Goal: Contribute content: Contribute content

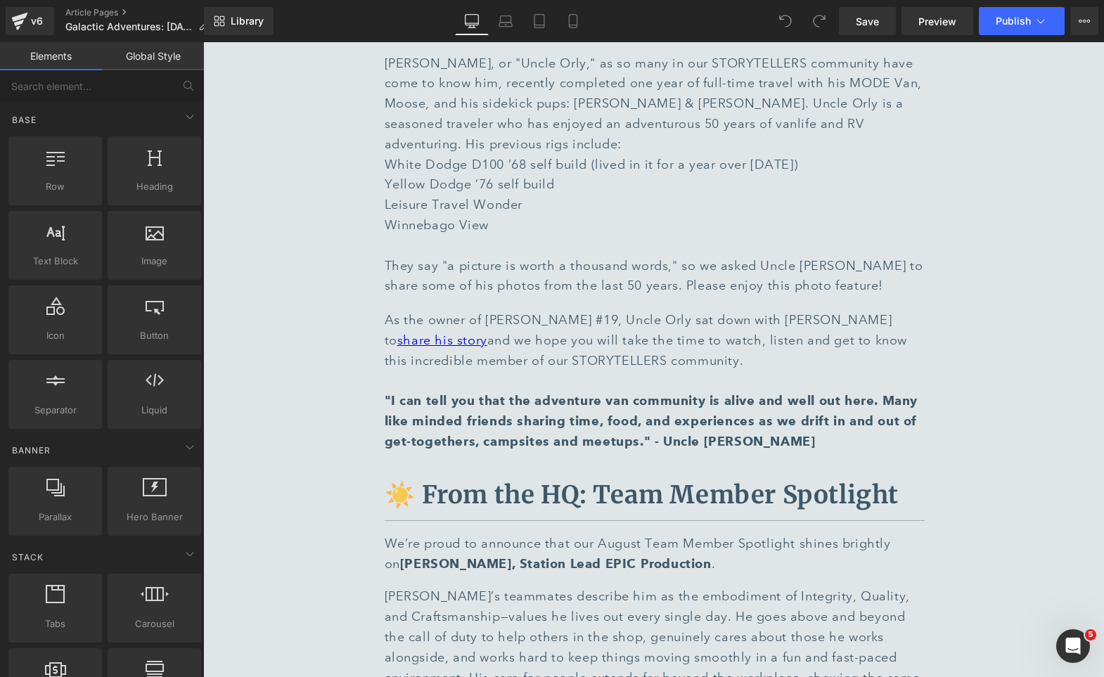
scroll to position [5601, 0]
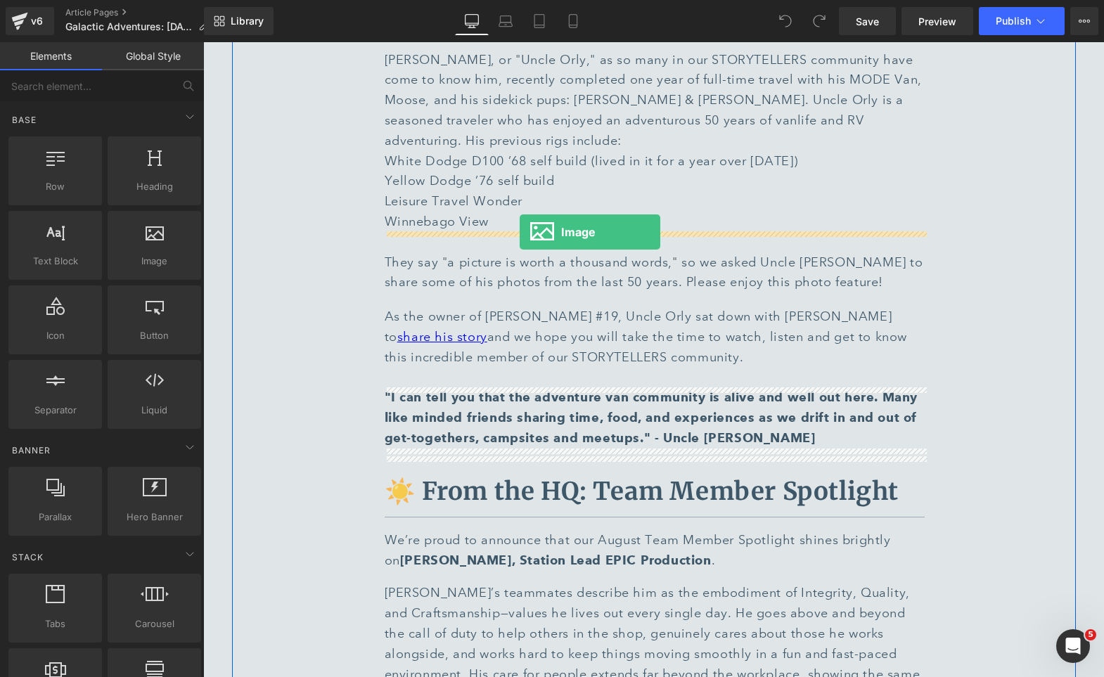
drag, startPoint x: 363, startPoint y: 299, endPoint x: 520, endPoint y: 232, distance: 170.7
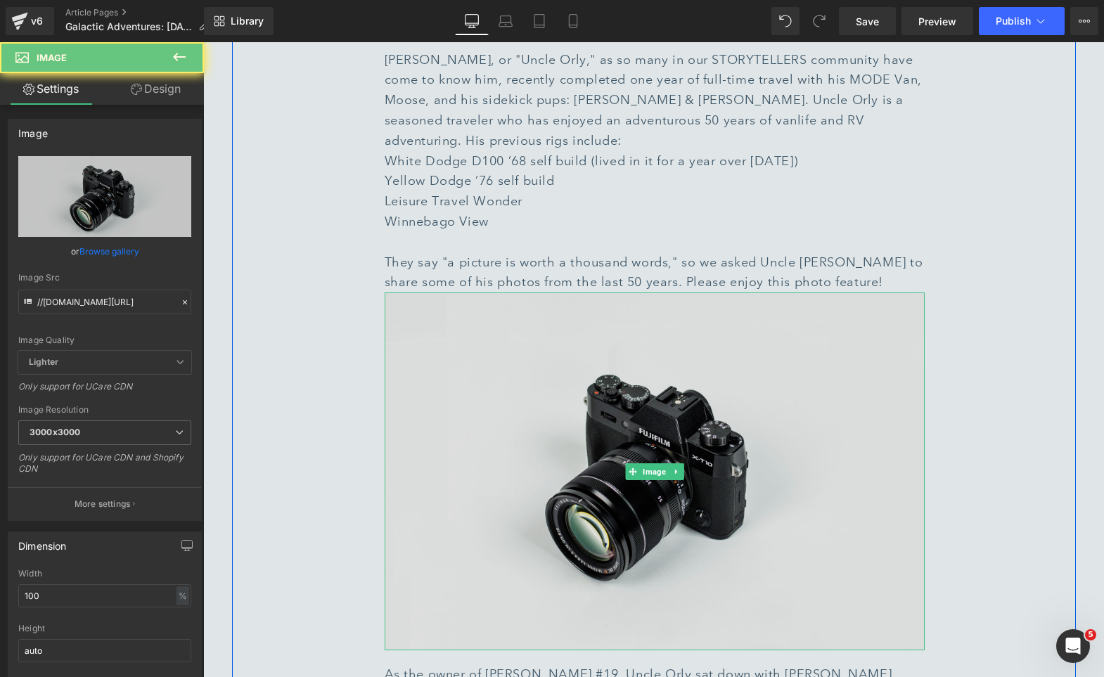
click at [599, 302] on img at bounding box center [655, 471] width 540 height 358
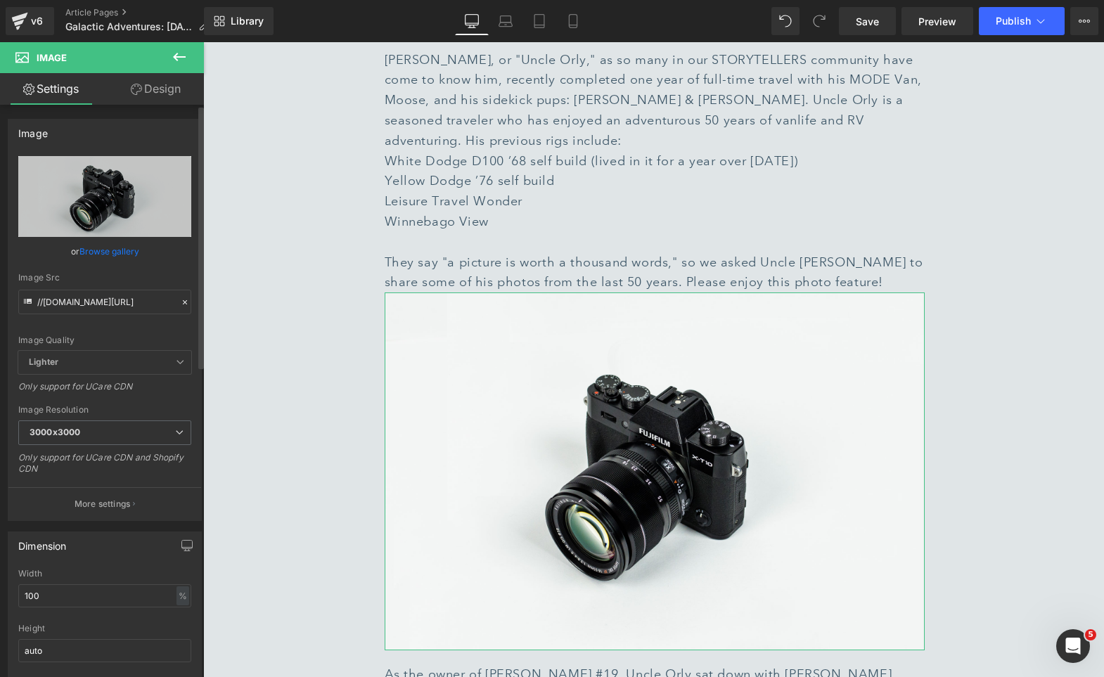
click at [121, 259] on link "Browse gallery" at bounding box center [109, 251] width 60 height 25
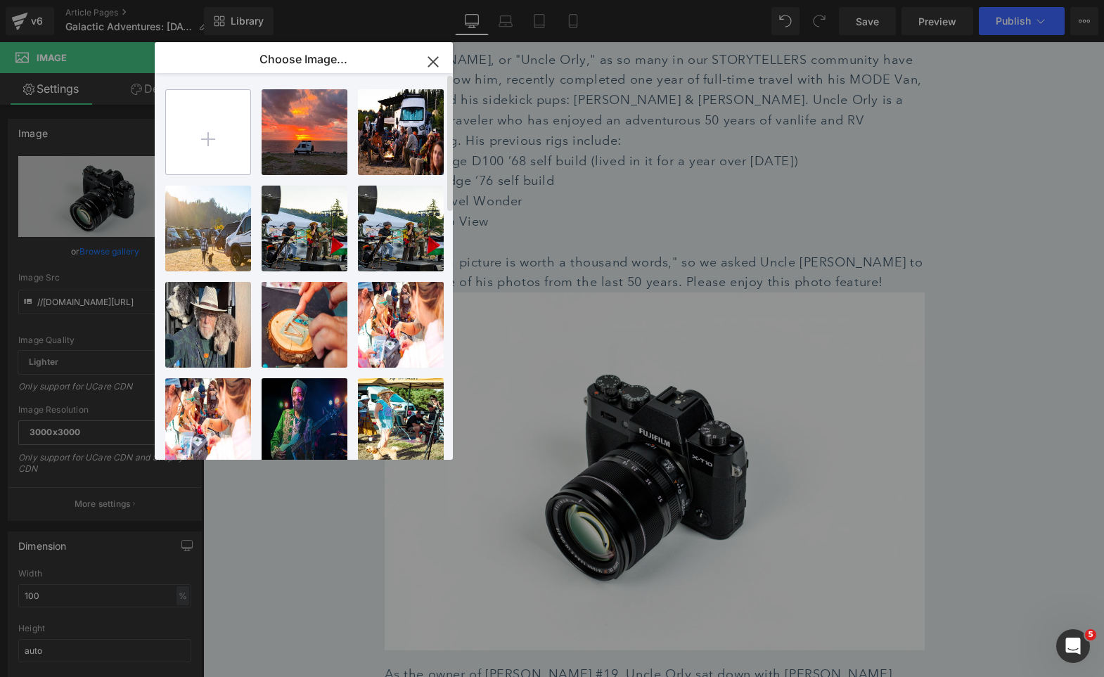
click at [217, 150] on input "file" at bounding box center [208, 132] width 84 height 84
type input "C:\fakepath\Uncle_Orly.webp"
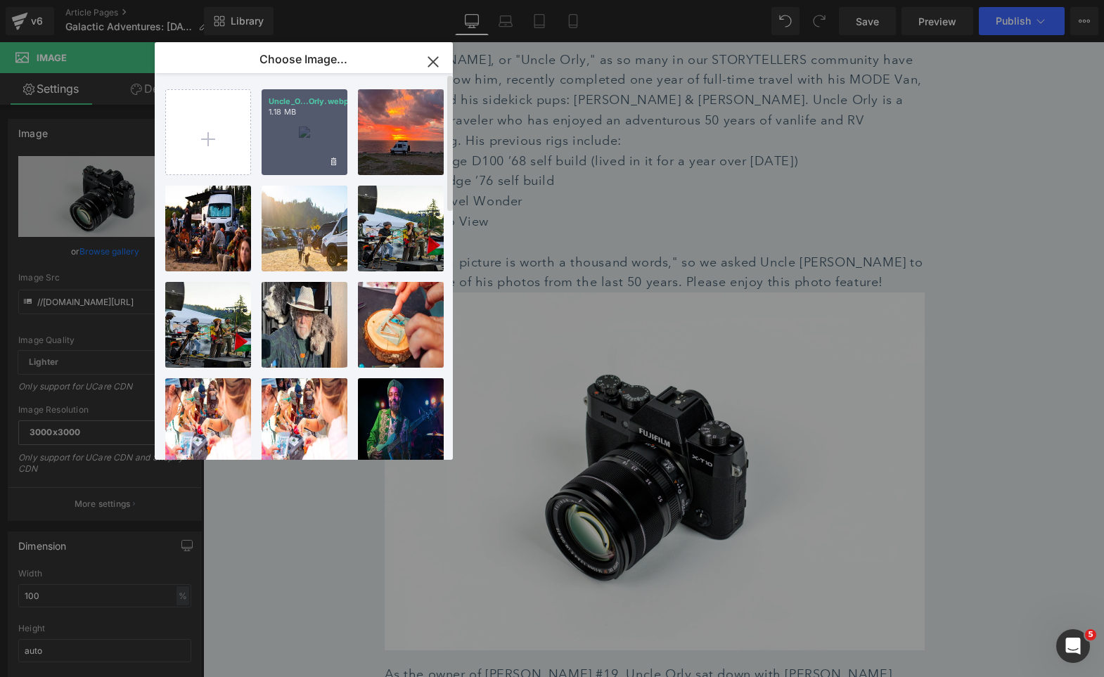
click at [304, 123] on div "Uncle_O...Orly.webp 1.18 MB" at bounding box center [305, 132] width 86 height 86
type input "[URL][DOMAIN_NAME]"
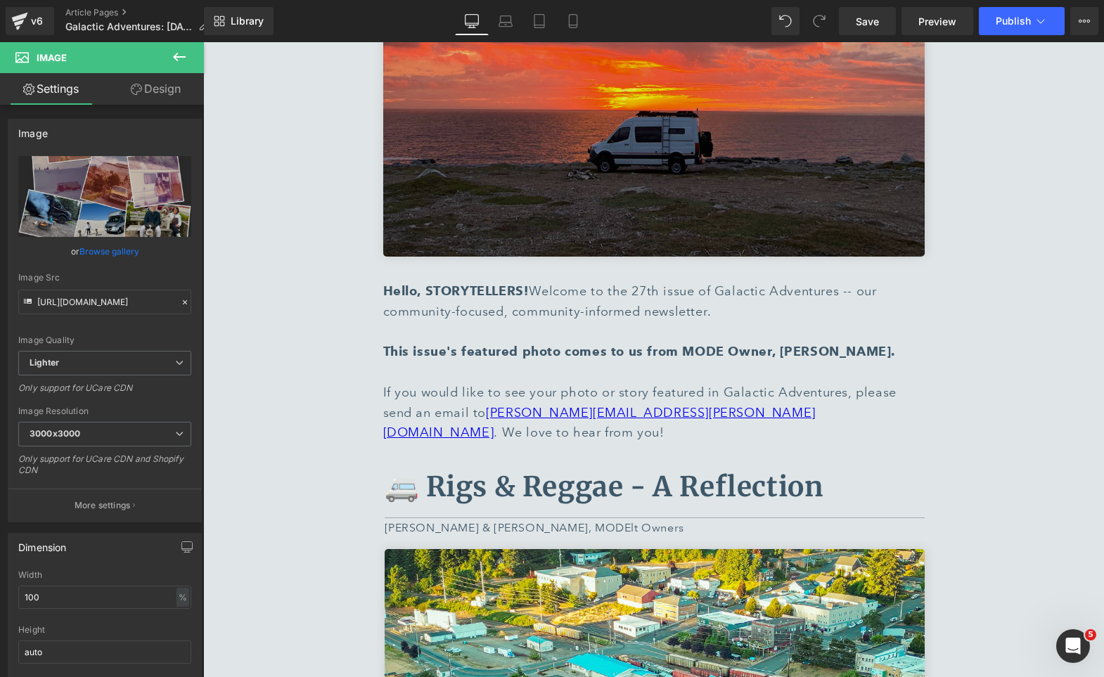
scroll to position [388, 0]
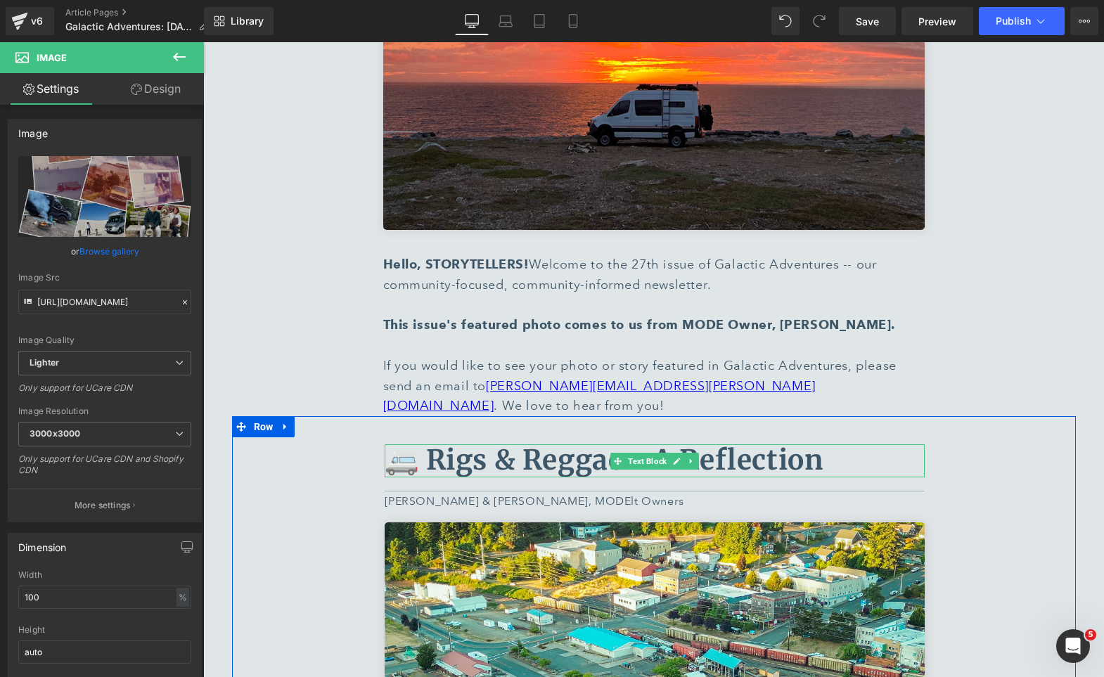
click at [818, 444] on p "🚐 Rigs & Reggae - A Reflection" at bounding box center [655, 460] width 540 height 33
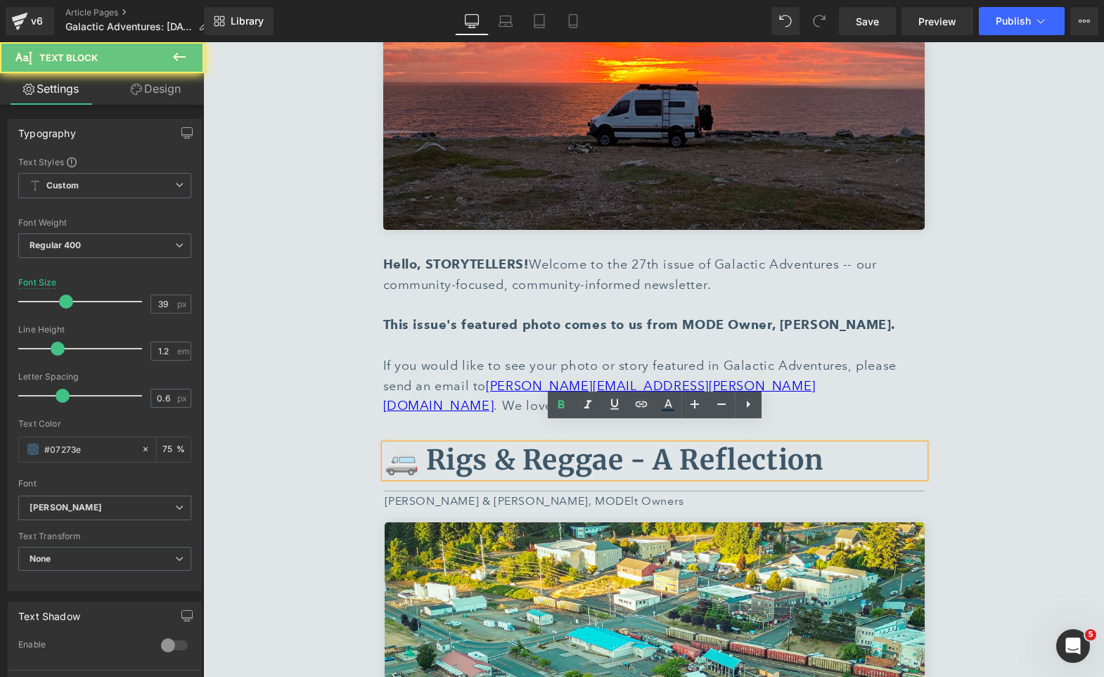
click at [796, 443] on b "🚐 Rigs & Reggae - A Reflection" at bounding box center [604, 460] width 439 height 34
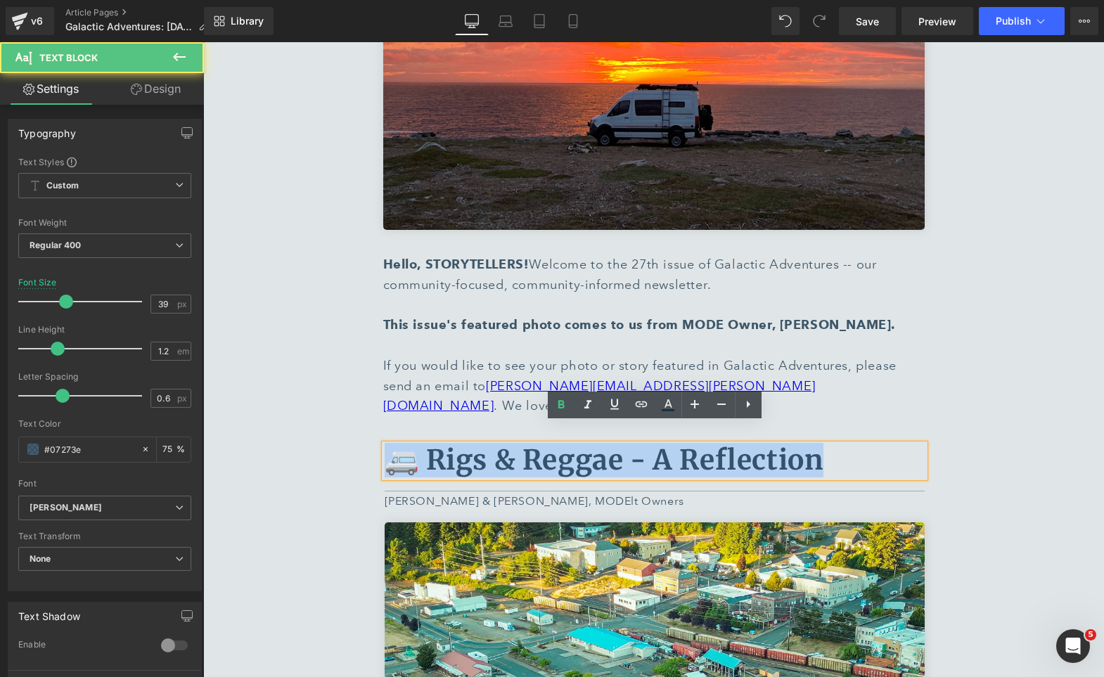
drag, startPoint x: 820, startPoint y: 442, endPoint x: 445, endPoint y: 416, distance: 375.6
copy b "🚐 Rigs & Reggae - A Reflection"
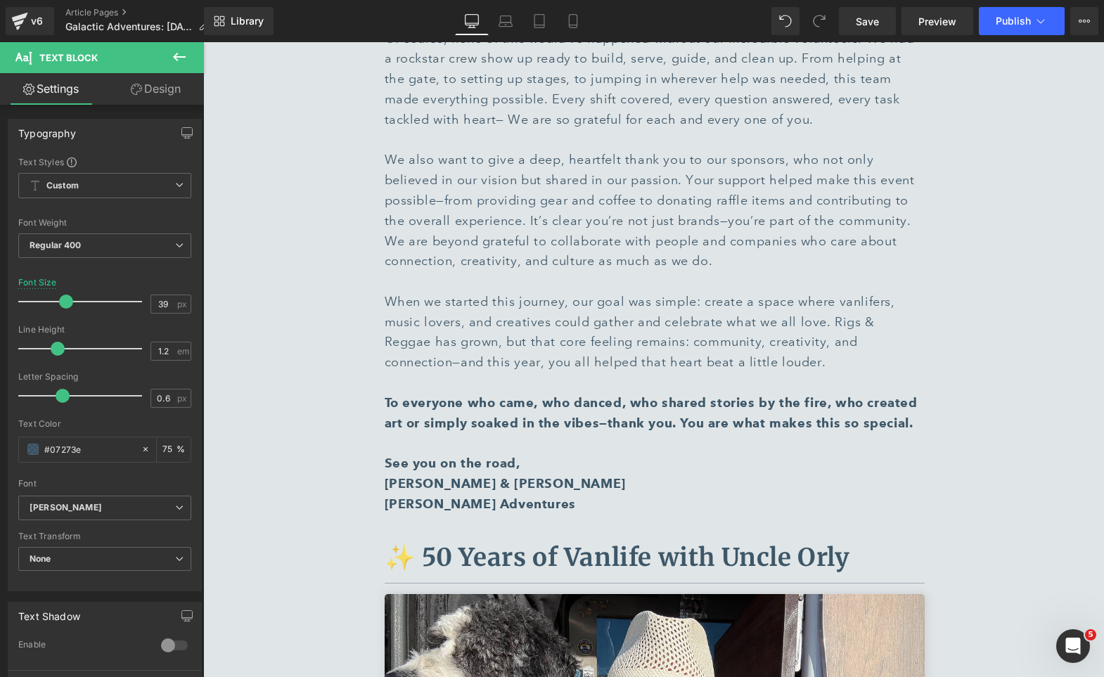
scroll to position [4905, 0]
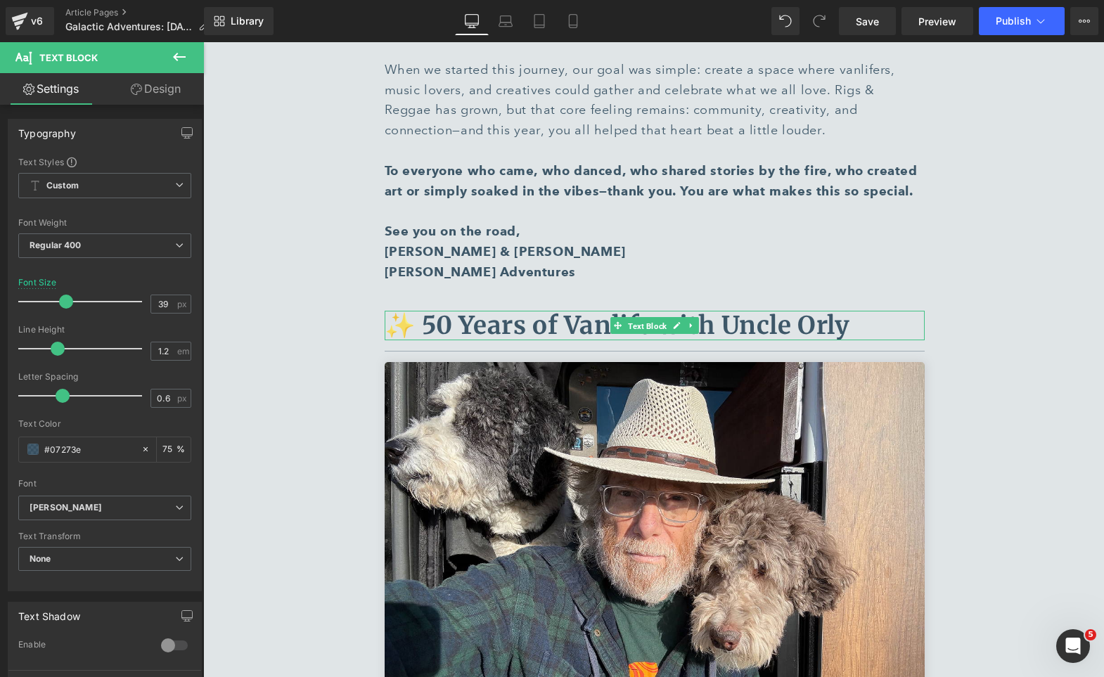
click at [634, 317] on span "Text Block" at bounding box center [647, 325] width 44 height 17
click at [564, 310] on b "✨ 50 Years of Vanlife with Uncle Orly" at bounding box center [617, 325] width 465 height 31
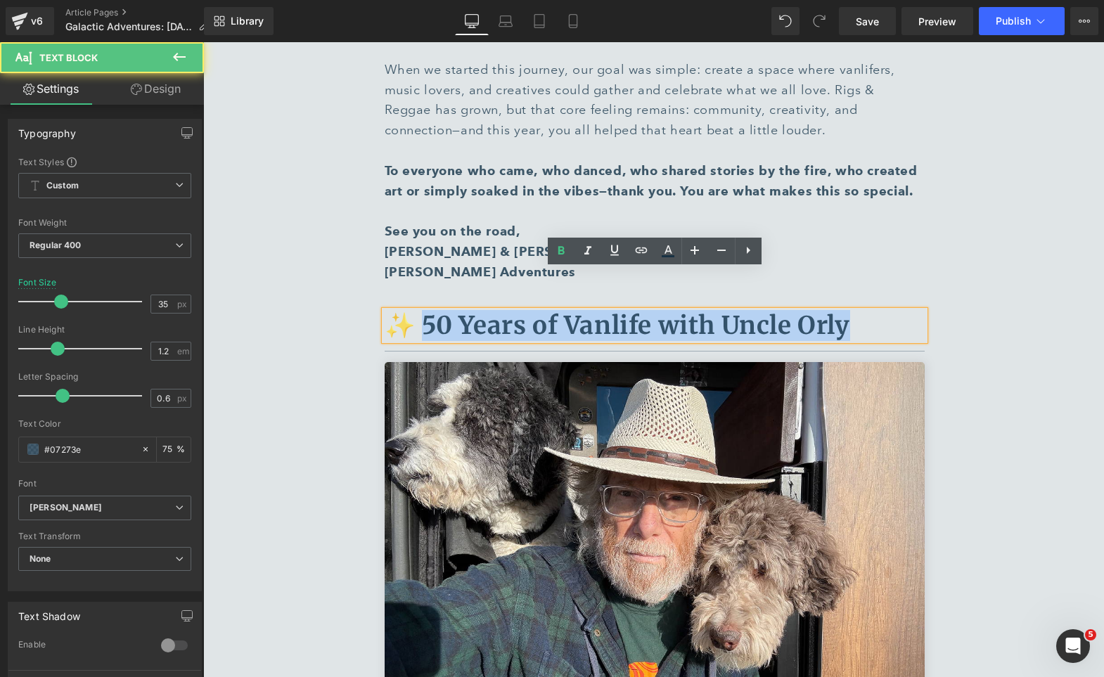
drag, startPoint x: 413, startPoint y: 284, endPoint x: 844, endPoint y: 272, distance: 431.1
click at [844, 310] on b "✨ 50 Years of Vanlife with Uncle Orly" at bounding box center [617, 325] width 465 height 31
copy b "50 Years of Vanlife with Uncle Orly"
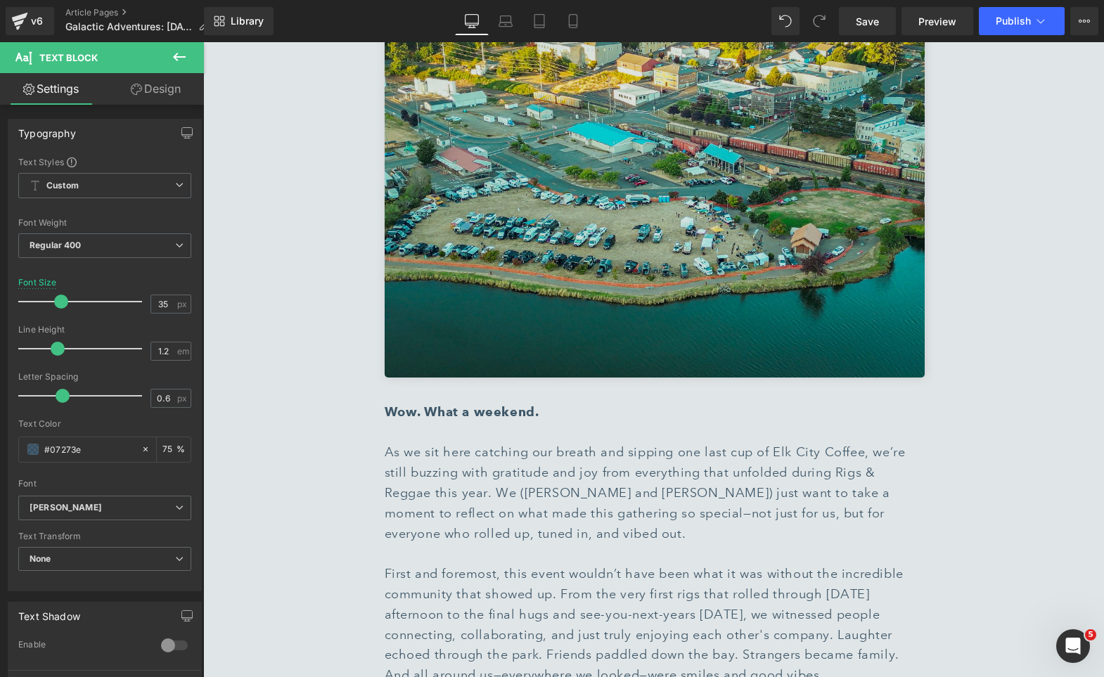
scroll to position [855, 0]
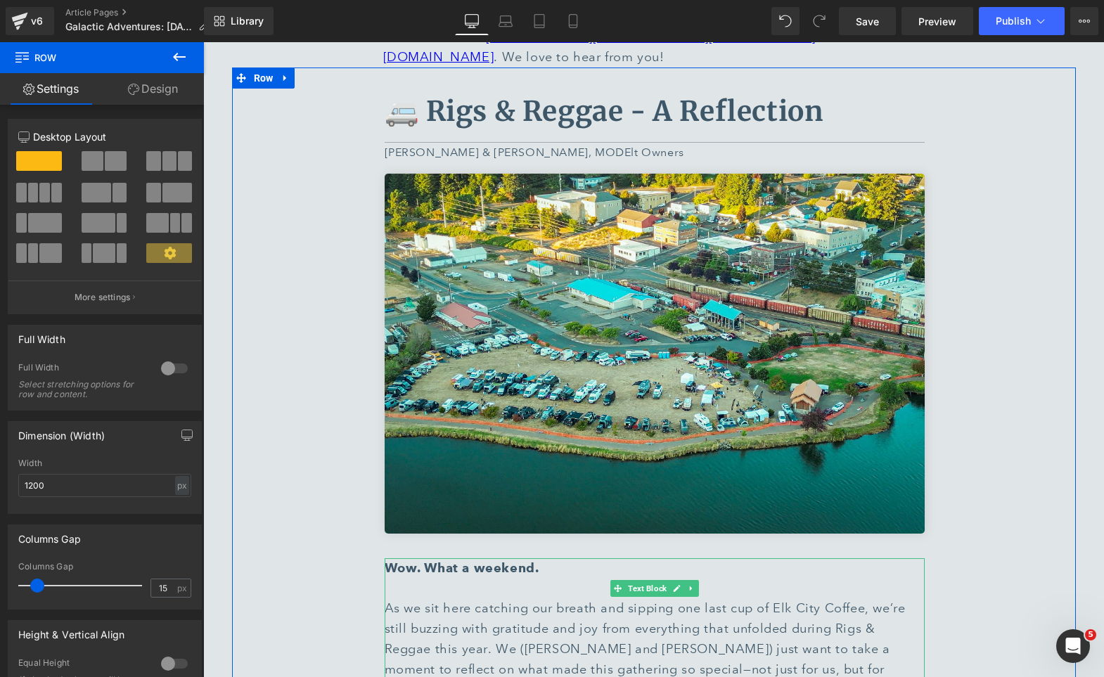
scroll to position [704, 0]
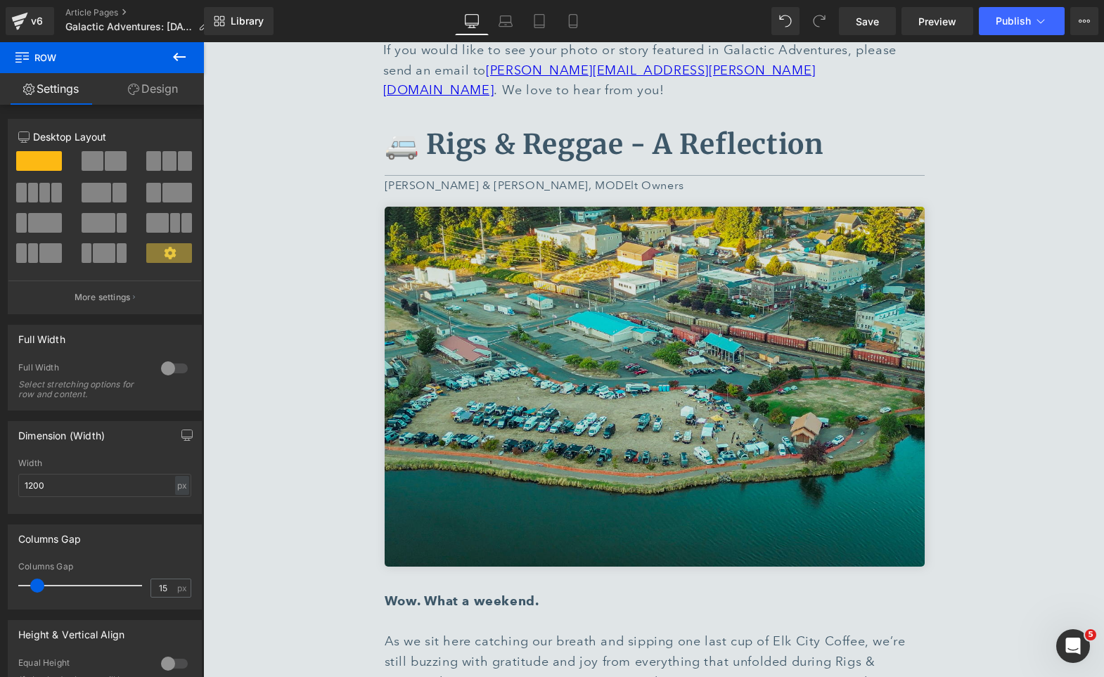
click at [652, 437] on img at bounding box center [655, 387] width 540 height 360
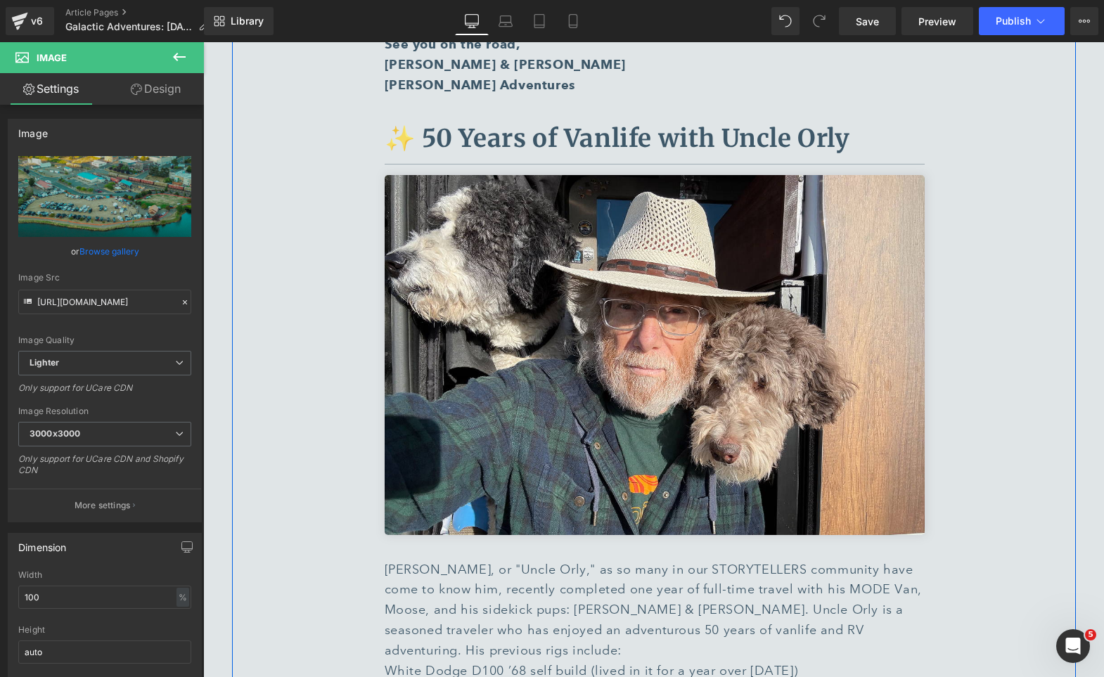
scroll to position [5092, 0]
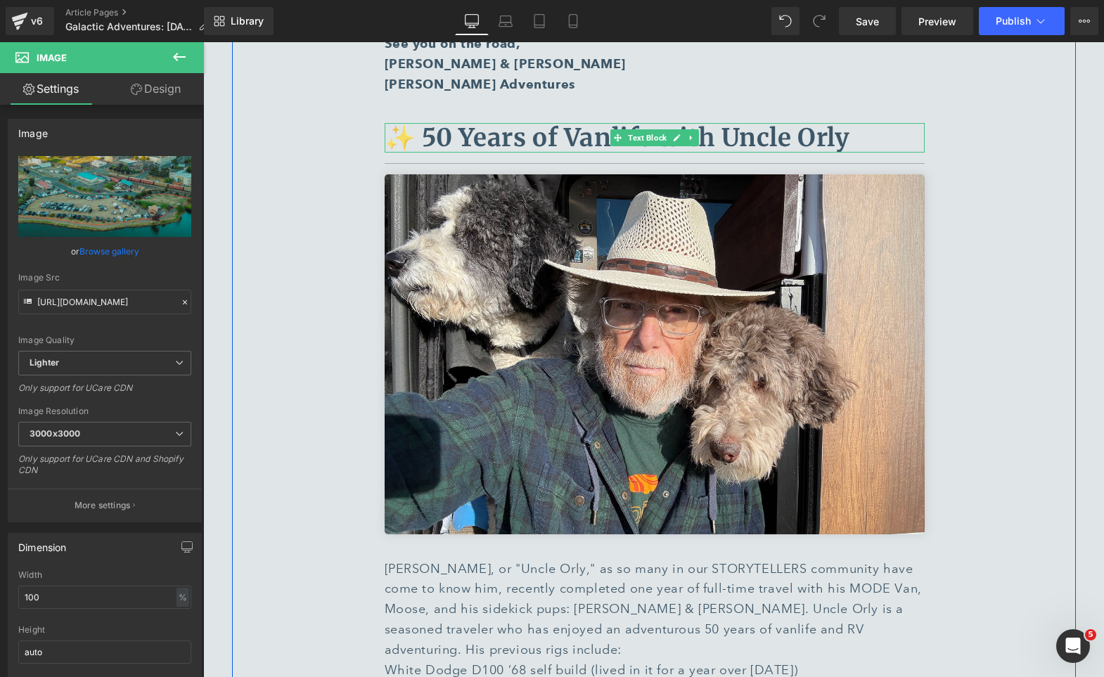
click at [791, 122] on b "✨ 50 Years of Vanlife with Uncle Orly" at bounding box center [617, 137] width 465 height 31
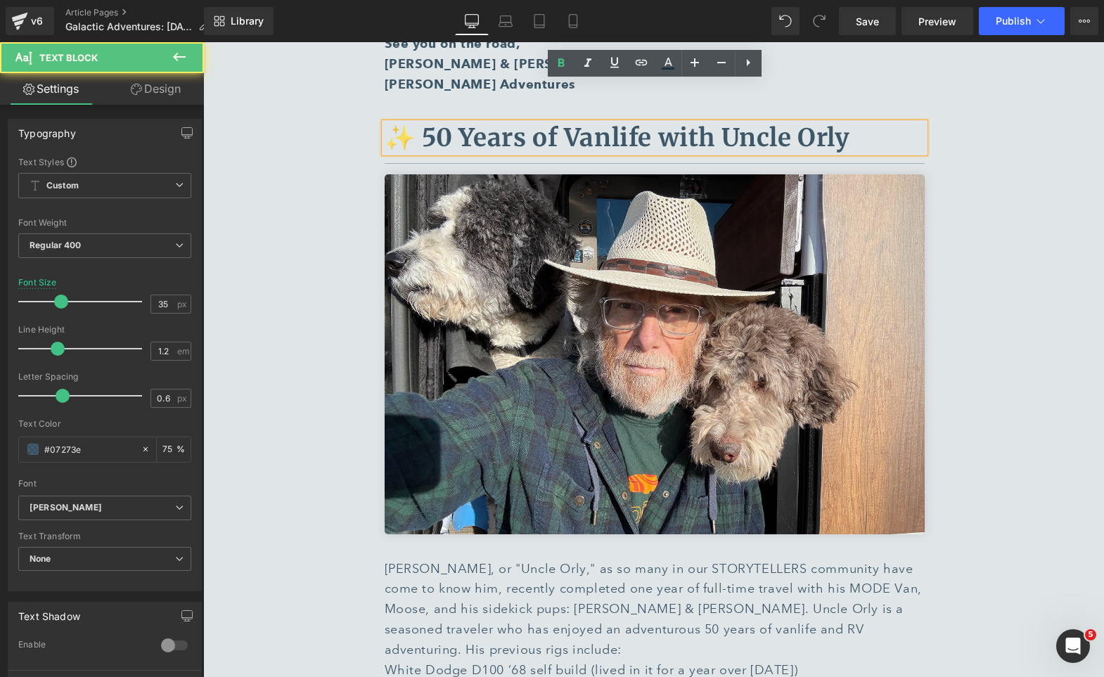
click at [840, 122] on b "✨ 50 Years of Vanlife with Uncle Orly" at bounding box center [617, 137] width 465 height 31
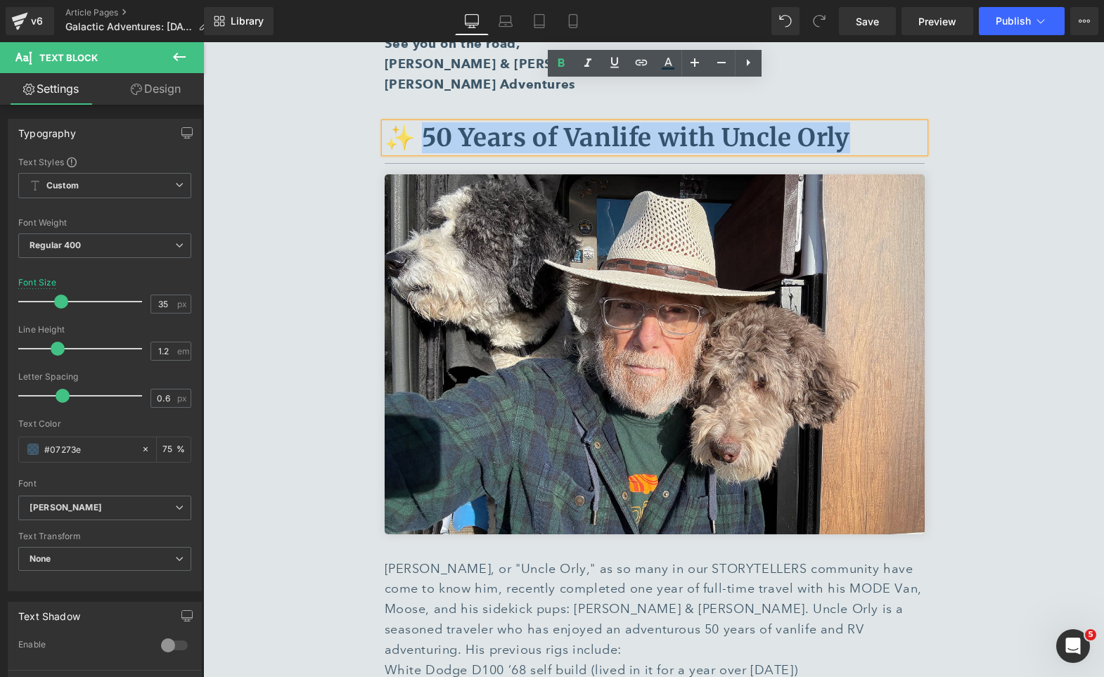
drag, startPoint x: 840, startPoint y: 100, endPoint x: 420, endPoint y: 93, distance: 419.7
click at [420, 122] on b "✨ 50 Years of Vanlife with Uncle Orly" at bounding box center [617, 137] width 465 height 31
copy b "50 Years of Vanlife with Uncle Orly"
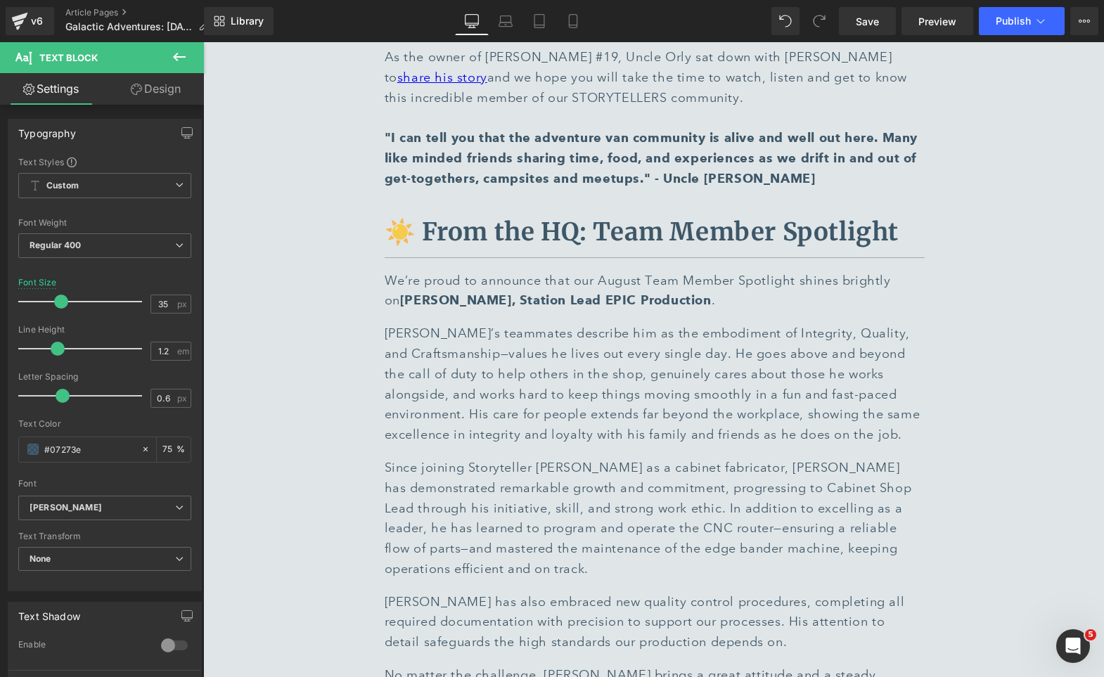
scroll to position [6412, 0]
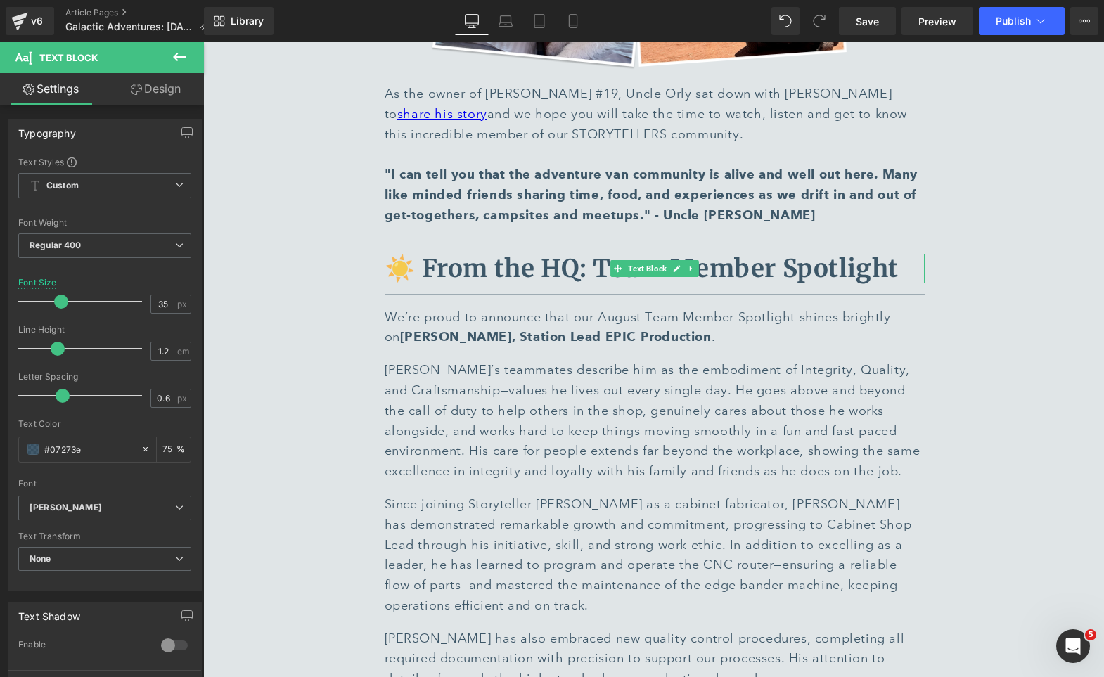
click at [865, 253] on b "☀️ From the HQ: Team Member Spotlight" at bounding box center [642, 268] width 515 height 31
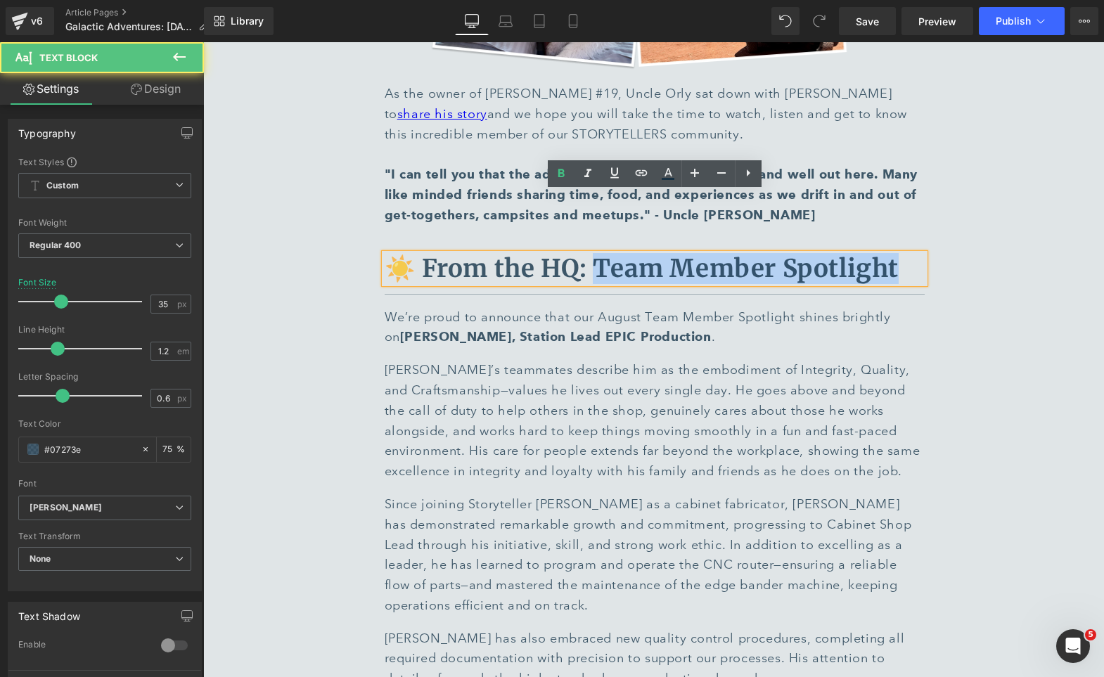
drag, startPoint x: 896, startPoint y: 205, endPoint x: 589, endPoint y: 205, distance: 306.5
click at [589, 254] on p "☀️ From the HQ: Team Member Spotlight" at bounding box center [655, 269] width 540 height 30
copy b "Team Member Spotlight"
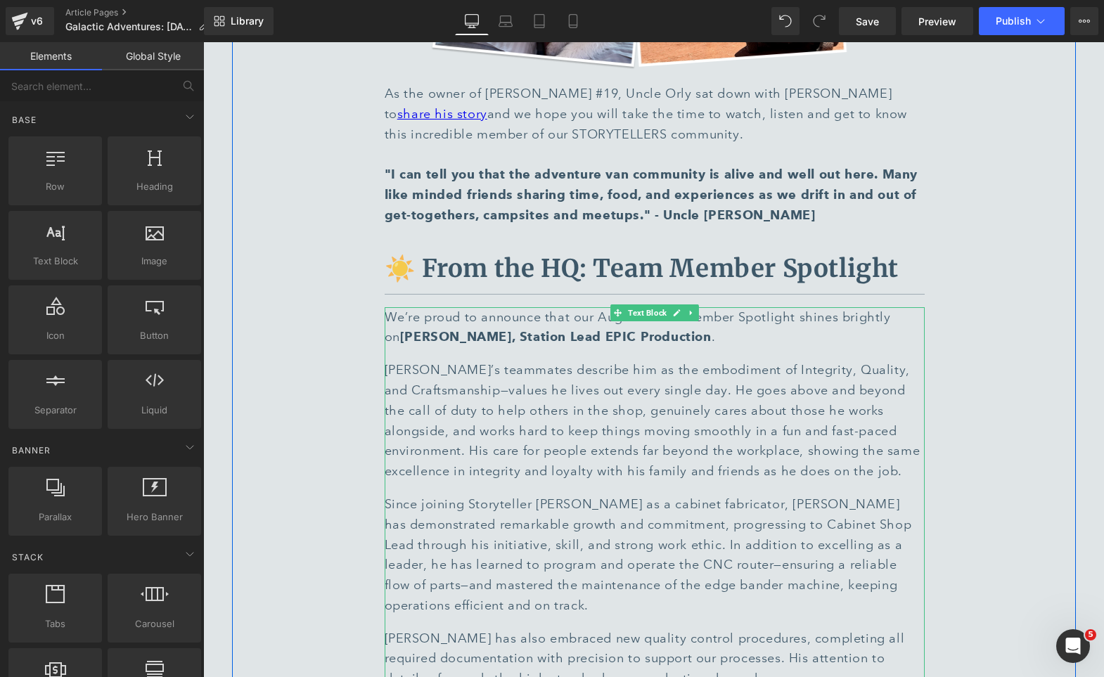
click at [460, 329] on strong "[PERSON_NAME], Station Lead EPIC Production" at bounding box center [555, 336] width 311 height 15
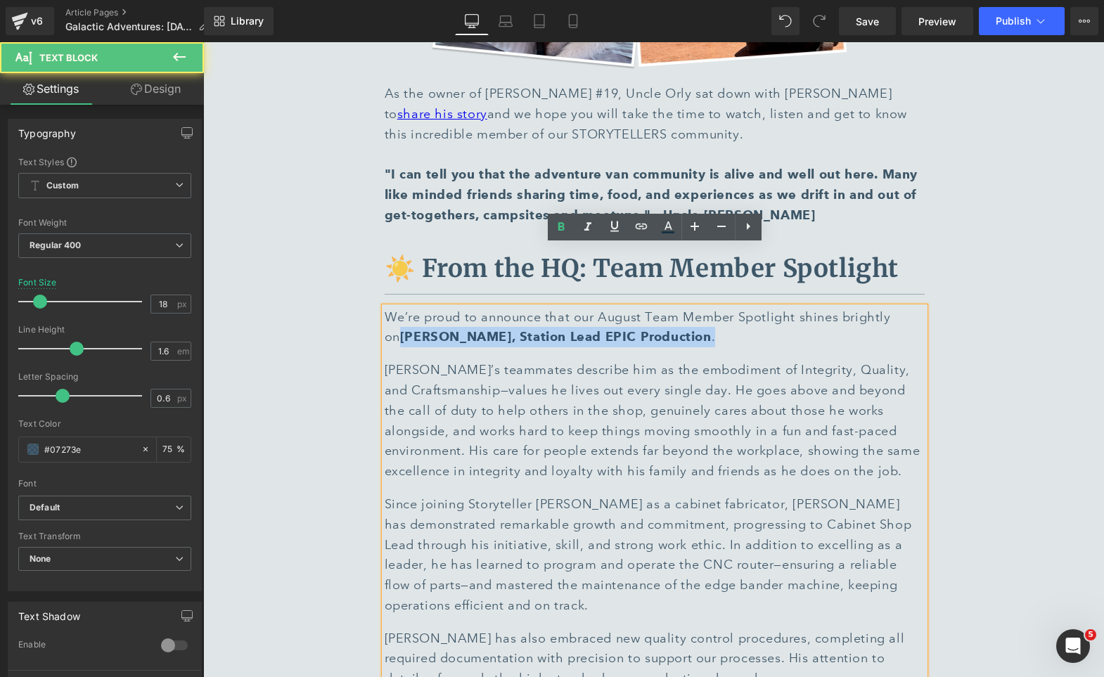
drag, startPoint x: 666, startPoint y: 278, endPoint x: 373, endPoint y: 276, distance: 293.9
copy span "[PERSON_NAME], Station Lead EPIC Production ."
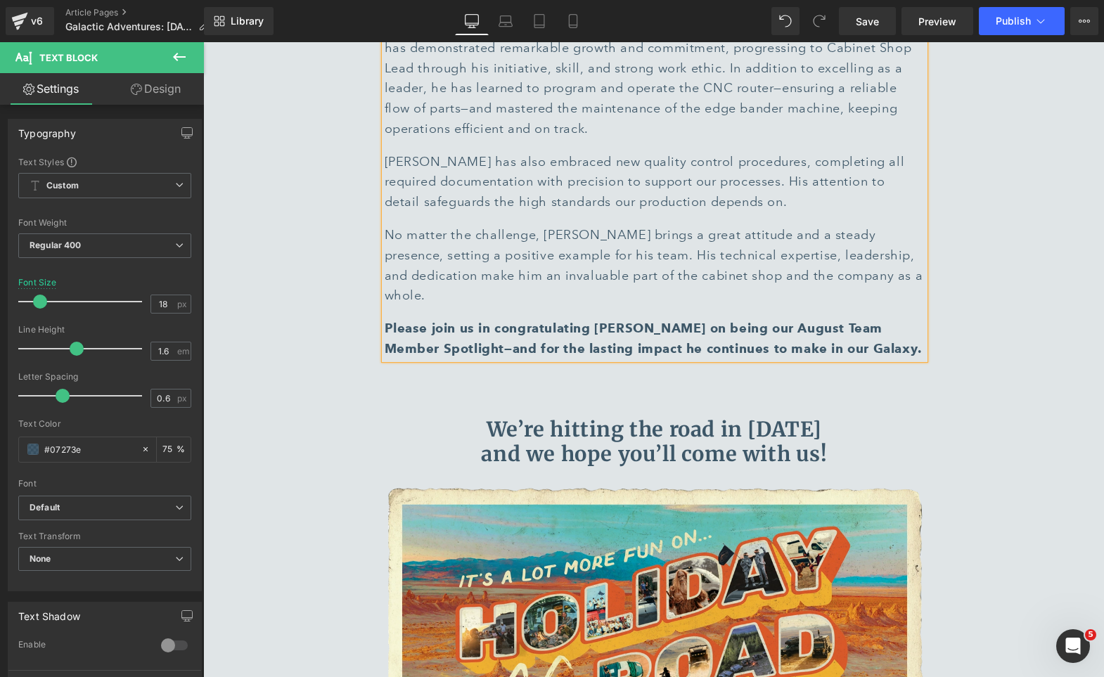
scroll to position [6888, 0]
click at [671, 321] on strong "Please join us in congratulating [PERSON_NAME] on being our August Team Member …" at bounding box center [653, 339] width 537 height 36
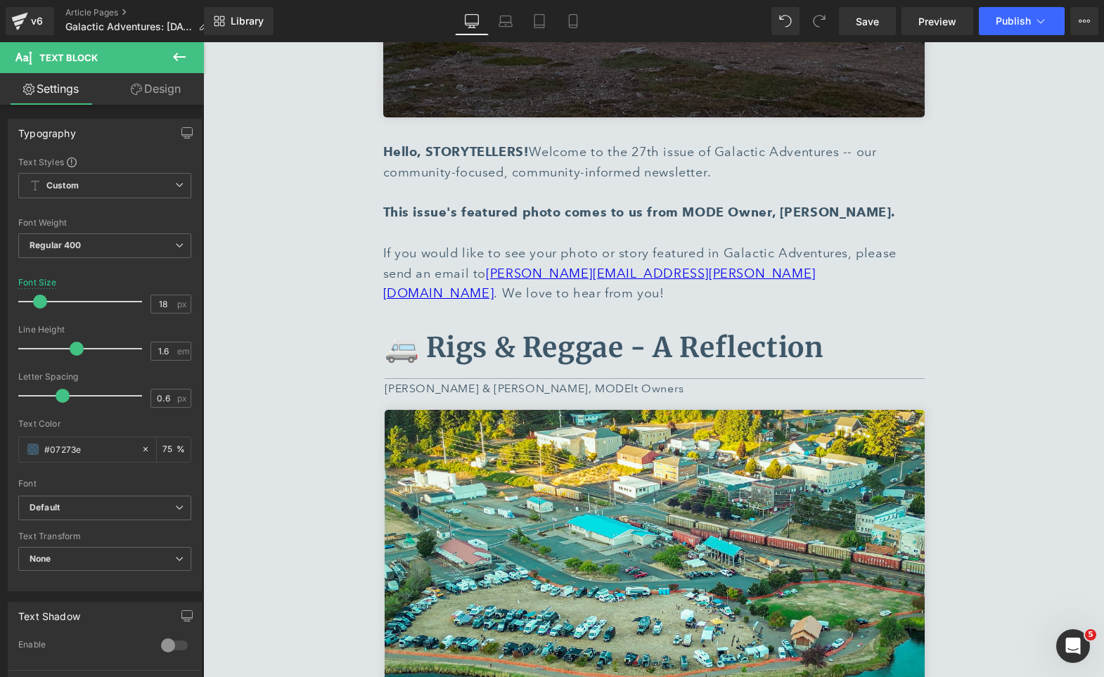
scroll to position [509, 0]
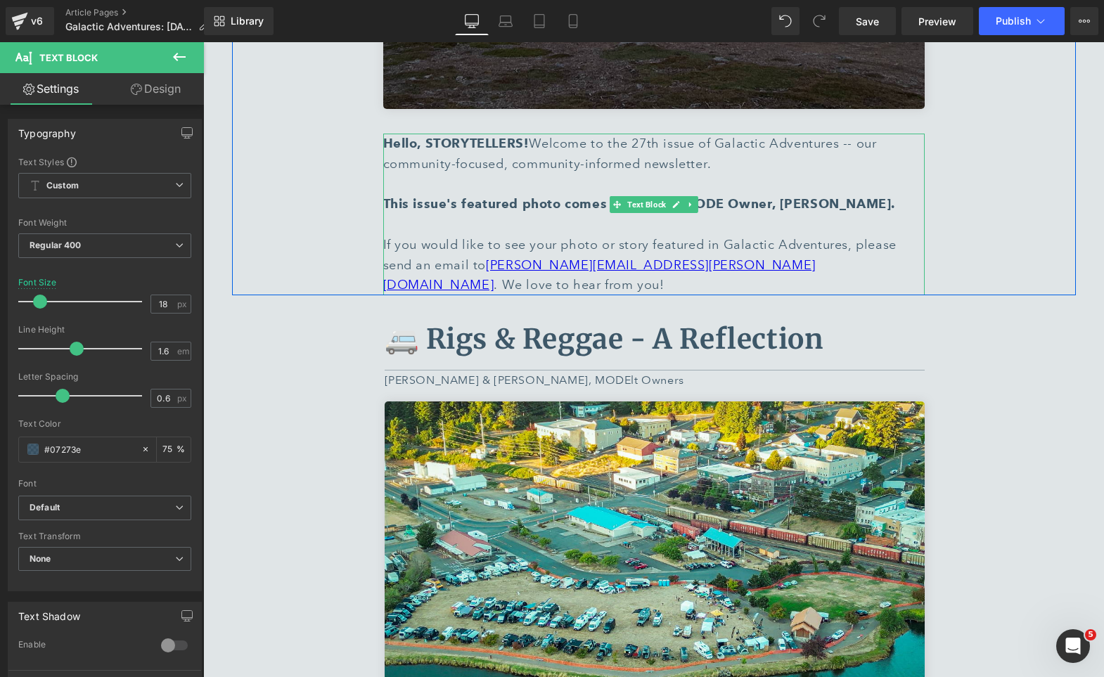
click at [795, 202] on strong "This issue's featured photo comes to us from MODE Owner, [PERSON_NAME]." at bounding box center [639, 203] width 512 height 15
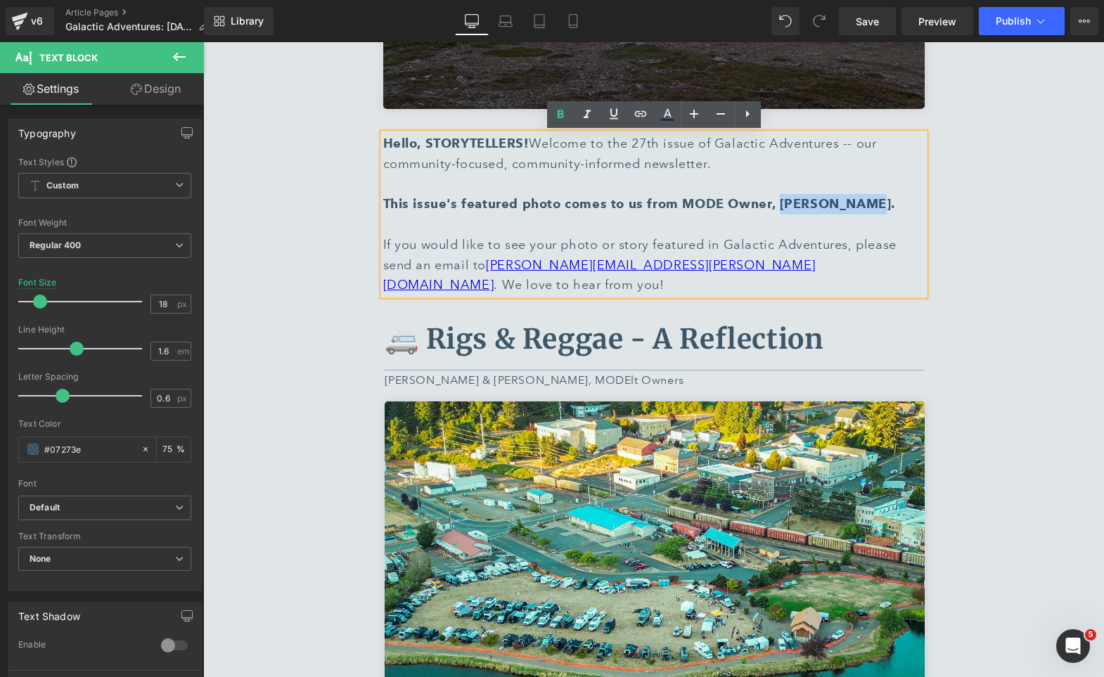
drag, startPoint x: 774, startPoint y: 201, endPoint x: 858, endPoint y: 201, distance: 84.4
click at [858, 201] on strong "This issue's featured photo comes to us from MODE Owner, [PERSON_NAME]." at bounding box center [639, 203] width 512 height 15
copy strong "[PERSON_NAME]"
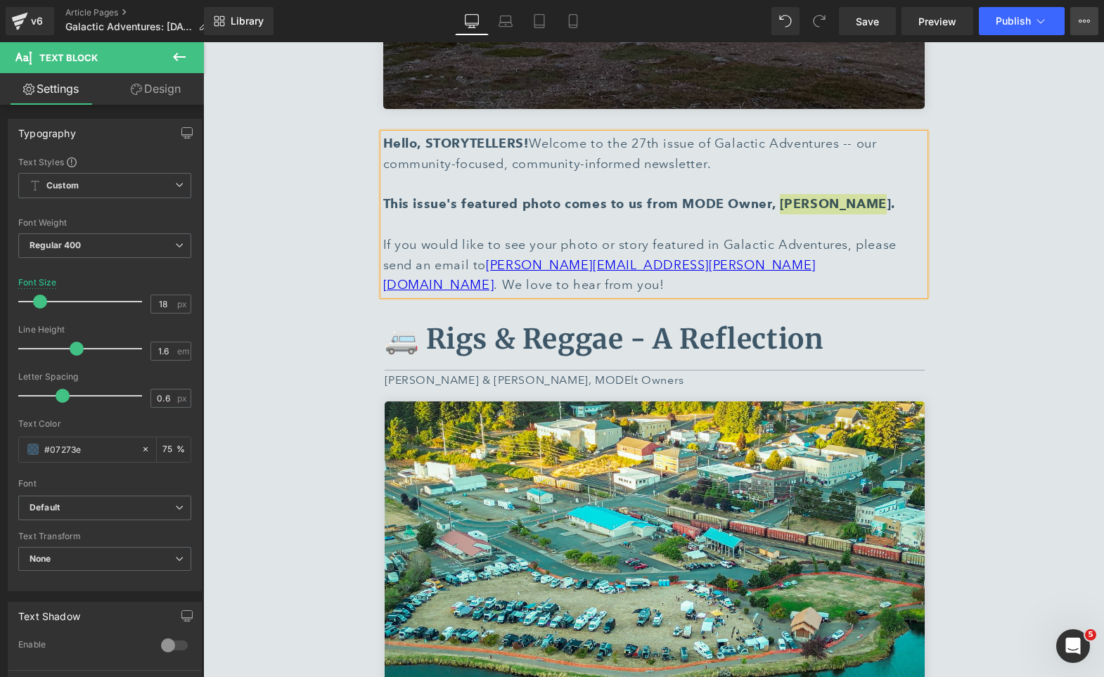
click at [1085, 29] on button "View Live Page View with current Template Save Template to Library Schedule Pub…" at bounding box center [1084, 21] width 28 height 28
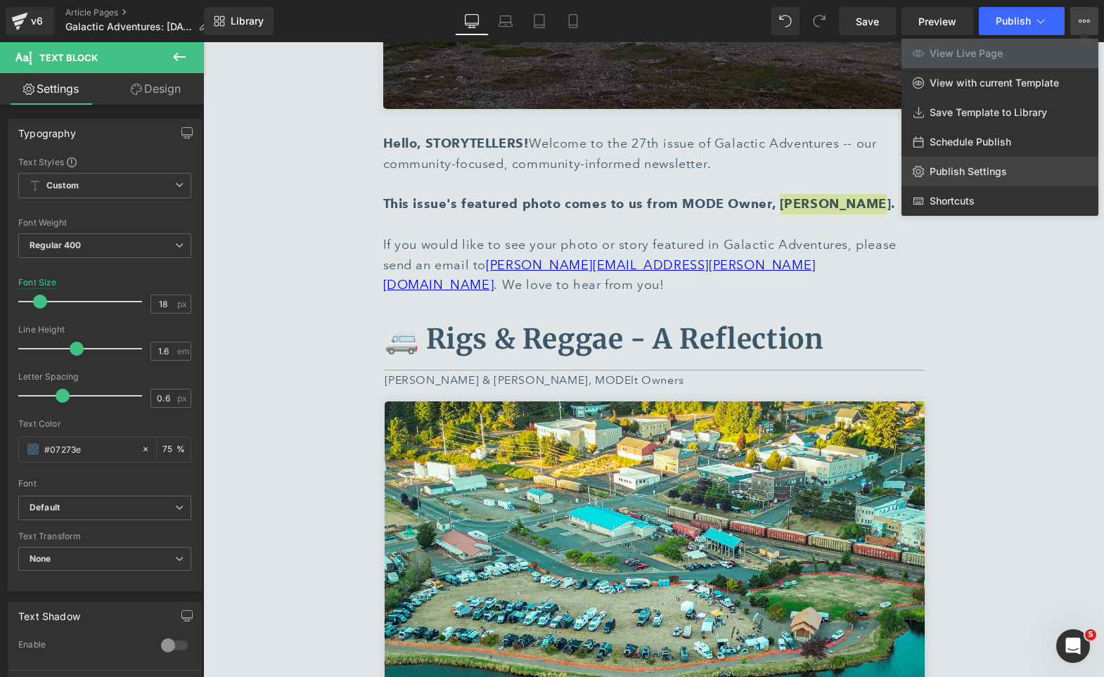
click at [964, 167] on span "Publish Settings" at bounding box center [967, 171] width 77 height 13
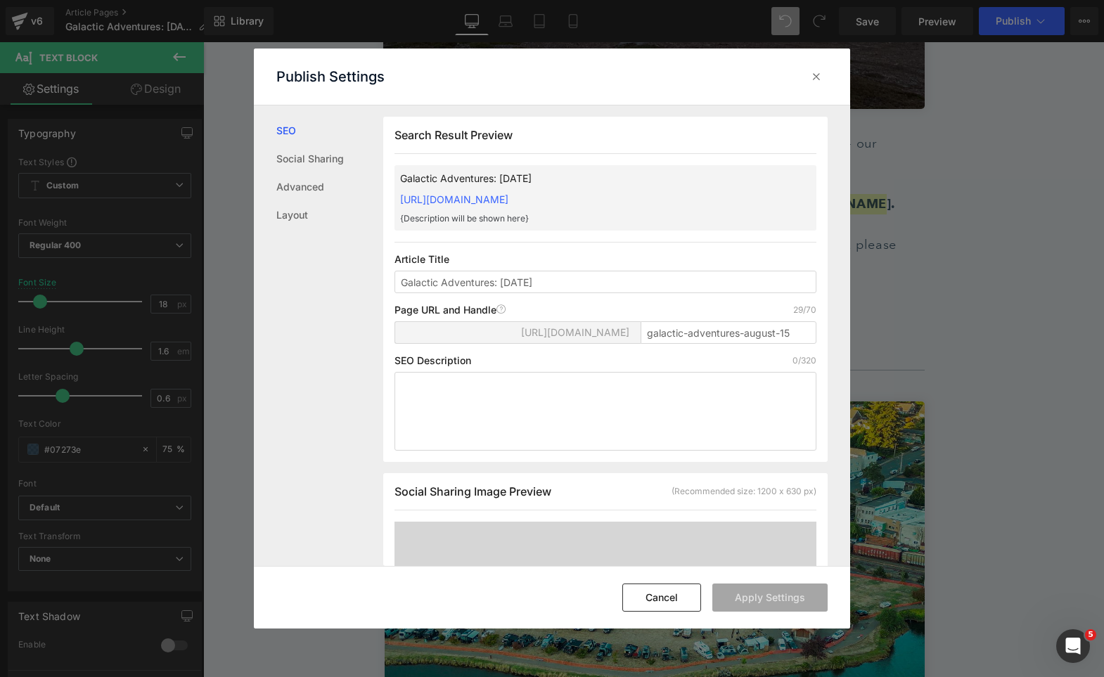
scroll to position [1, 0]
click at [524, 396] on textarea at bounding box center [605, 410] width 422 height 79
paste textarea "Issue 27: Rigs & Reggae - A Reflection. 50 Years of Vanlife with Uncle Orly. Te…"
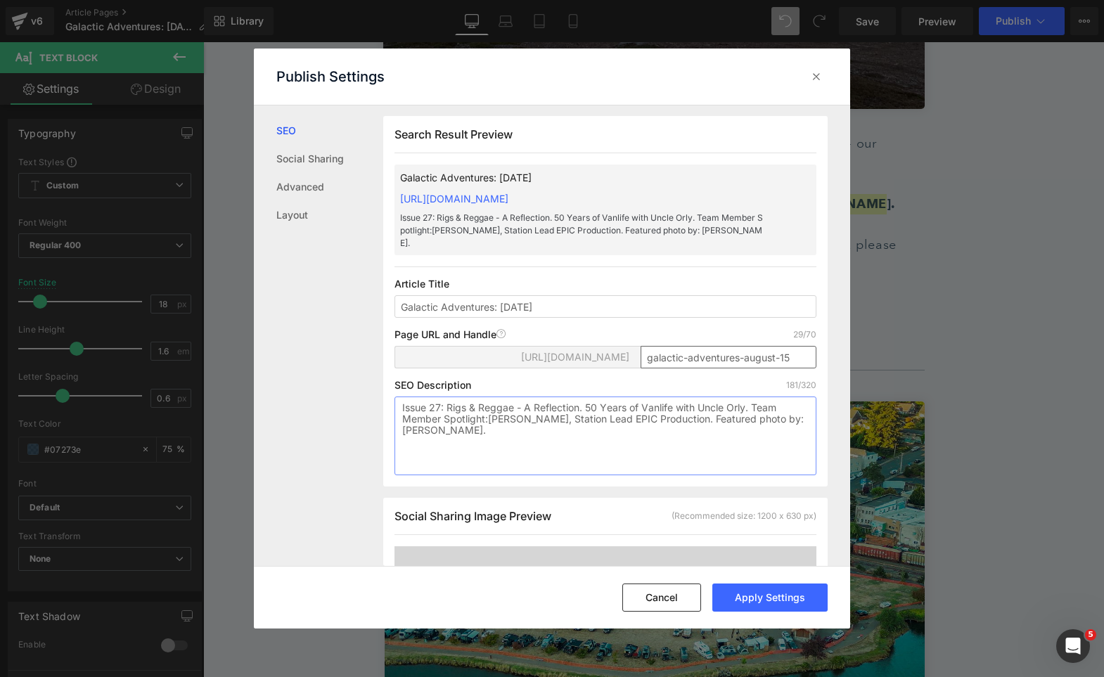
type textarea "Issue 27: Rigs & Reggae - A Reflection. 50 Years of Vanlife with Uncle Orly. Te…"
click at [797, 368] on input "galactic-adventures-august-15" at bounding box center [728, 357] width 176 height 22
type input "galactic-adventures-august-17"
click at [662, 318] on input "Galactic Adventures: [DATE]" at bounding box center [605, 306] width 422 height 22
type input "Galactic Adventures: [DATE]"
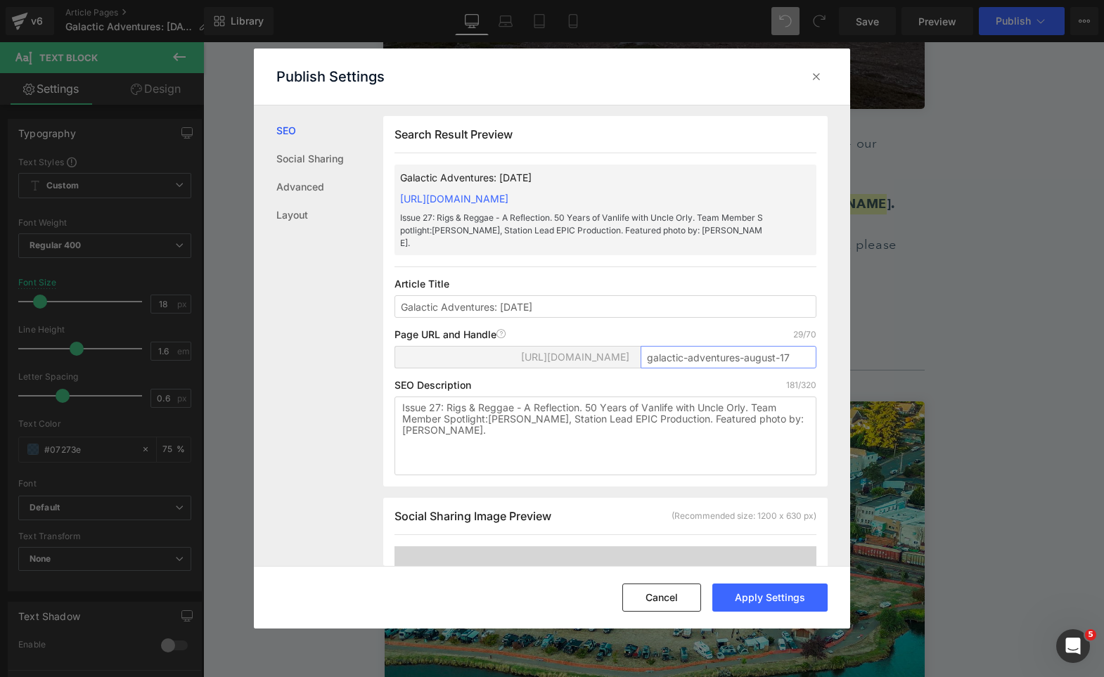
click at [796, 368] on input "galactic-adventures-august-17" at bounding box center [728, 357] width 176 height 22
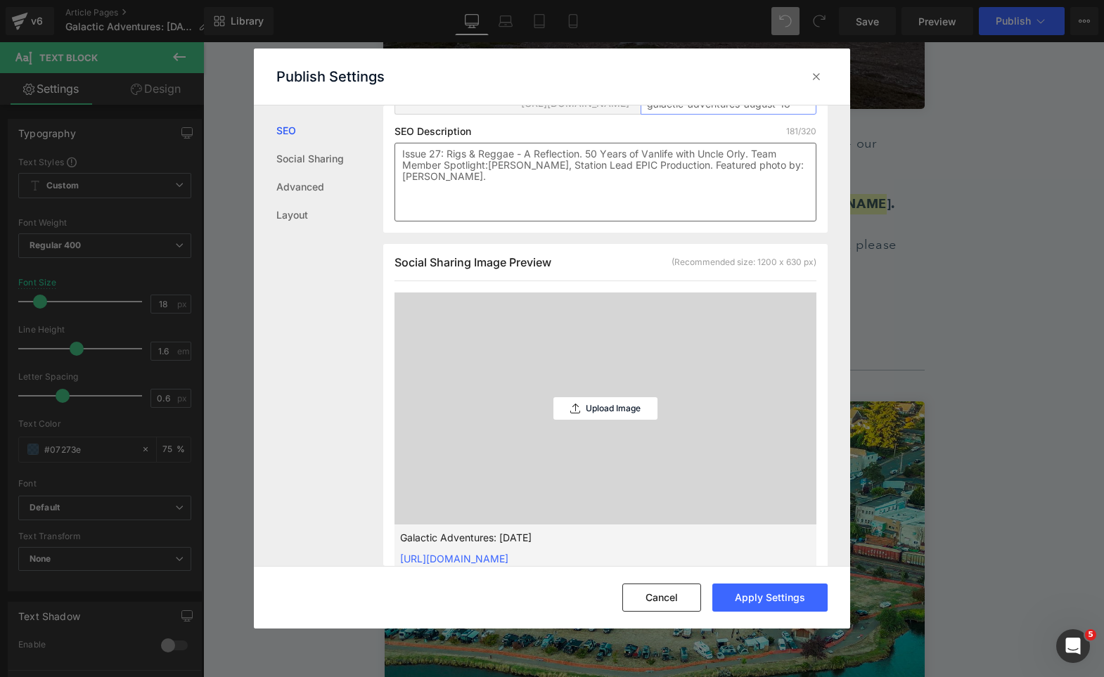
scroll to position [365, 0]
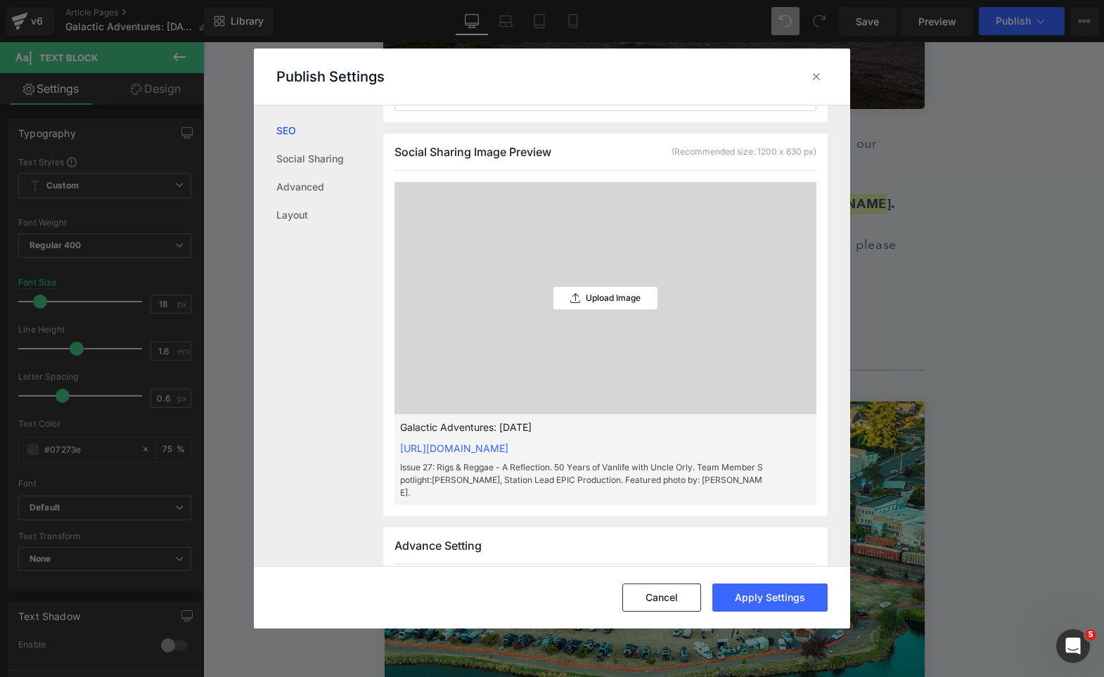
type input "galactic-adventures-august-18"
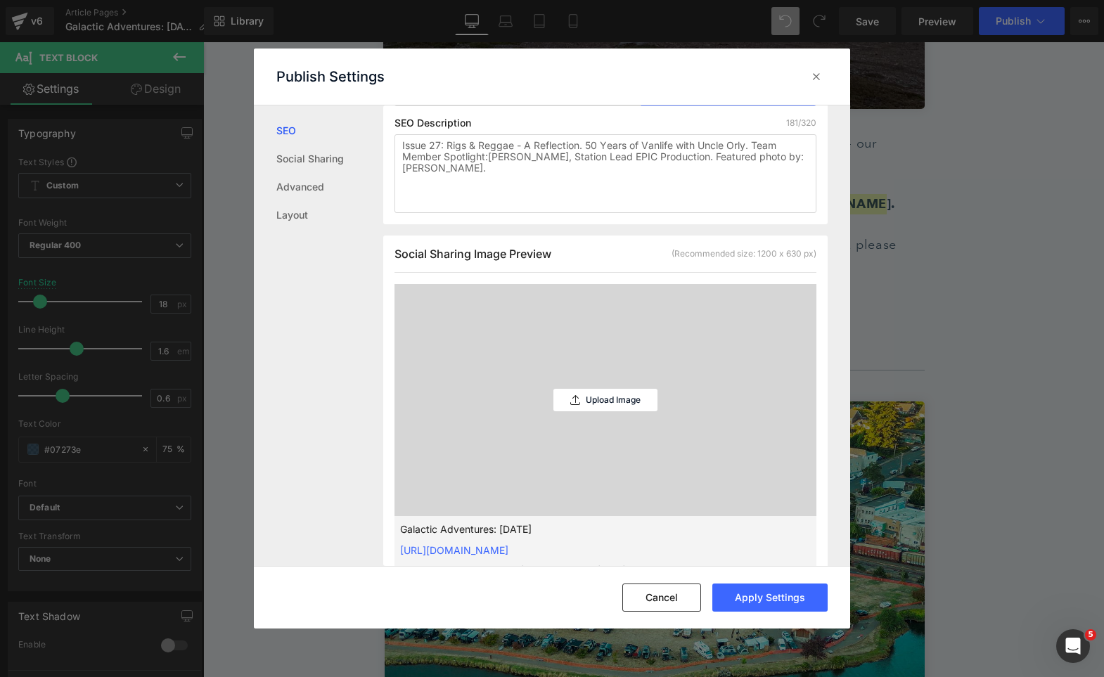
scroll to position [279, 0]
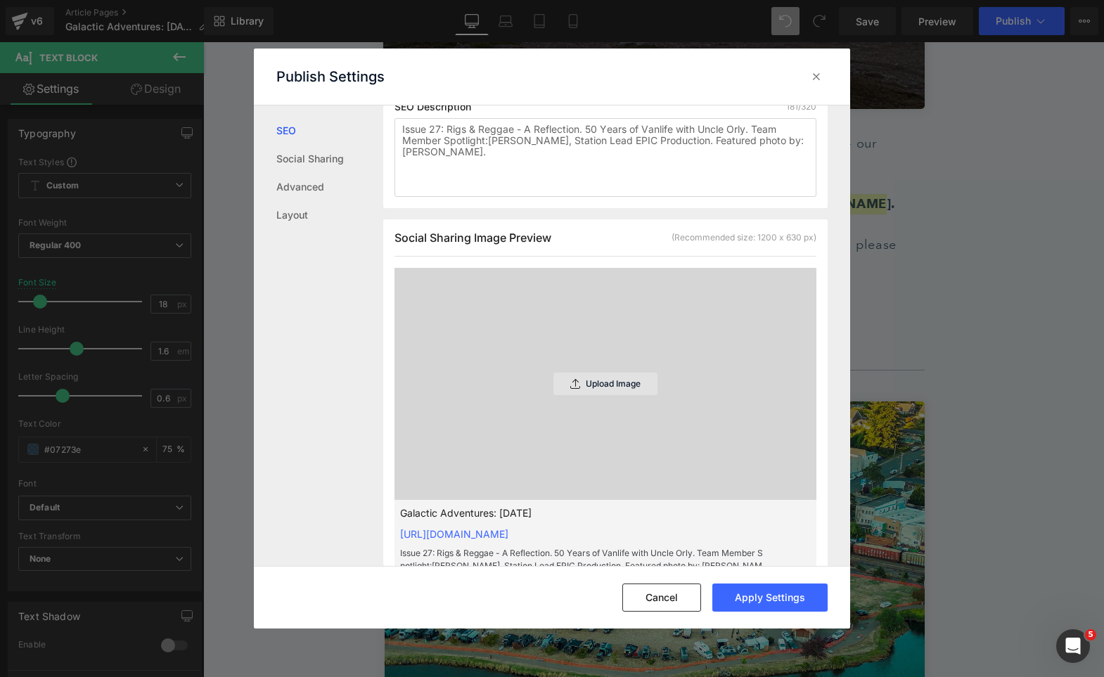
click at [614, 392] on div "Upload Image" at bounding box center [605, 384] width 104 height 22
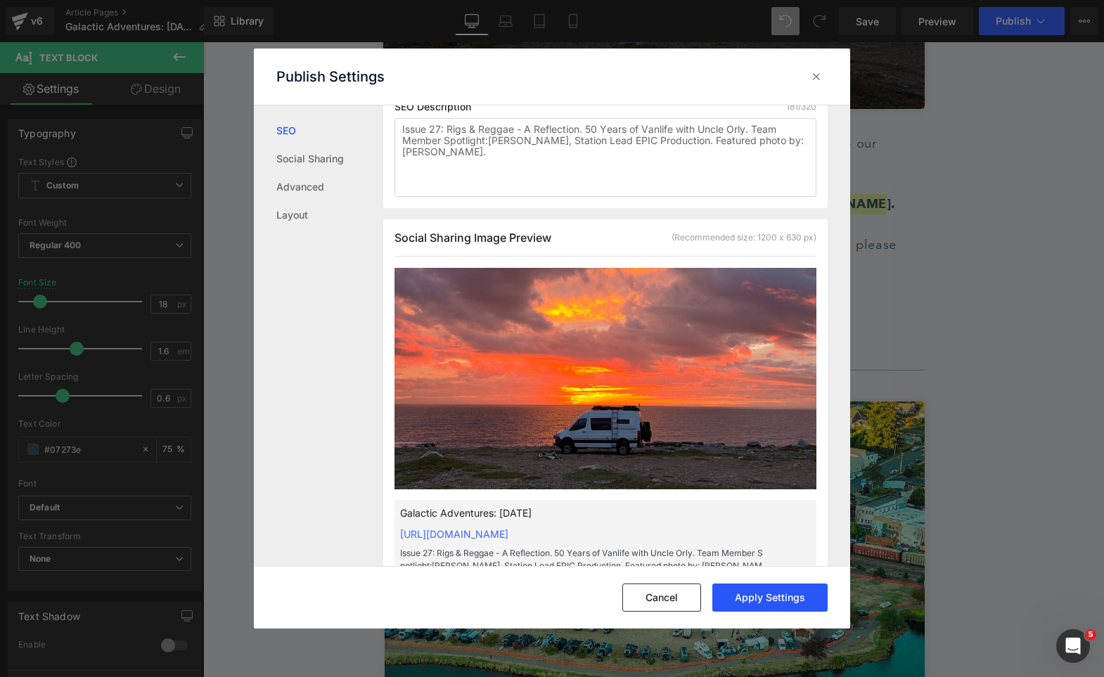
click at [785, 592] on button "Apply Settings" at bounding box center [769, 597] width 115 height 28
click at [811, 72] on icon at bounding box center [816, 77] width 14 height 14
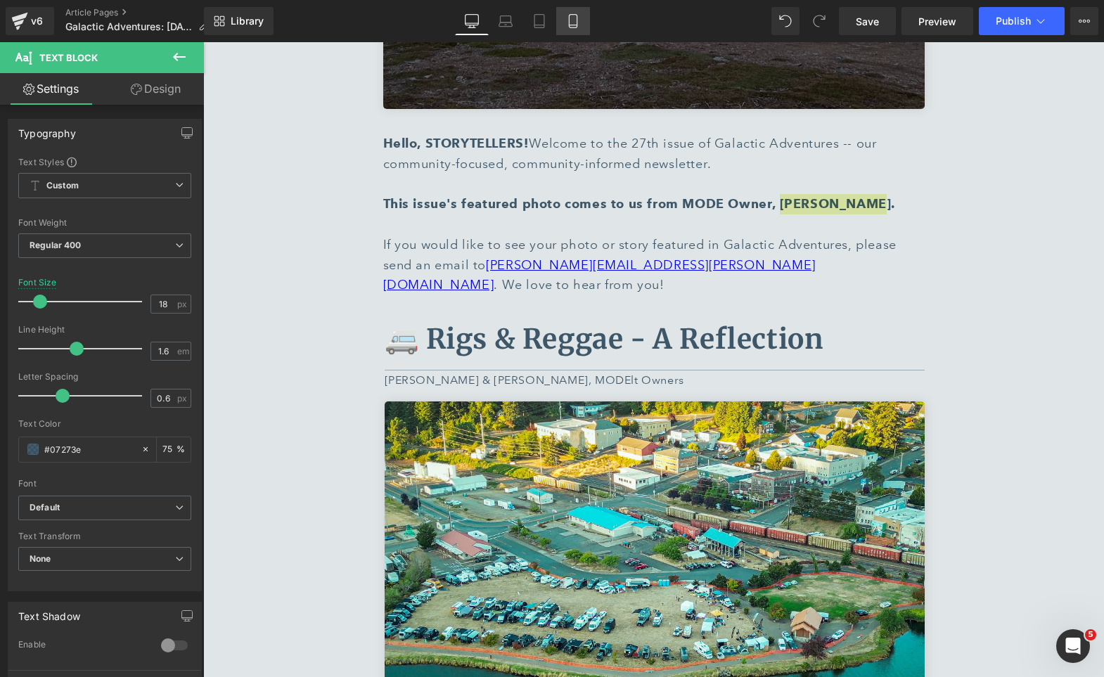
click at [572, 29] on link "Mobile" at bounding box center [573, 21] width 34 height 28
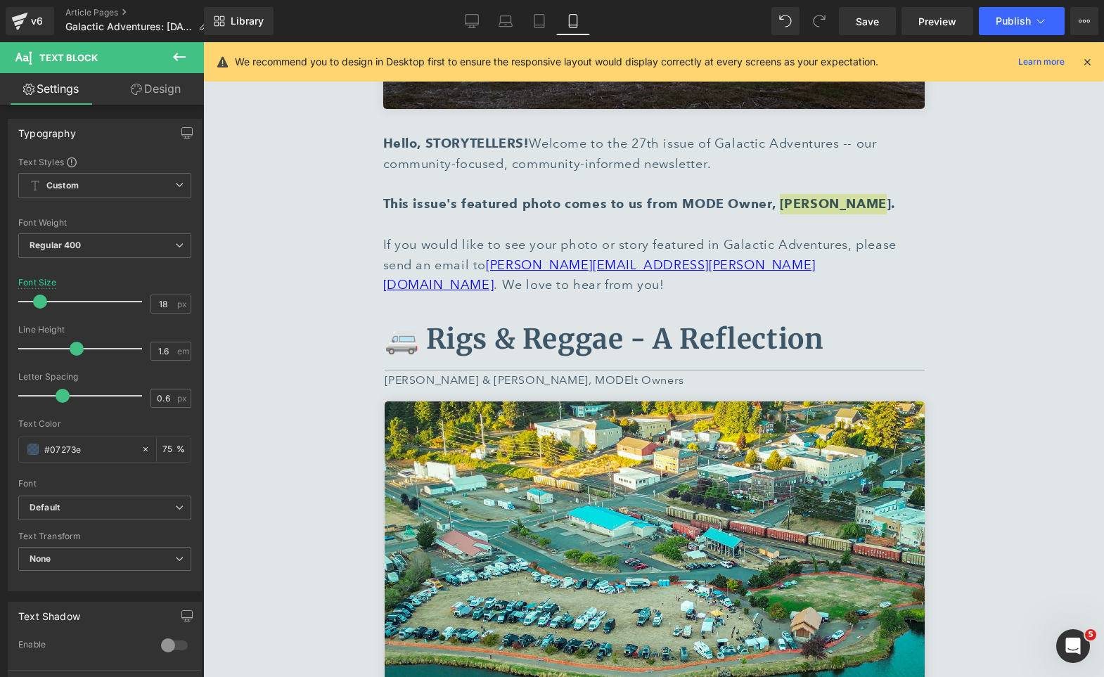
type input "15"
type input "75"
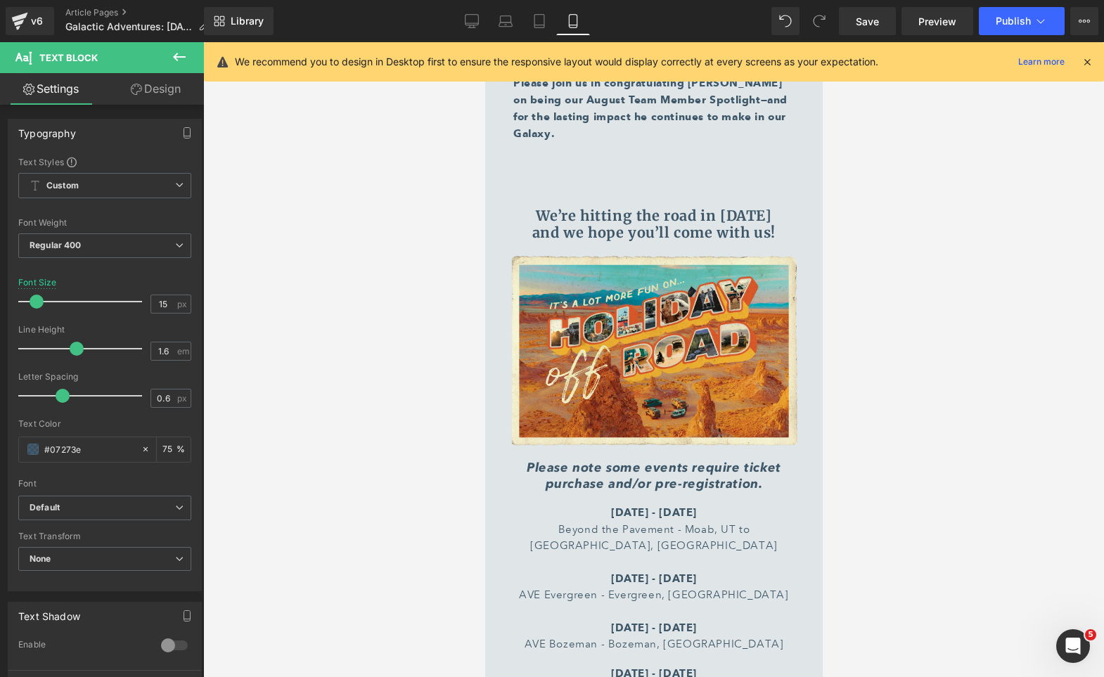
scroll to position [6635, 0]
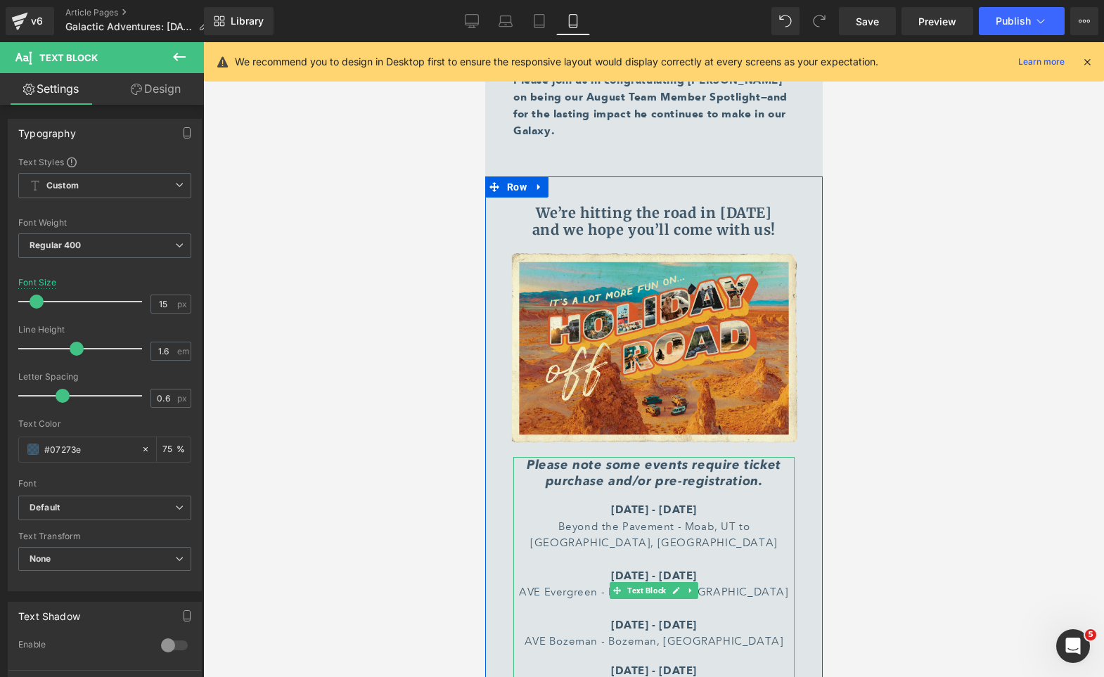
click at [621, 503] on span "[DATE] - [DATE] Beyond the Pavement - Moab, [GEOGRAPHIC_DATA] to [GEOGRAPHIC_DA…" at bounding box center [652, 550] width 269 height 95
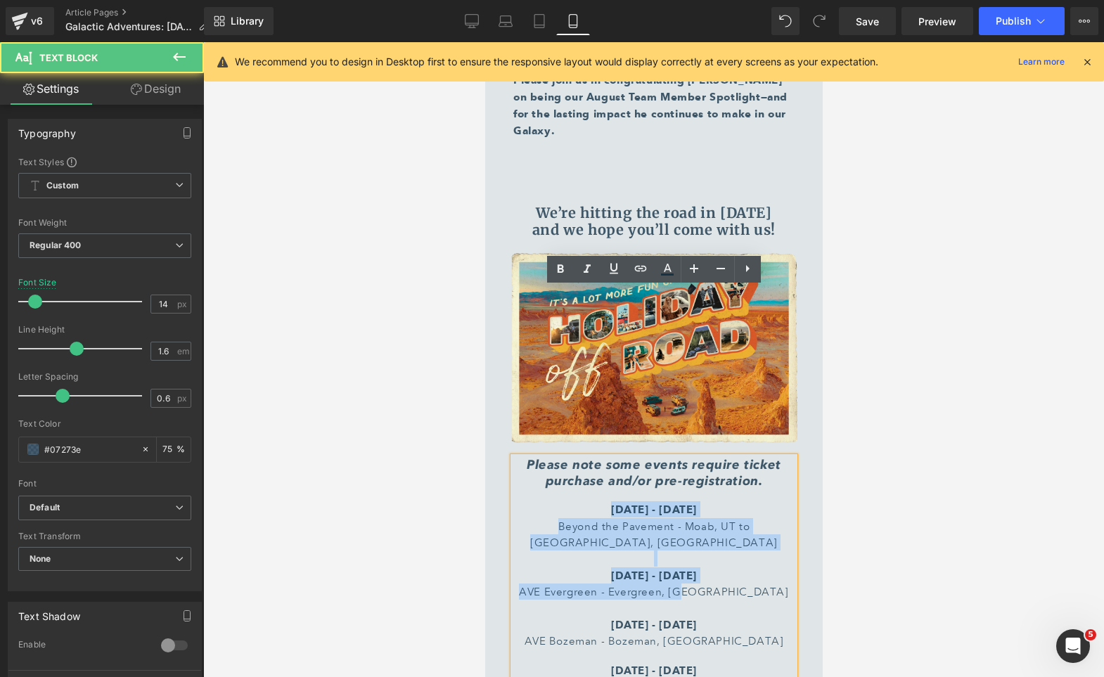
drag, startPoint x: 742, startPoint y: 410, endPoint x: 545, endPoint y: 344, distance: 207.6
click at [545, 501] on p "[DATE] - [DATE] Beyond the Pavement - Moab, [GEOGRAPHIC_DATA] to [GEOGRAPHIC_DA…" at bounding box center [652, 575] width 281 height 148
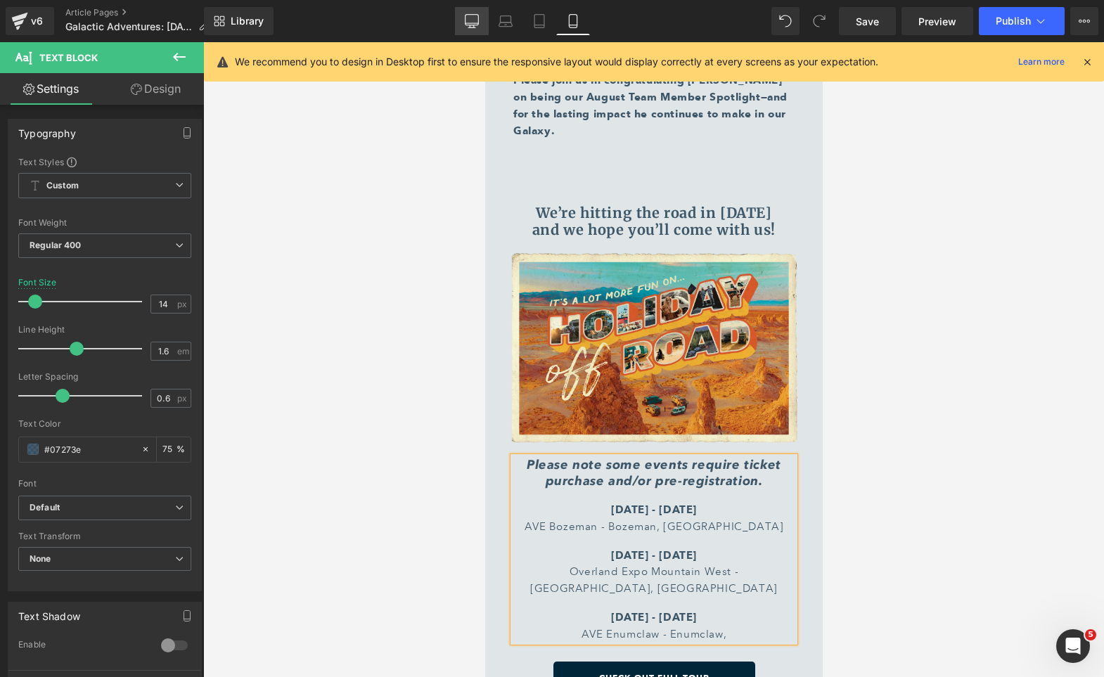
click at [460, 20] on link "Desktop" at bounding box center [472, 21] width 34 height 28
type input "18"
type input "75"
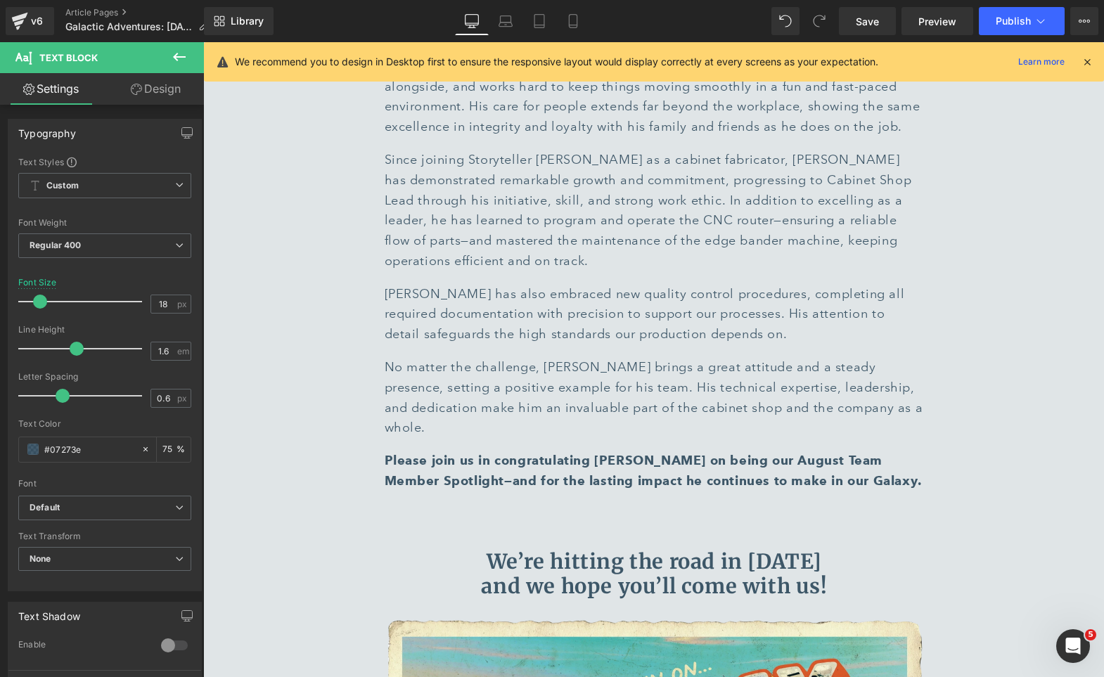
scroll to position [6731, 0]
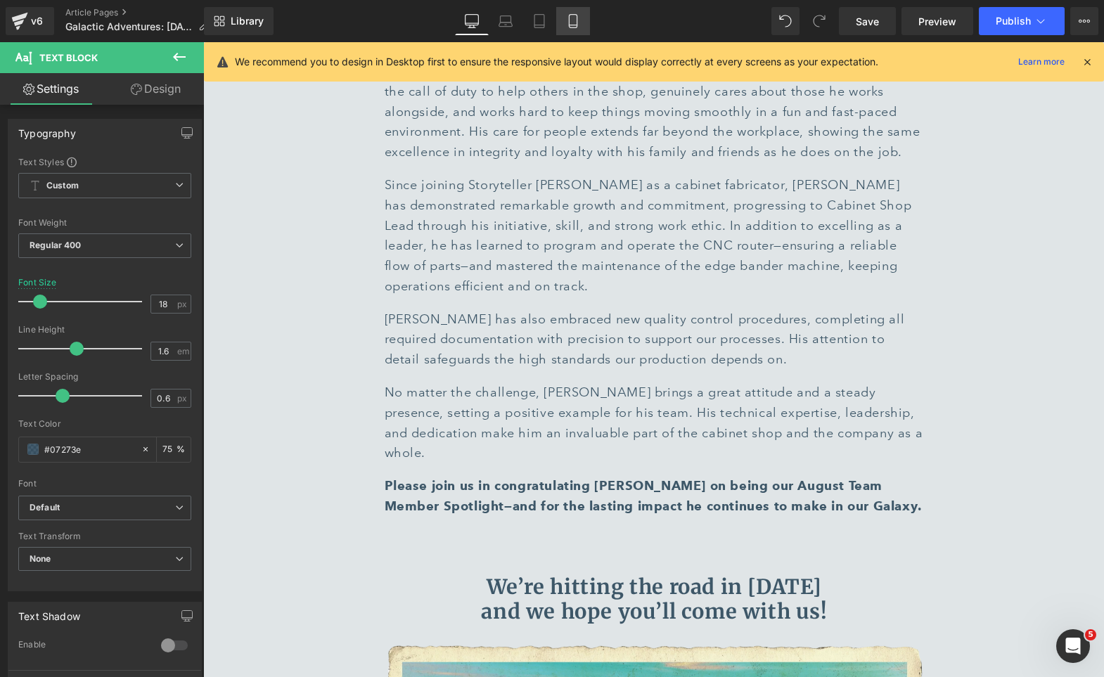
click at [575, 25] on icon at bounding box center [573, 25] width 8 height 0
type input "14"
type input "75"
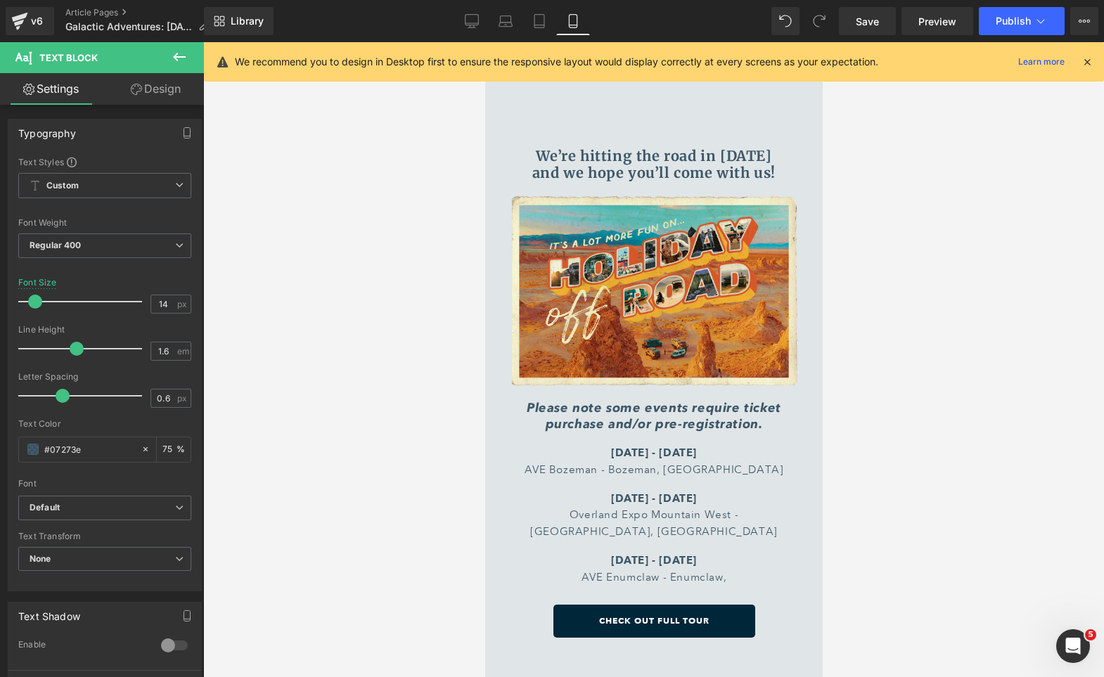
scroll to position [6692, 0]
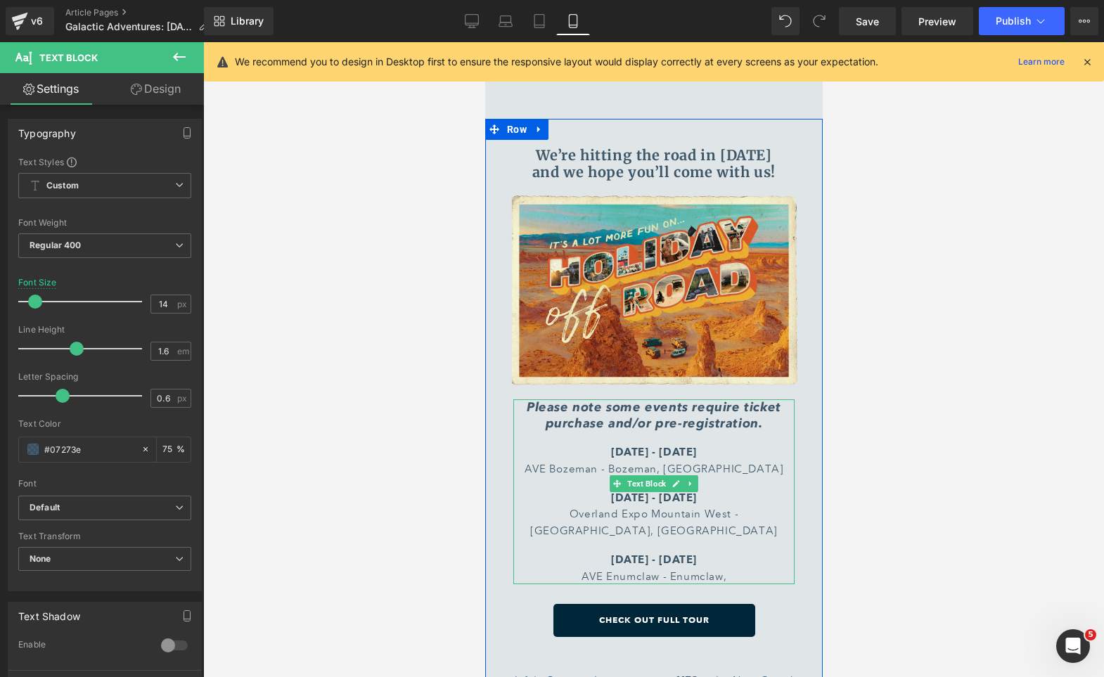
click at [621, 444] on p "[DATE] - [DATE] AVE Bozeman - [GEOGRAPHIC_DATA], [GEOGRAPHIC_DATA]" at bounding box center [652, 460] width 281 height 33
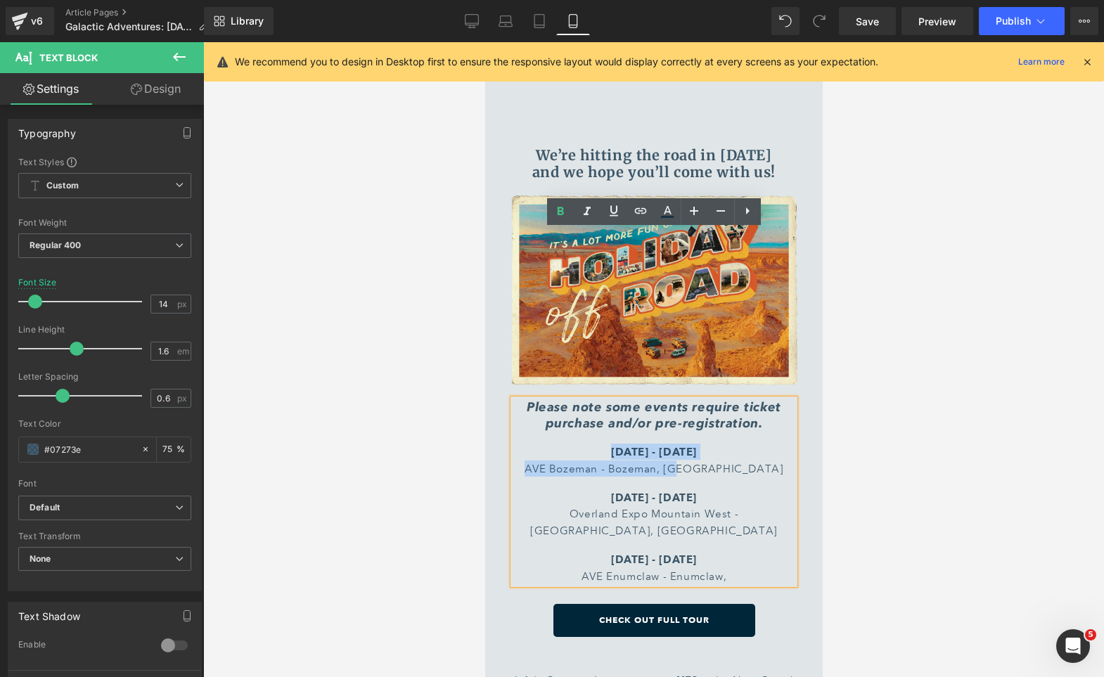
drag, startPoint x: 735, startPoint y: 298, endPoint x: 573, endPoint y: 273, distance: 163.5
click at [573, 399] on div "Please note some events require ticket purchase and/or pre-registration. [DATE]…" at bounding box center [652, 491] width 281 height 185
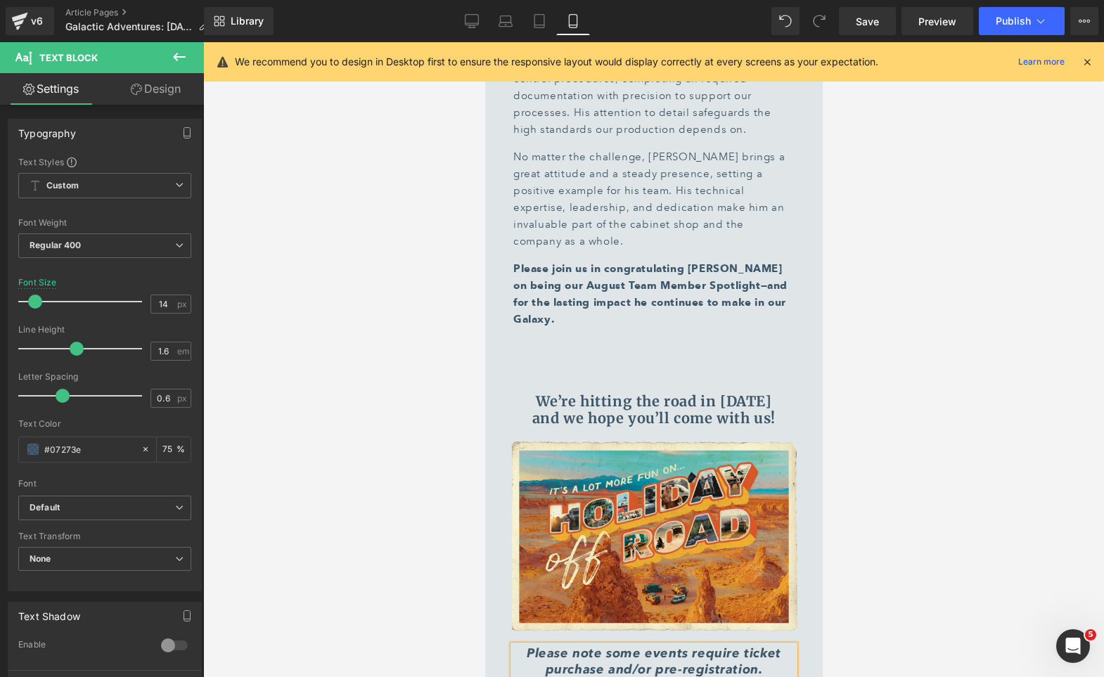
scroll to position [6225, 0]
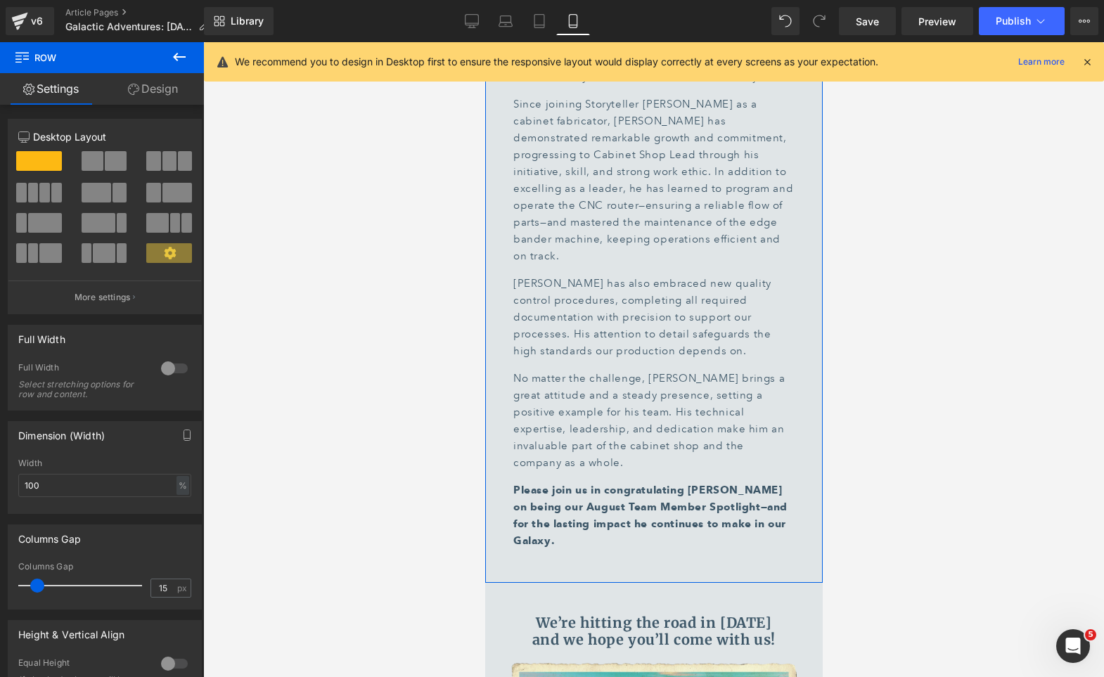
click at [175, 78] on link "Design" at bounding box center [153, 89] width 102 height 32
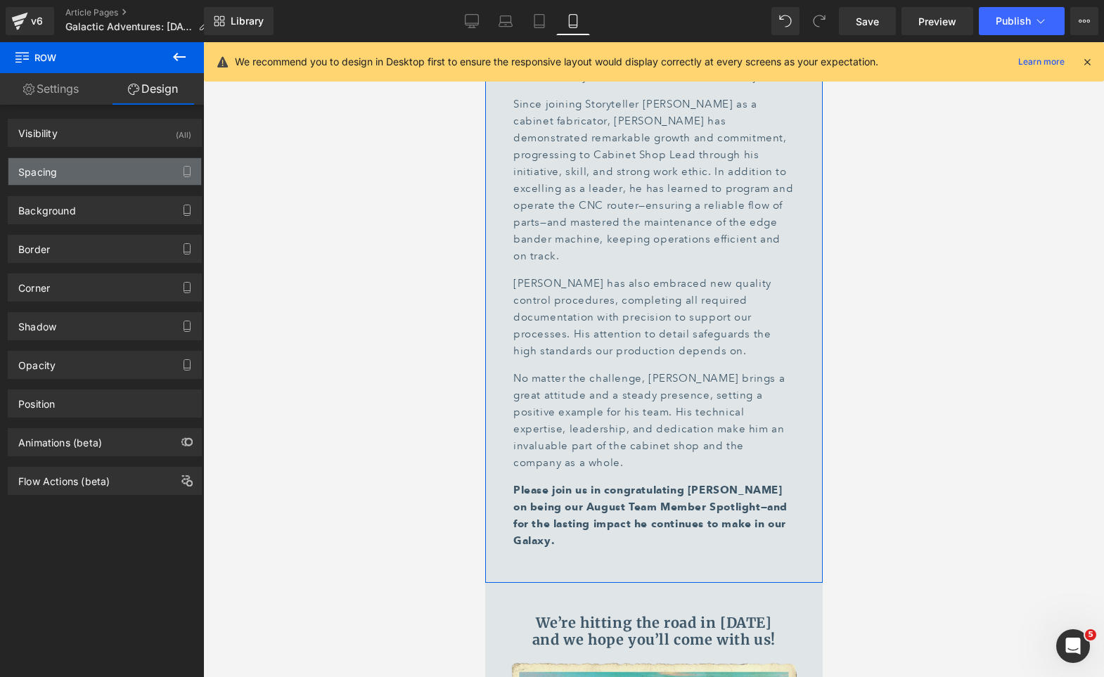
click at [86, 175] on div "Spacing" at bounding box center [104, 171] width 193 height 27
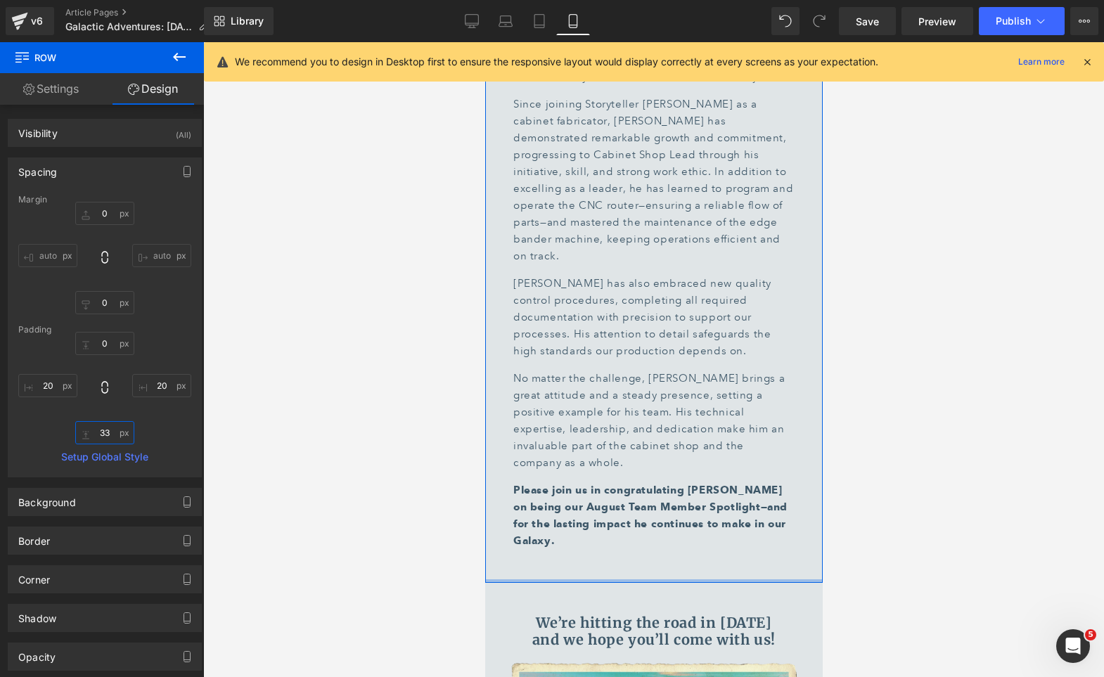
click at [97, 434] on input "33" at bounding box center [104, 432] width 59 height 23
type input "0"
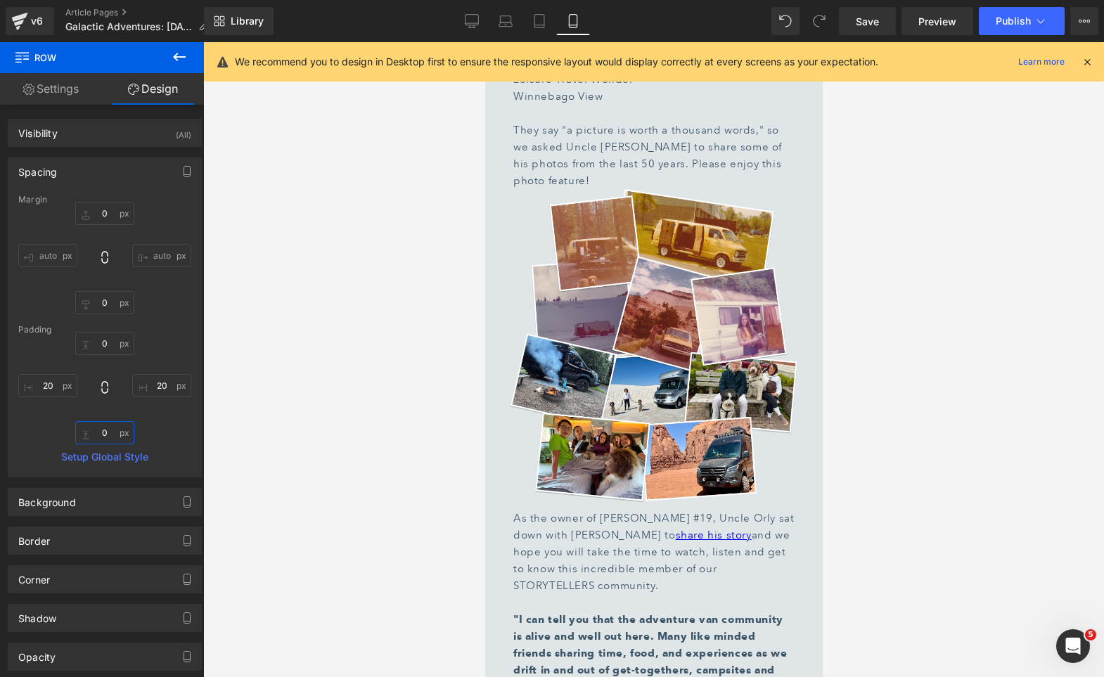
scroll to position [5303, 0]
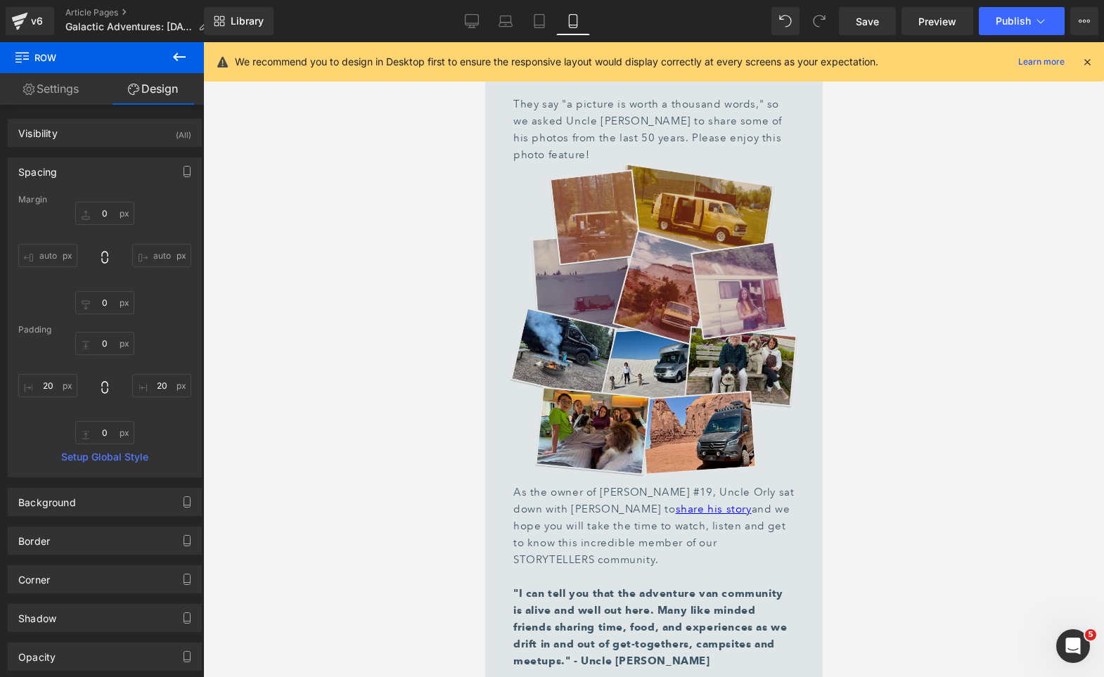
click at [646, 163] on img at bounding box center [653, 320] width 288 height 314
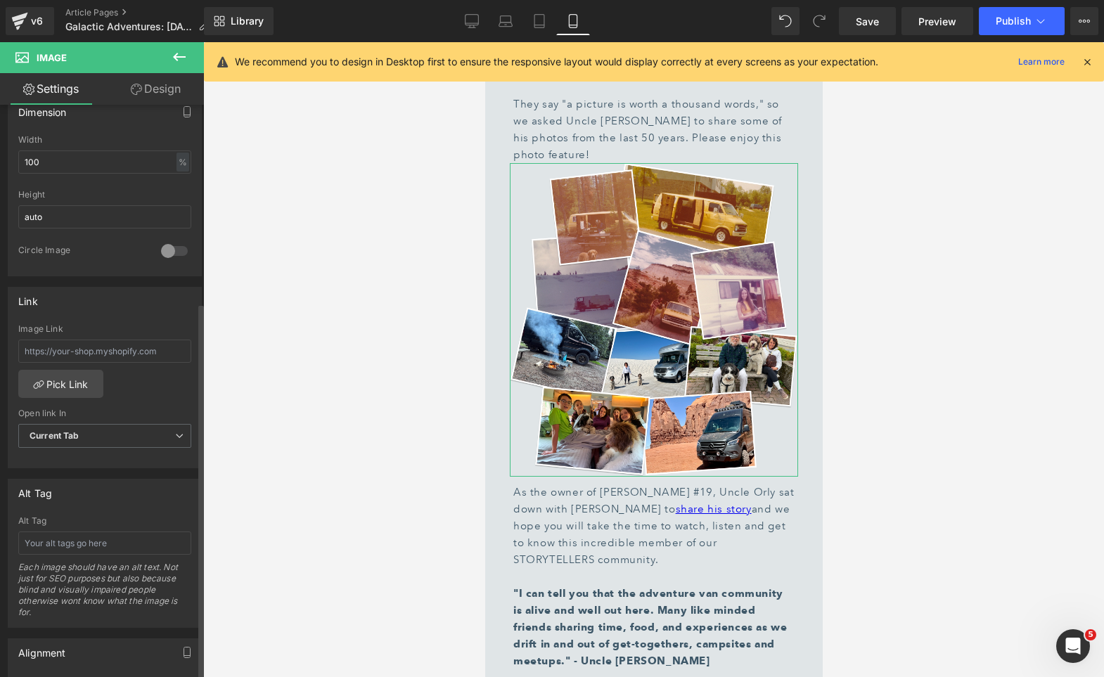
scroll to position [480, 0]
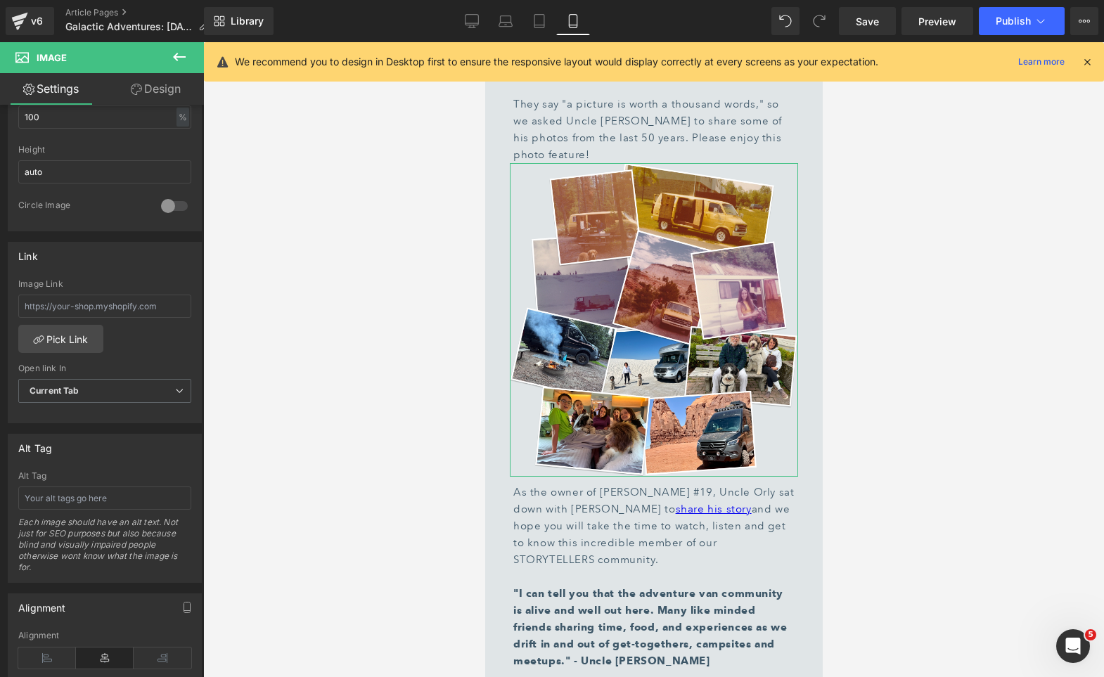
click at [160, 92] on link "Design" at bounding box center [156, 89] width 102 height 32
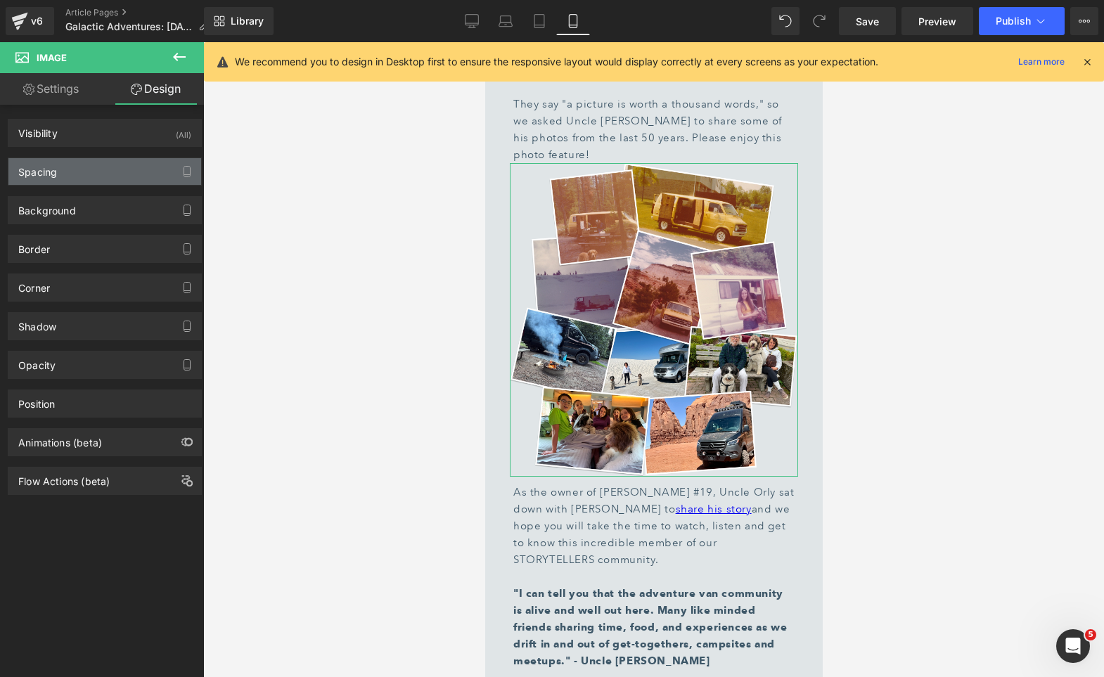
click at [98, 178] on div "Spacing" at bounding box center [104, 171] width 193 height 27
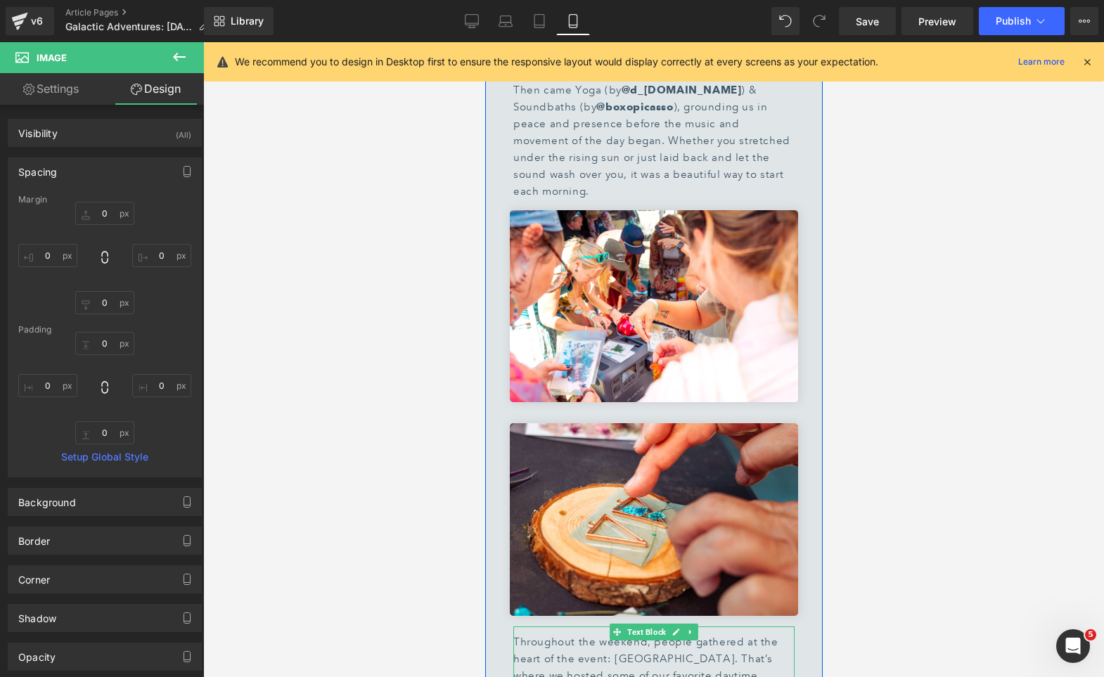
scroll to position [2503, 0]
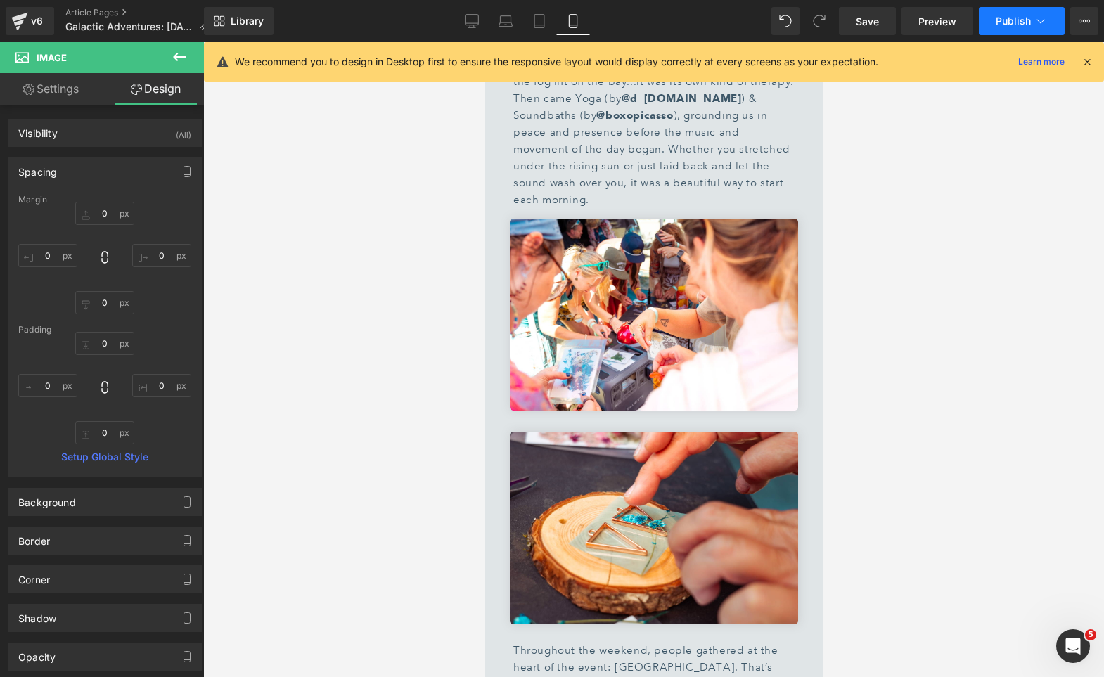
click at [1001, 23] on span "Publish" at bounding box center [1012, 20] width 35 height 11
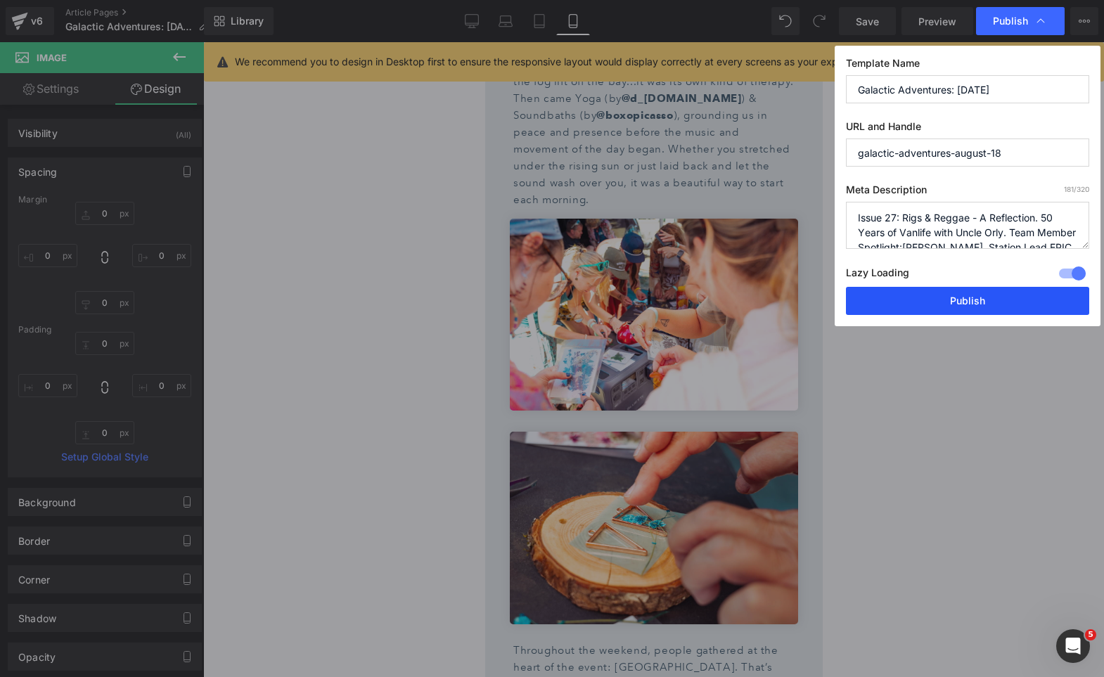
click at [917, 307] on button "Publish" at bounding box center [967, 301] width 243 height 28
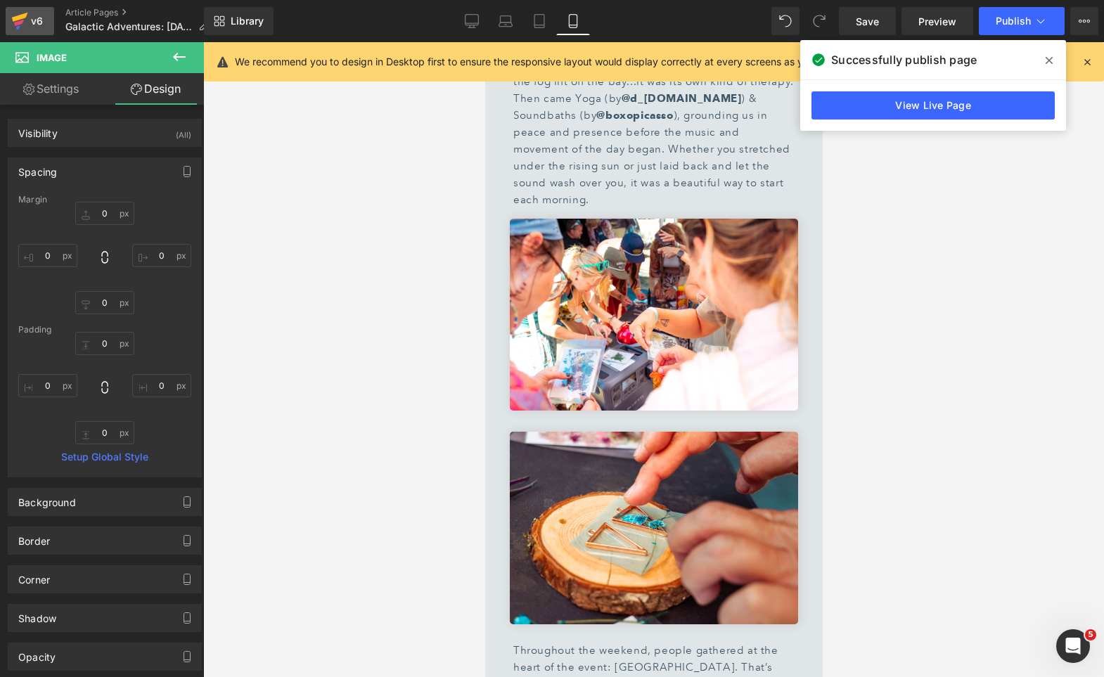
click at [25, 18] on icon at bounding box center [19, 21] width 17 height 35
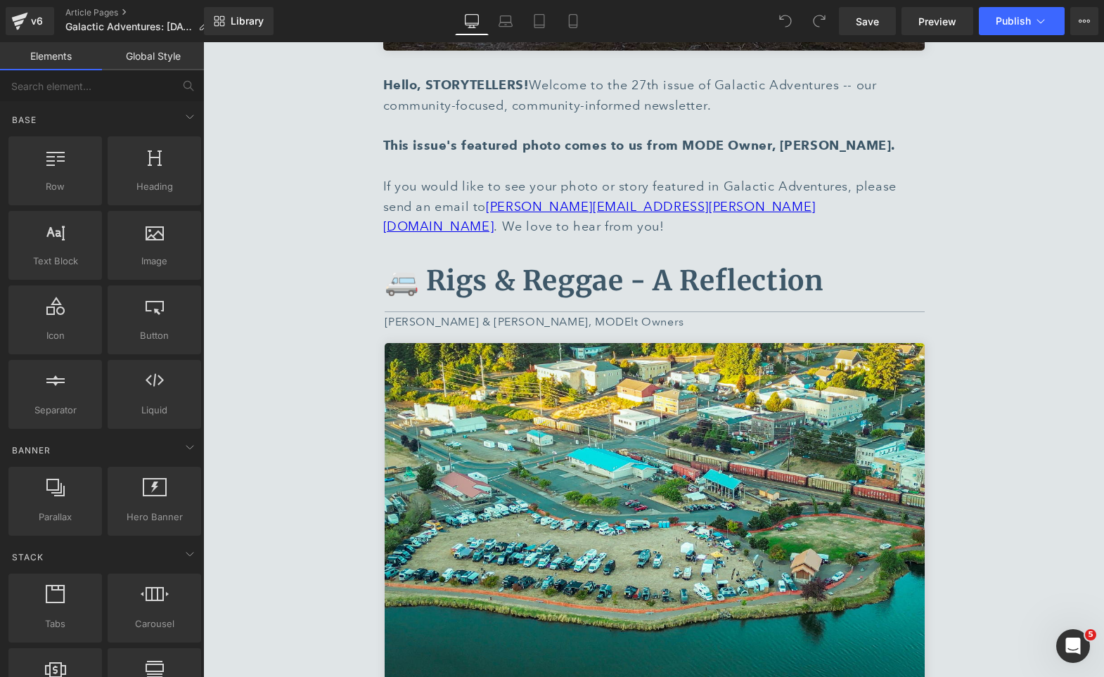
scroll to position [569, 0]
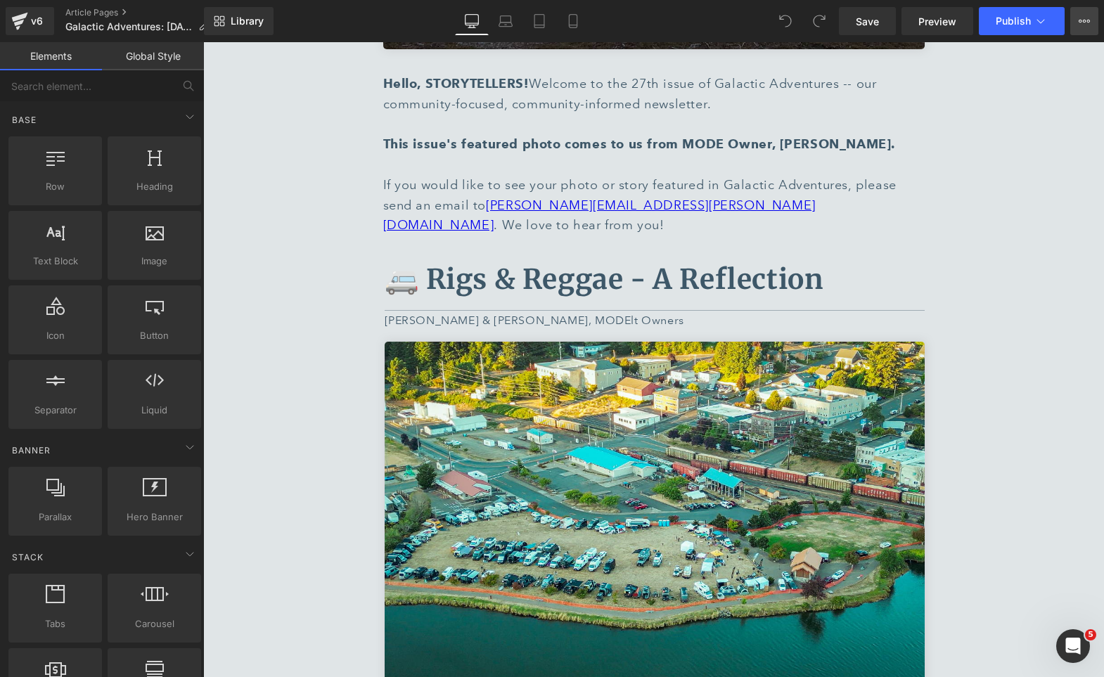
click at [1084, 22] on icon at bounding box center [1085, 21] width 4 height 3
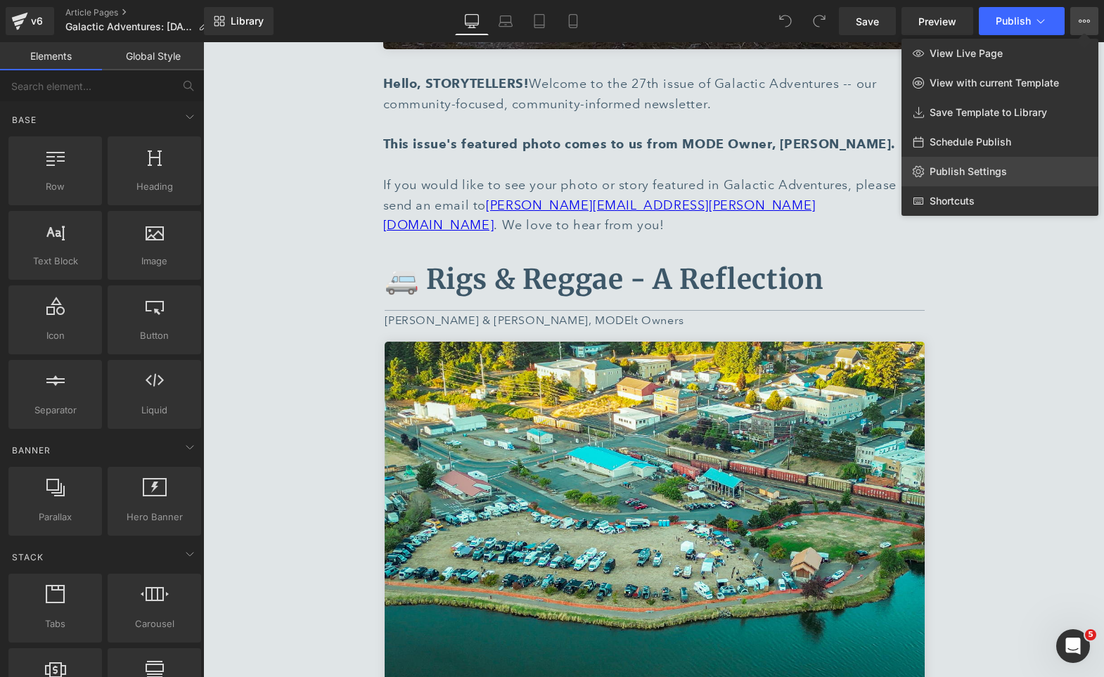
click at [976, 168] on span "Publish Settings" at bounding box center [967, 171] width 77 height 13
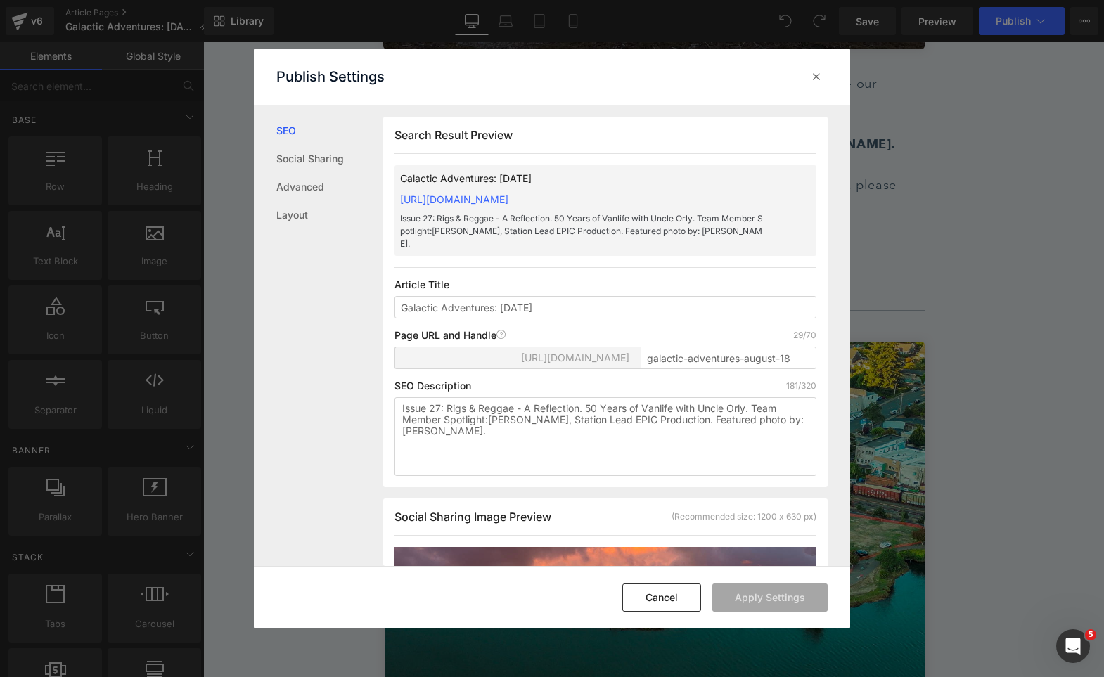
scroll to position [1, 0]
drag, startPoint x: 432, startPoint y: 448, endPoint x: 389, endPoint y: 448, distance: 42.9
click at [389, 448] on div "Search Result Preview Galactic Adventures: August 18 https://storyteller-overla…" at bounding box center [605, 301] width 444 height 370
type textarea "Issue 27: Rigs & Reggae - A Reflection. 50 Years of Vanlife with Uncle Orly. Te…"
click at [751, 600] on button "Apply Settings" at bounding box center [769, 597] width 115 height 28
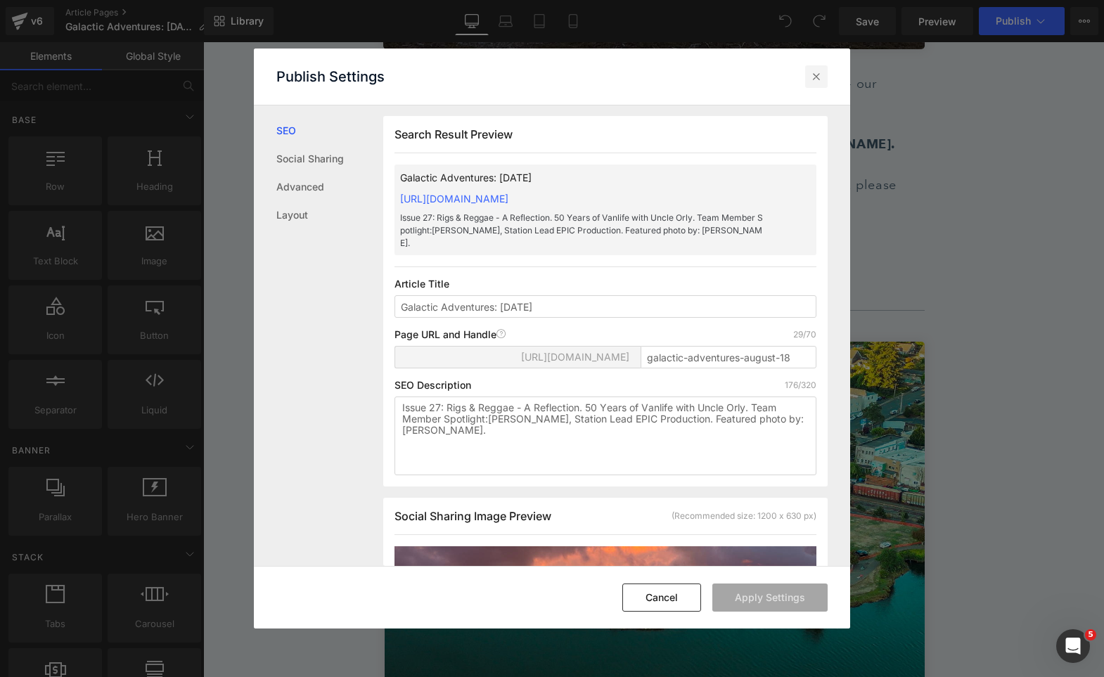
click at [817, 79] on icon at bounding box center [816, 77] width 14 height 14
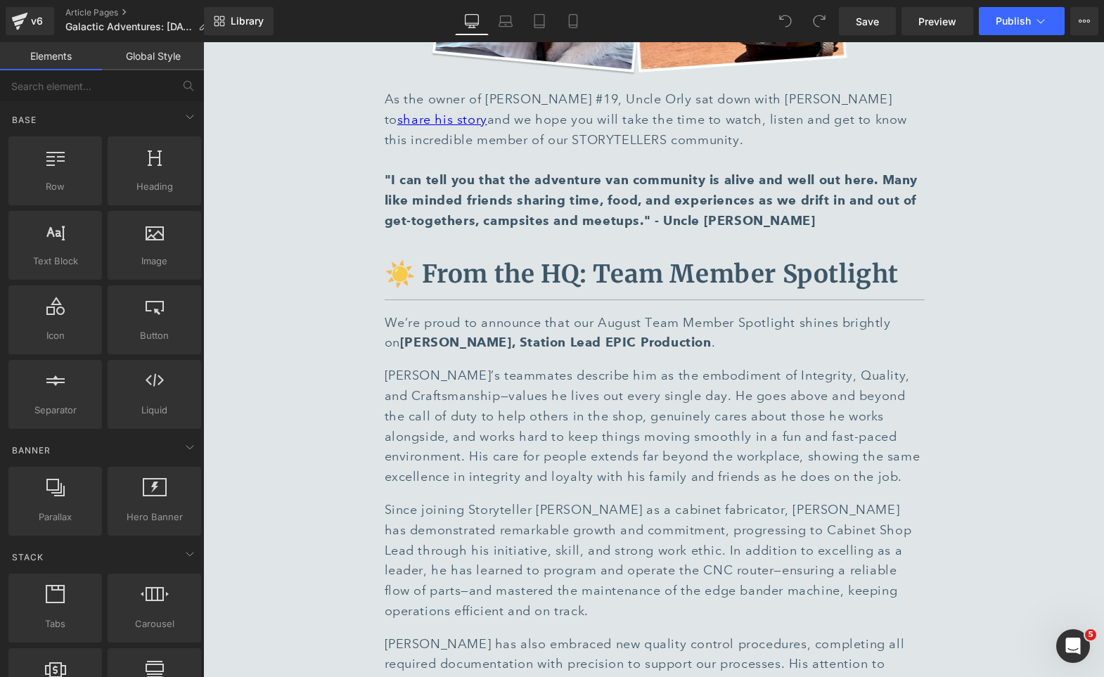
scroll to position [6406, 0]
click at [697, 368] on span "[PERSON_NAME]’s teammates describe him as the embodiment of Integrity, Quality,…" at bounding box center [653, 426] width 536 height 117
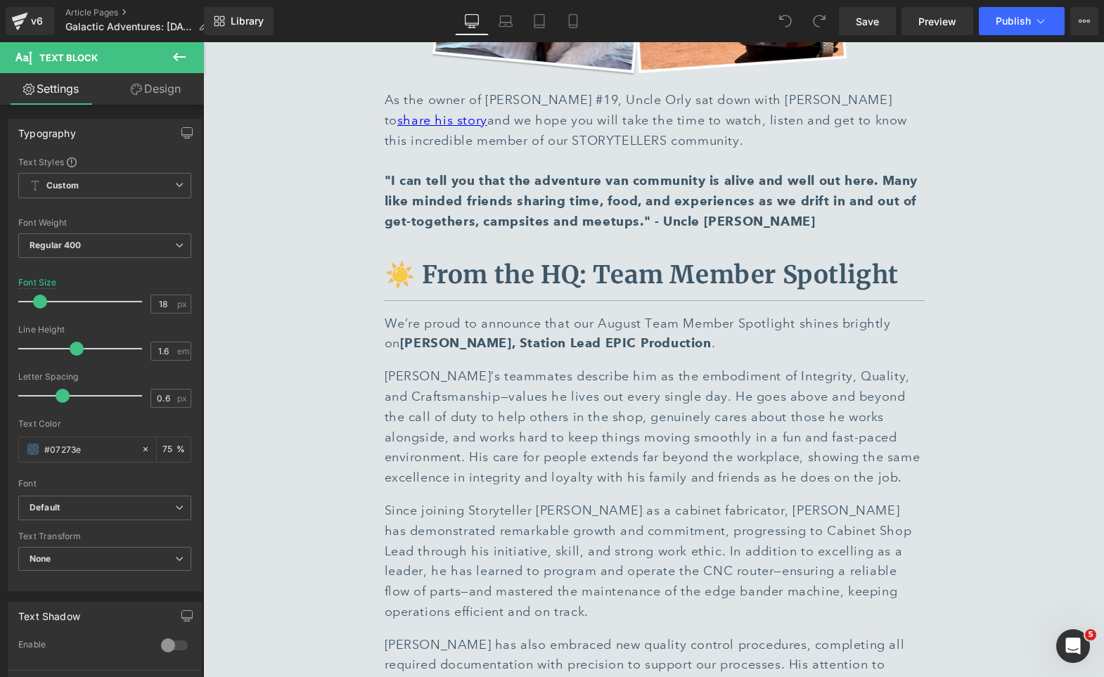
click at [172, 89] on link "Design" at bounding box center [156, 89] width 102 height 32
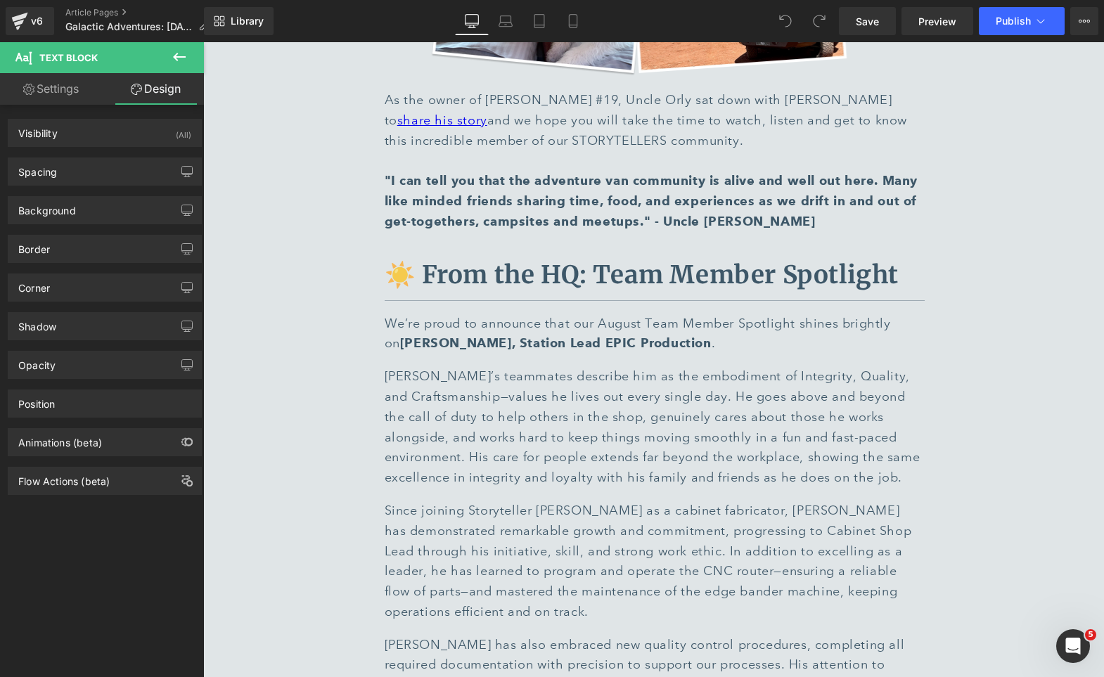
click at [174, 56] on icon at bounding box center [179, 57] width 13 height 8
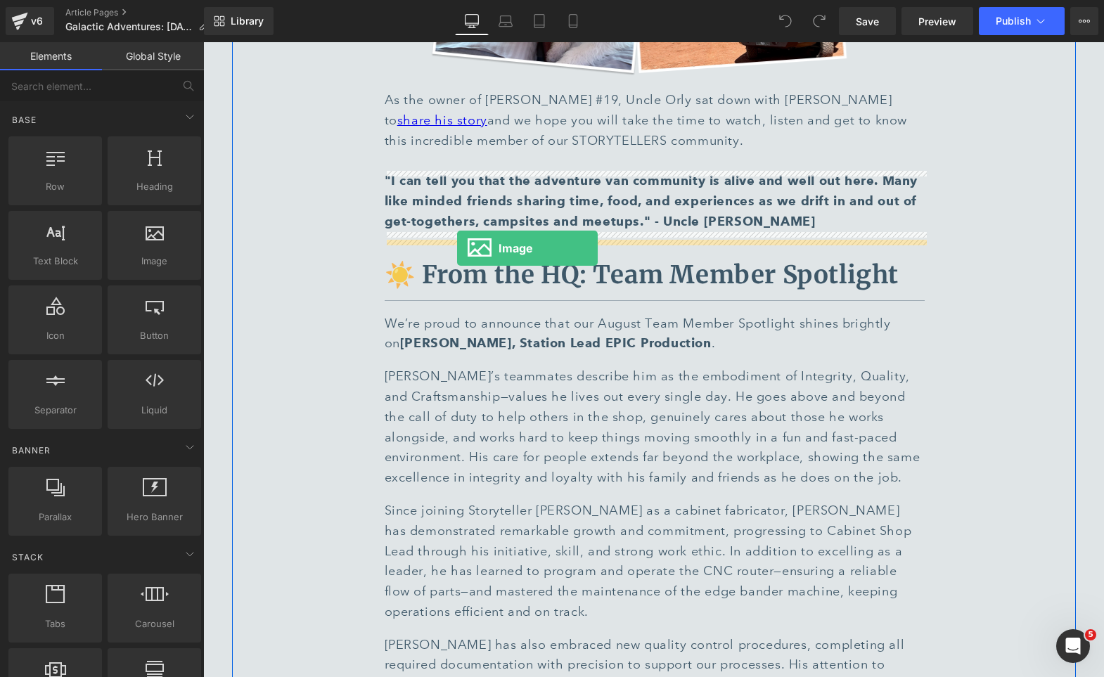
drag, startPoint x: 240, startPoint y: 231, endPoint x: 455, endPoint y: 247, distance: 215.7
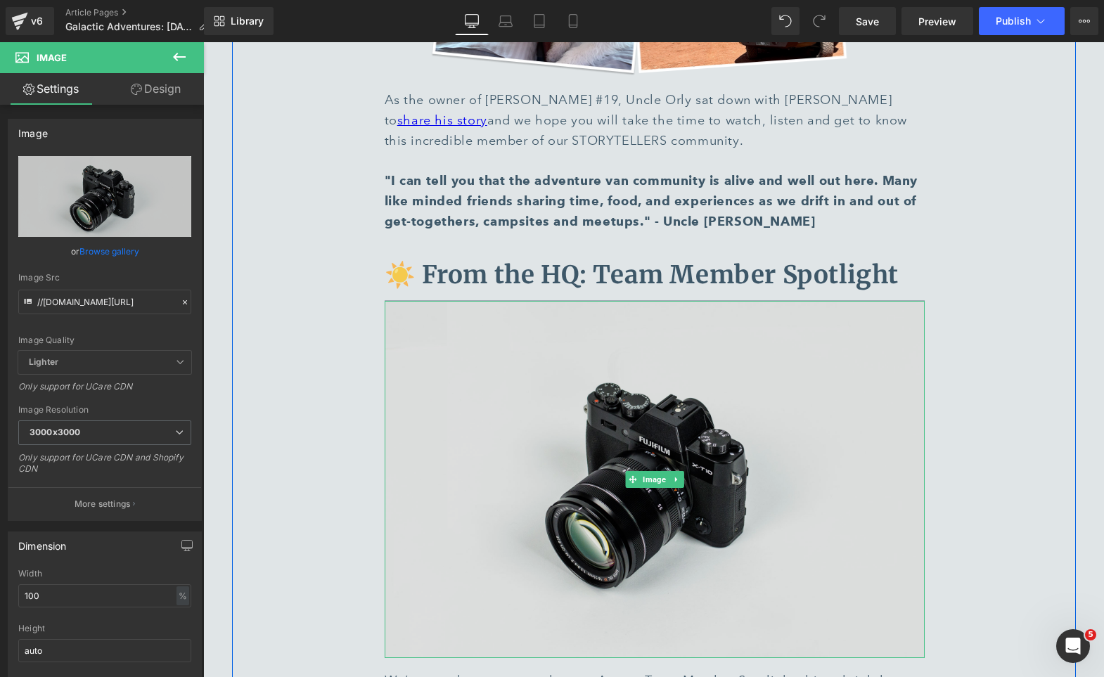
click at [539, 301] on img at bounding box center [655, 480] width 540 height 358
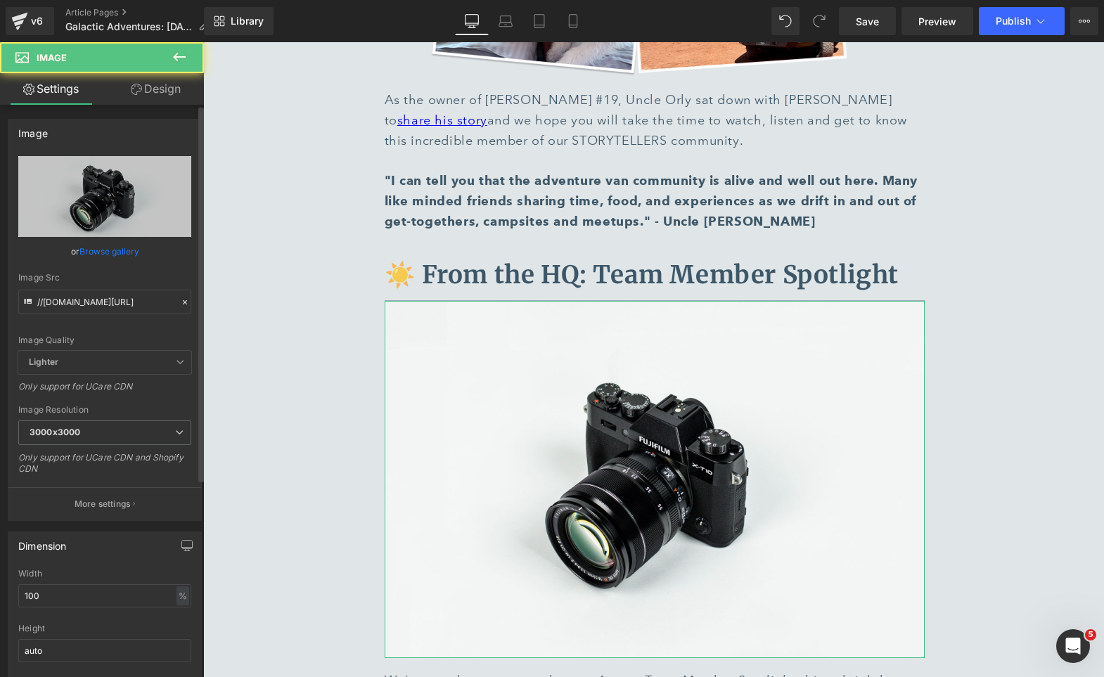
click at [131, 249] on link "Browse gallery" at bounding box center [109, 251] width 60 height 25
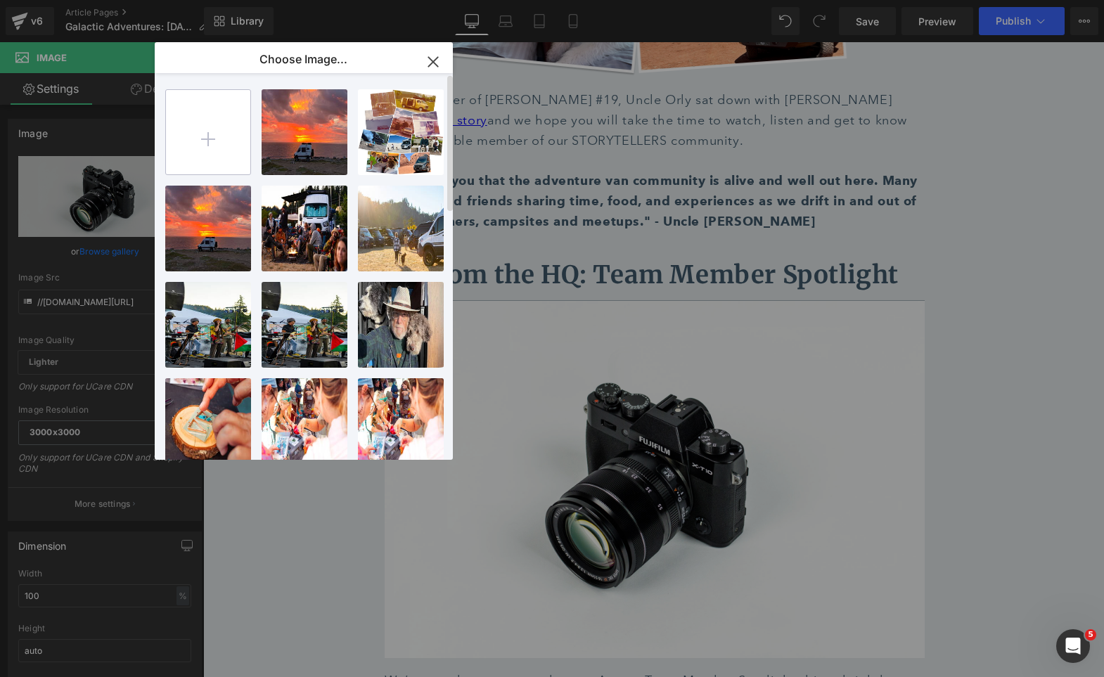
click at [232, 131] on input "file" at bounding box center [208, 132] width 84 height 84
type input "C:\fakepath\Group 1000002157.png"
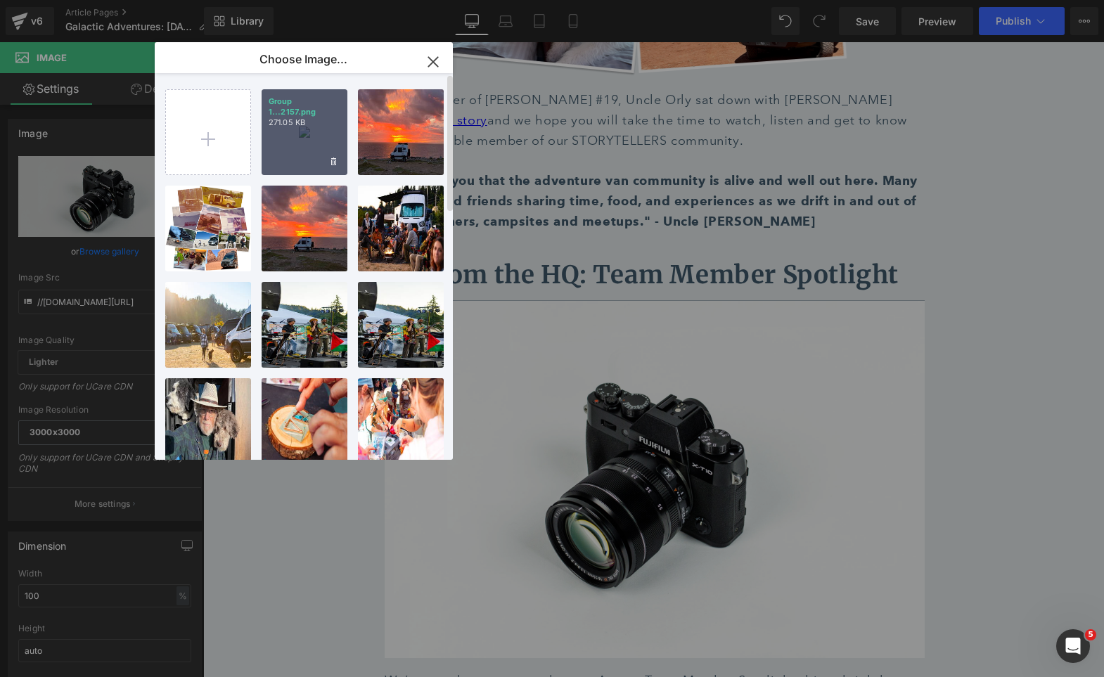
click at [319, 123] on div "Group 1...2157.png 271.05 KB" at bounding box center [305, 132] width 86 height 86
type input "https://ucarecdn.com/87ae75f0-5247-45ef-8ea0-63455c5f77af/-/format/auto/-/previ…"
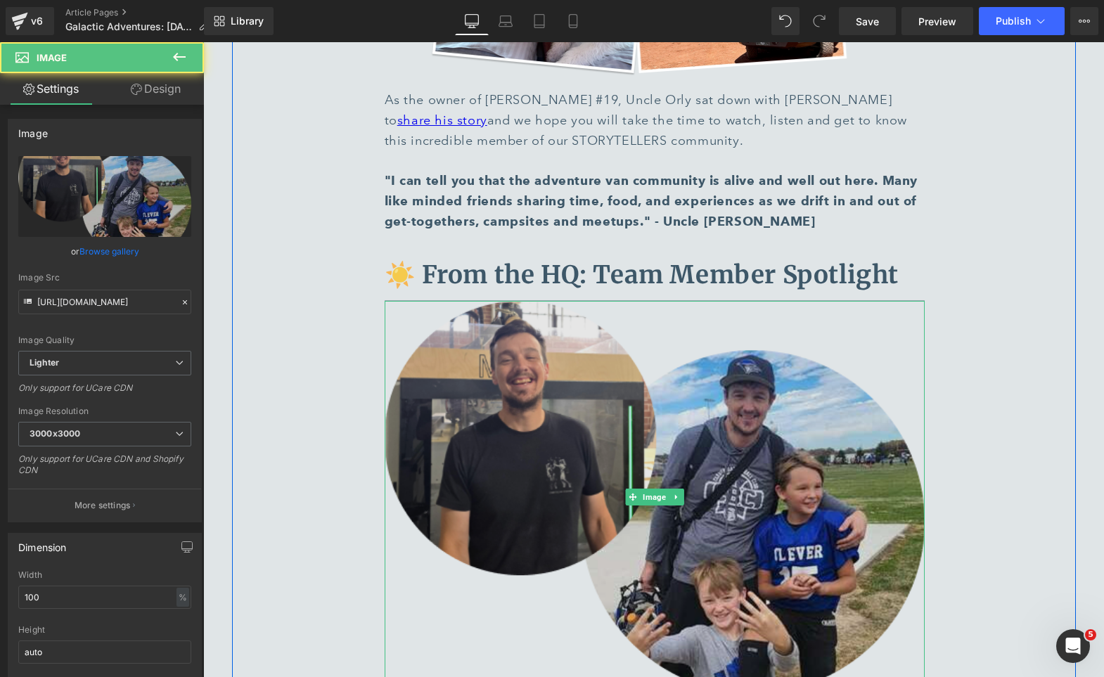
click at [716, 413] on img at bounding box center [655, 497] width 540 height 392
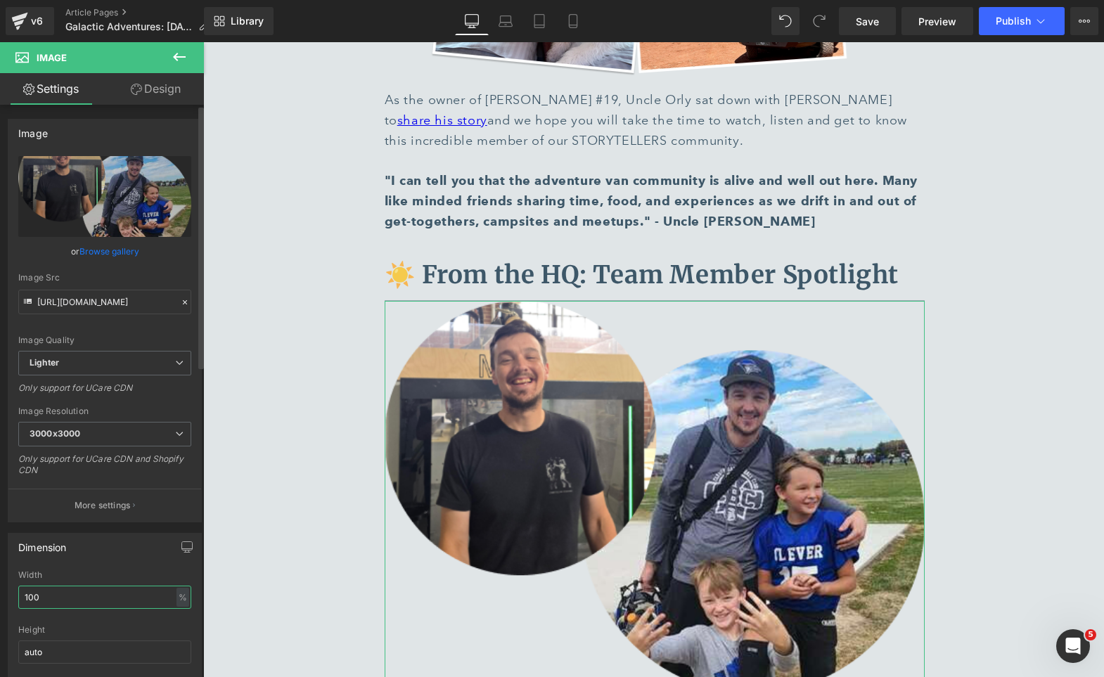
click at [75, 595] on input "100" at bounding box center [104, 597] width 173 height 23
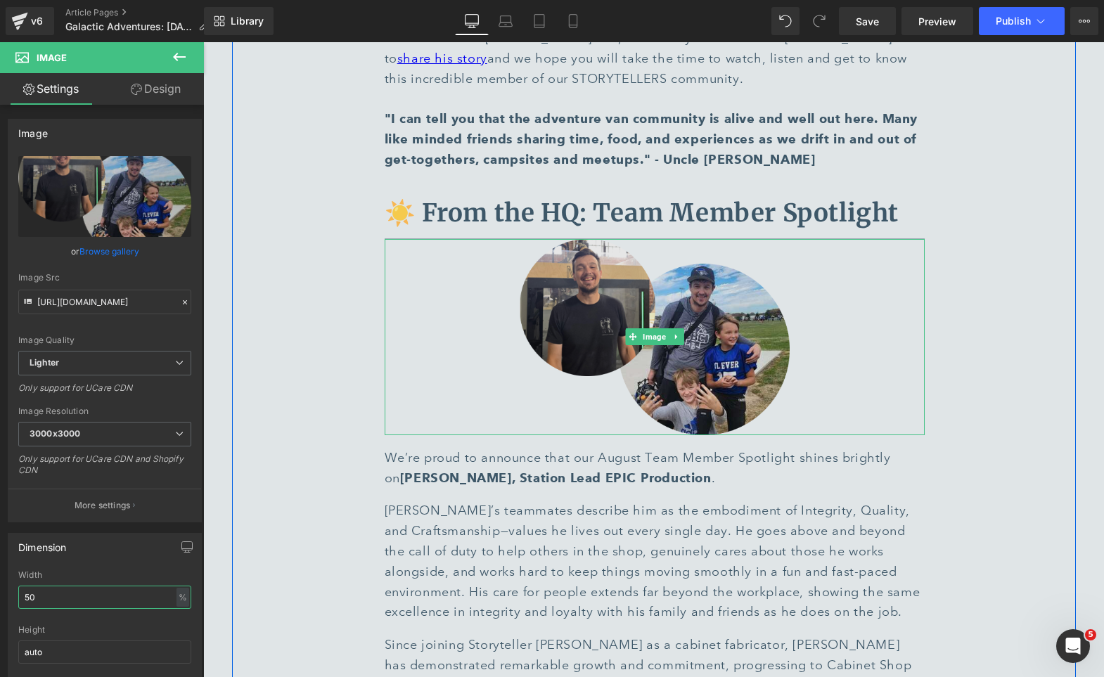
scroll to position [6466, 0]
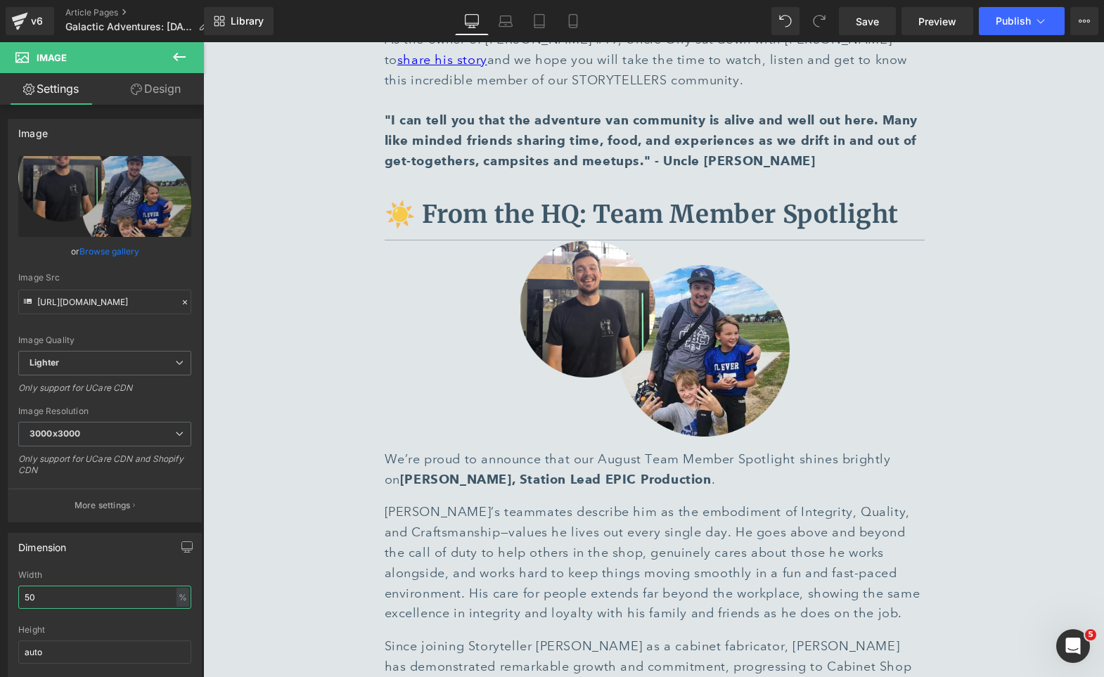
type input "50"
click at [175, 58] on icon at bounding box center [179, 57] width 13 height 8
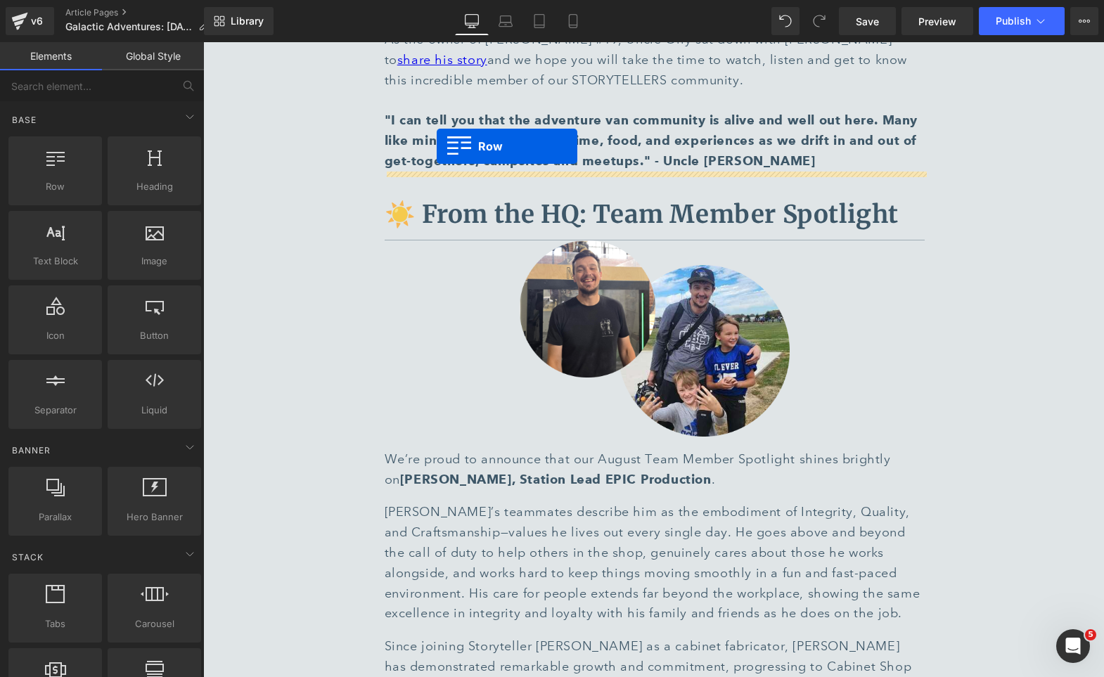
drag, startPoint x: 254, startPoint y: 228, endPoint x: 437, endPoint y: 146, distance: 200.4
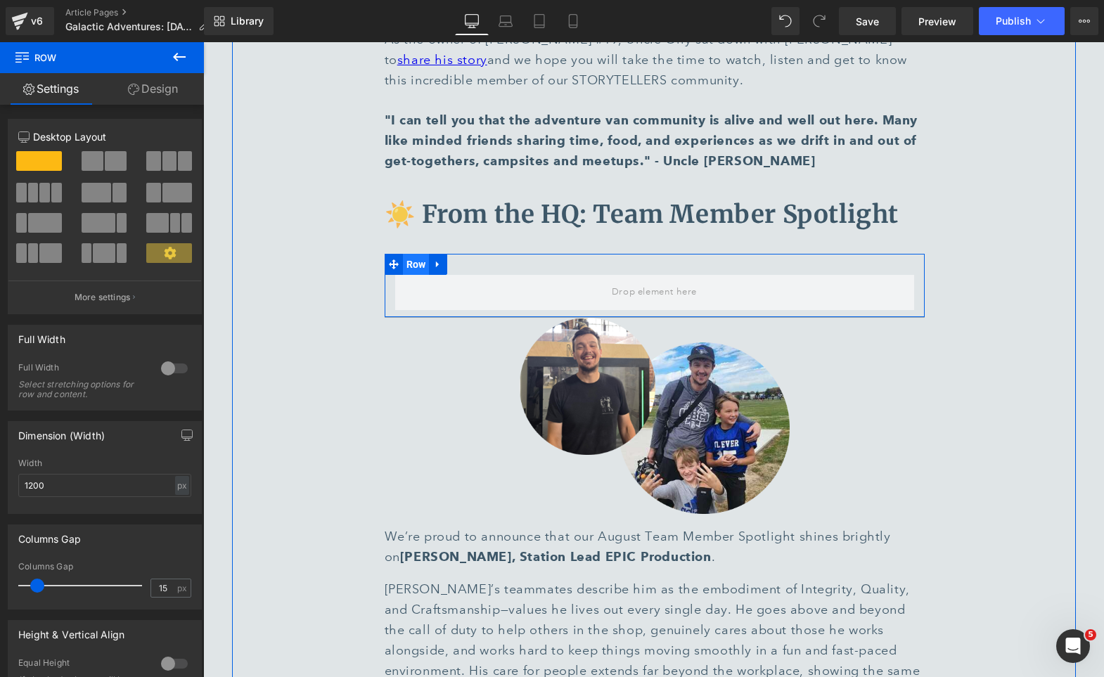
click at [412, 254] on span "Row" at bounding box center [416, 264] width 27 height 21
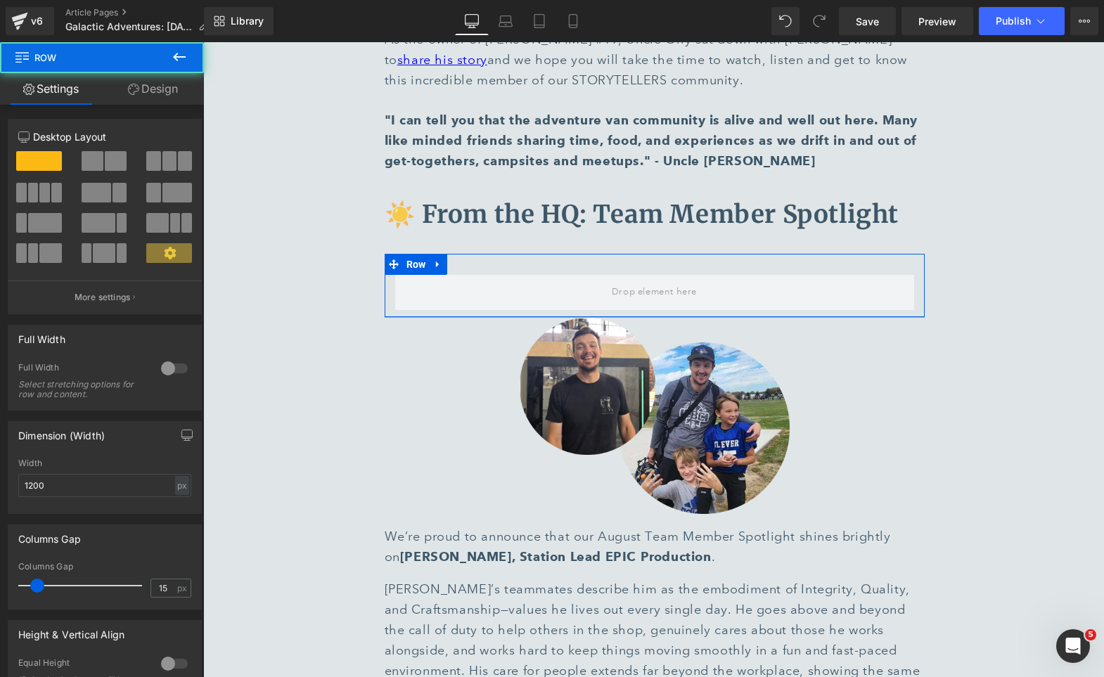
click at [112, 160] on span at bounding box center [116, 161] width 22 height 20
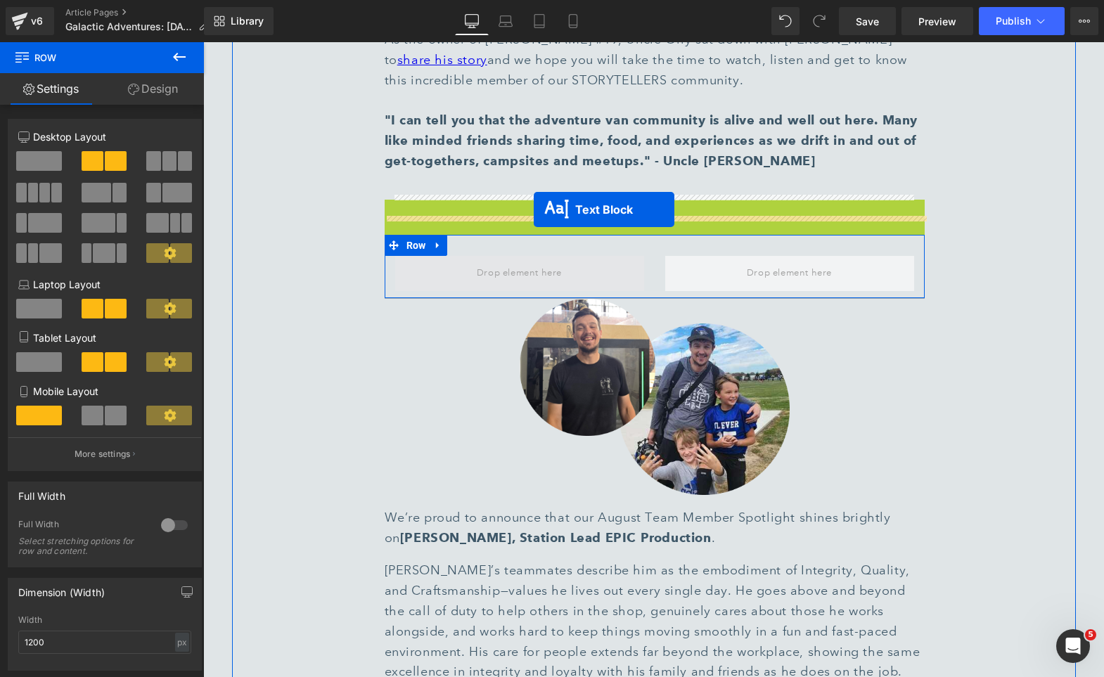
drag, startPoint x: 639, startPoint y: 151, endPoint x: 532, endPoint y: 207, distance: 120.7
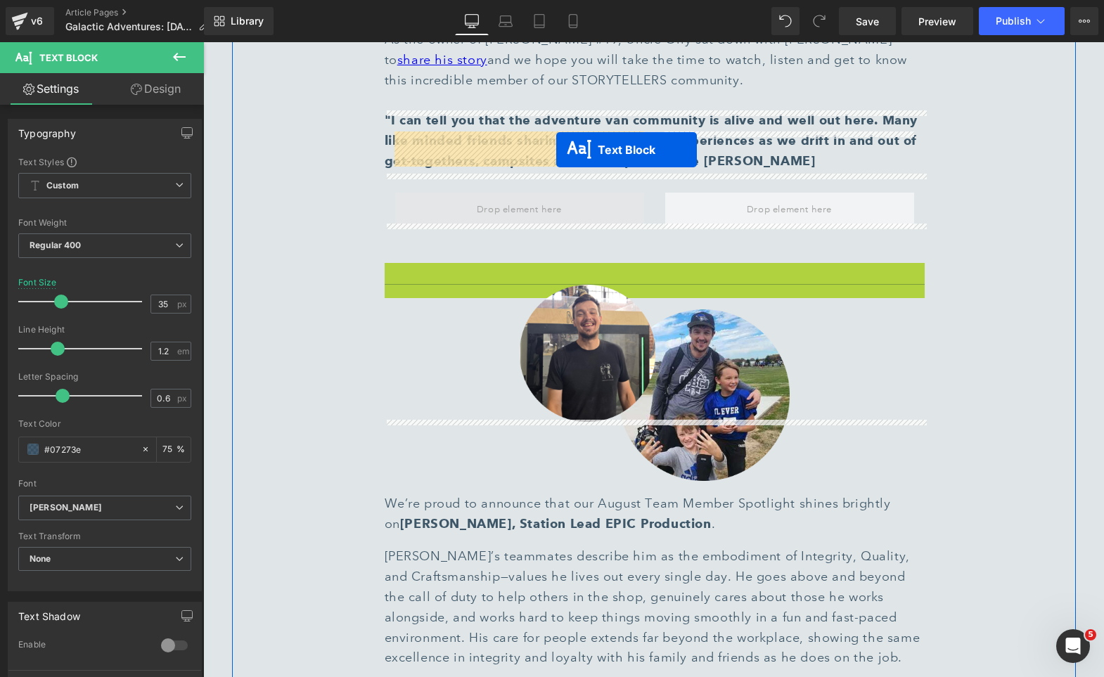
drag, startPoint x: 652, startPoint y: 215, endPoint x: 556, endPoint y: 149, distance: 116.8
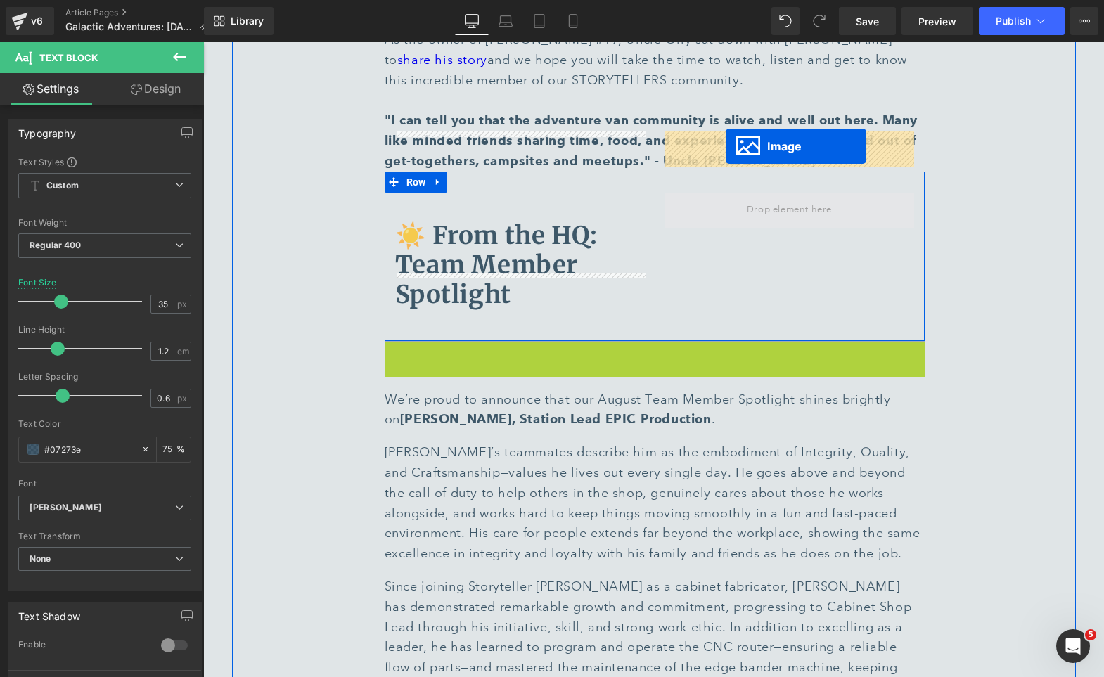
drag, startPoint x: 653, startPoint y: 385, endPoint x: 725, endPoint y: 146, distance: 249.7
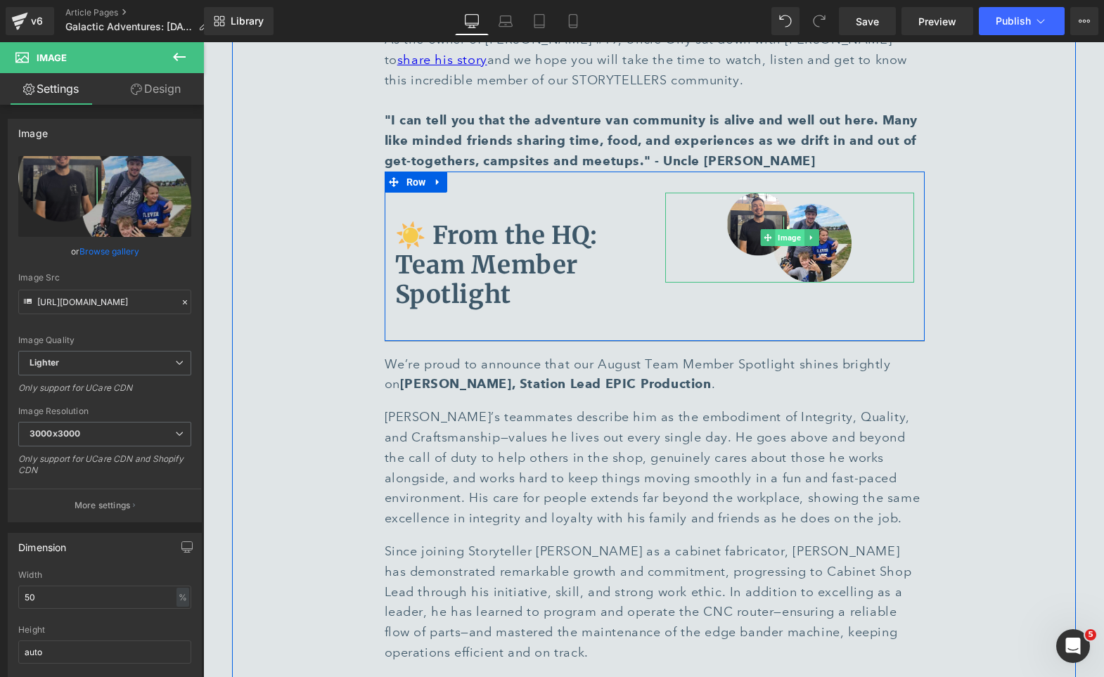
click at [788, 229] on span "Image" at bounding box center [789, 237] width 29 height 17
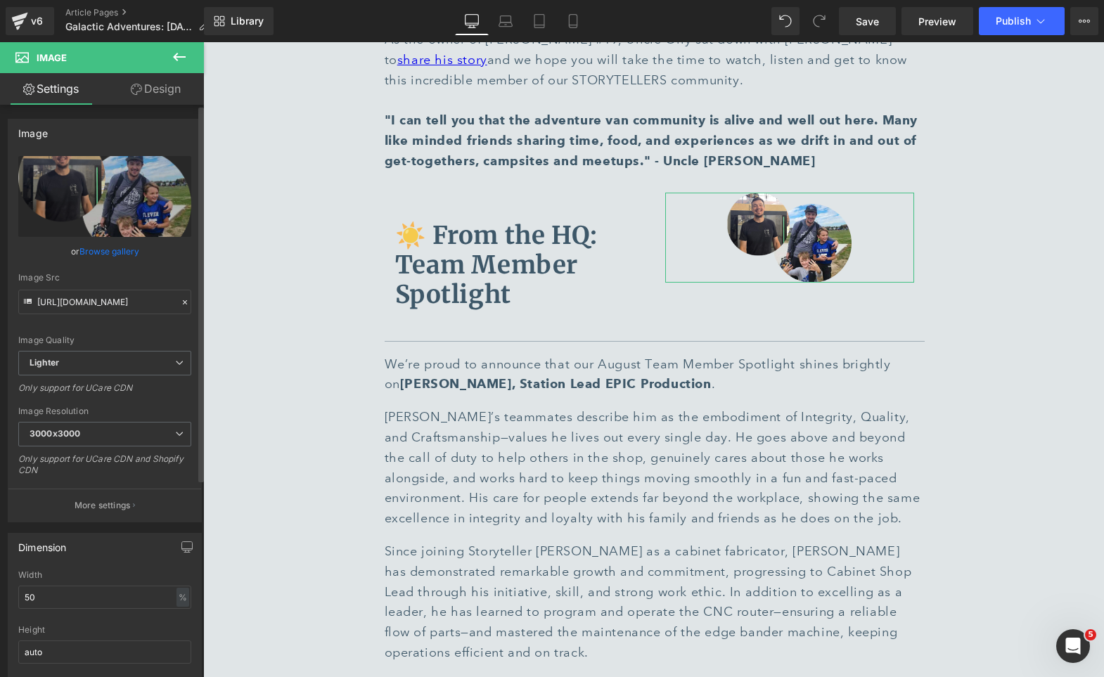
click at [46, 609] on div "Width 50 % % px" at bounding box center [104, 597] width 173 height 55
click at [29, 602] on input "50" at bounding box center [104, 597] width 173 height 23
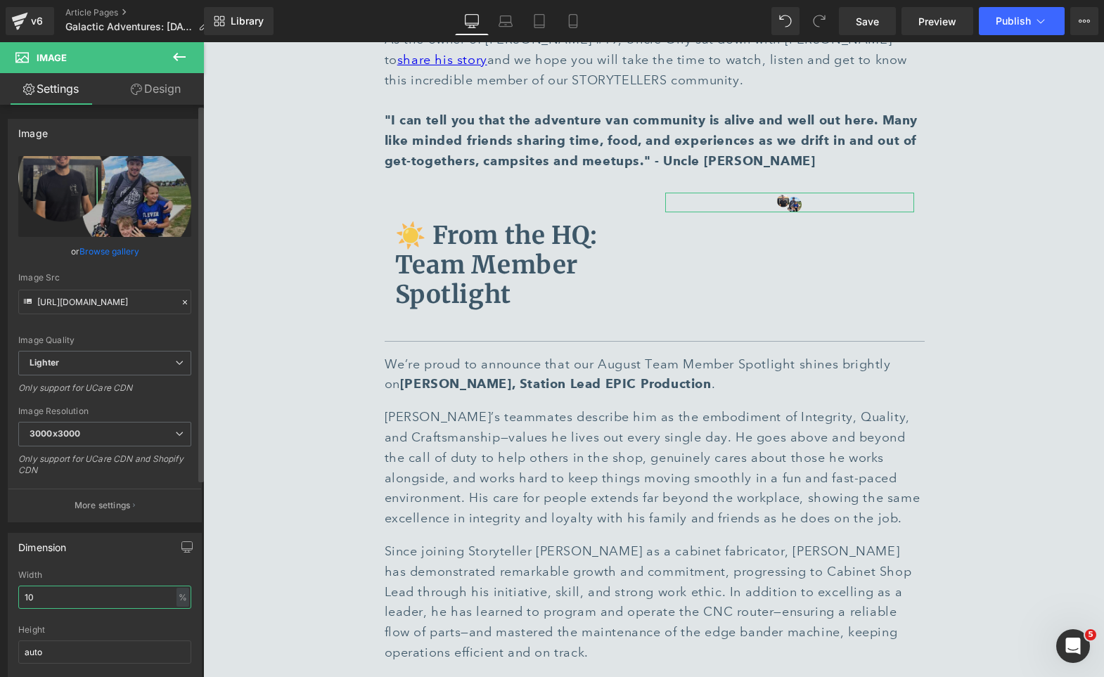
type input "100"
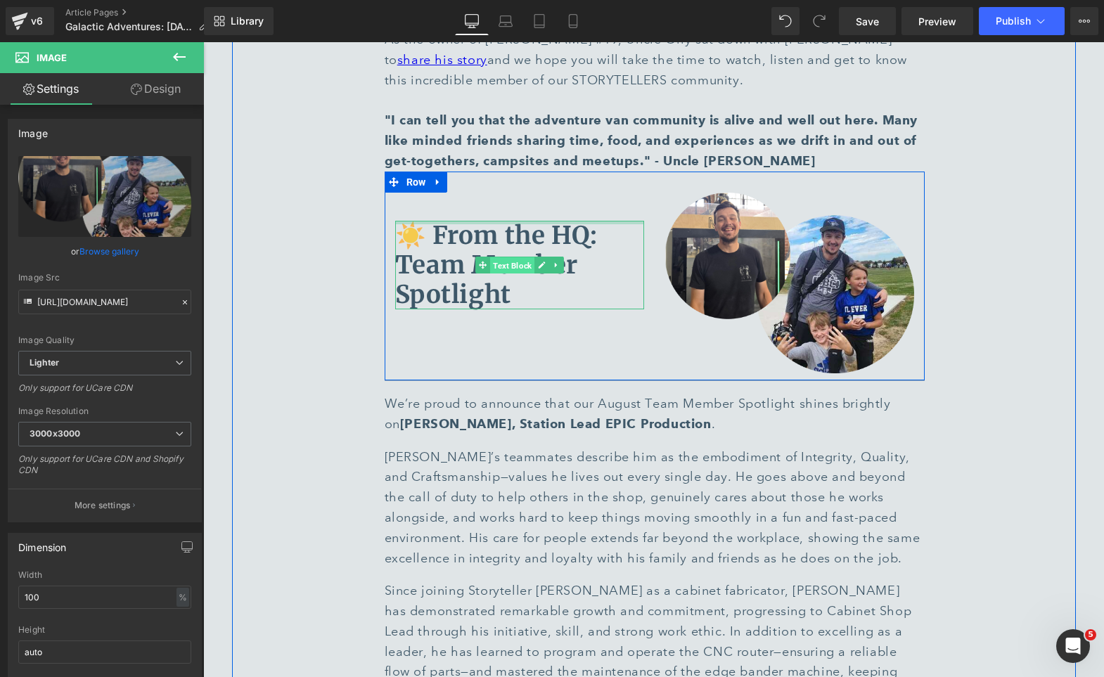
click at [510, 257] on span "Text Block" at bounding box center [512, 265] width 44 height 17
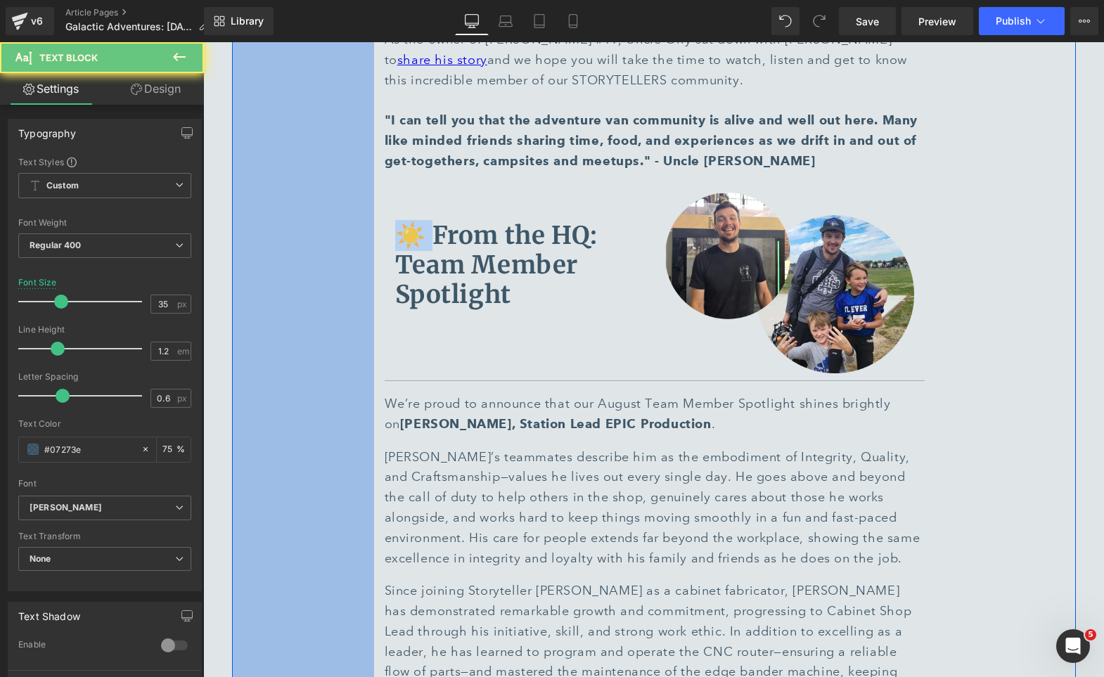
drag, startPoint x: 429, startPoint y: 176, endPoint x: 373, endPoint y: 166, distance: 56.5
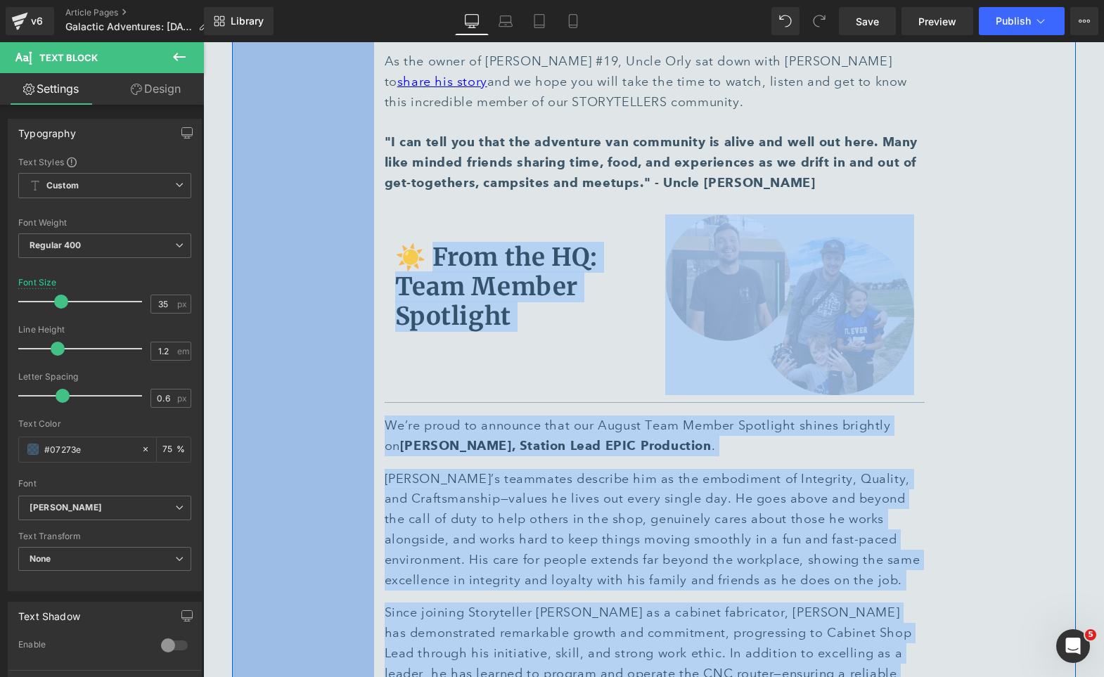
scroll to position [6438, 0]
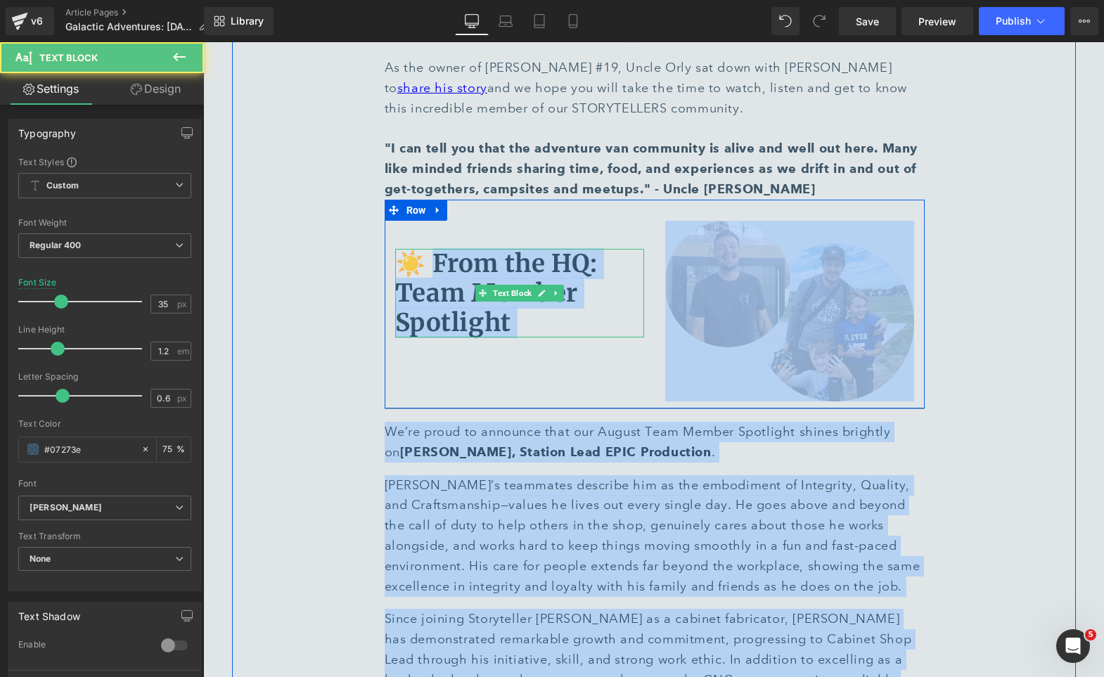
click at [425, 248] on b "☀️ From the HQ: Team Member Spotlight" at bounding box center [496, 293] width 202 height 90
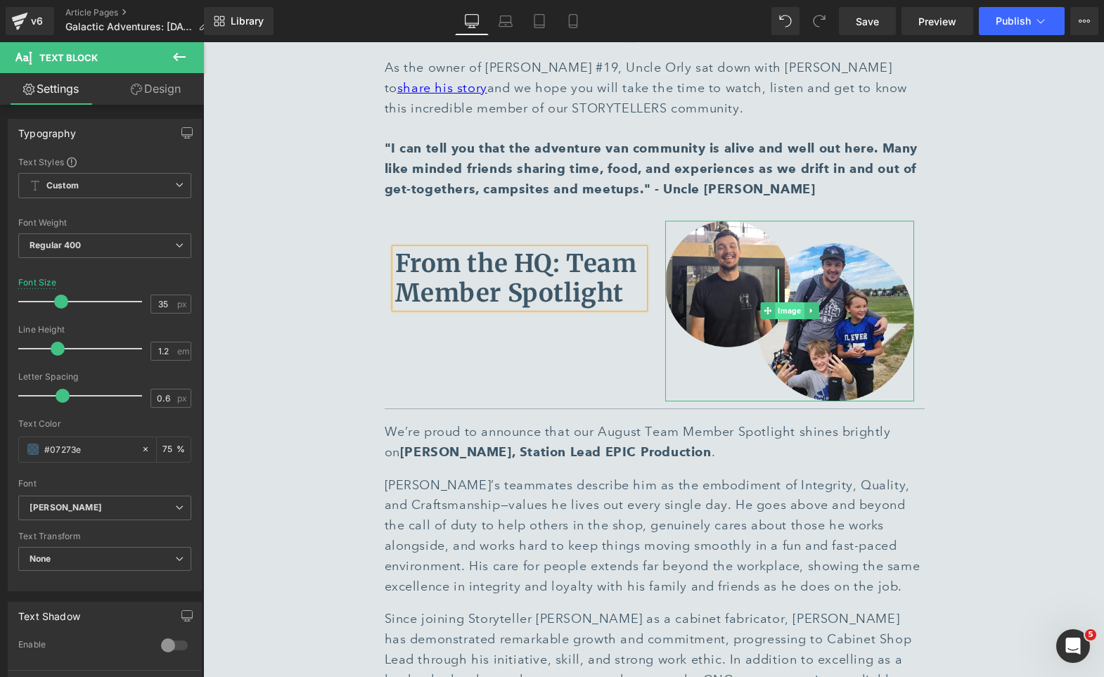
click at [791, 302] on span "Image" at bounding box center [789, 310] width 29 height 17
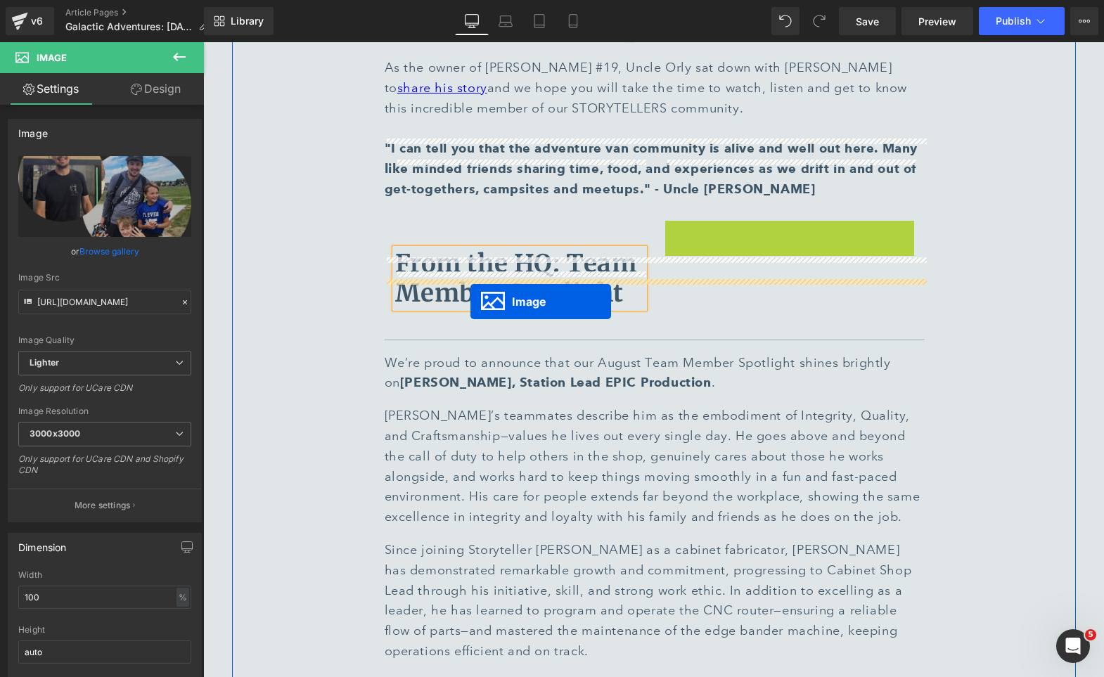
drag, startPoint x: 789, startPoint y: 248, endPoint x: 470, endPoint y: 301, distance: 322.8
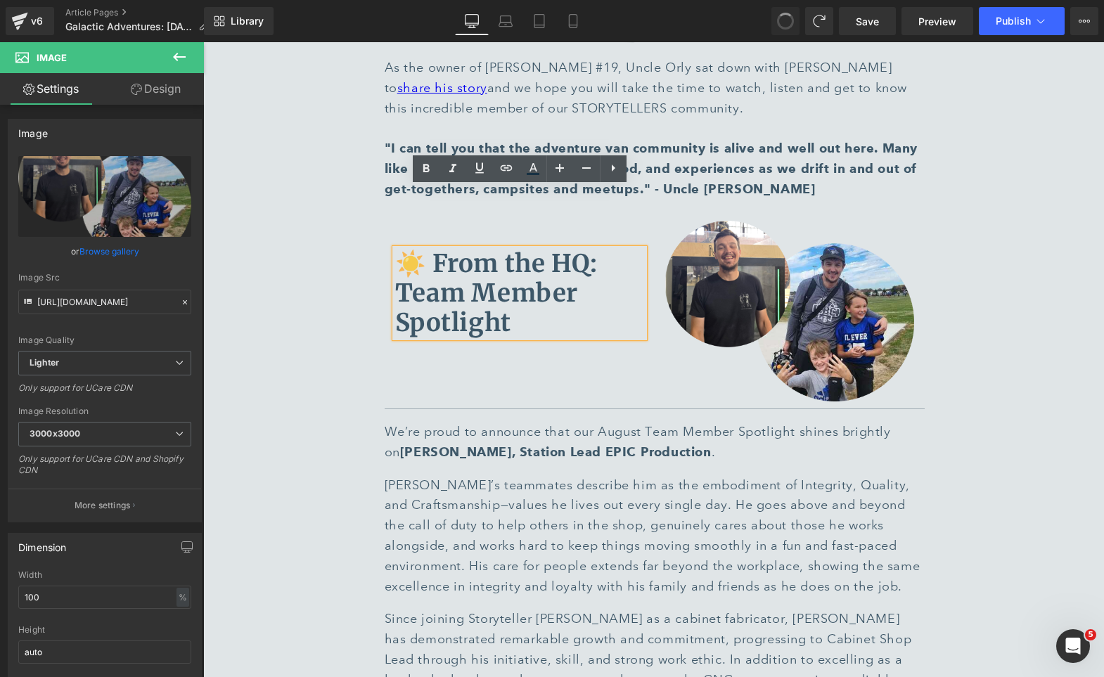
type input "50"
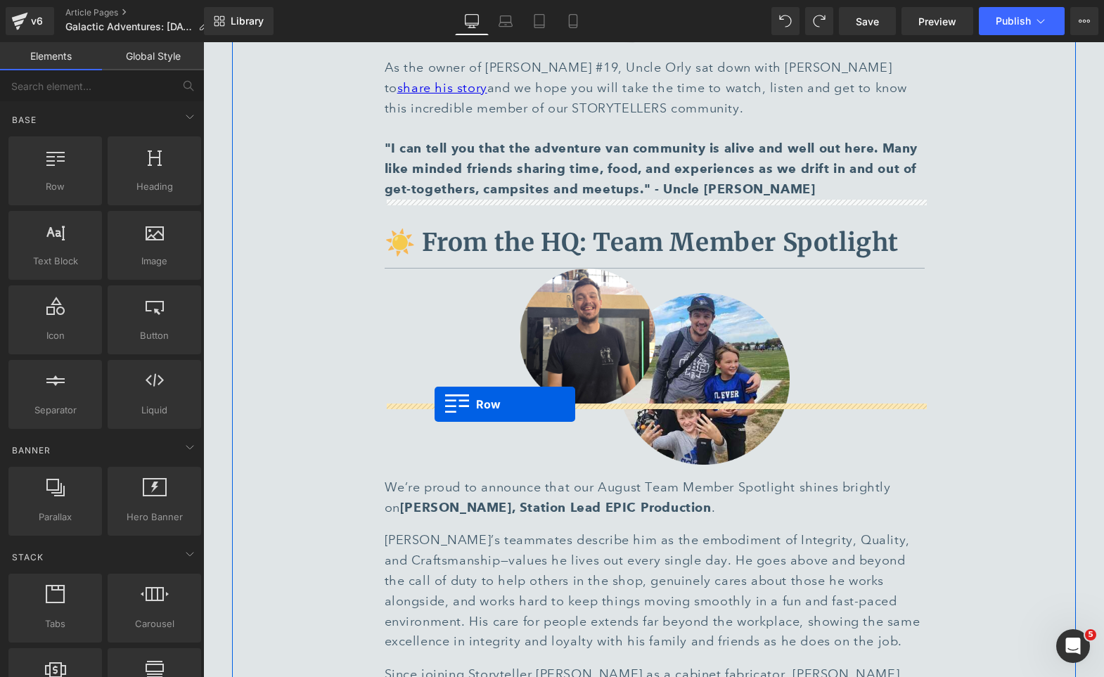
drag, startPoint x: 261, startPoint y: 236, endPoint x: 434, endPoint y: 404, distance: 242.1
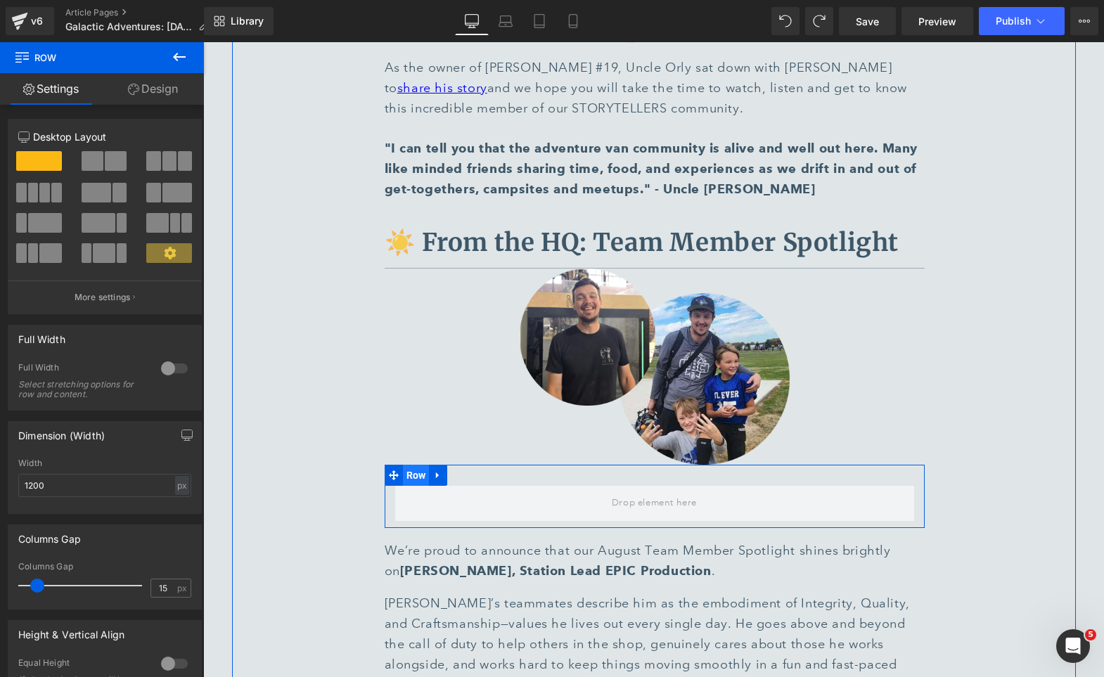
click at [414, 465] on span "Row" at bounding box center [416, 475] width 27 height 21
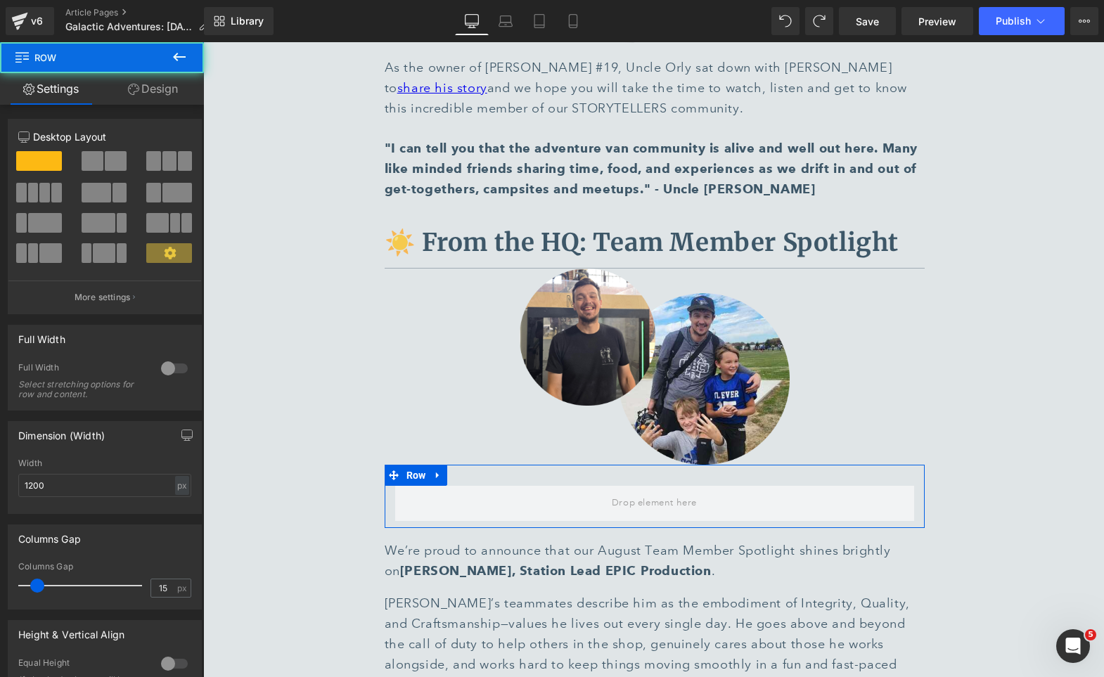
click at [105, 159] on span at bounding box center [116, 161] width 22 height 20
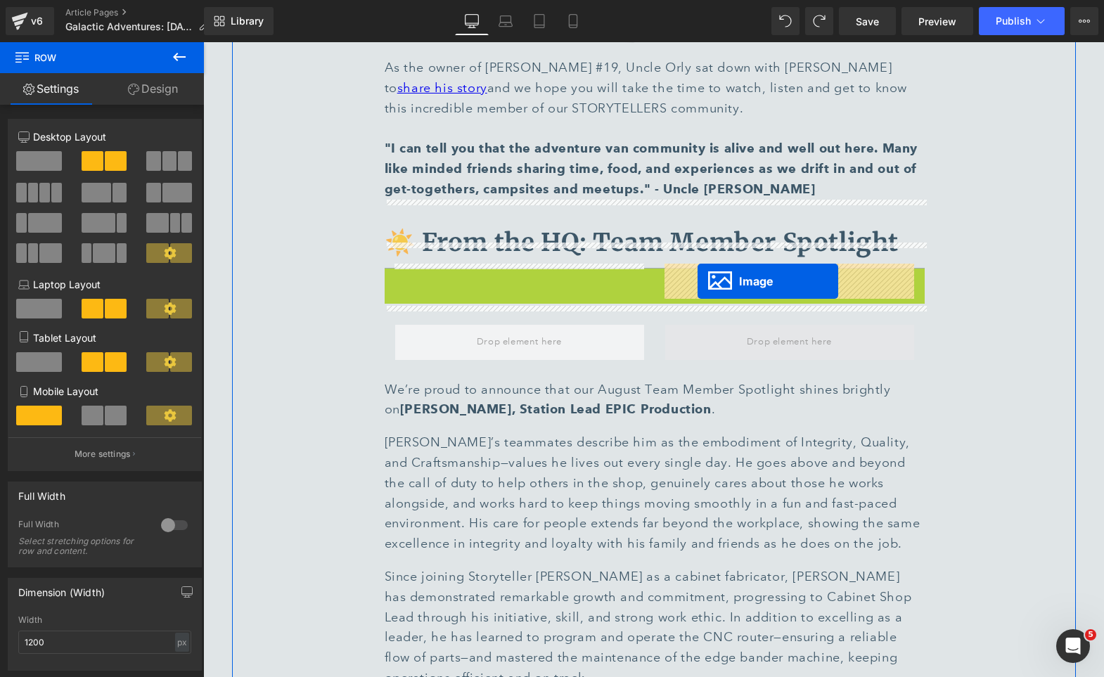
drag, startPoint x: 647, startPoint y: 305, endPoint x: 697, endPoint y: 281, distance: 56.0
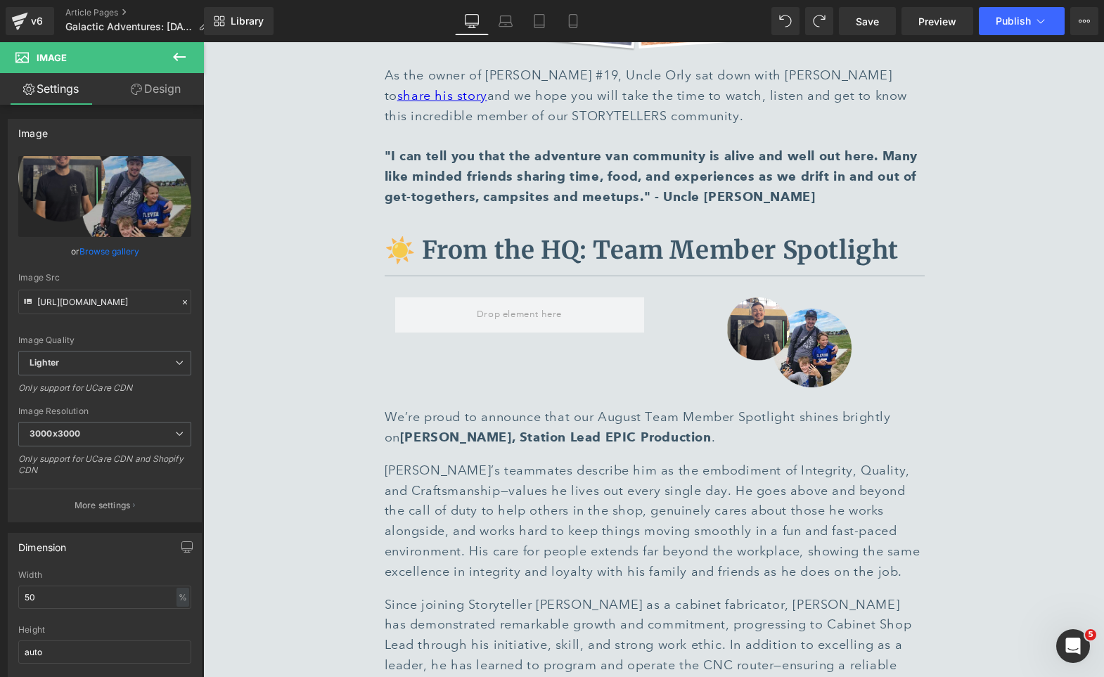
scroll to position [6401, 0]
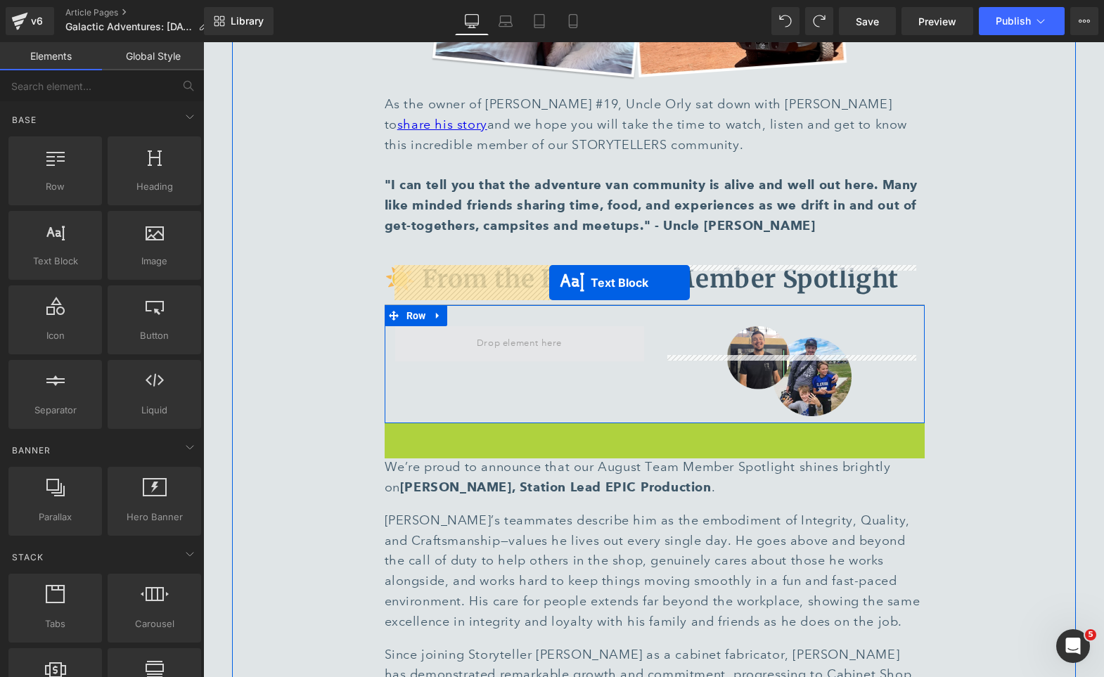
drag, startPoint x: 635, startPoint y: 378, endPoint x: 549, endPoint y: 282, distance: 129.4
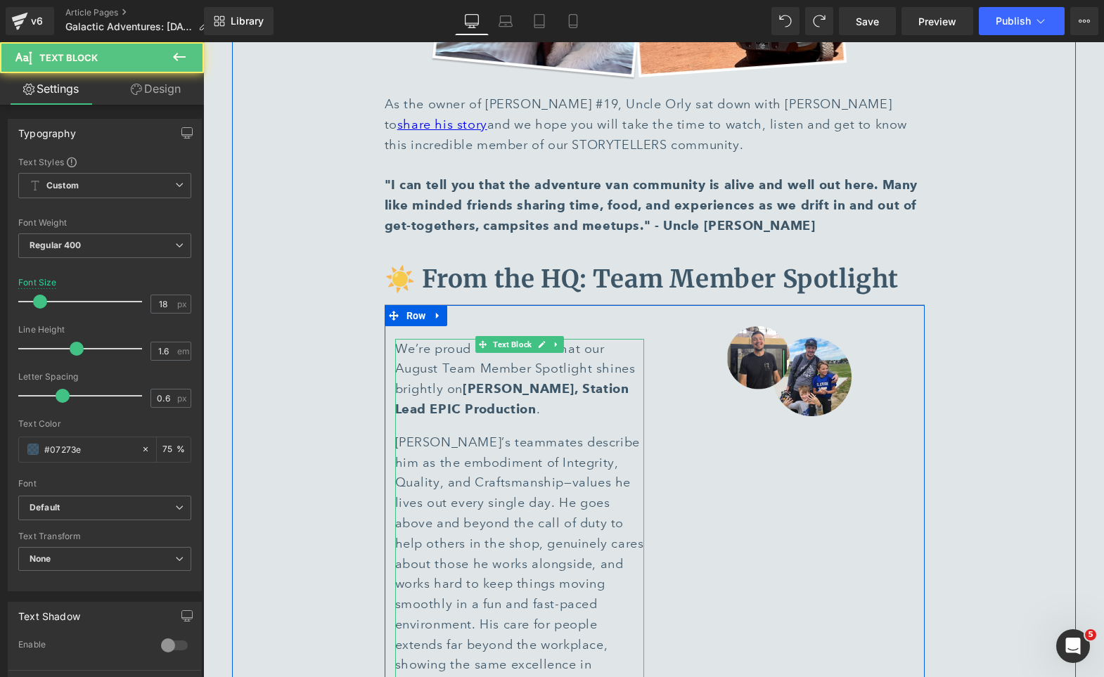
click at [544, 434] on span "[PERSON_NAME]’s teammates describe him as the embodiment of Integrity, Quality,…" at bounding box center [519, 573] width 249 height 278
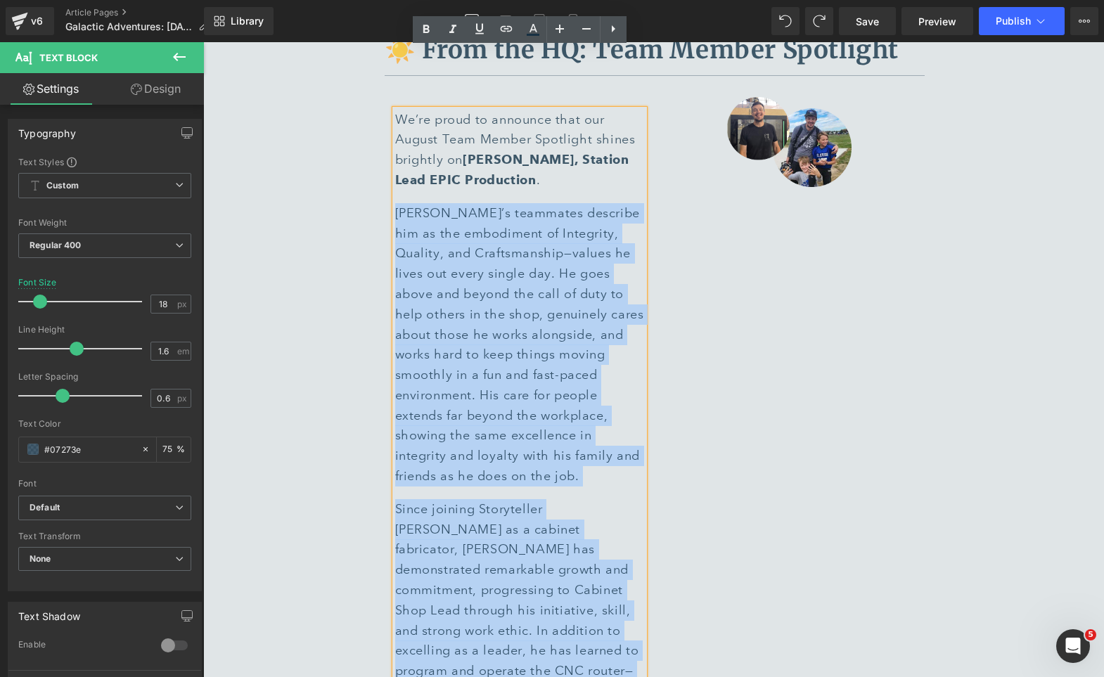
drag, startPoint x: 481, startPoint y: 370, endPoint x: 648, endPoint y: 702, distance: 371.0
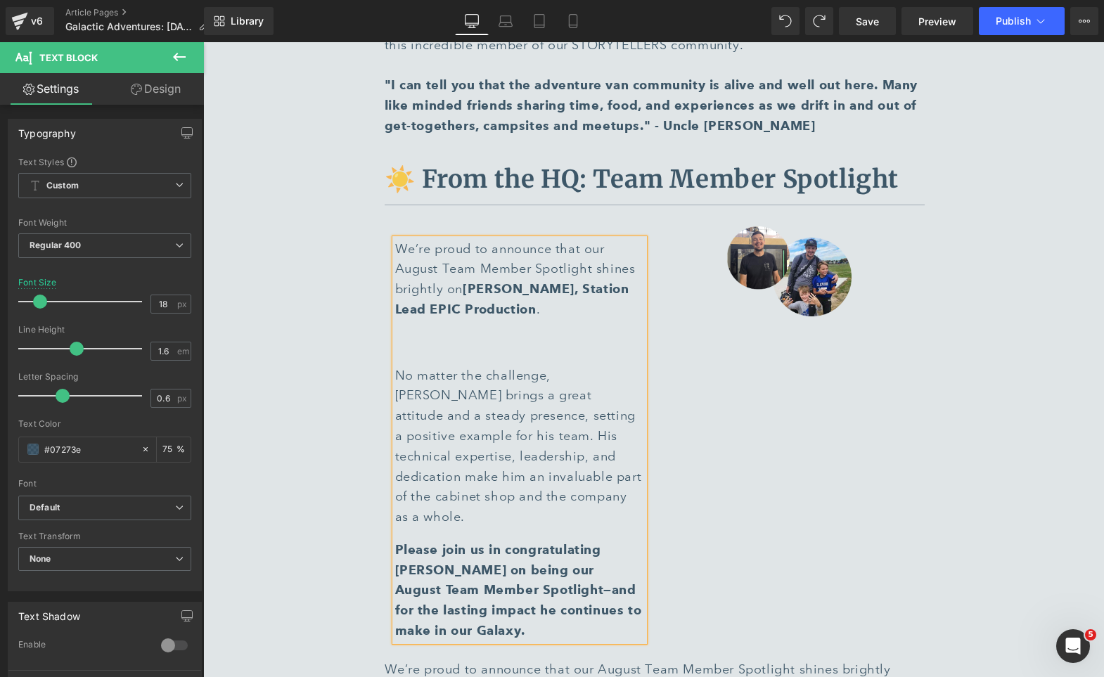
scroll to position [6495, 0]
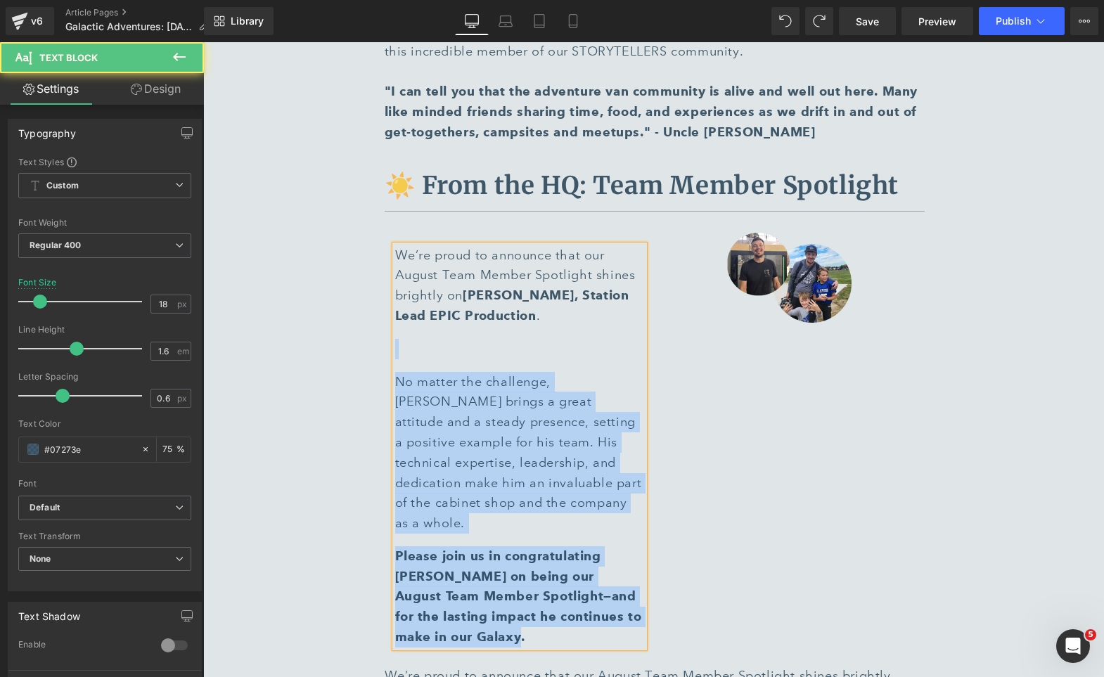
drag, startPoint x: 439, startPoint y: 269, endPoint x: 542, endPoint y: 551, distance: 300.0
click at [542, 551] on div "We’re proud to announce that our August Team Member Spotlight shines brightly o…" at bounding box center [519, 446] width 249 height 402
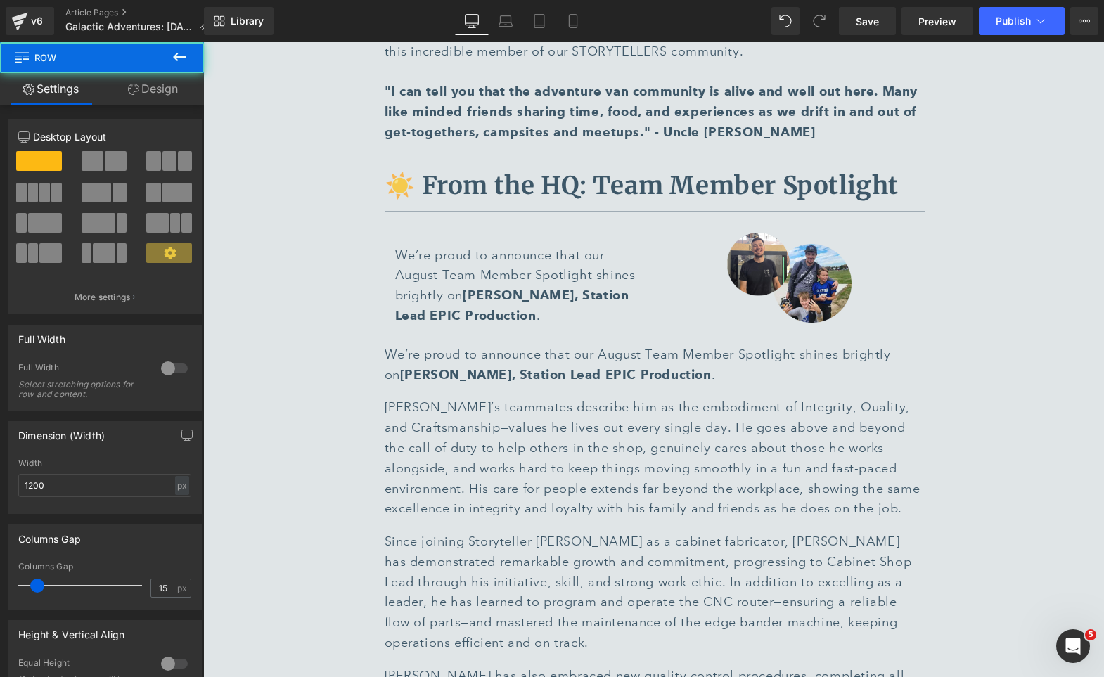
scroll to position [6448, 0]
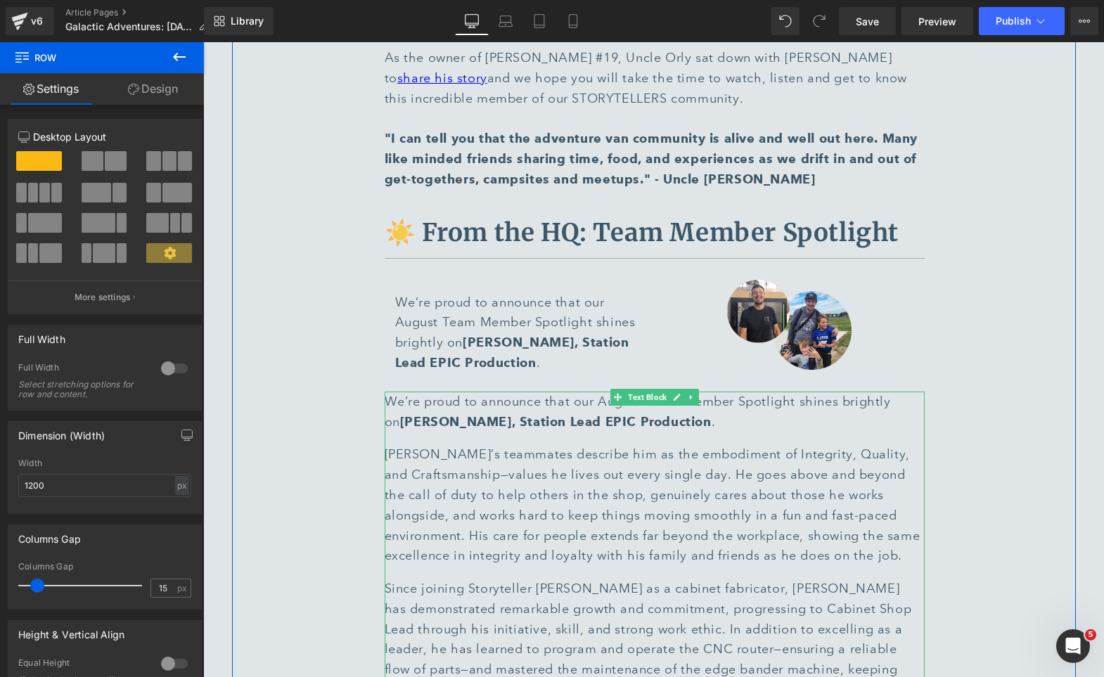
click at [620, 392] on div "We’re proud to announce that our August Team Member Spotlight shines brightly o…" at bounding box center [655, 656] width 540 height 529
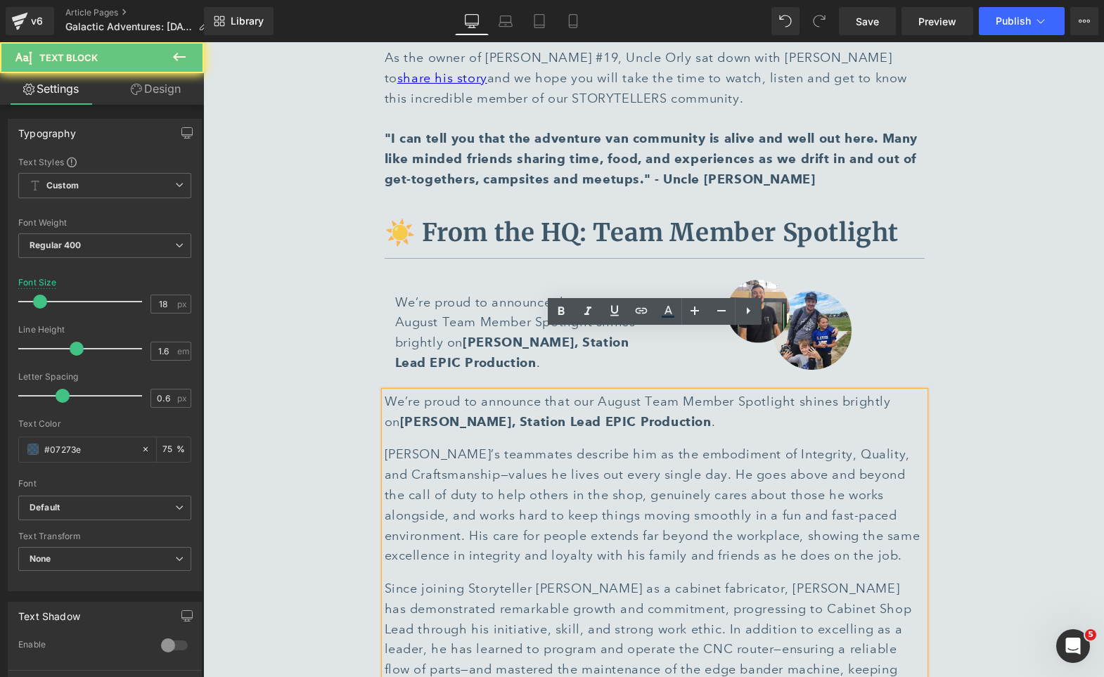
click at [699, 392] on div "We’re proud to announce that our August Team Member Spotlight shines brightly o…" at bounding box center [655, 656] width 540 height 529
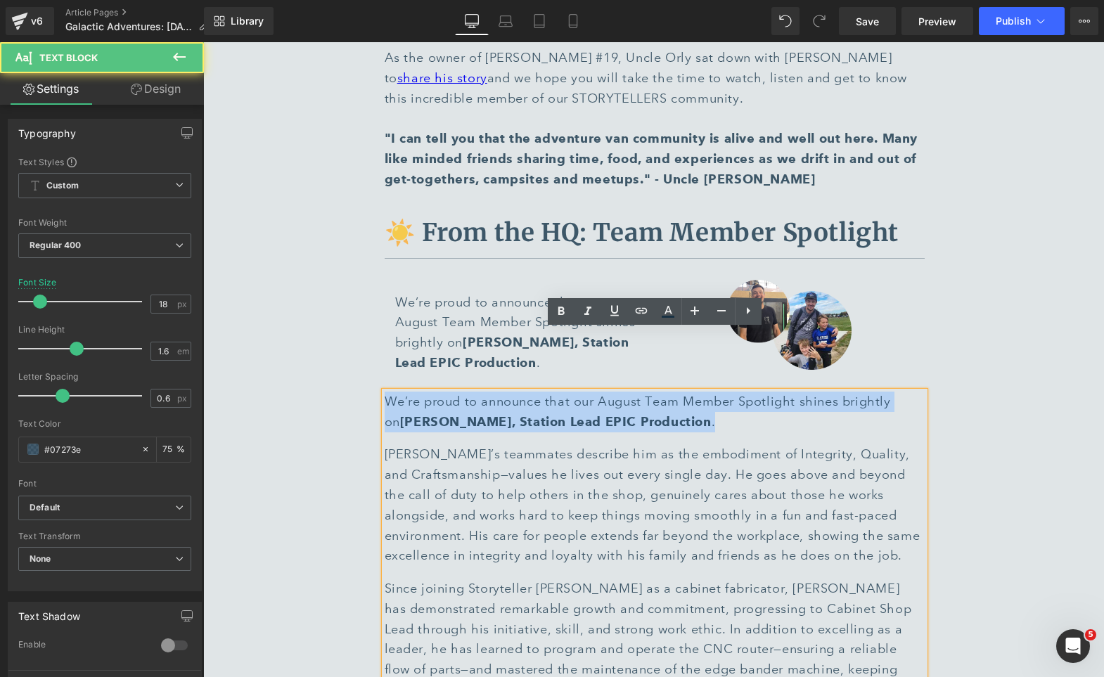
drag, startPoint x: 696, startPoint y: 361, endPoint x: 309, endPoint y: 322, distance: 388.6
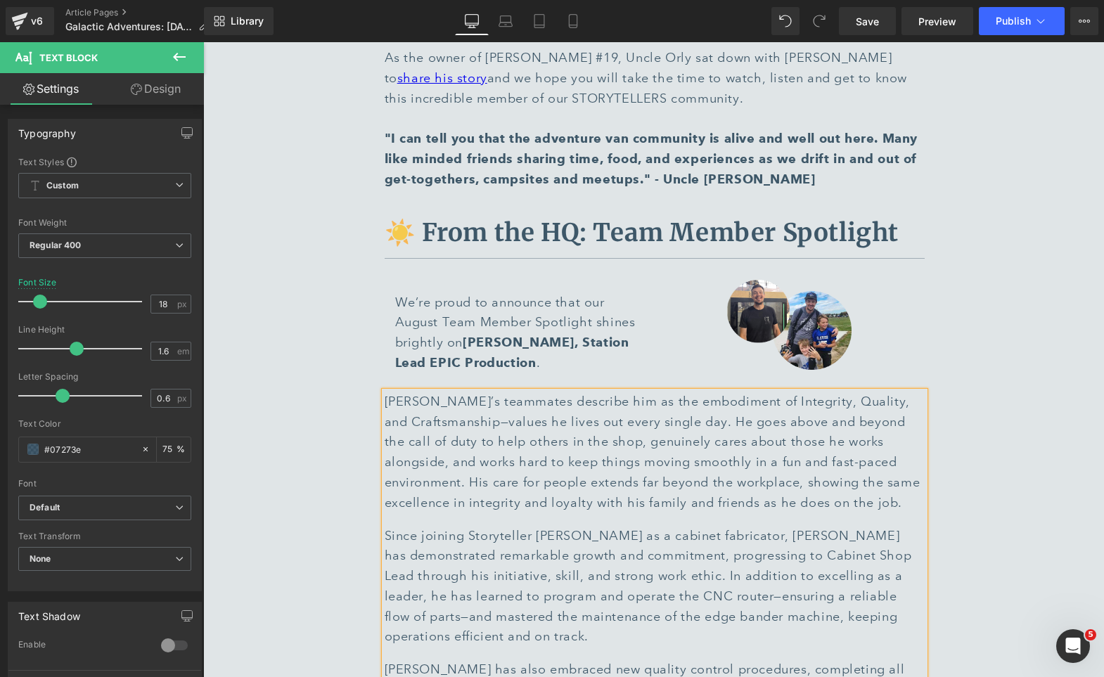
click at [439, 292] on p "We’re proud to announce that our August Team Member Spotlight shines brightly o…" at bounding box center [519, 332] width 249 height 81
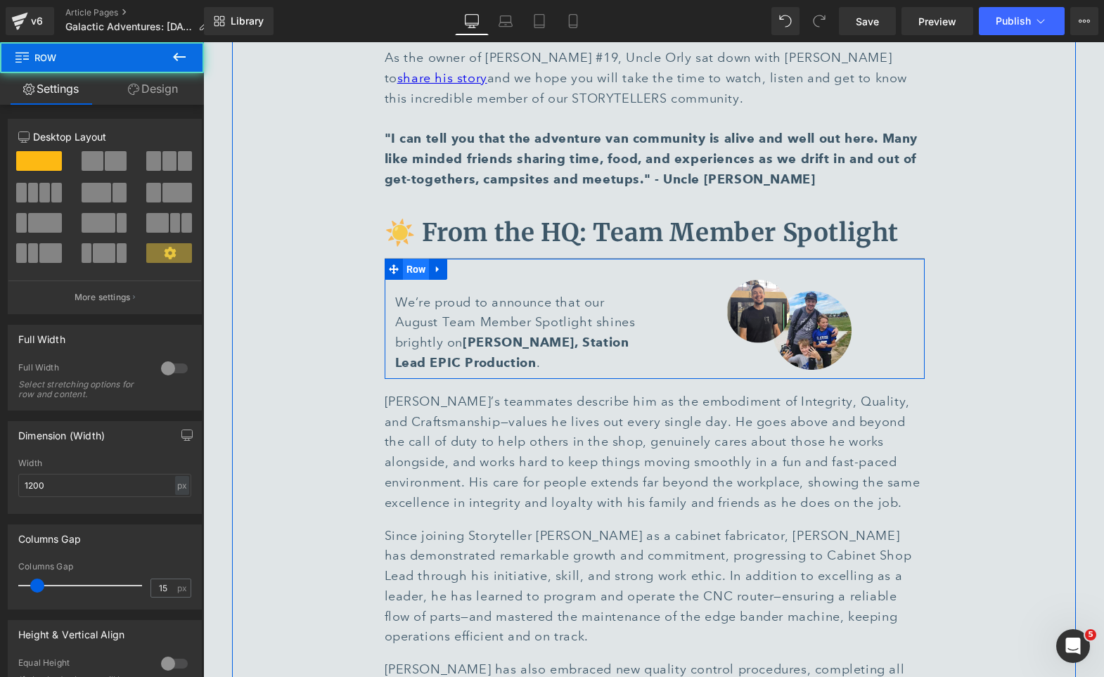
click at [411, 259] on span "Row" at bounding box center [416, 269] width 27 height 21
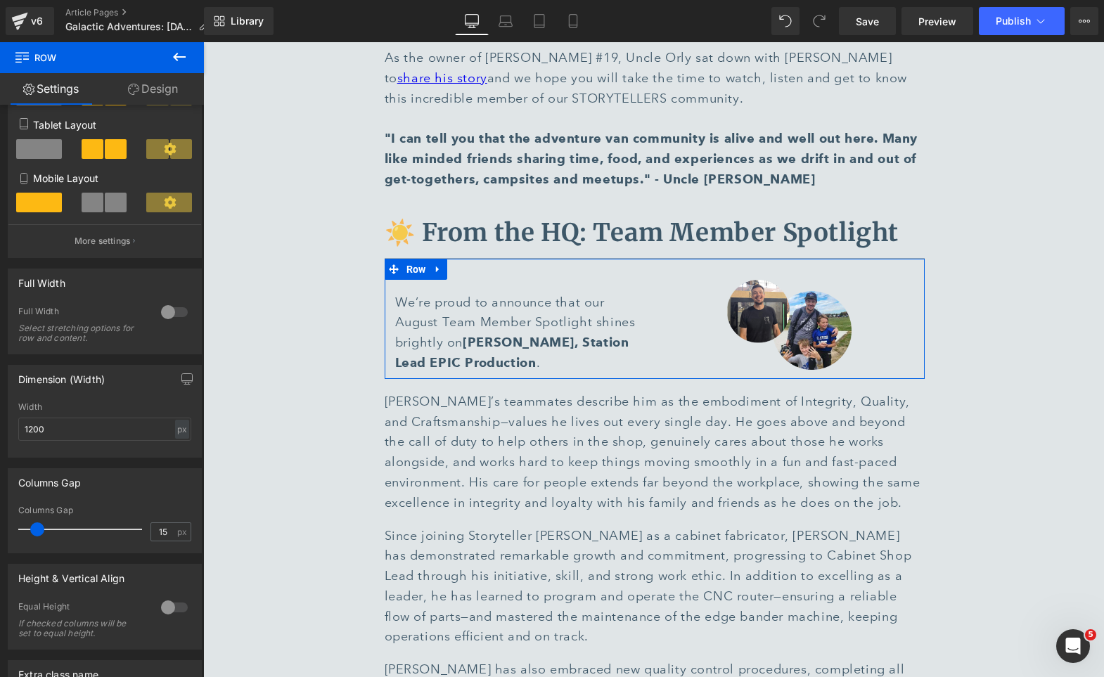
scroll to position [376, 0]
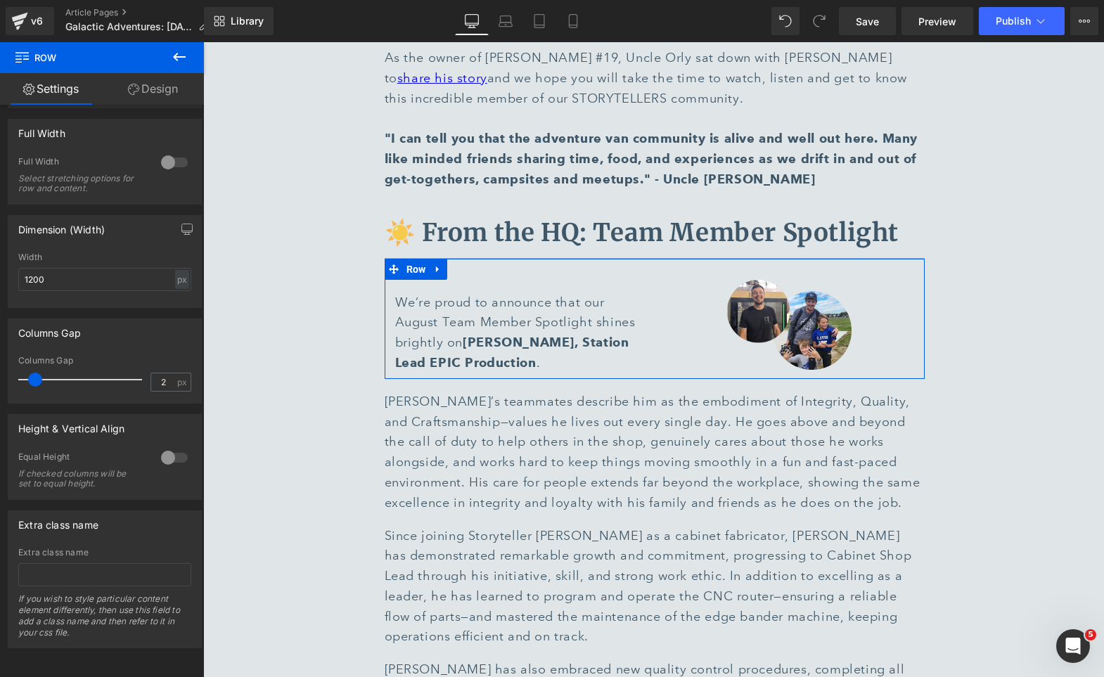
type input "0"
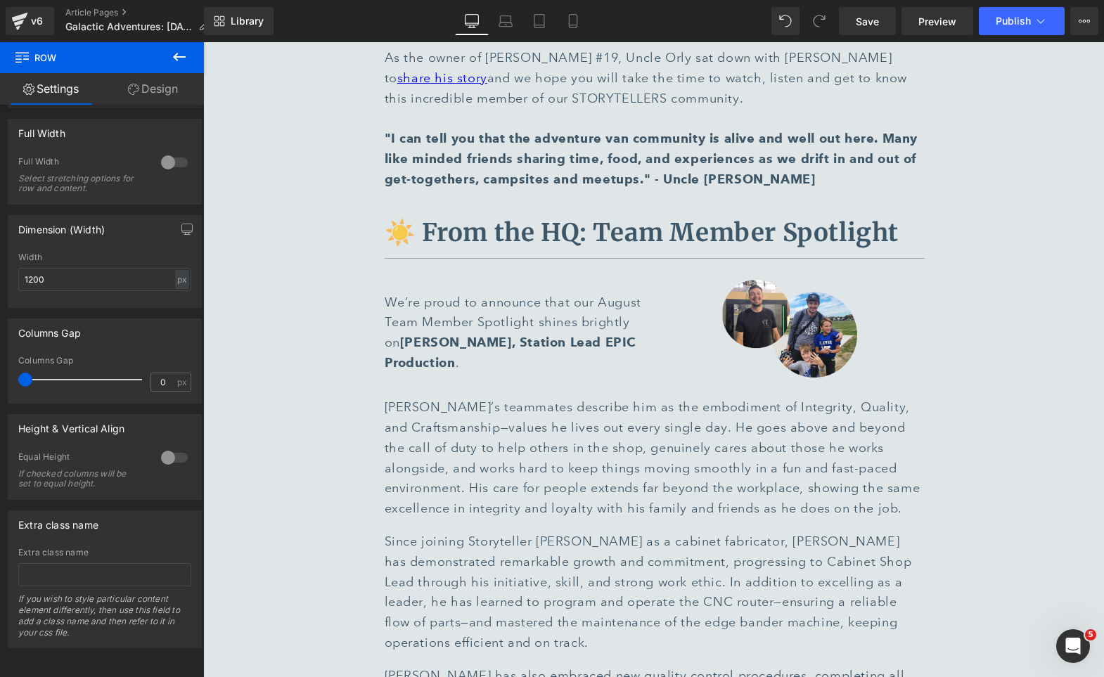
drag, startPoint x: 41, startPoint y: 368, endPoint x: -29, endPoint y: 368, distance: 69.6
click at [0, 368] on html "Row You are previewing how the will restyle your page. You can not edit Element…" at bounding box center [552, 338] width 1104 height 677
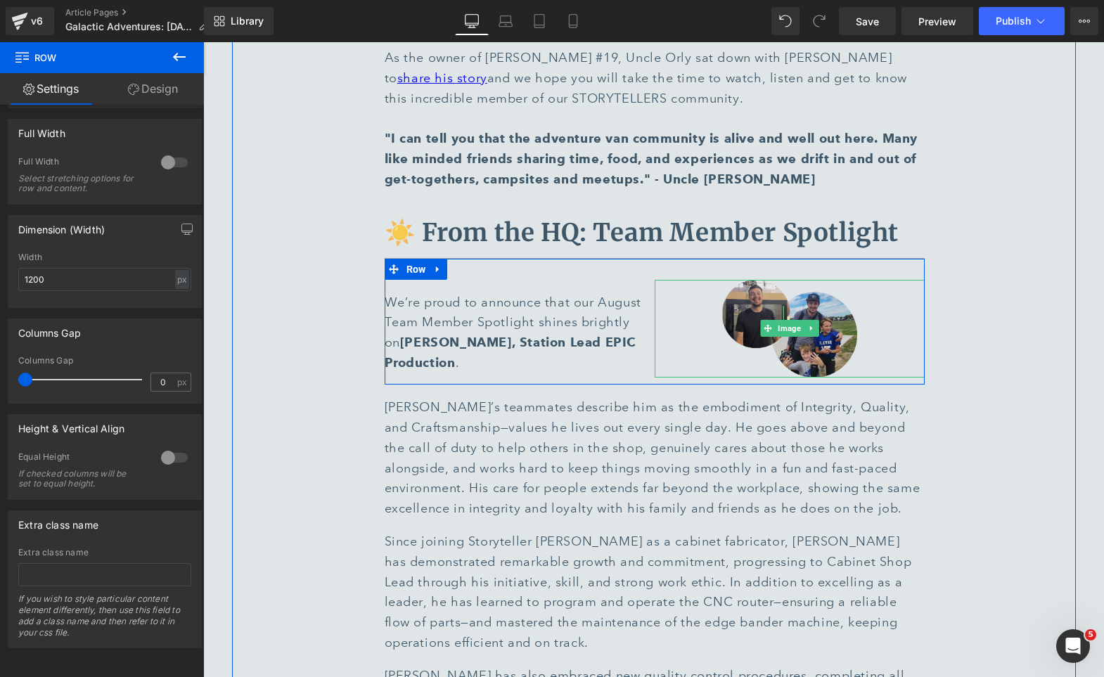
click at [782, 280] on img at bounding box center [789, 329] width 135 height 98
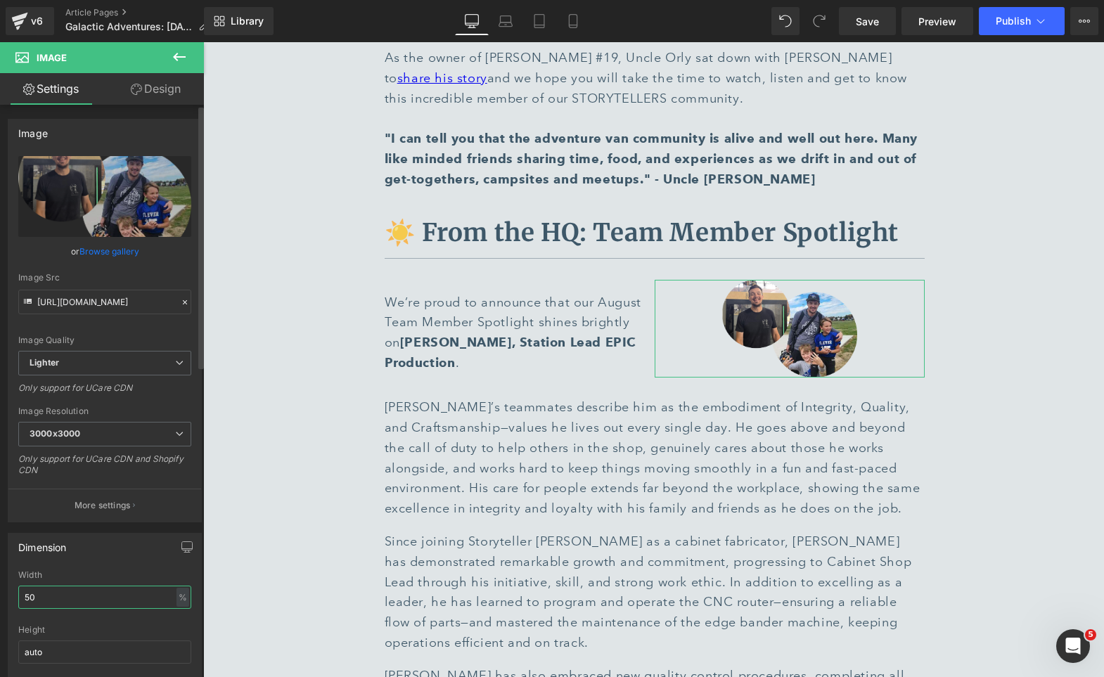
click at [72, 586] on input "50" at bounding box center [104, 597] width 173 height 23
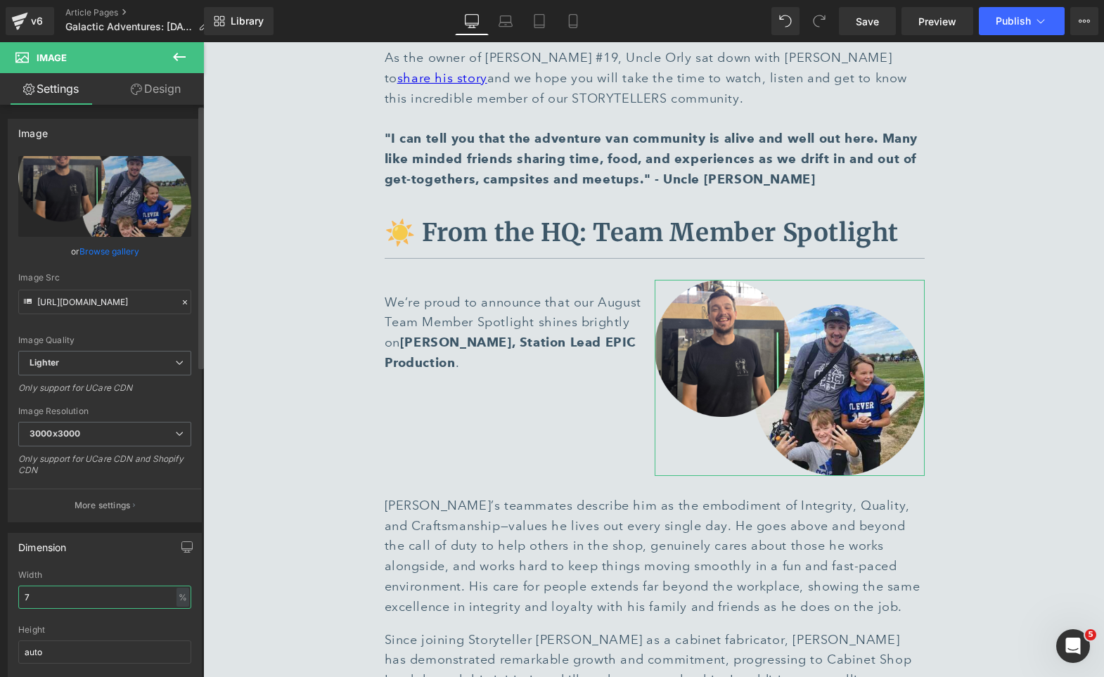
type input "70"
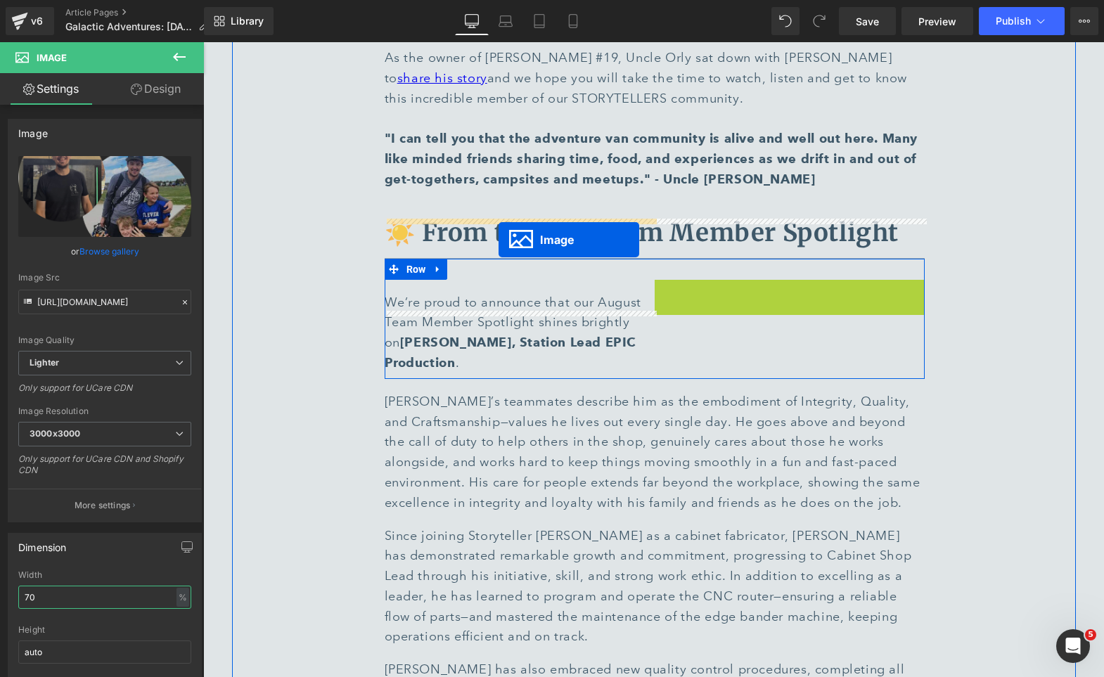
drag, startPoint x: 787, startPoint y: 286, endPoint x: 498, endPoint y: 239, distance: 292.7
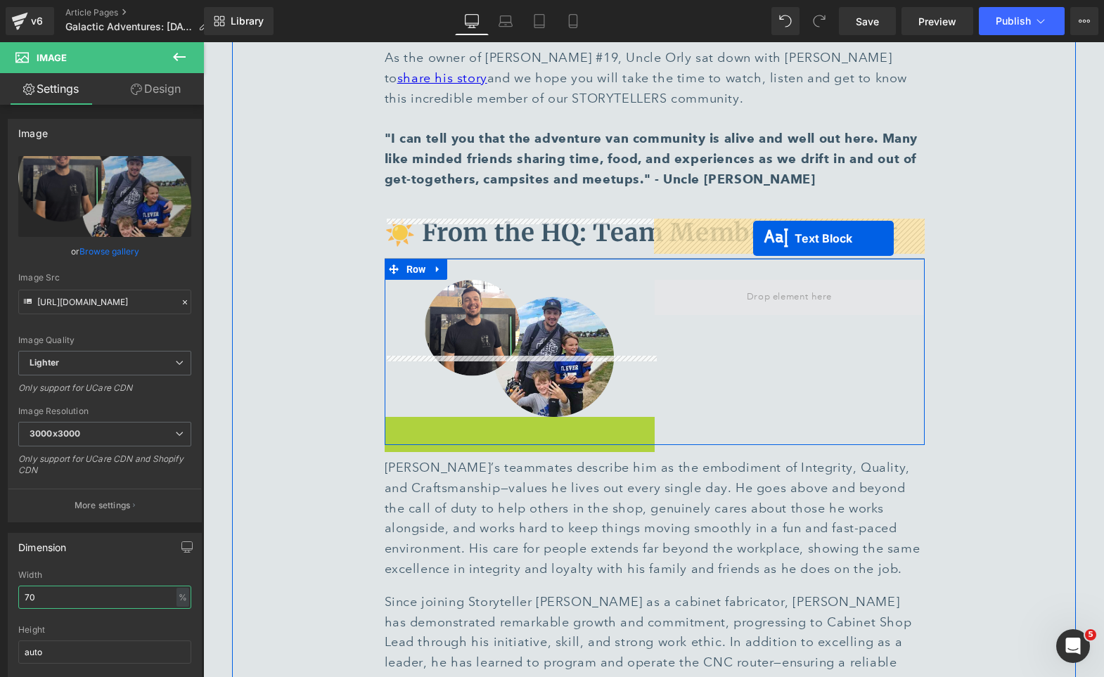
drag, startPoint x: 504, startPoint y: 407, endPoint x: 752, endPoint y: 238, distance: 300.1
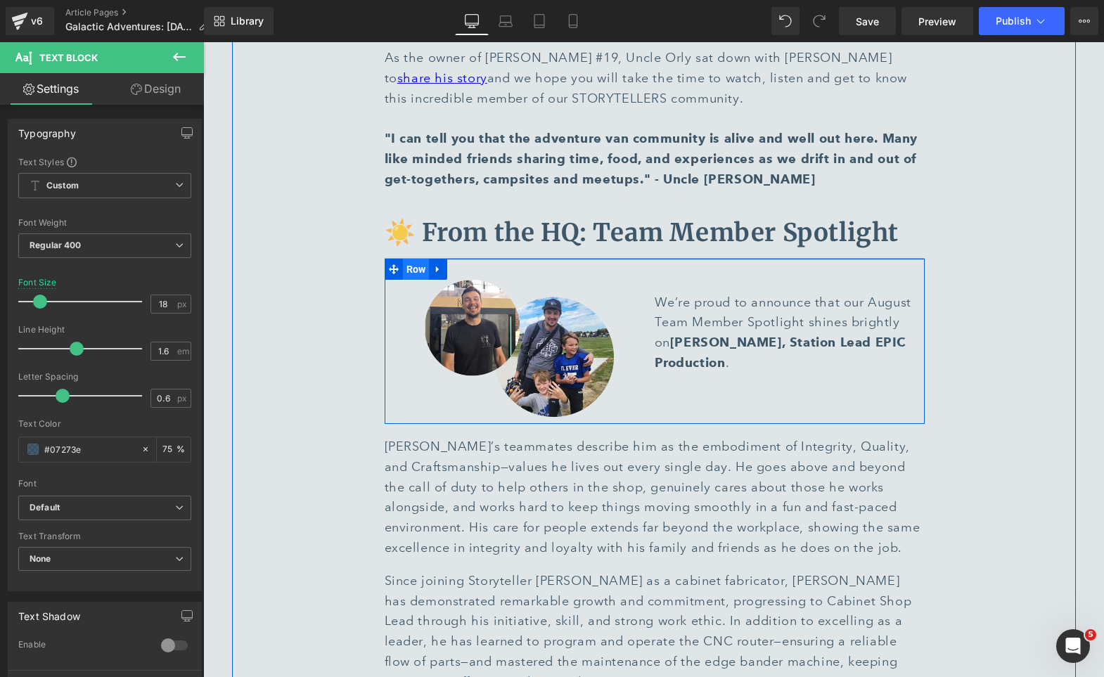
click at [418, 259] on span "Row" at bounding box center [416, 269] width 27 height 21
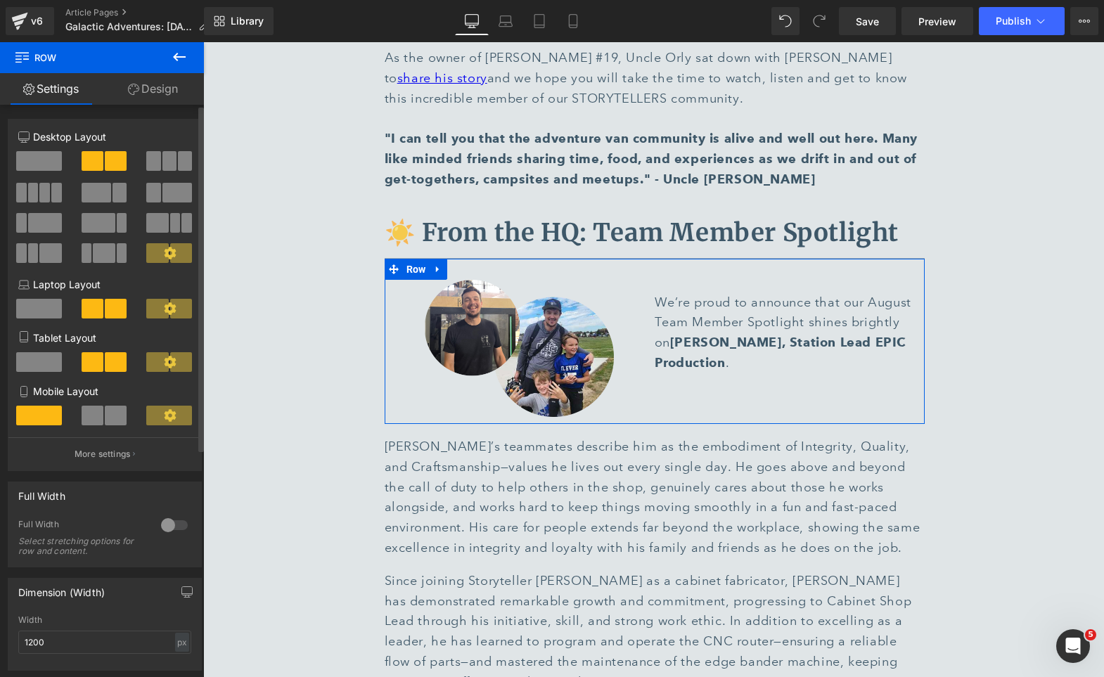
click at [162, 195] on span at bounding box center [177, 193] width 30 height 20
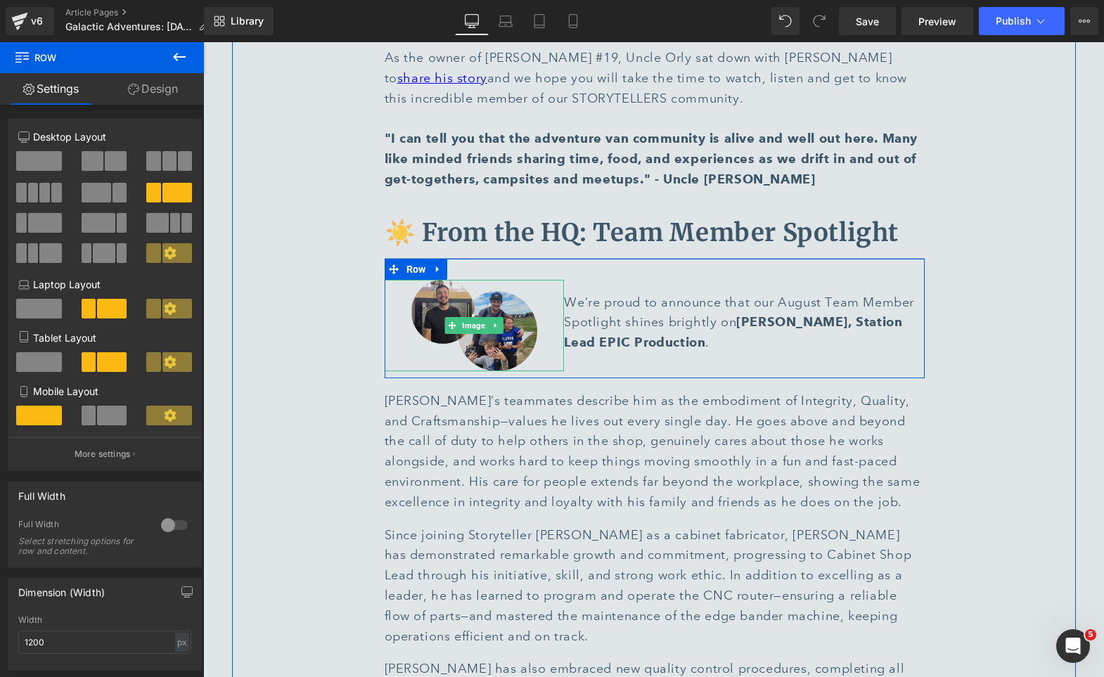
click at [434, 280] on img at bounding box center [474, 325] width 126 height 91
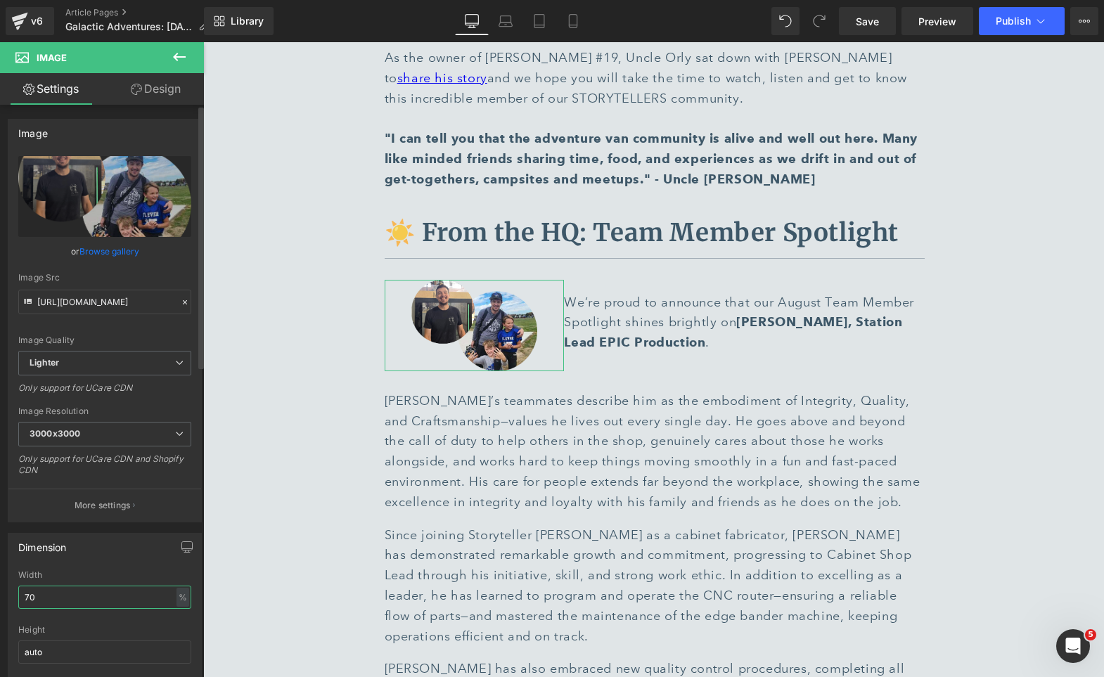
click at [80, 600] on input "70" at bounding box center [104, 597] width 173 height 23
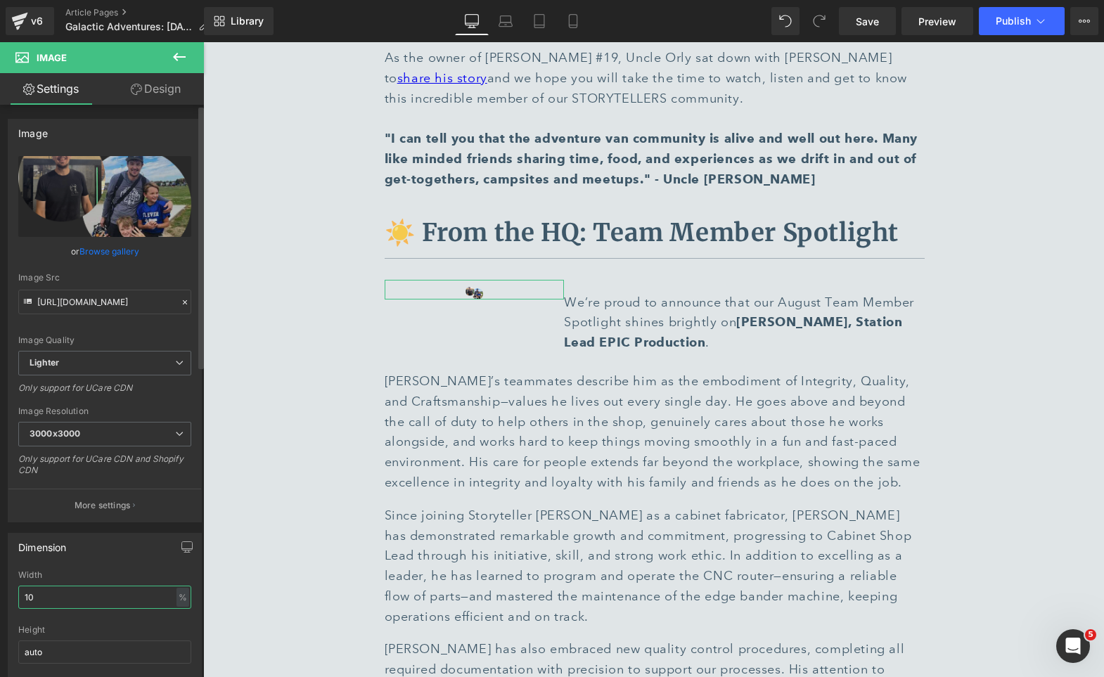
type input "100"
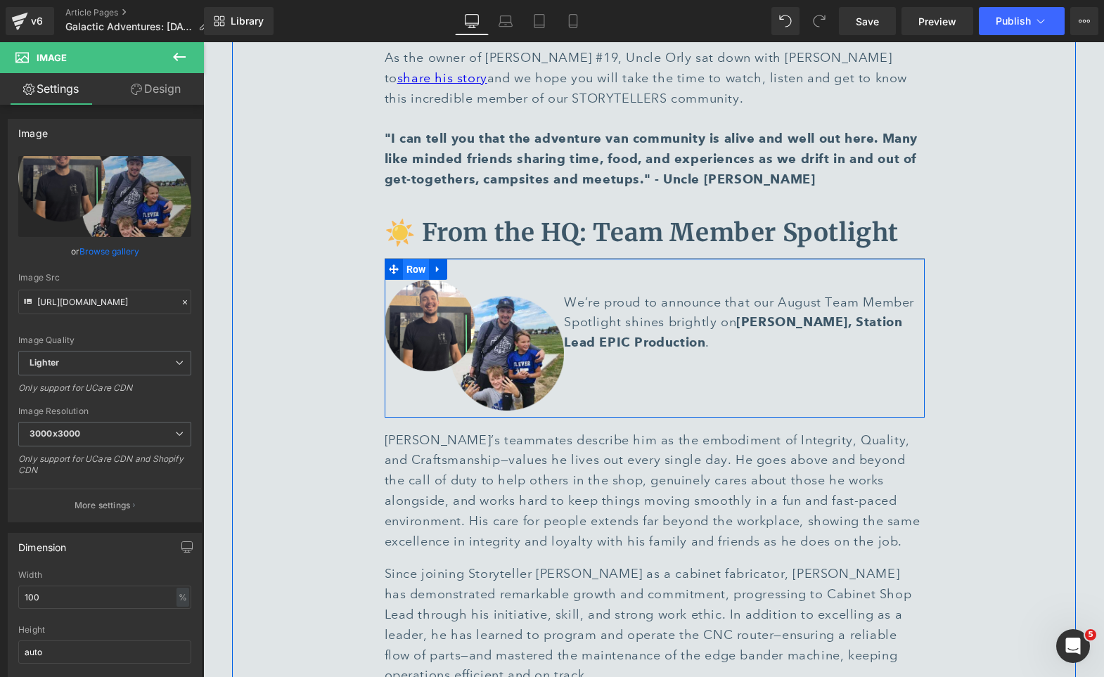
click at [414, 259] on span "Row" at bounding box center [416, 269] width 27 height 21
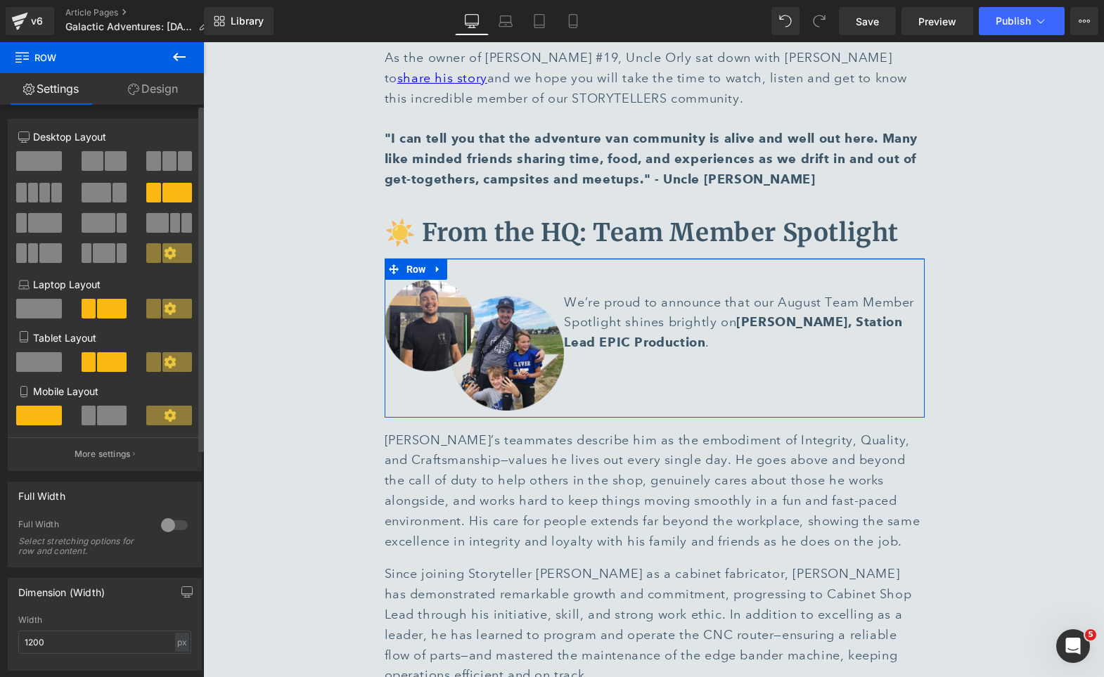
click at [98, 155] on span at bounding box center [93, 161] width 22 height 20
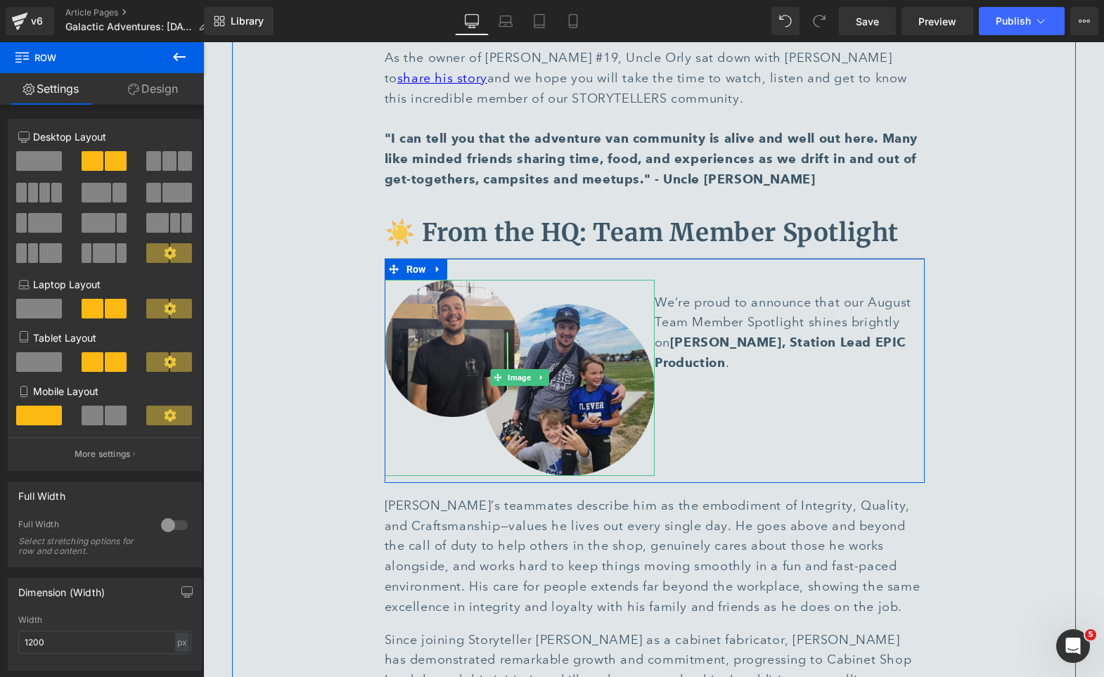
click at [555, 280] on img at bounding box center [520, 378] width 270 height 196
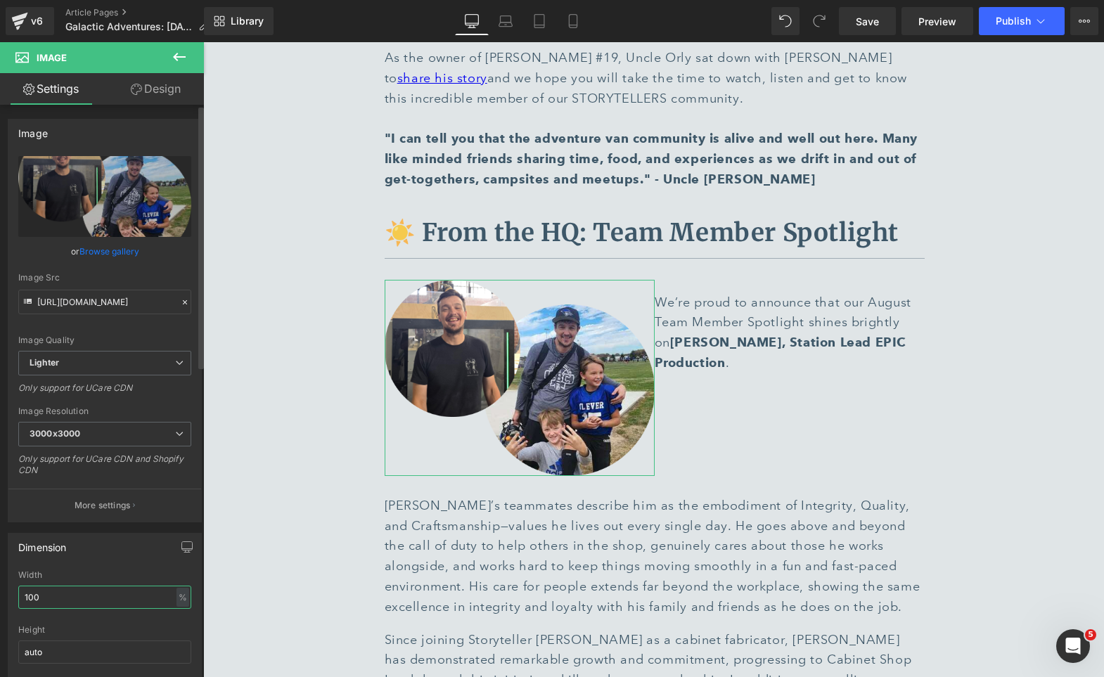
click at [90, 588] on input "100" at bounding box center [104, 597] width 173 height 23
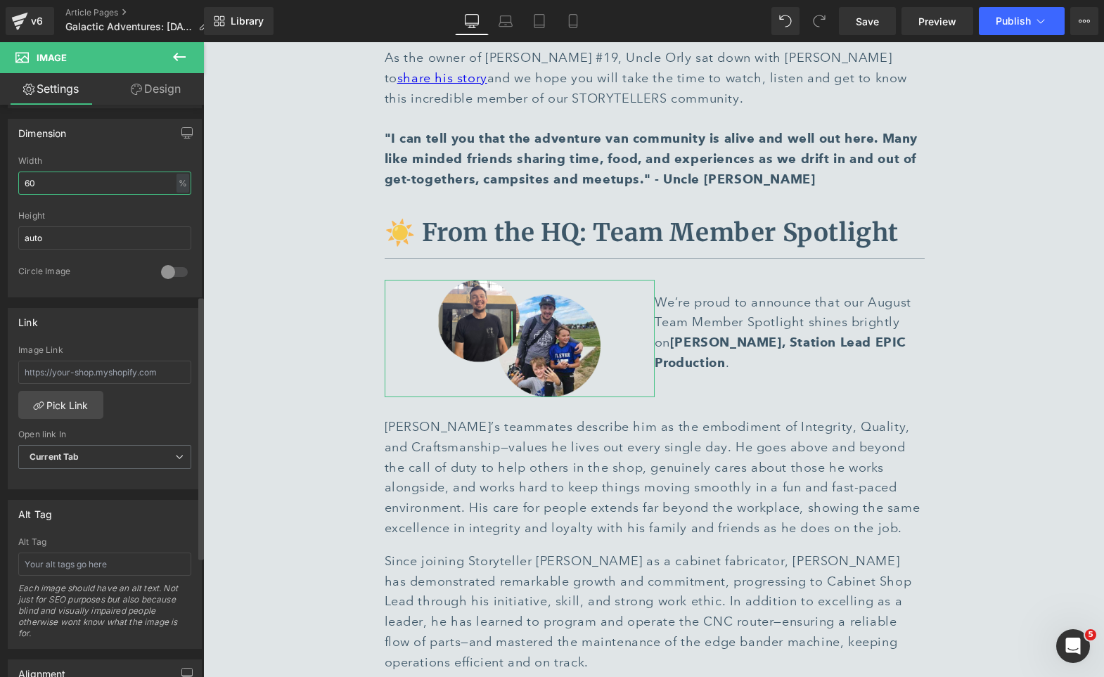
scroll to position [676, 0]
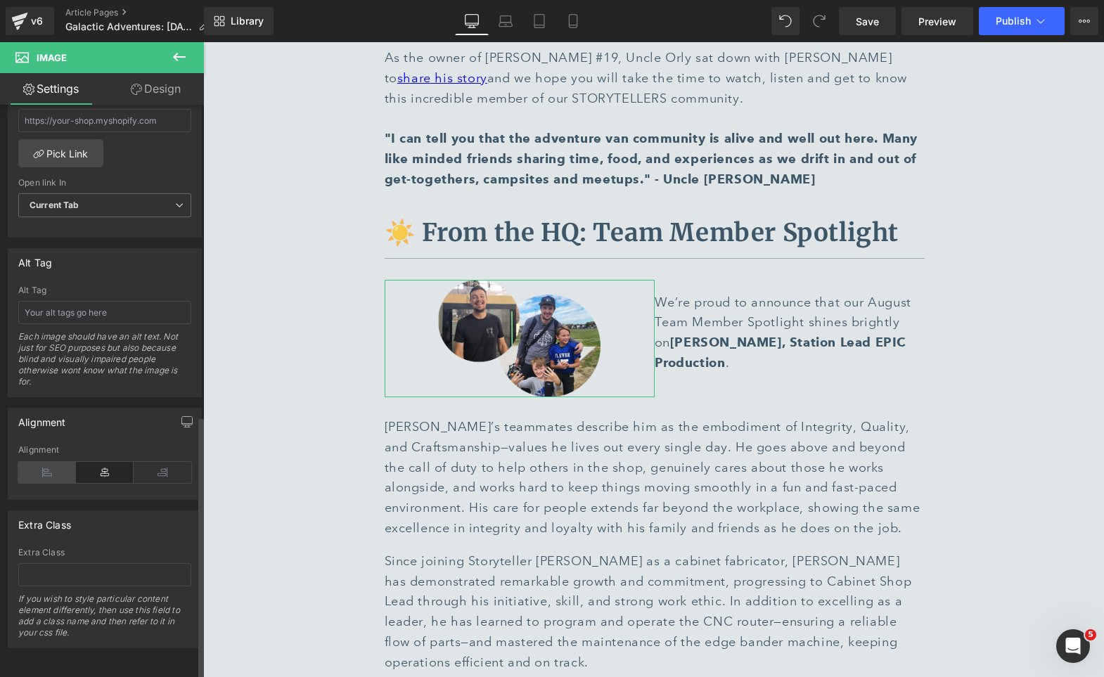
type input "60"
click at [47, 462] on icon at bounding box center [47, 472] width 58 height 21
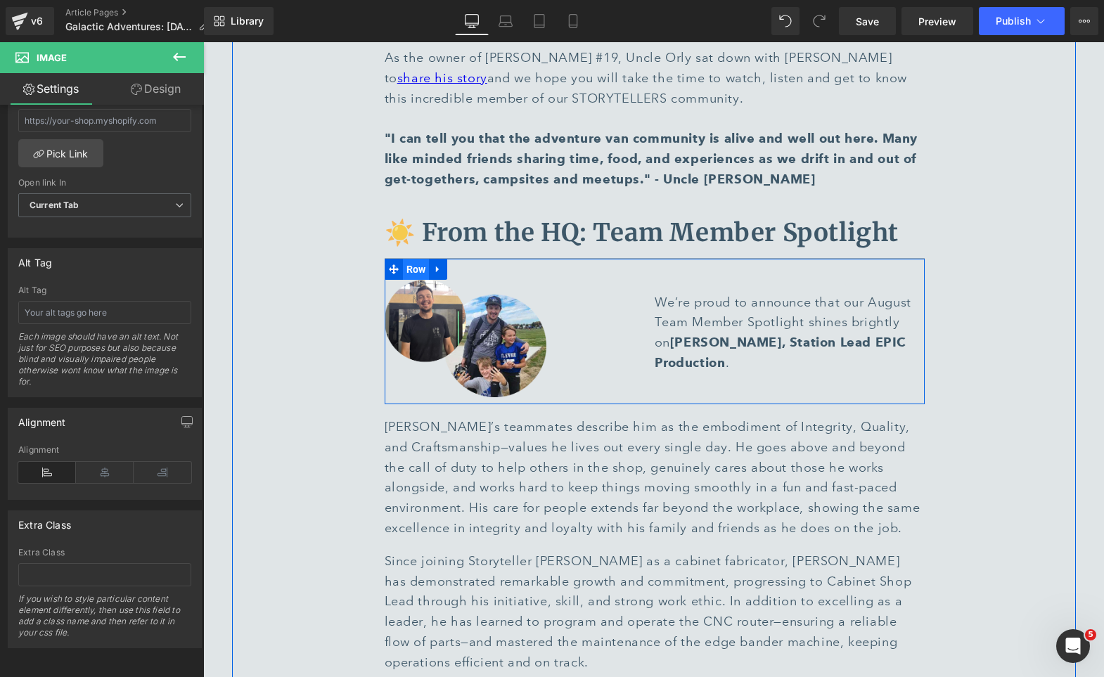
click at [413, 259] on span "Row" at bounding box center [416, 269] width 27 height 21
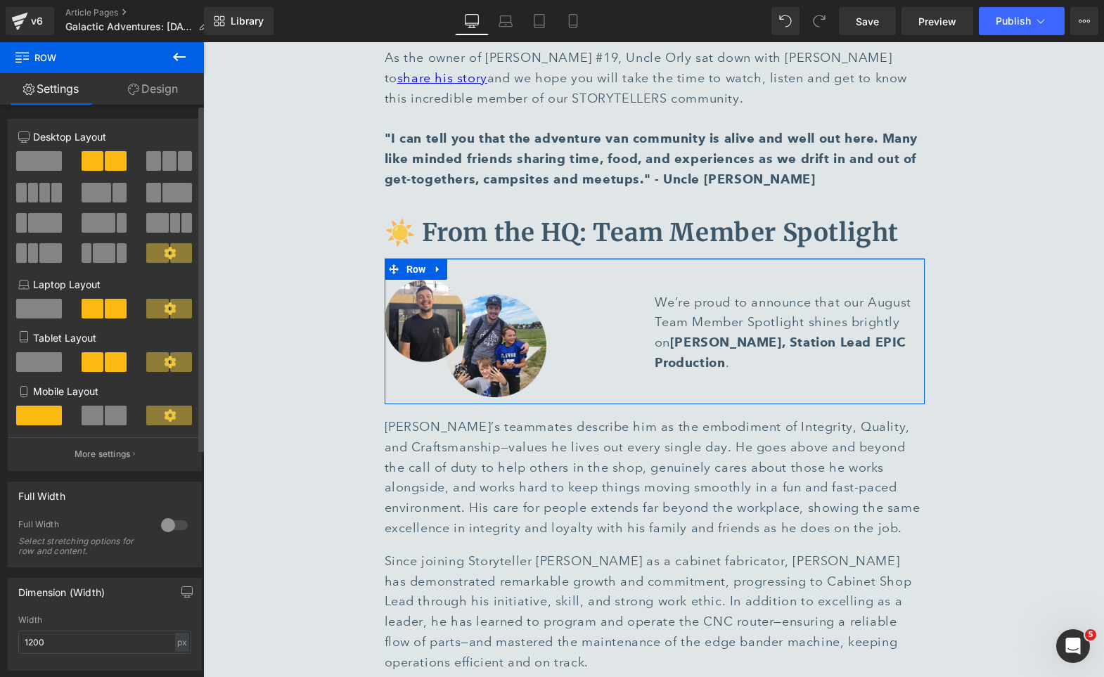
click at [155, 198] on span at bounding box center [153, 193] width 14 height 20
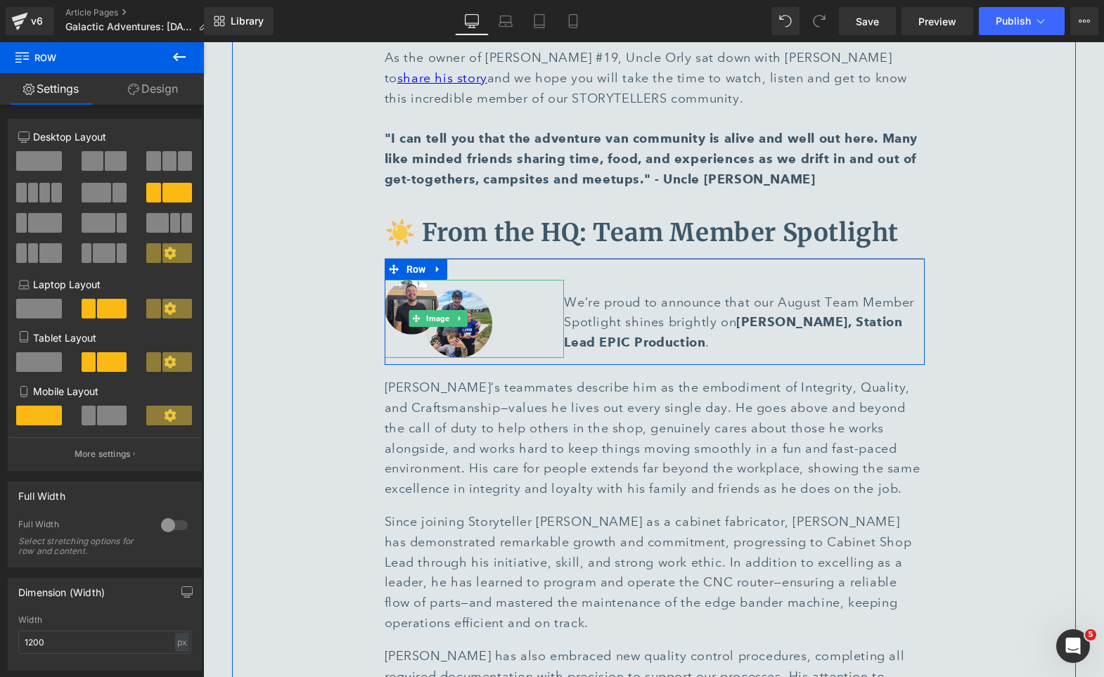
click at [508, 280] on div at bounding box center [475, 319] width 180 height 79
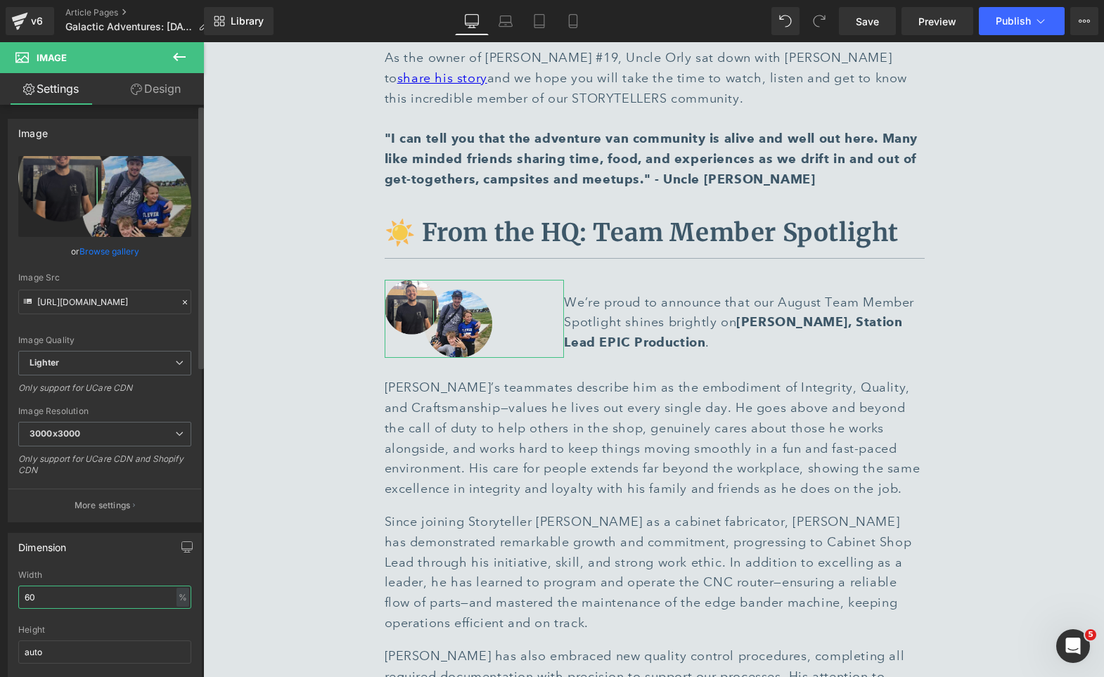
click at [78, 593] on input "60" at bounding box center [104, 597] width 173 height 23
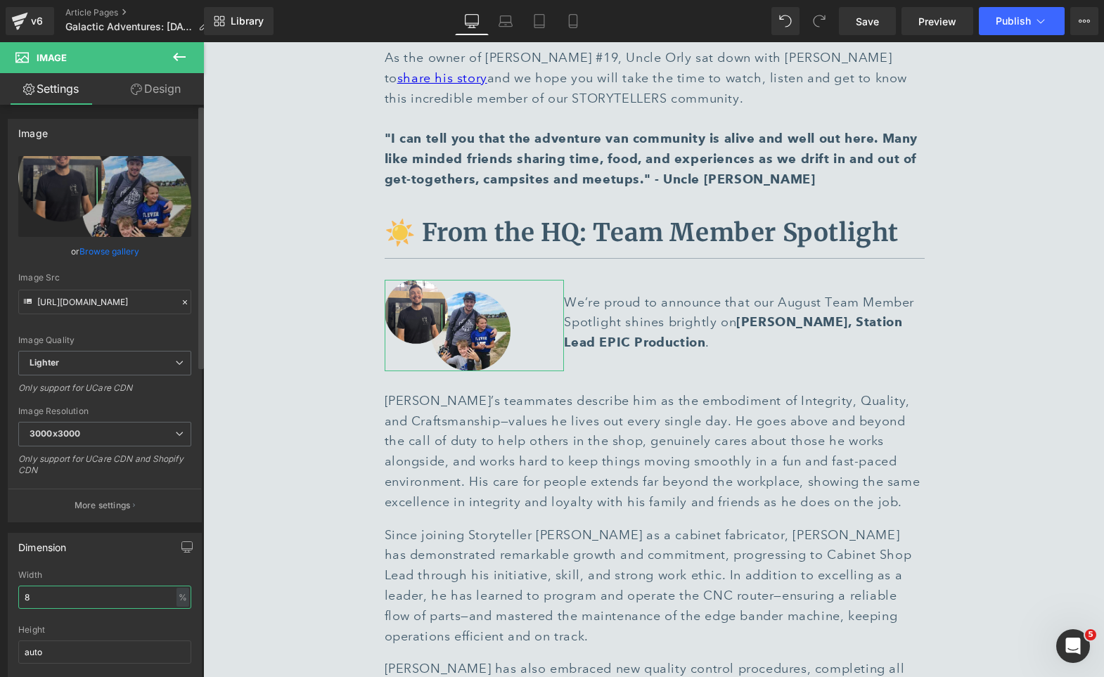
type input "80"
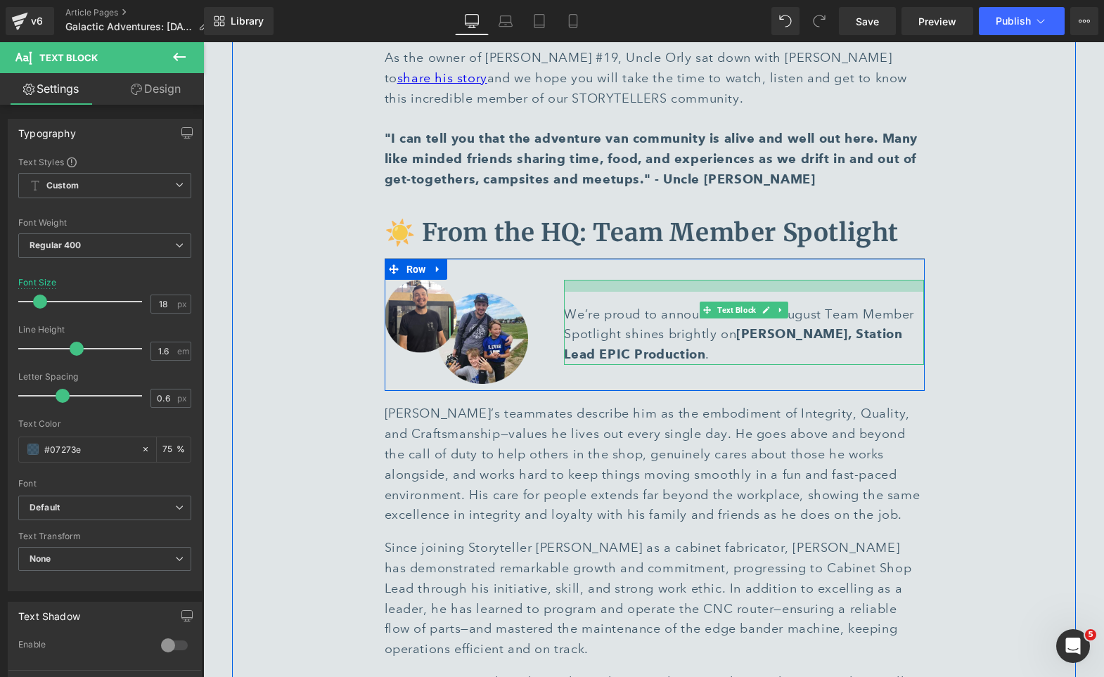
drag, startPoint x: 622, startPoint y: 233, endPoint x: 621, endPoint y: 249, distance: 15.5
click at [621, 280] on div "We’re proud to announce that our August Team Member Spotlight shines brightly o…" at bounding box center [744, 322] width 360 height 85
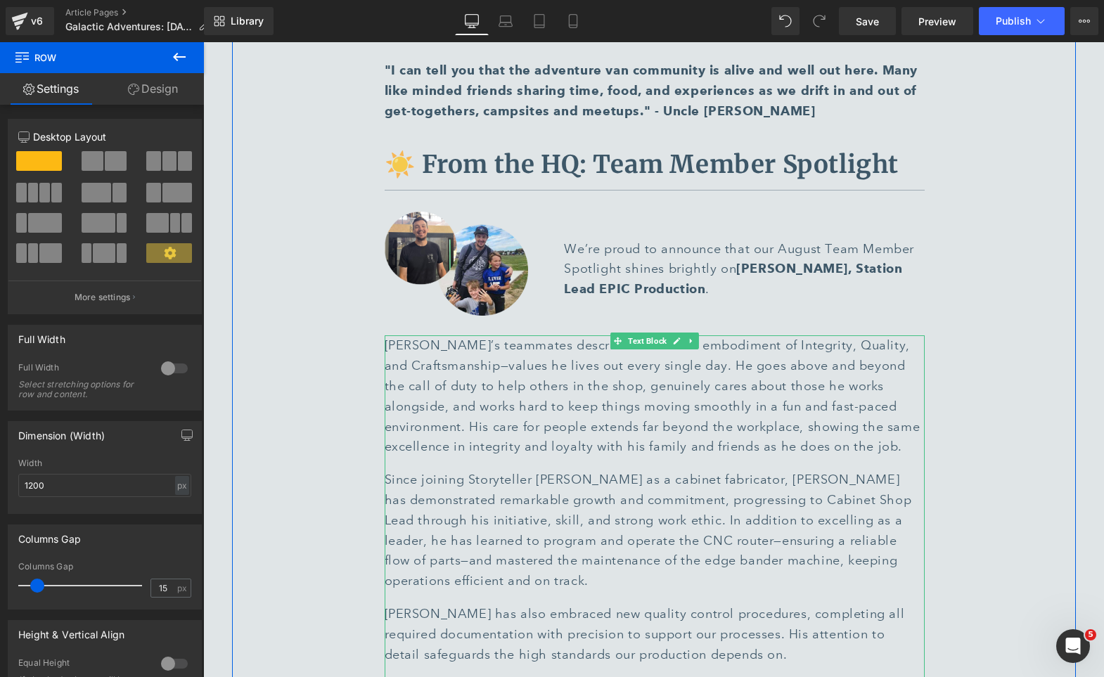
scroll to position [6525, 0]
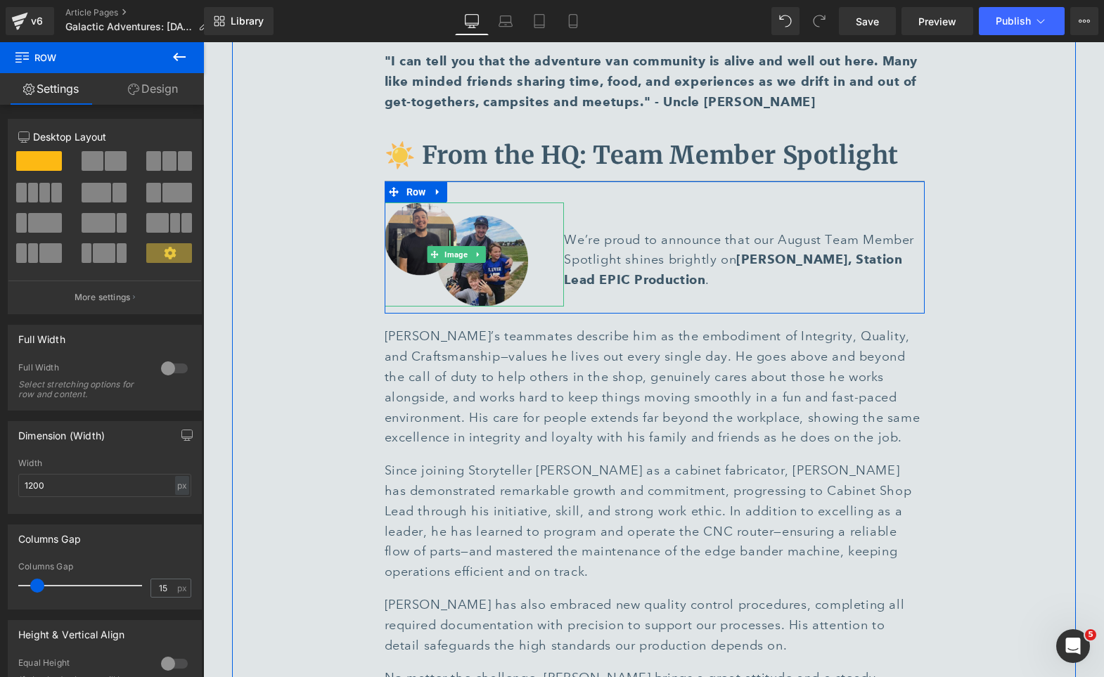
click at [507, 217] on img at bounding box center [457, 254] width 144 height 105
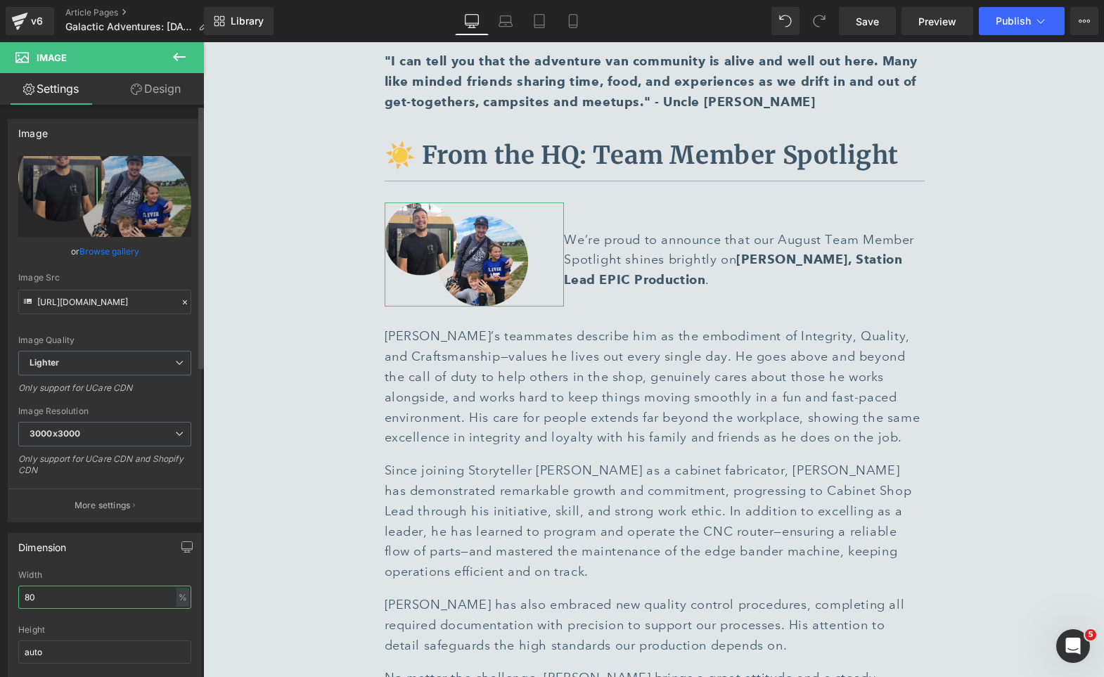
click at [70, 600] on input "80" at bounding box center [104, 597] width 173 height 23
type input "90"
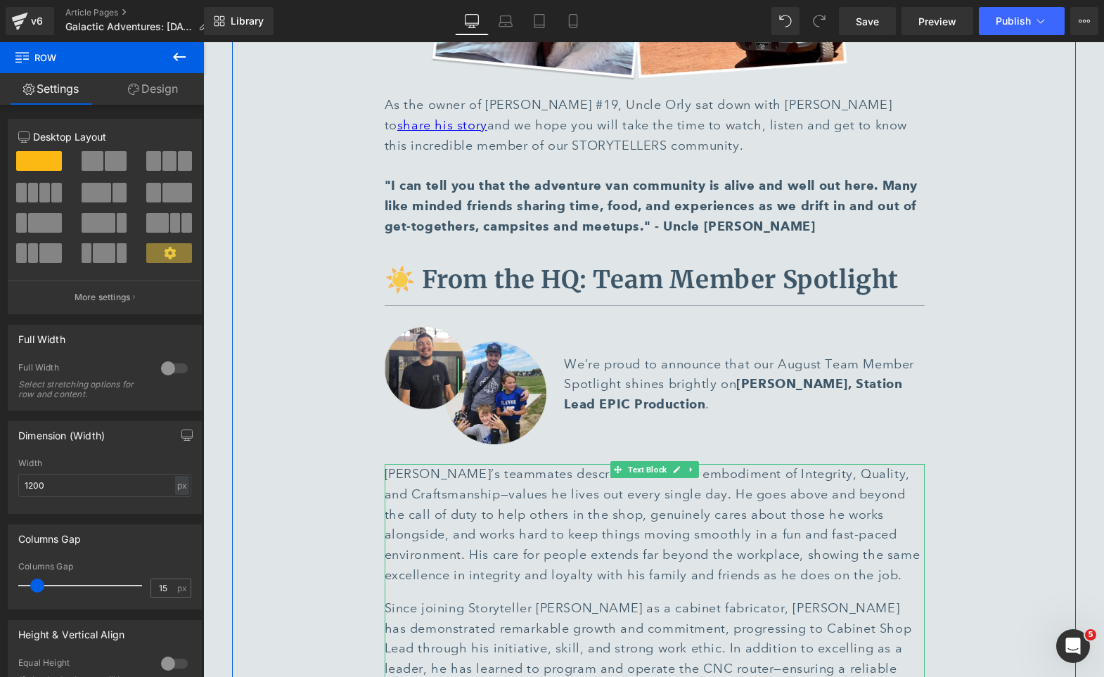
scroll to position [6399, 0]
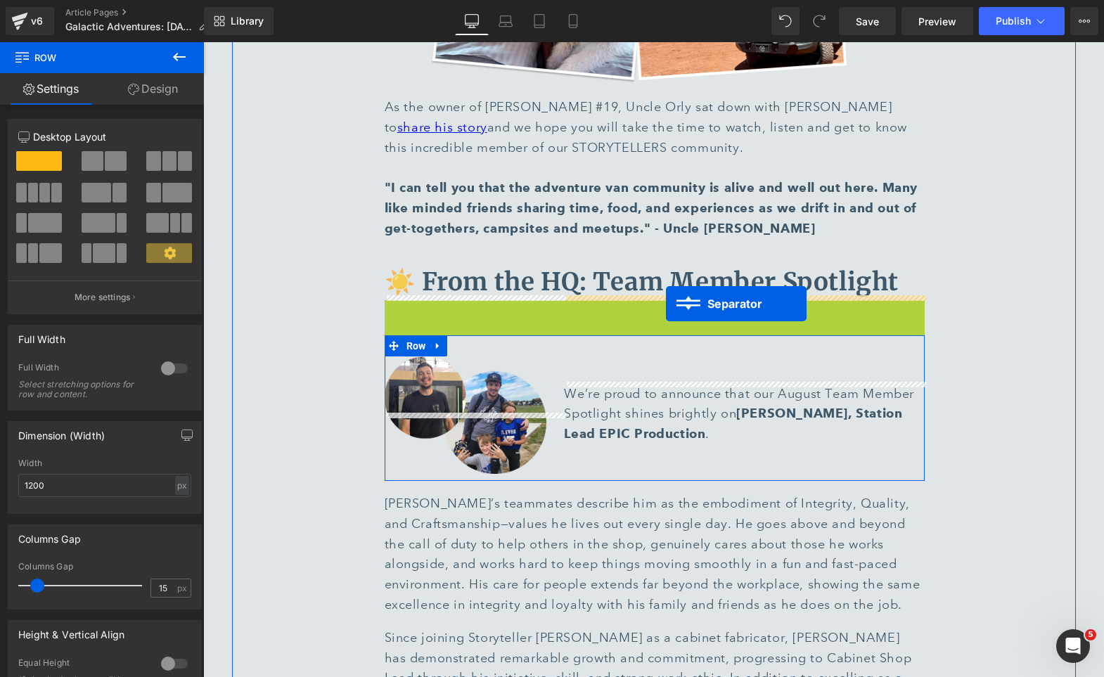
drag, startPoint x: 643, startPoint y: 242, endPoint x: 665, endPoint y: 304, distance: 65.6
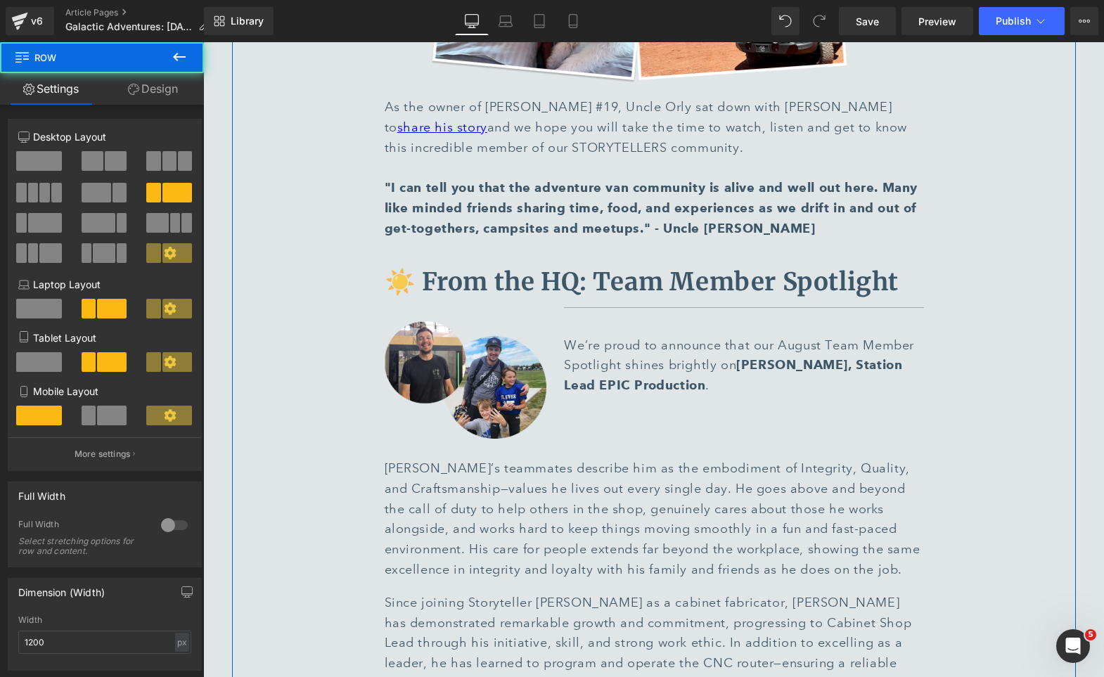
drag, startPoint x: 730, startPoint y: 271, endPoint x: 728, endPoint y: 213, distance: 58.4
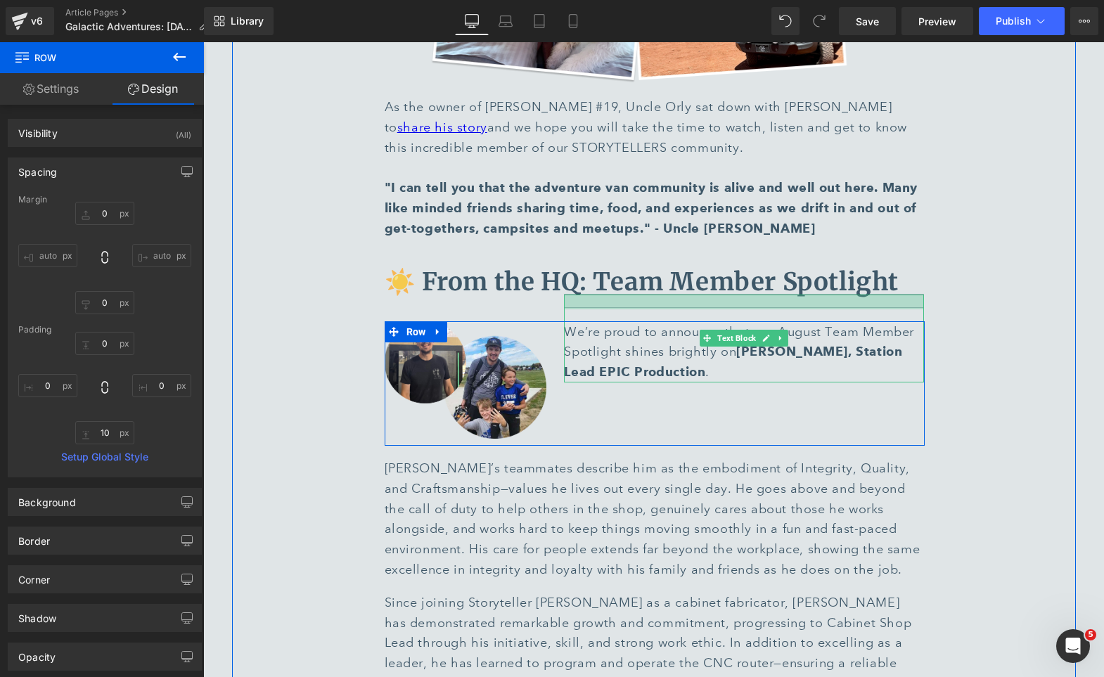
click at [735, 295] on div at bounding box center [744, 302] width 360 height 15
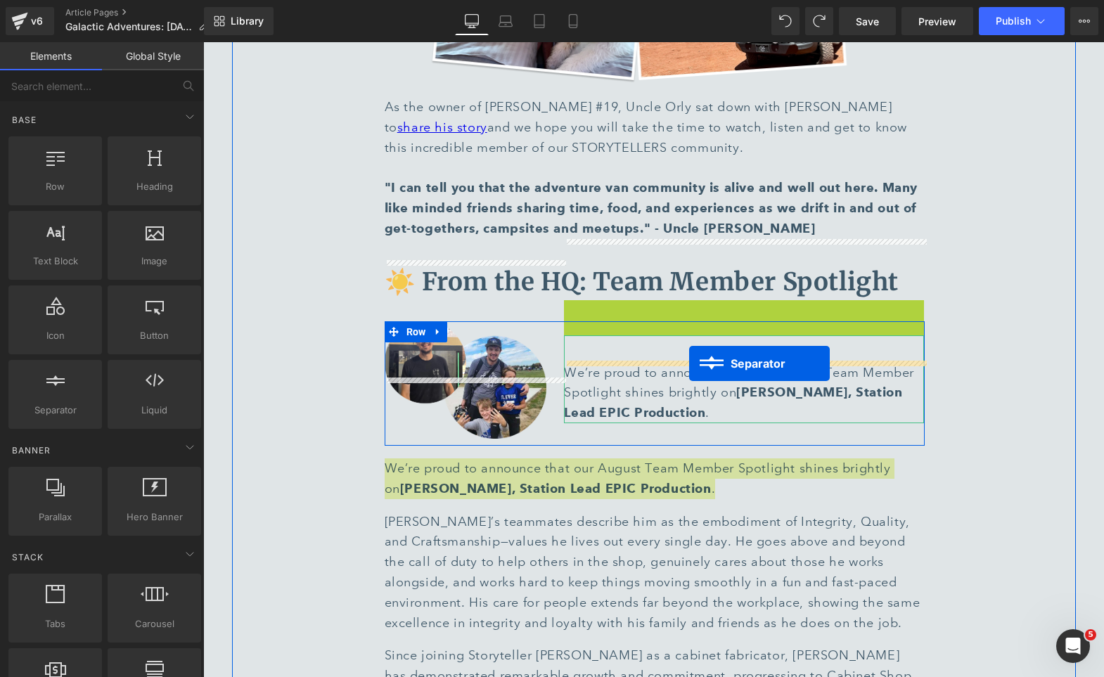
drag, startPoint x: 732, startPoint y: 240, endPoint x: 688, endPoint y: 361, distance: 129.4
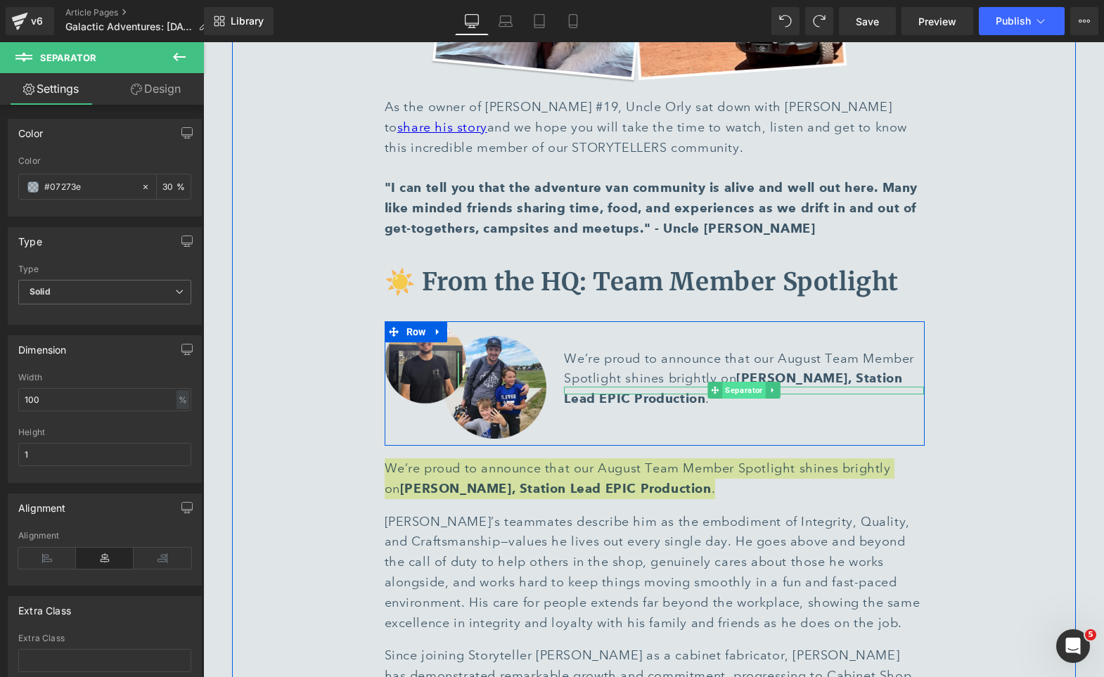
click at [741, 382] on span "Separator" at bounding box center [744, 390] width 43 height 17
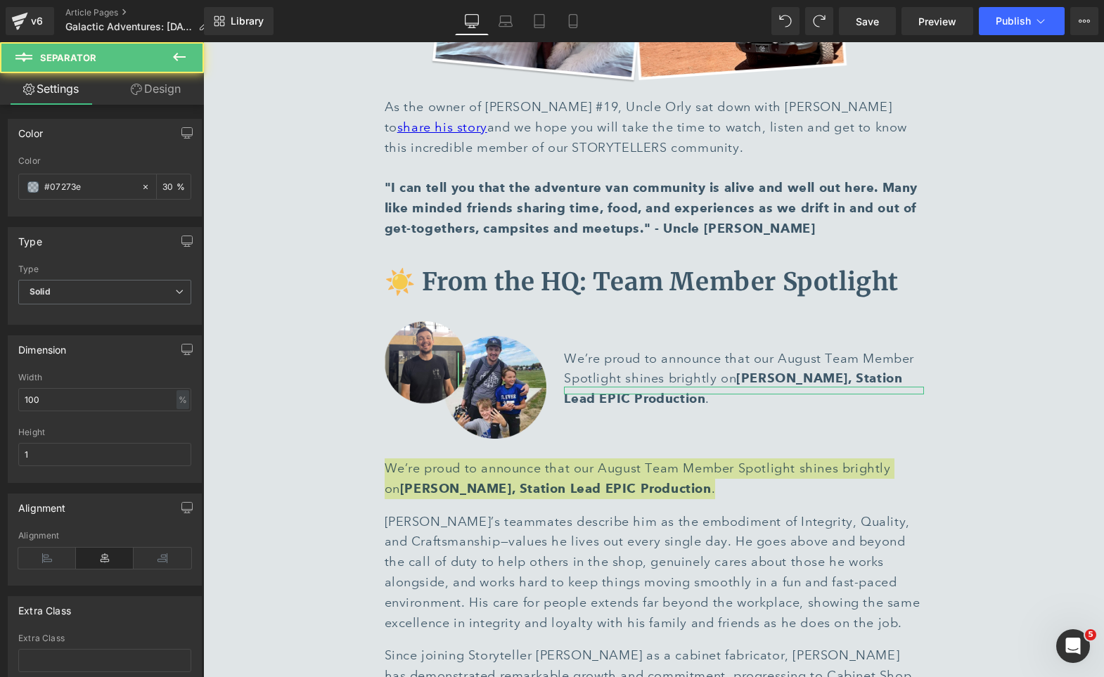
click at [155, 100] on link "Design" at bounding box center [156, 89] width 102 height 32
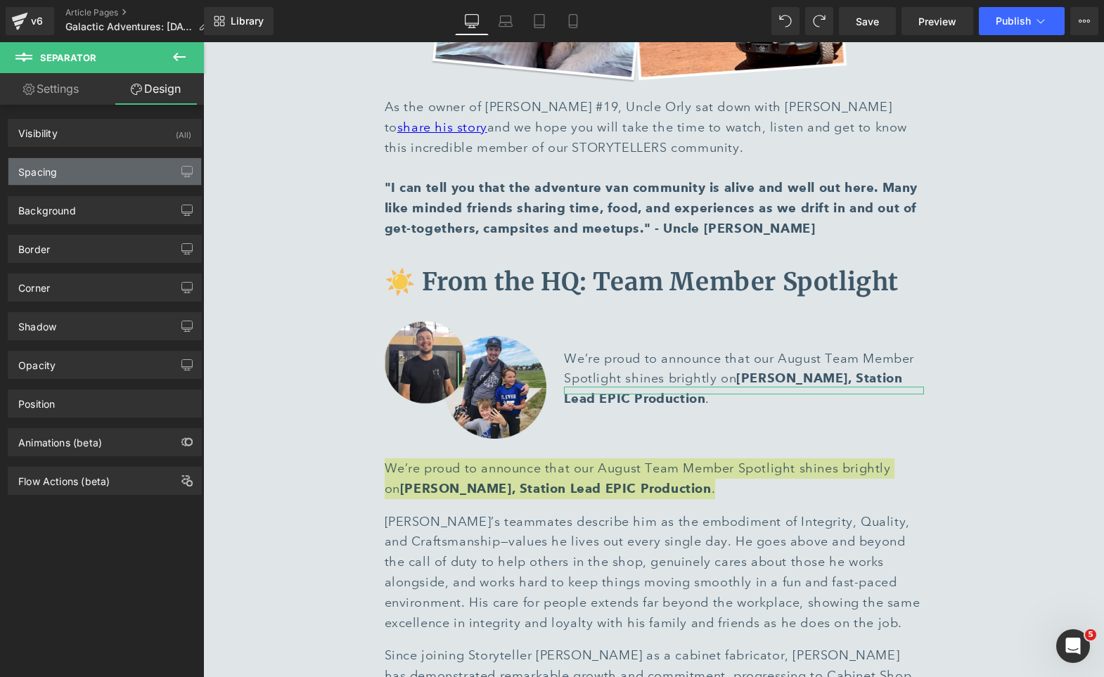
click at [77, 178] on div "Spacing" at bounding box center [104, 171] width 193 height 27
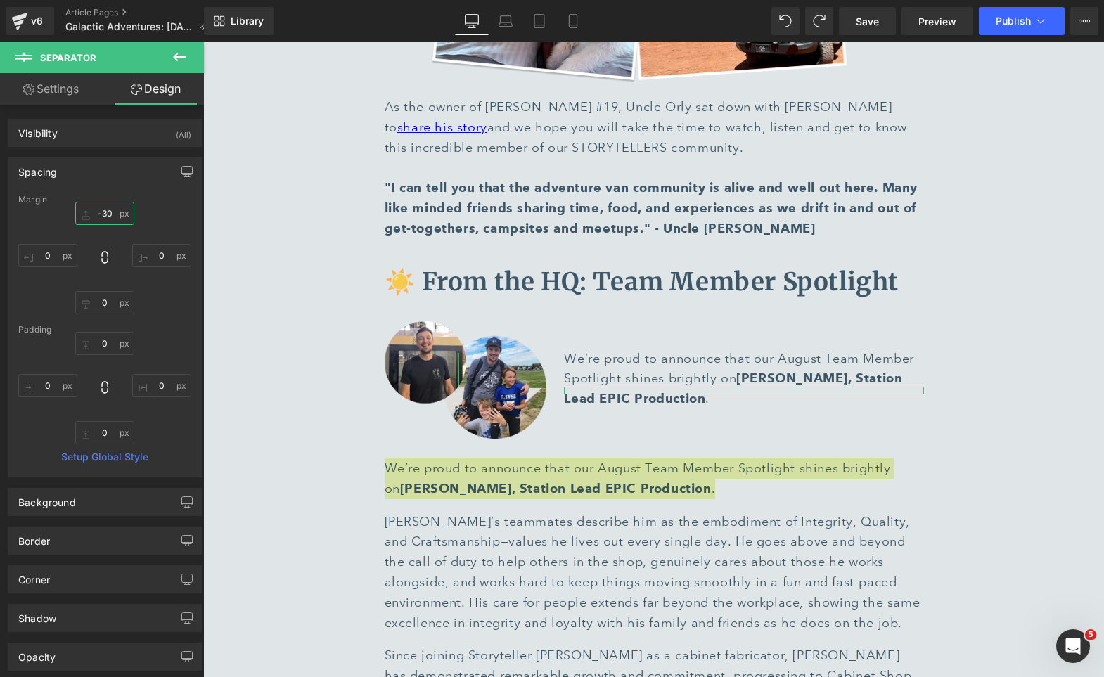
click at [99, 212] on input "-30" at bounding box center [104, 213] width 59 height 23
type input "10"
click at [510, 20] on icon at bounding box center [505, 21] width 14 height 14
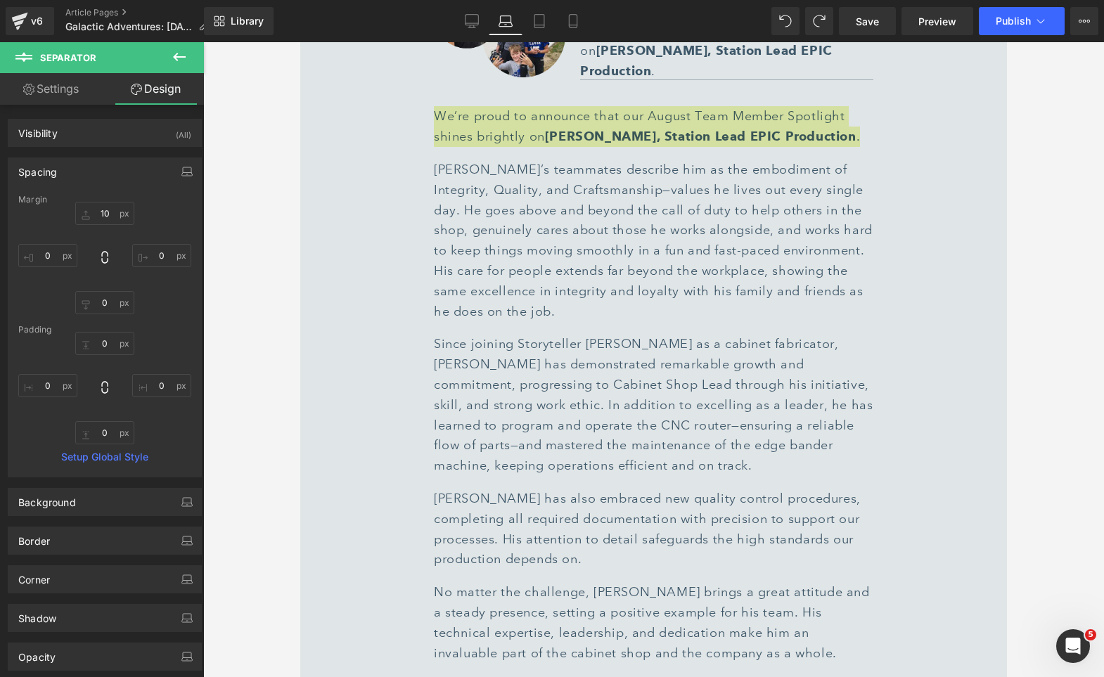
scroll to position [6114, 0]
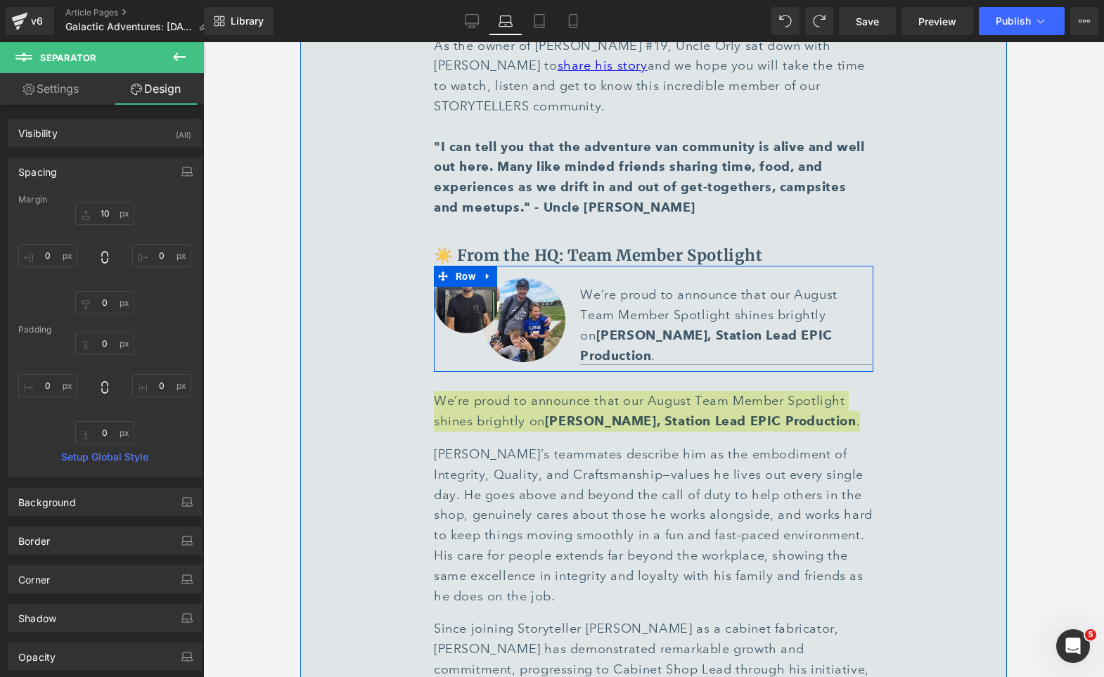
click at [739, 353] on span "Separator" at bounding box center [760, 361] width 43 height 17
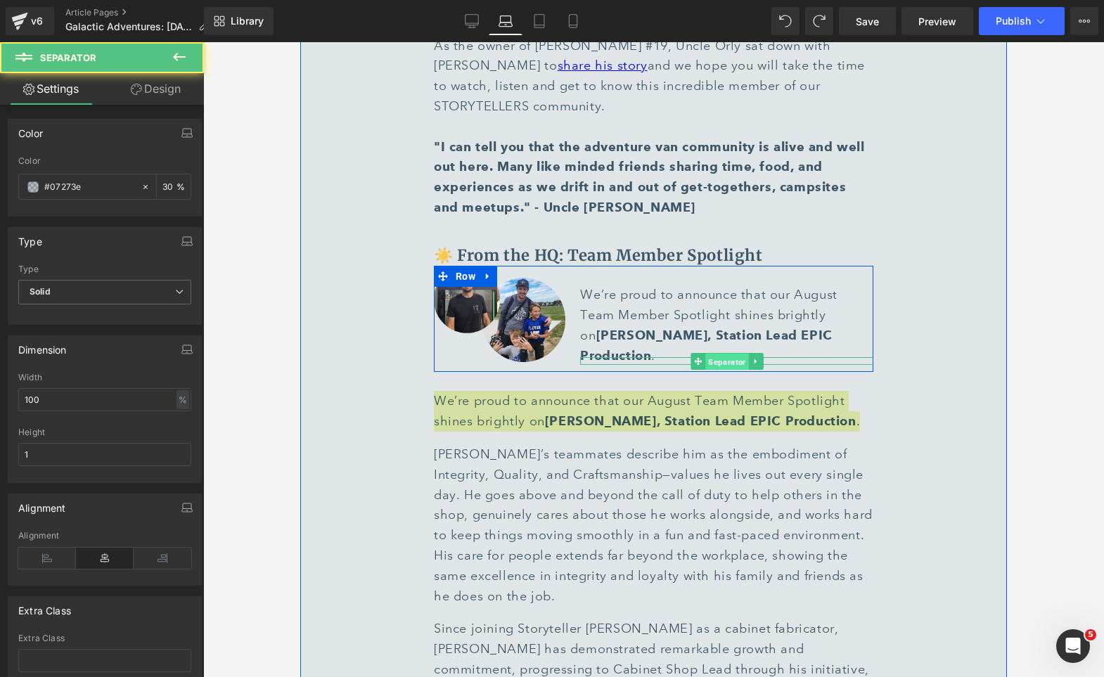
click at [714, 354] on span "Separator" at bounding box center [726, 362] width 43 height 17
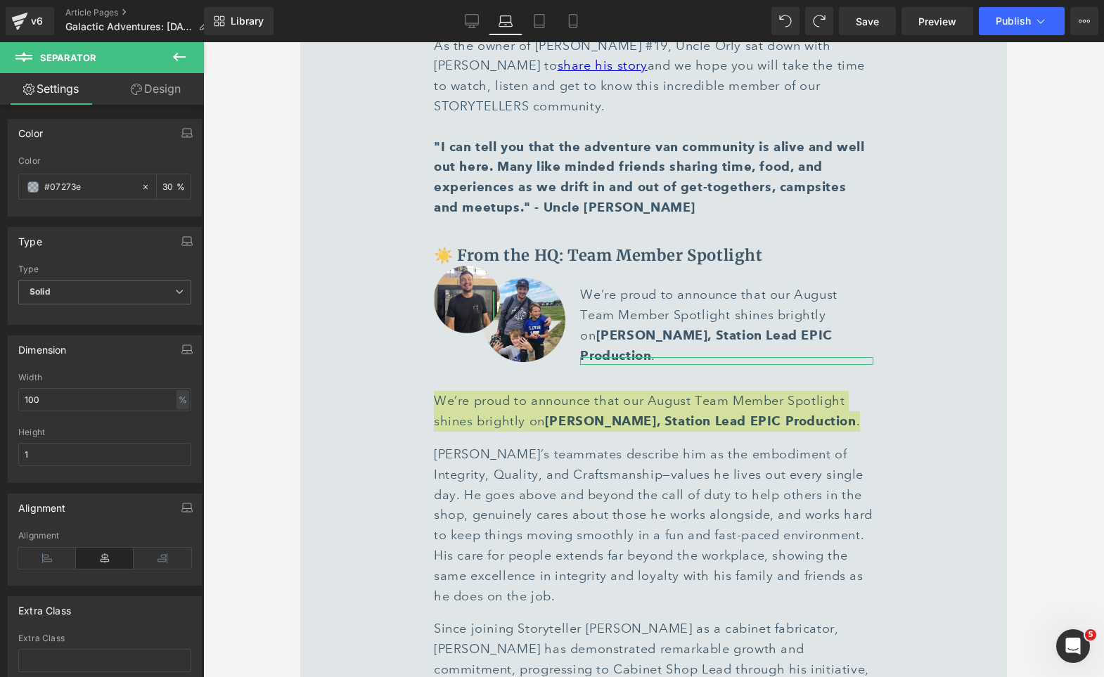
click at [173, 86] on link "Design" at bounding box center [156, 89] width 102 height 32
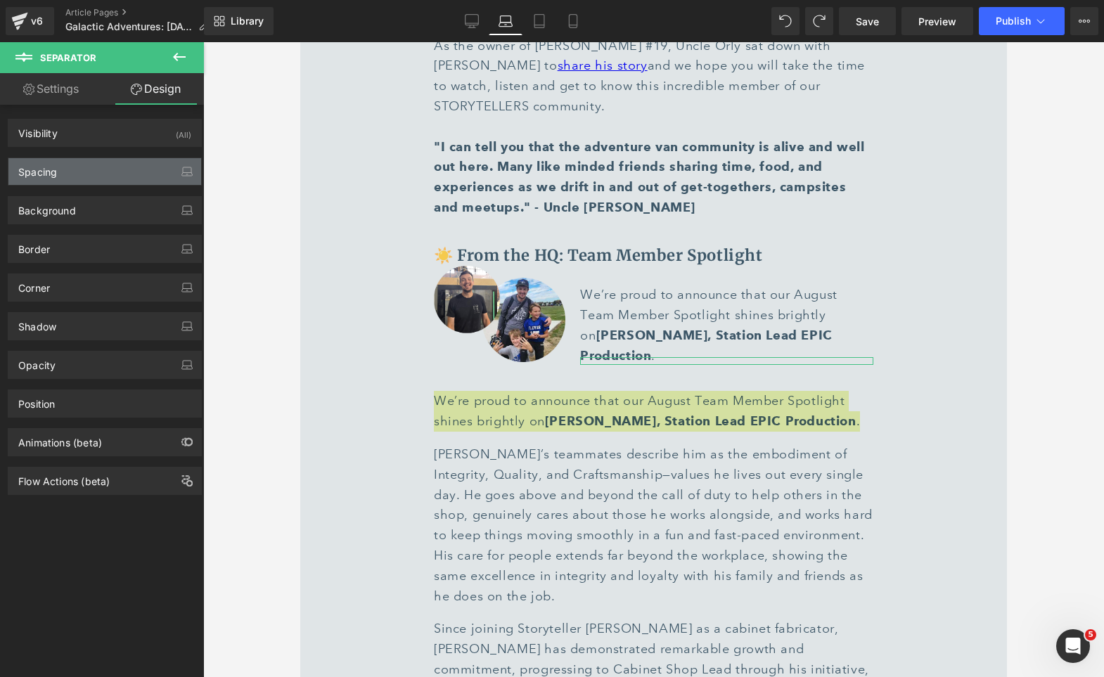
click at [81, 171] on div "Spacing" at bounding box center [104, 171] width 193 height 27
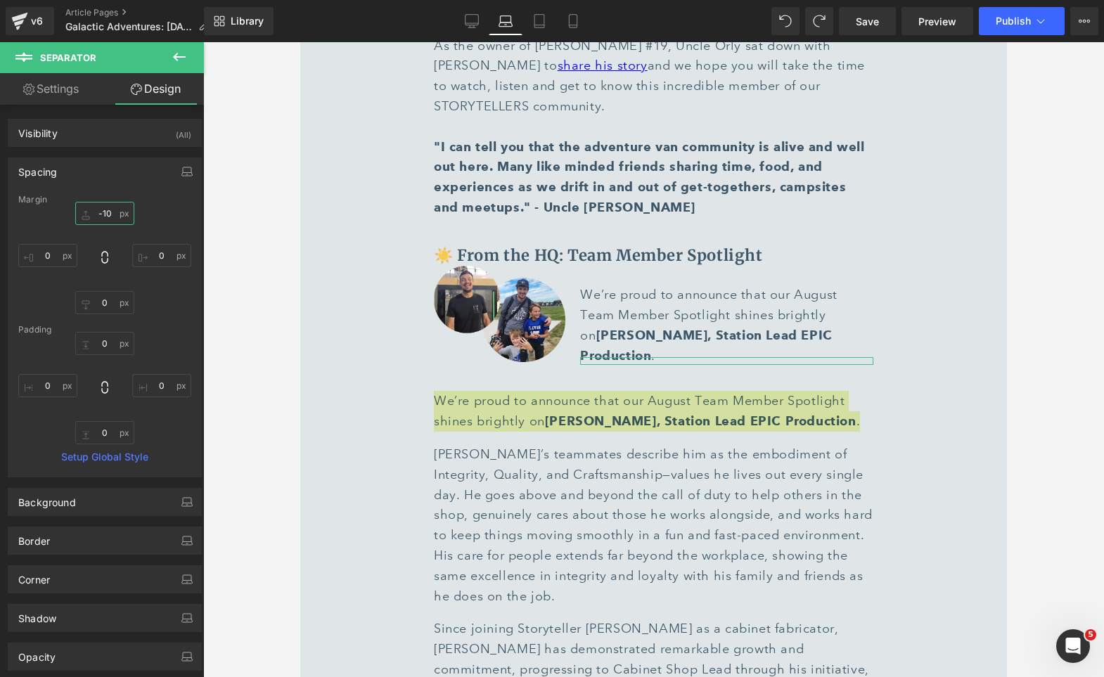
click at [112, 217] on input "text" at bounding box center [104, 213] width 59 height 23
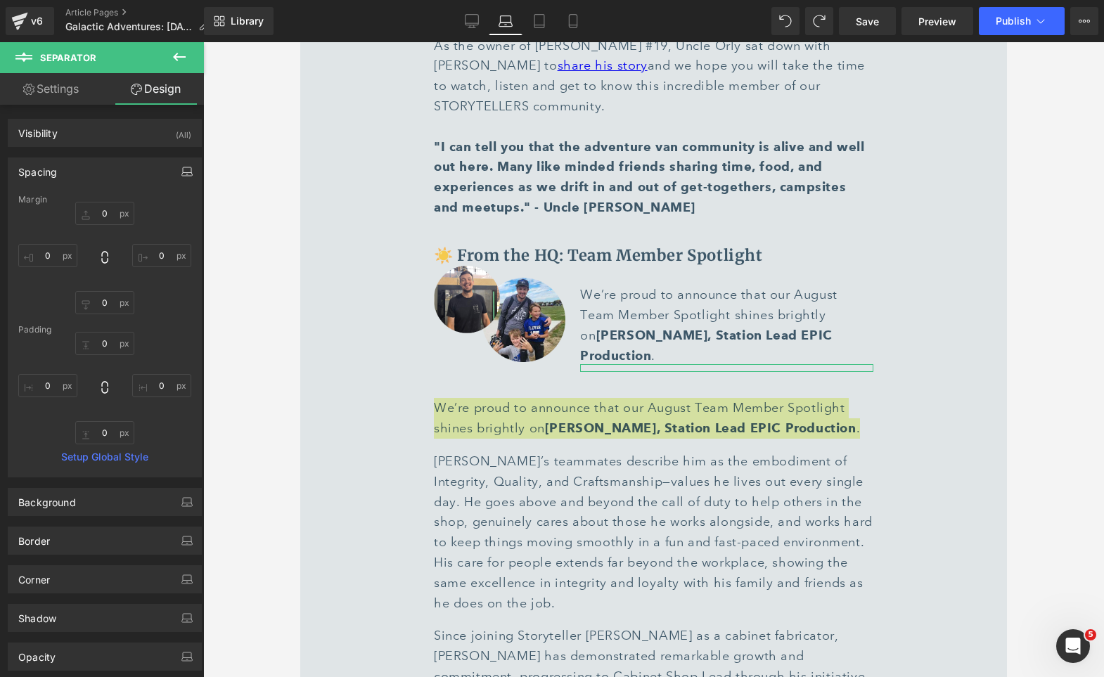
click at [186, 169] on icon "button" at bounding box center [187, 170] width 8 height 6
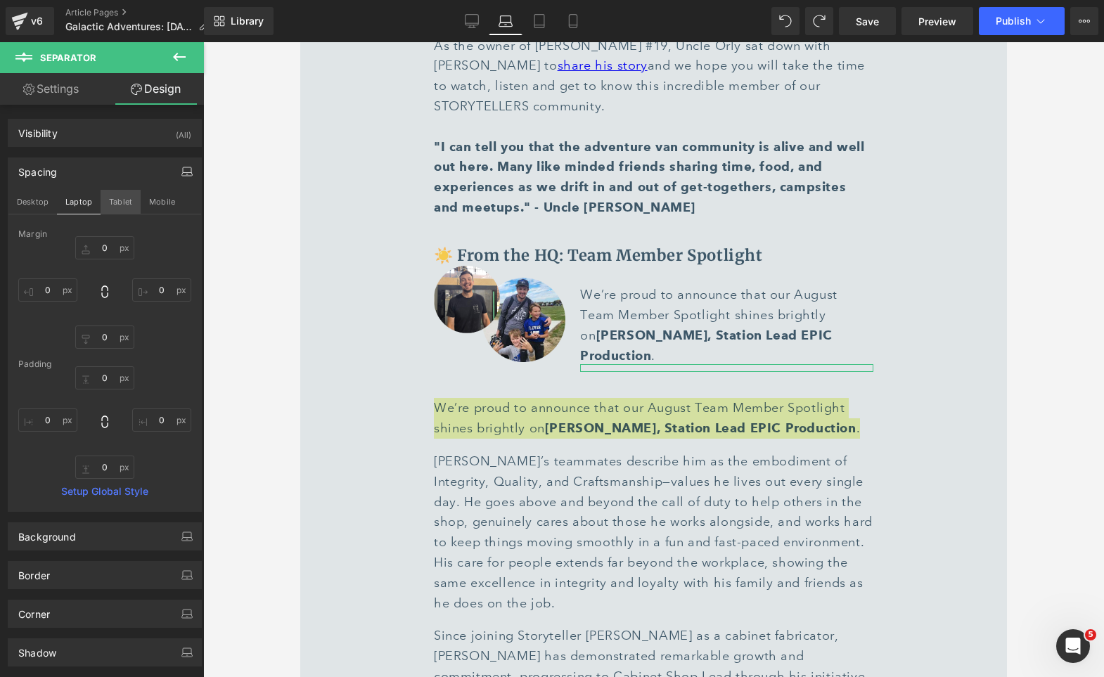
click at [117, 206] on button "Tablet" at bounding box center [121, 202] width 40 height 24
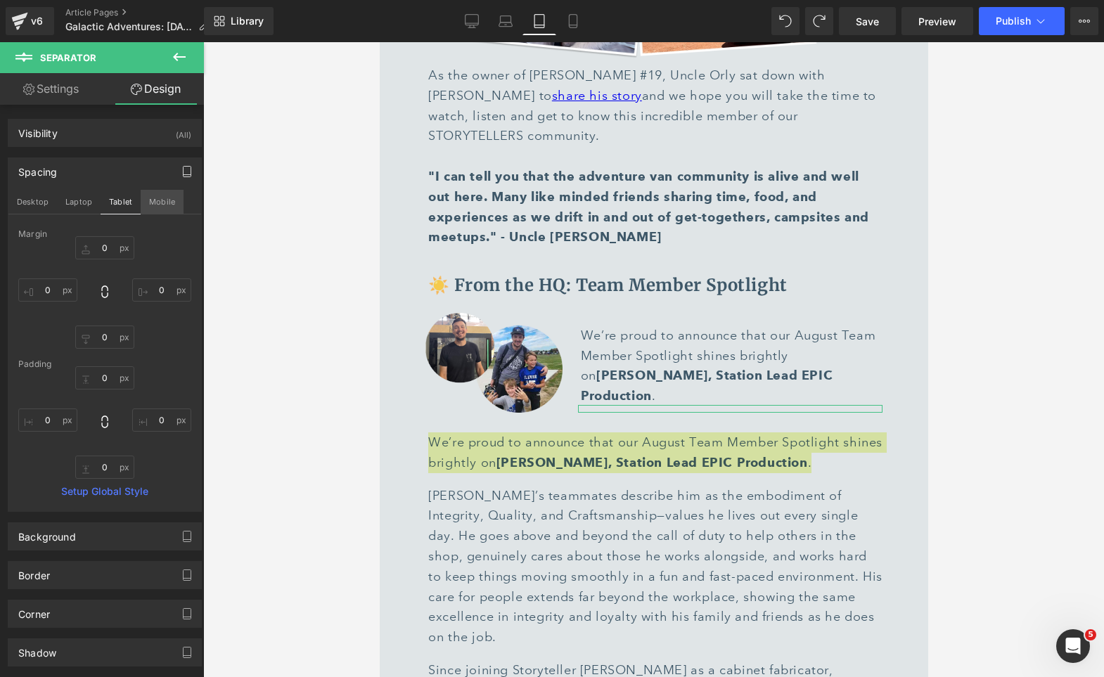
click at [159, 197] on button "Mobile" at bounding box center [162, 202] width 43 height 24
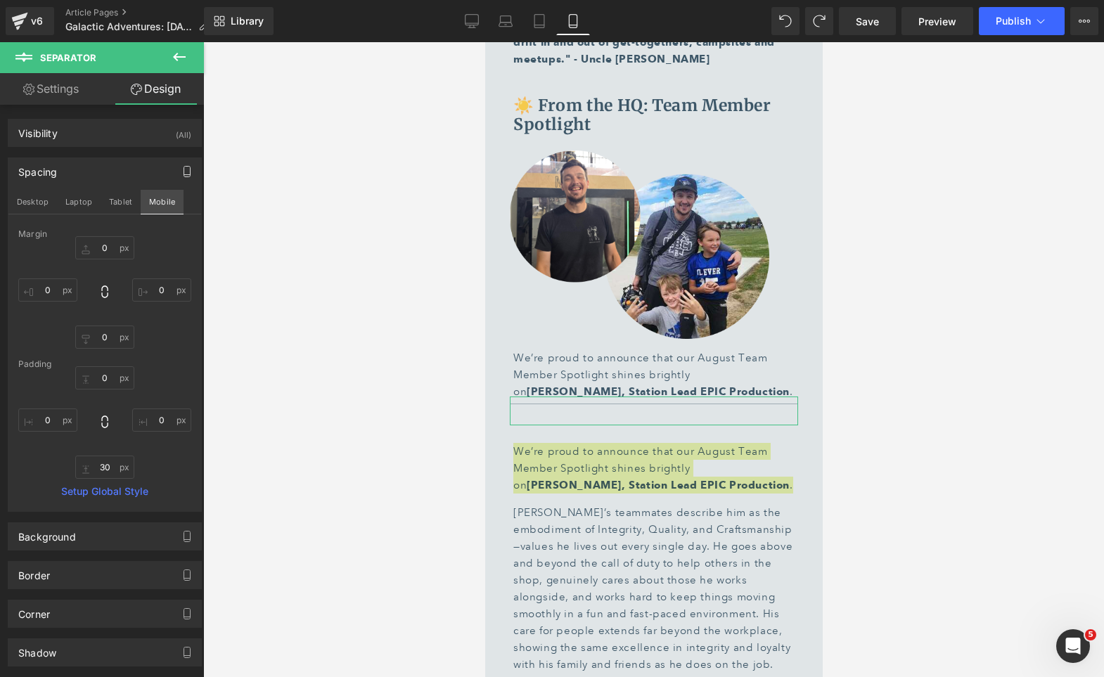
scroll to position [5903, 0]
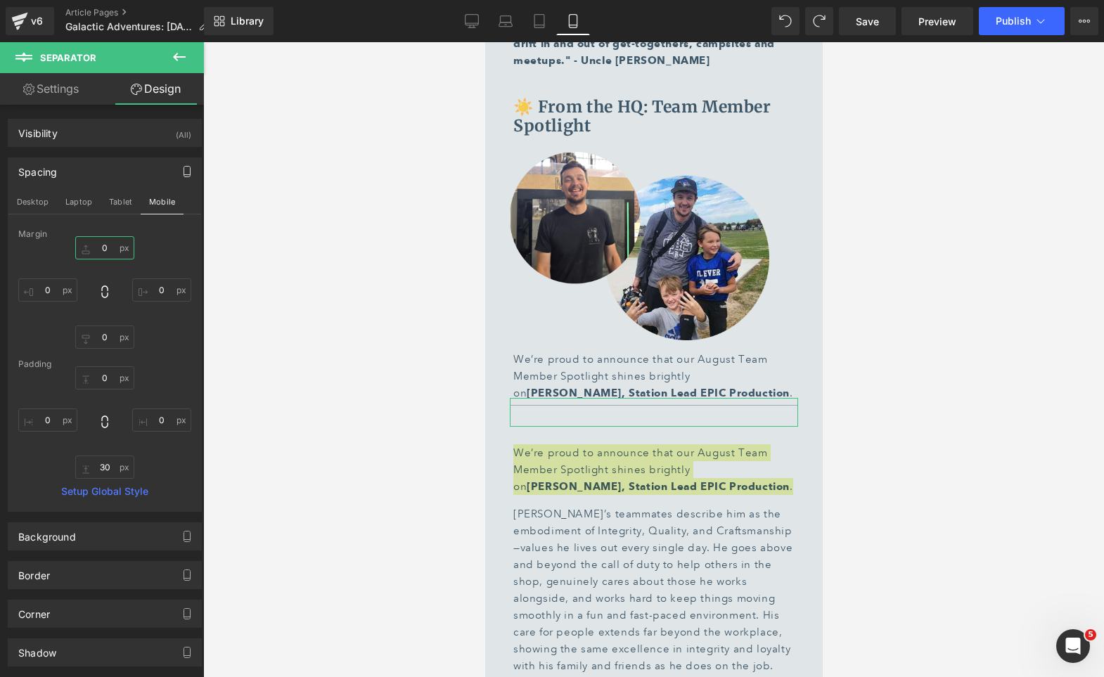
click at [103, 253] on input "0" at bounding box center [104, 247] width 59 height 23
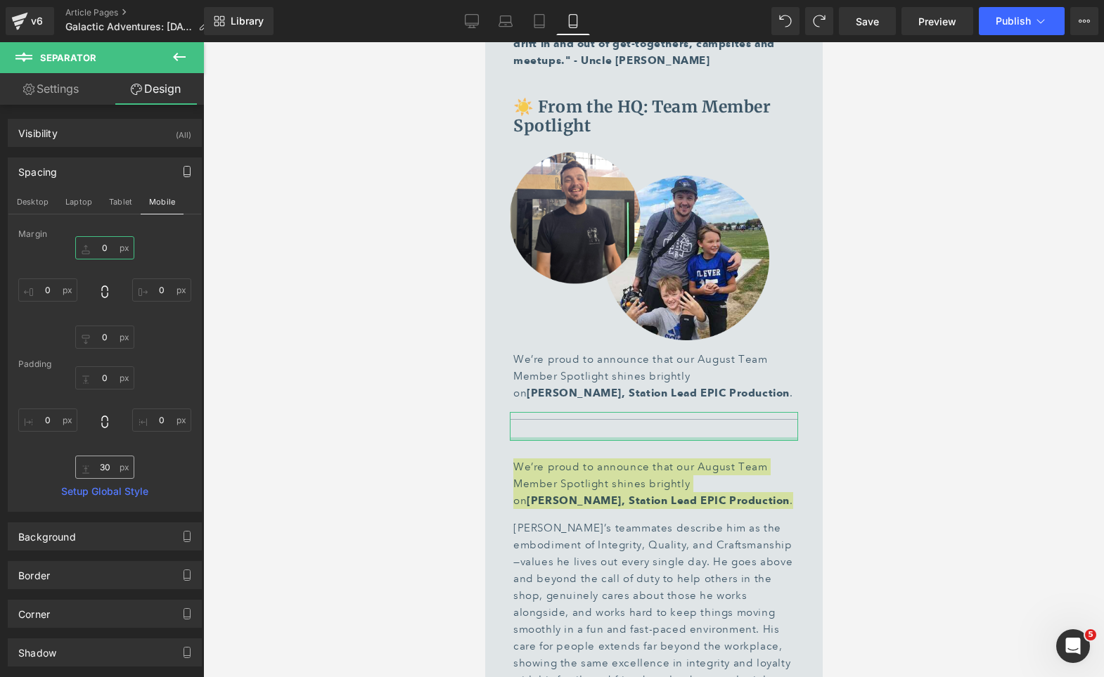
type input "0"
click at [106, 461] on input "text" at bounding box center [104, 467] width 59 height 23
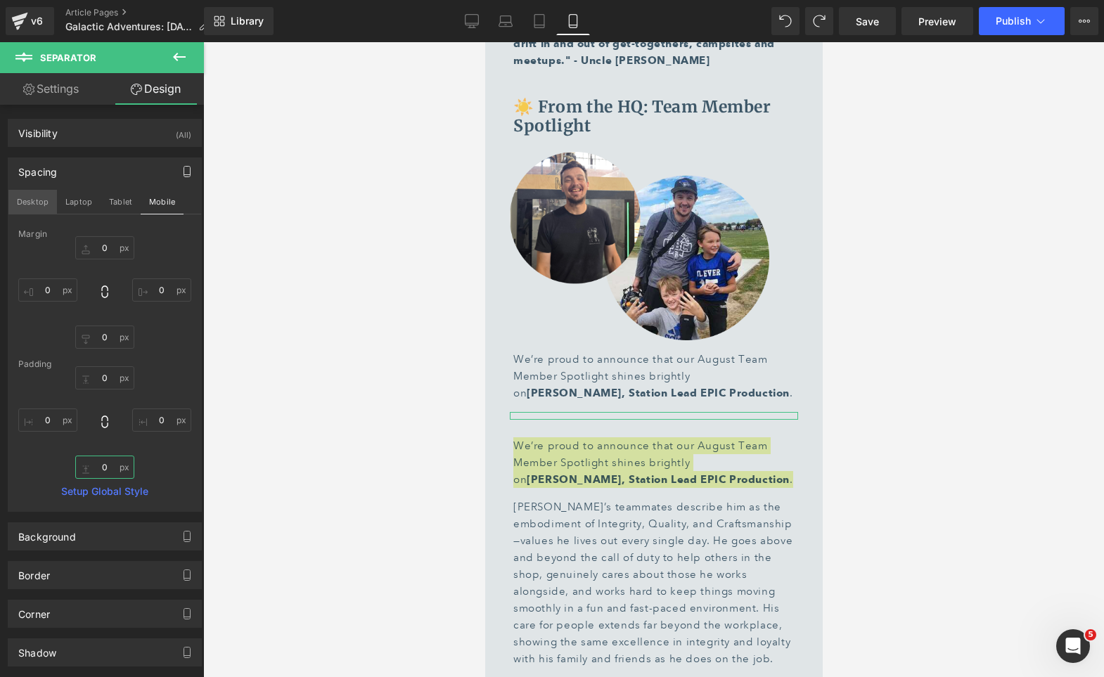
type input "0"
click at [37, 204] on button "Desktop" at bounding box center [32, 202] width 49 height 24
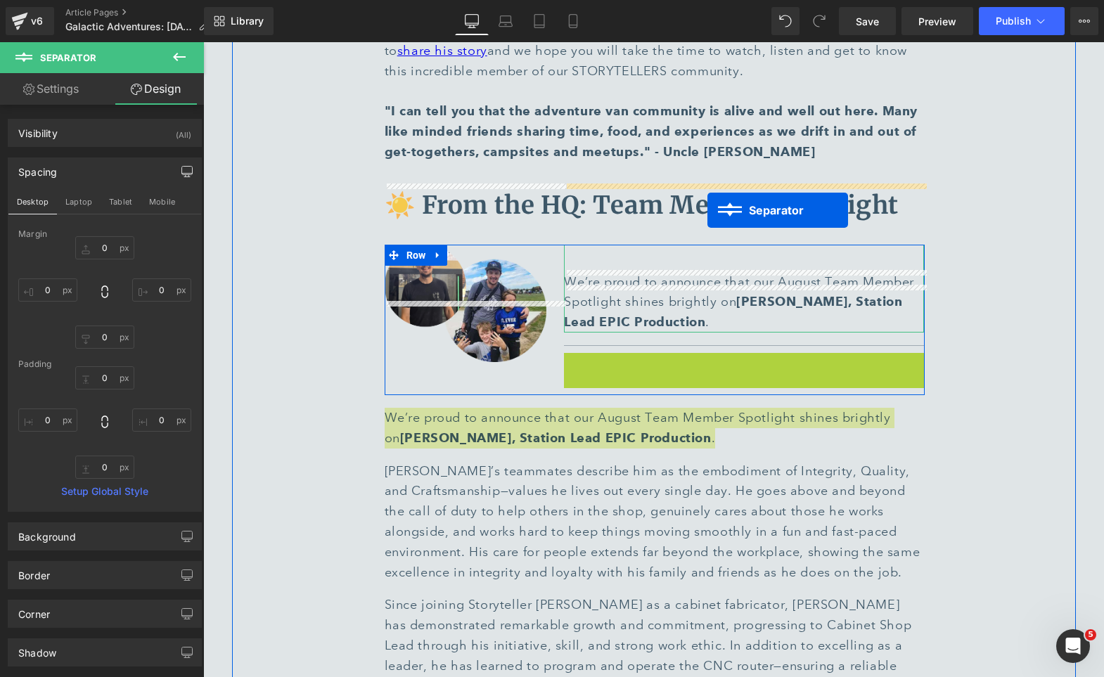
drag, startPoint x: 733, startPoint y: 297, endPoint x: 707, endPoint y: 210, distance: 91.0
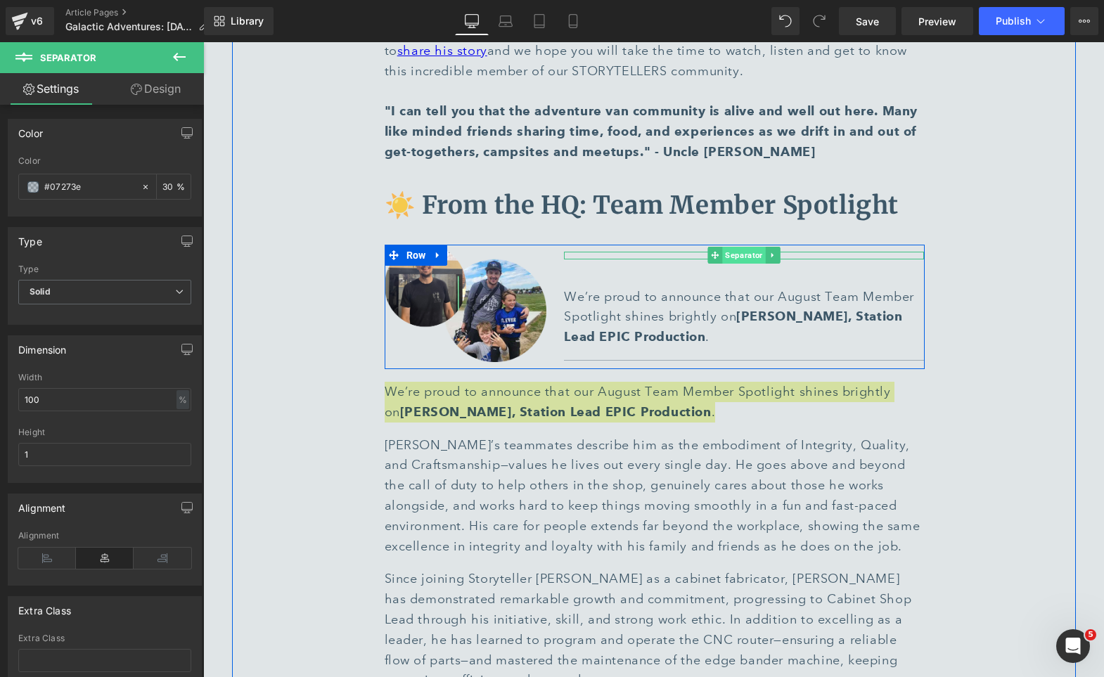
click at [730, 247] on span "Separator" at bounding box center [744, 255] width 43 height 17
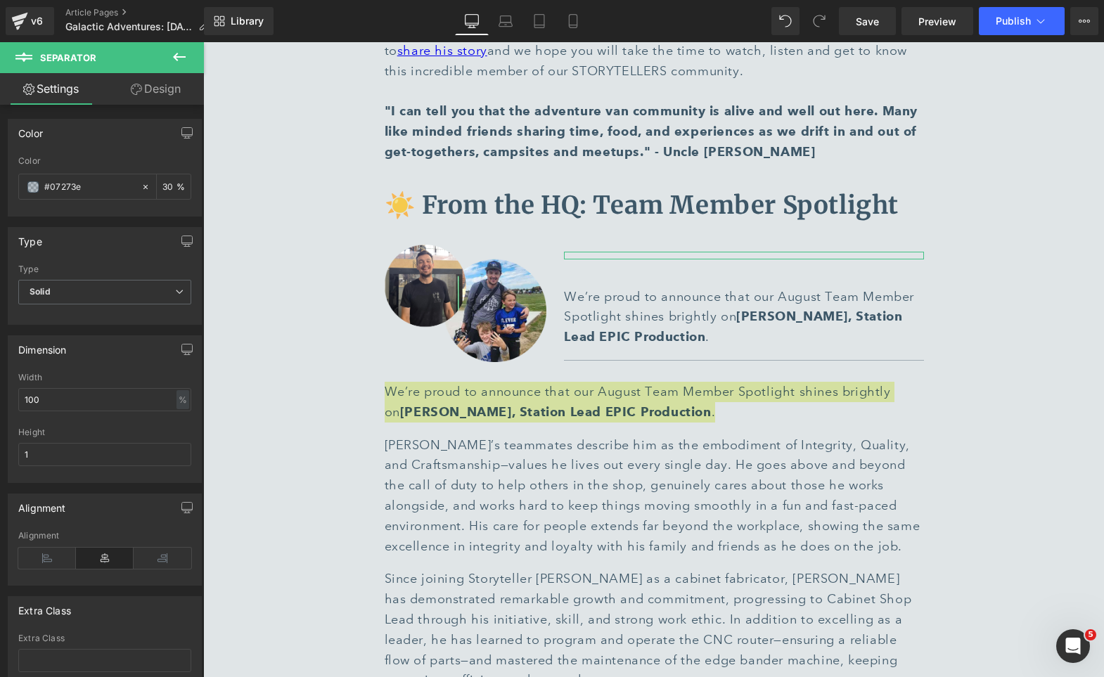
click at [155, 105] on div "Color rgba(7, 39, 62, 0.3) Color #07273e 30 % Type Solid Dashed Dotted Type Sol…" at bounding box center [105, 419] width 210 height 629
click at [140, 86] on link "Design" at bounding box center [156, 89] width 102 height 32
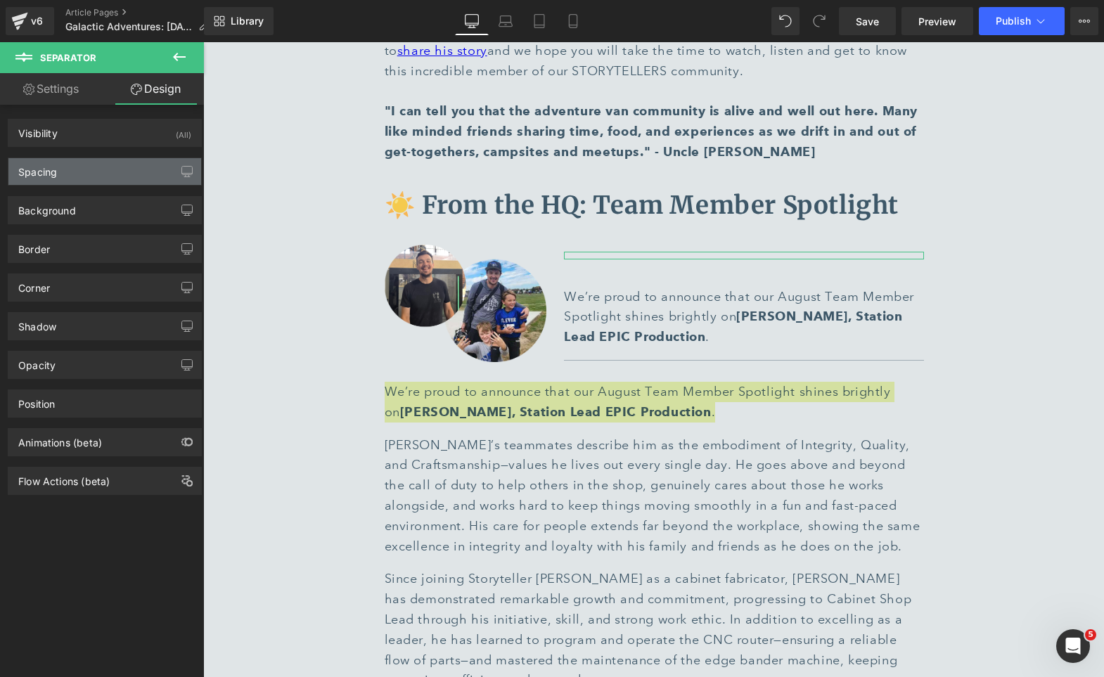
click at [70, 160] on div "Spacing" at bounding box center [104, 171] width 193 height 27
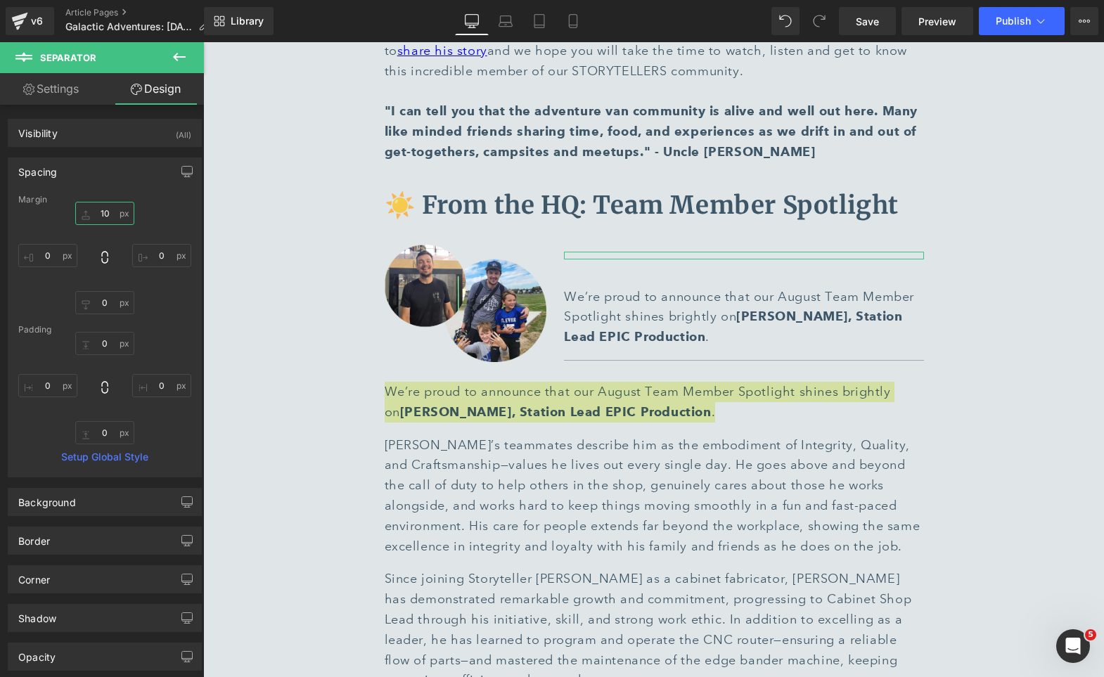
click at [107, 212] on input "10" at bounding box center [104, 213] width 59 height 23
type input "10"
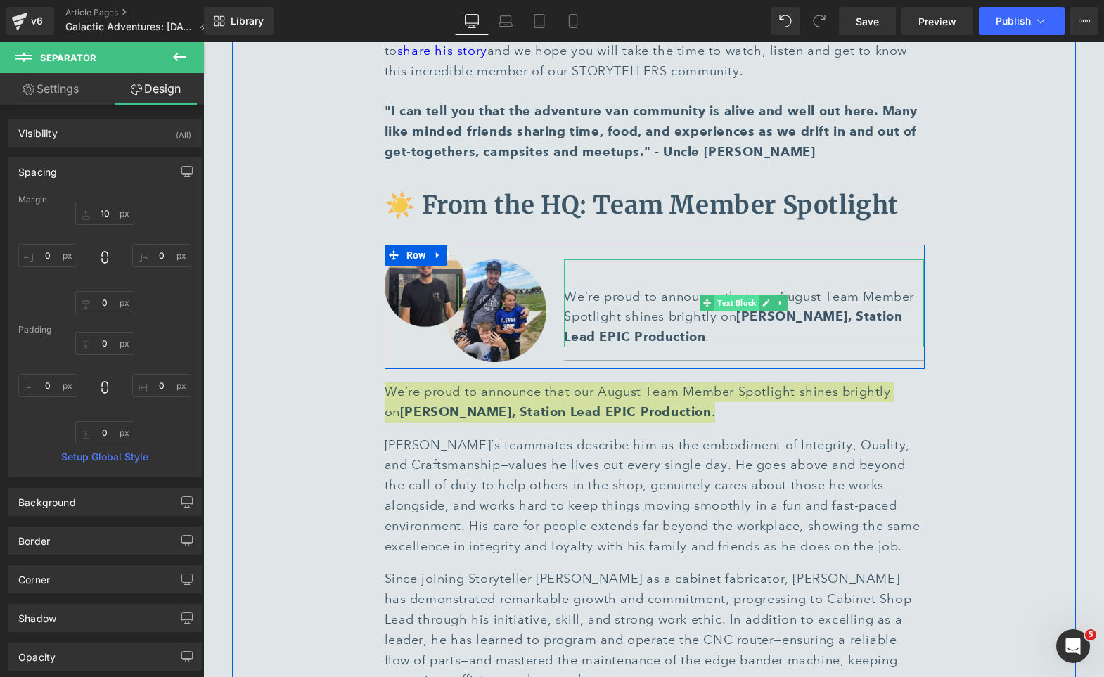
click at [730, 295] on span "Text Block" at bounding box center [736, 303] width 44 height 17
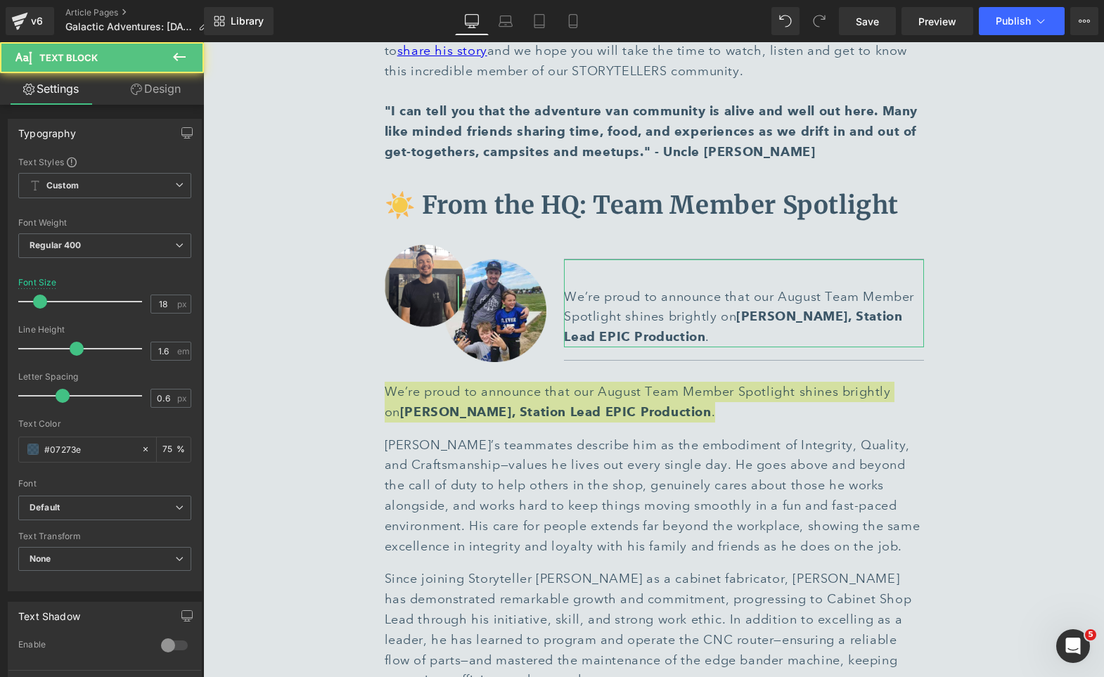
click at [168, 85] on link "Design" at bounding box center [156, 89] width 102 height 32
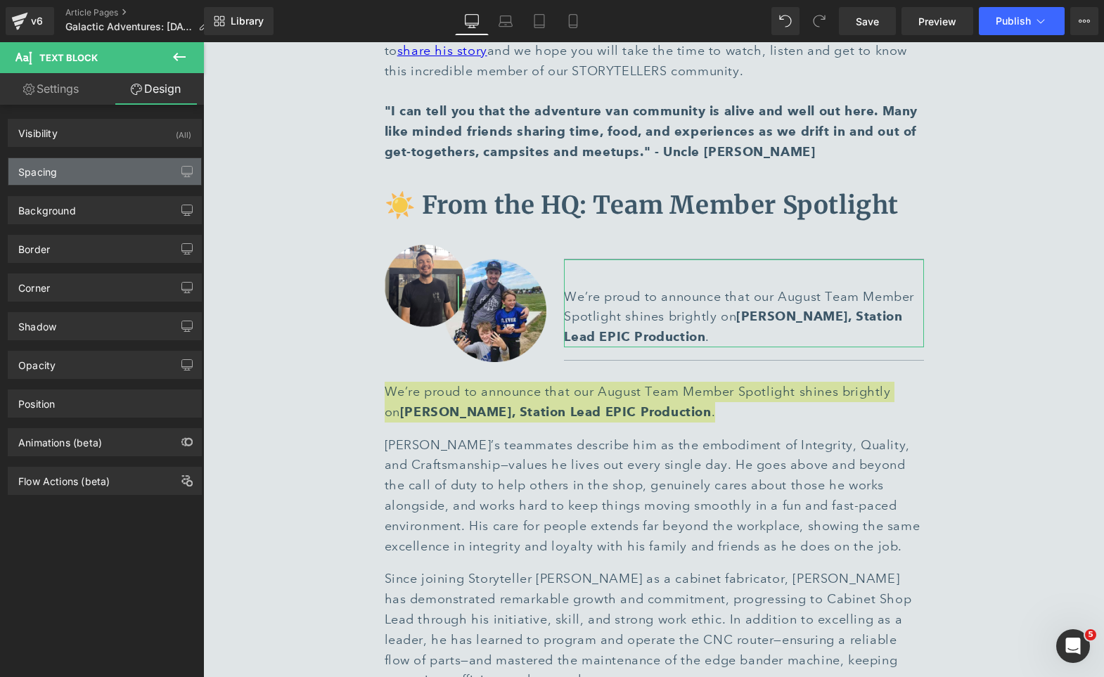
click at [91, 174] on div "Spacing" at bounding box center [104, 171] width 193 height 27
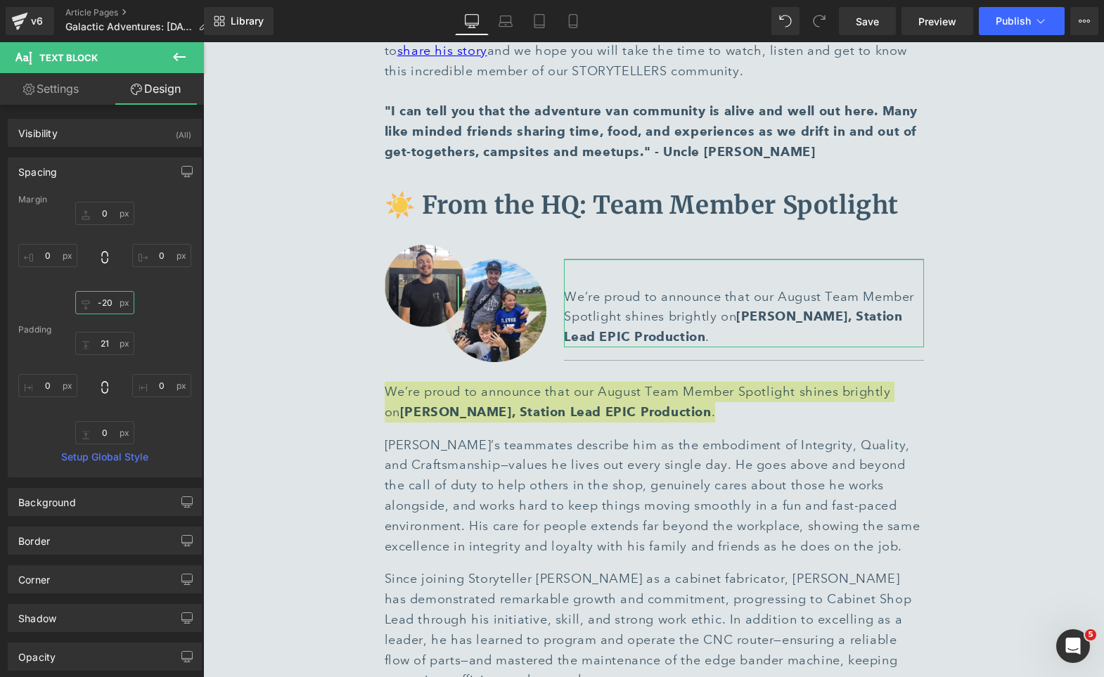
click at [103, 299] on input "-20" at bounding box center [104, 302] width 59 height 23
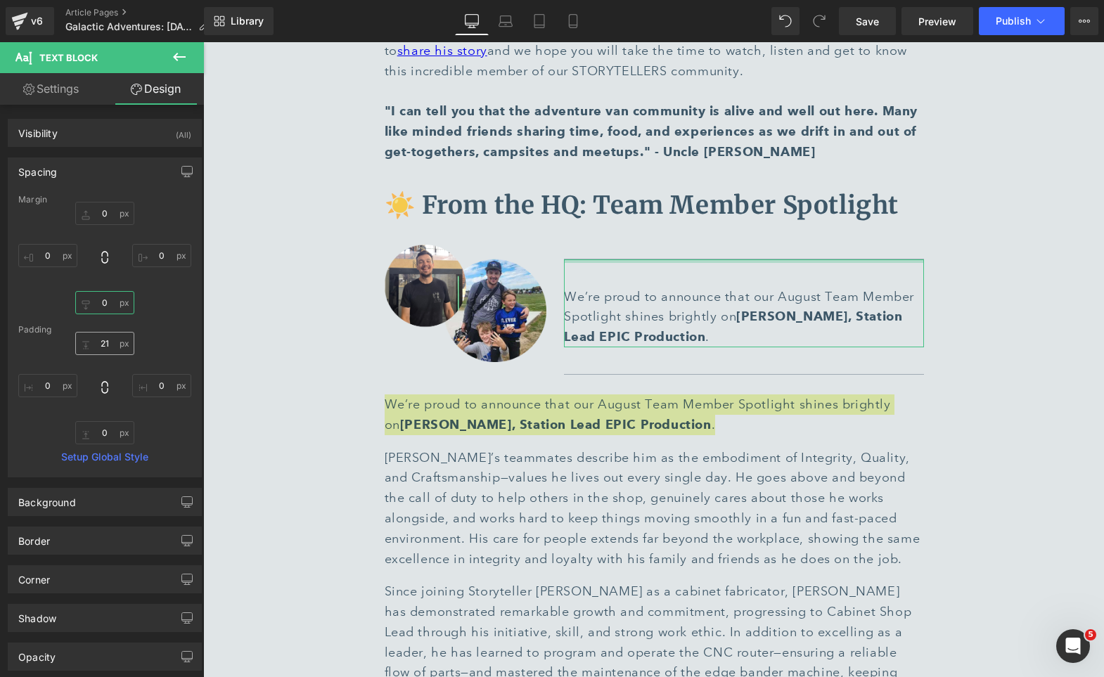
type input "0"
click at [107, 344] on input "21" at bounding box center [104, 343] width 59 height 23
type input "0"
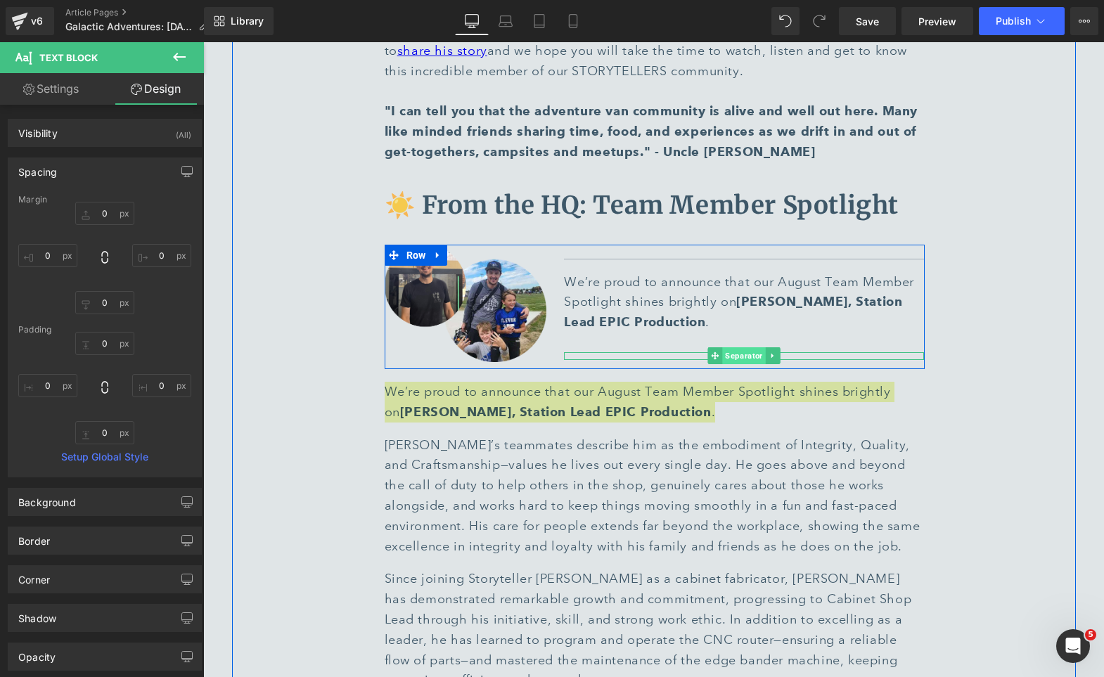
click at [747, 347] on span "Separator" at bounding box center [744, 355] width 43 height 17
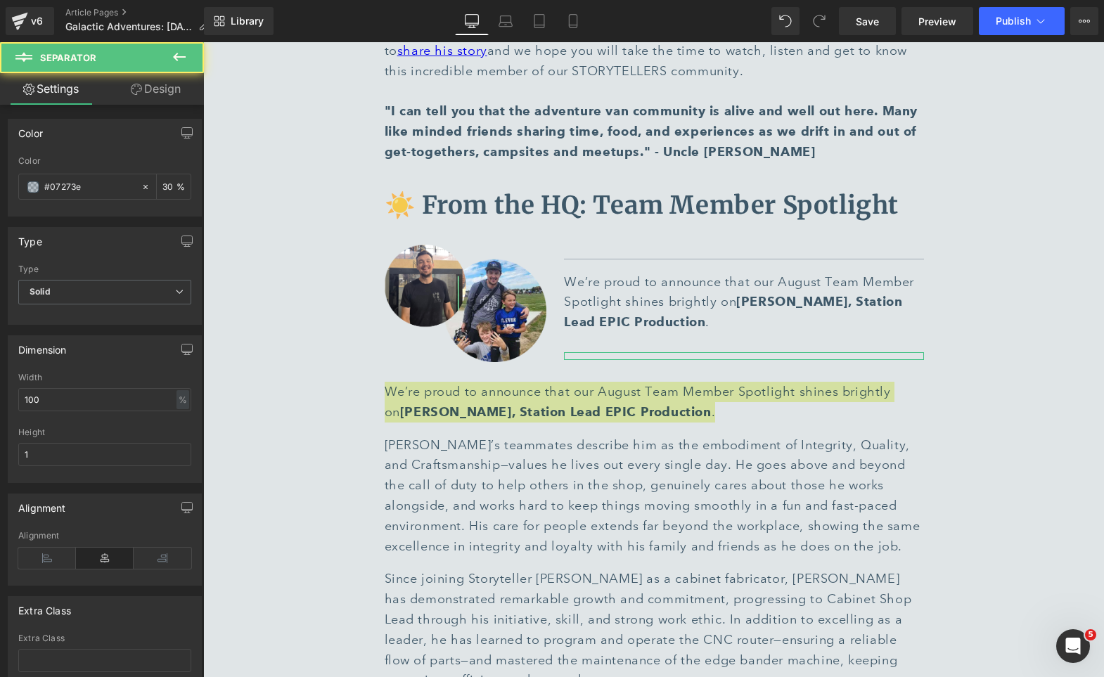
click at [170, 96] on link "Design" at bounding box center [156, 89] width 102 height 32
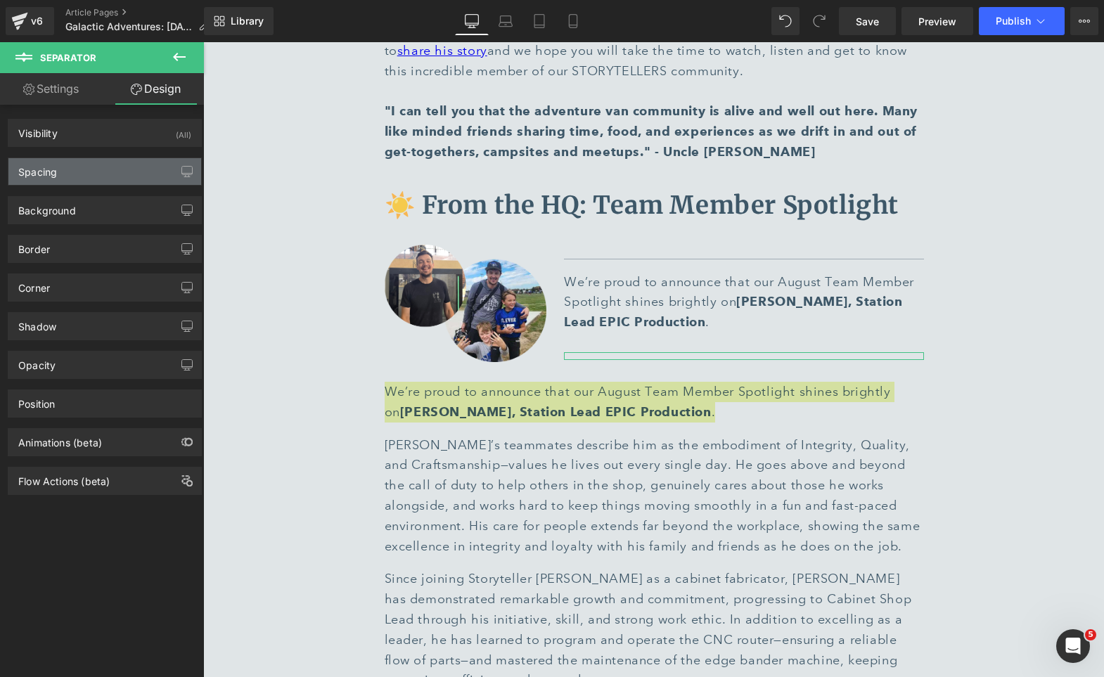
click at [117, 180] on div "Spacing" at bounding box center [104, 171] width 193 height 27
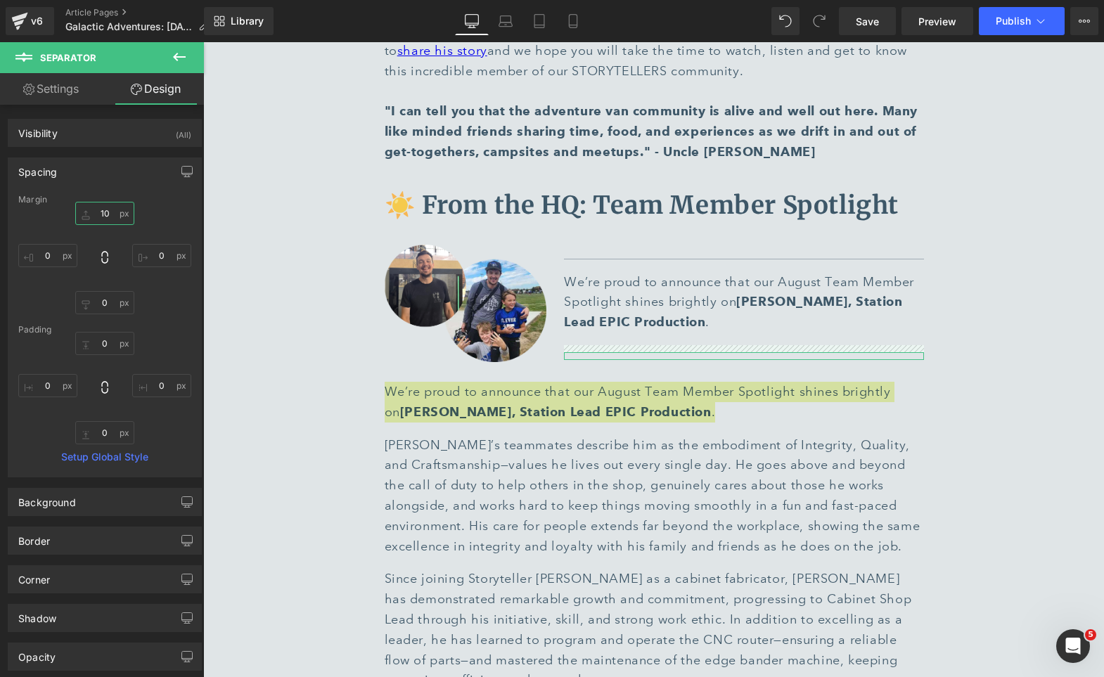
click at [105, 207] on input "10" at bounding box center [104, 213] width 59 height 23
type input "0"
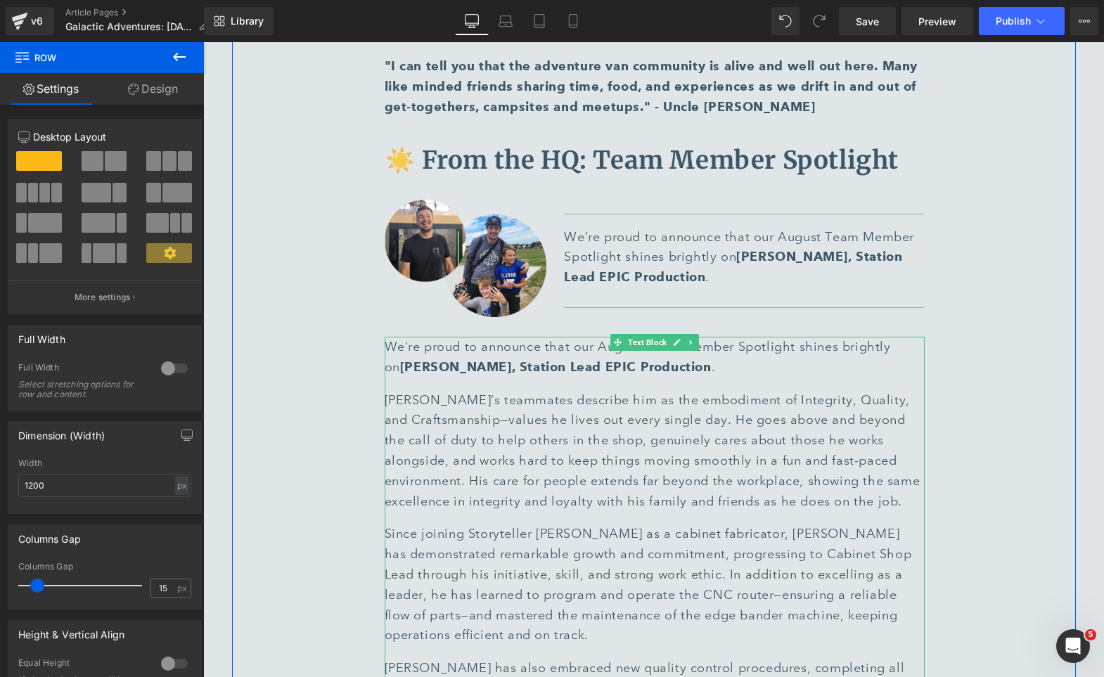
scroll to position [6457, 0]
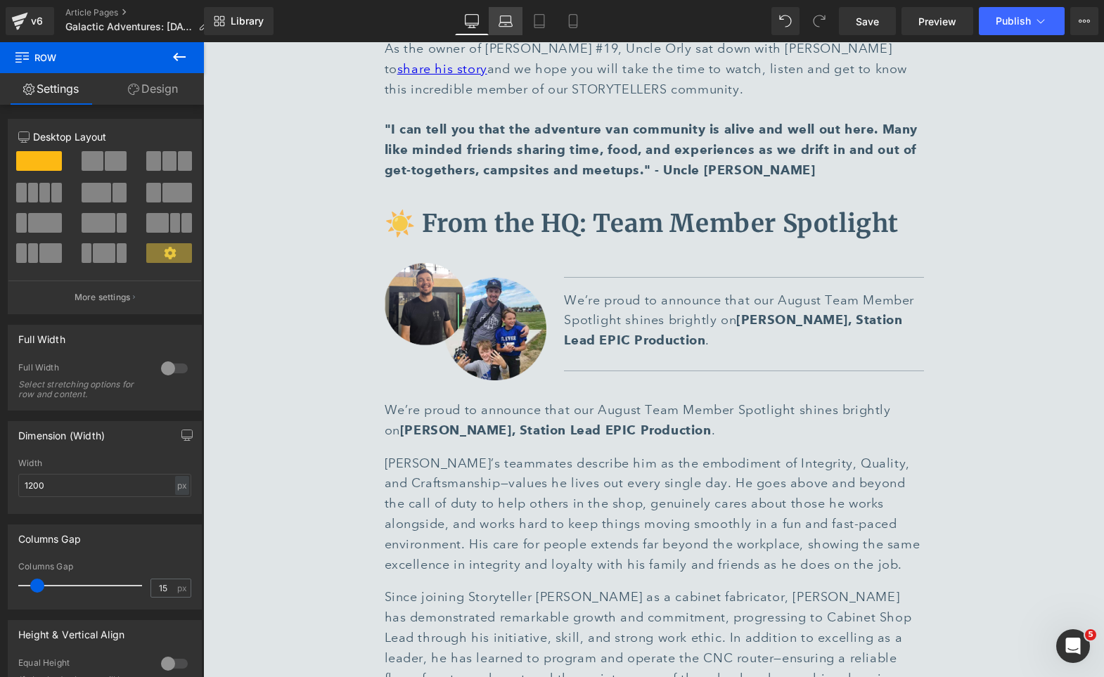
click at [508, 27] on icon at bounding box center [505, 21] width 14 height 14
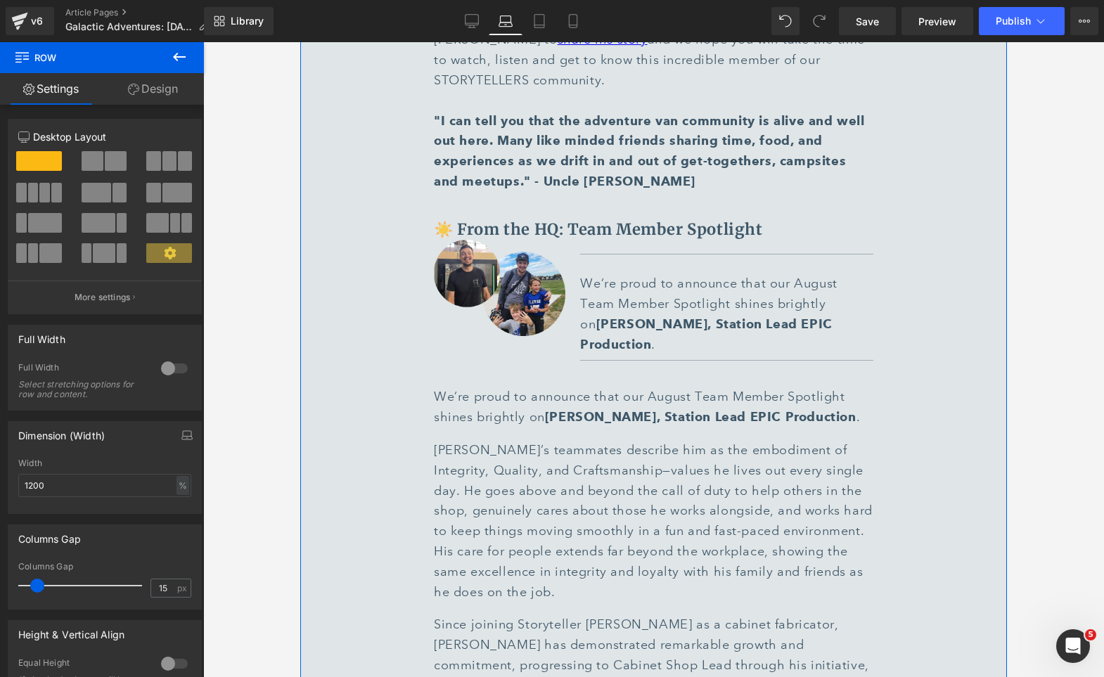
scroll to position [6128, 0]
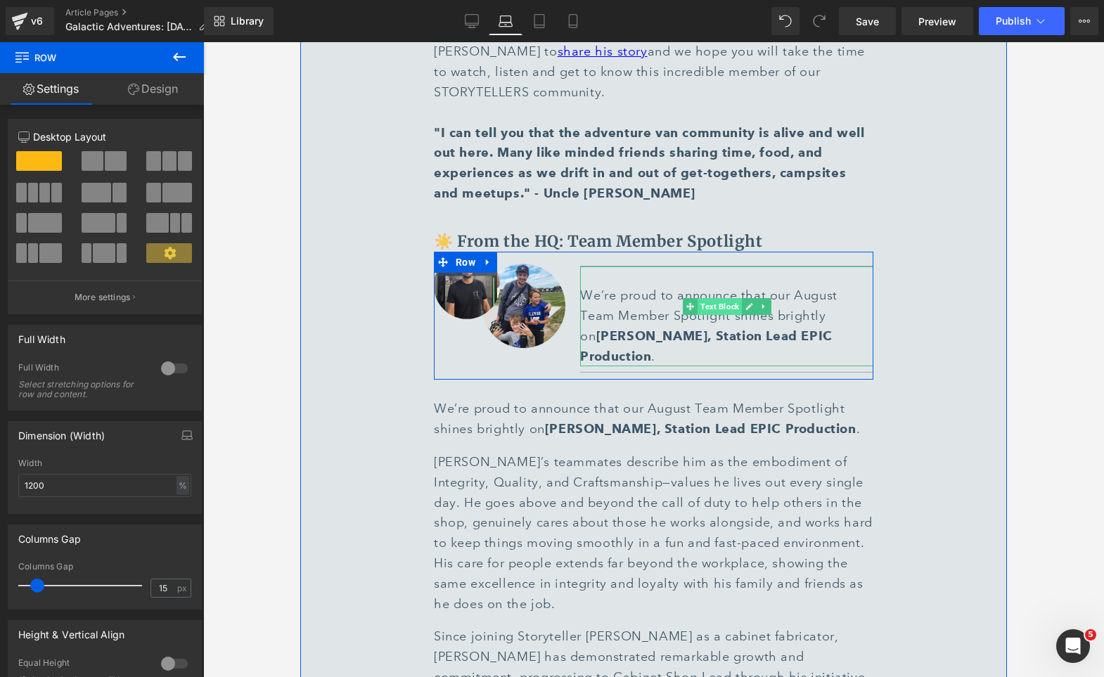
click at [719, 298] on span "Text Block" at bounding box center [719, 306] width 44 height 17
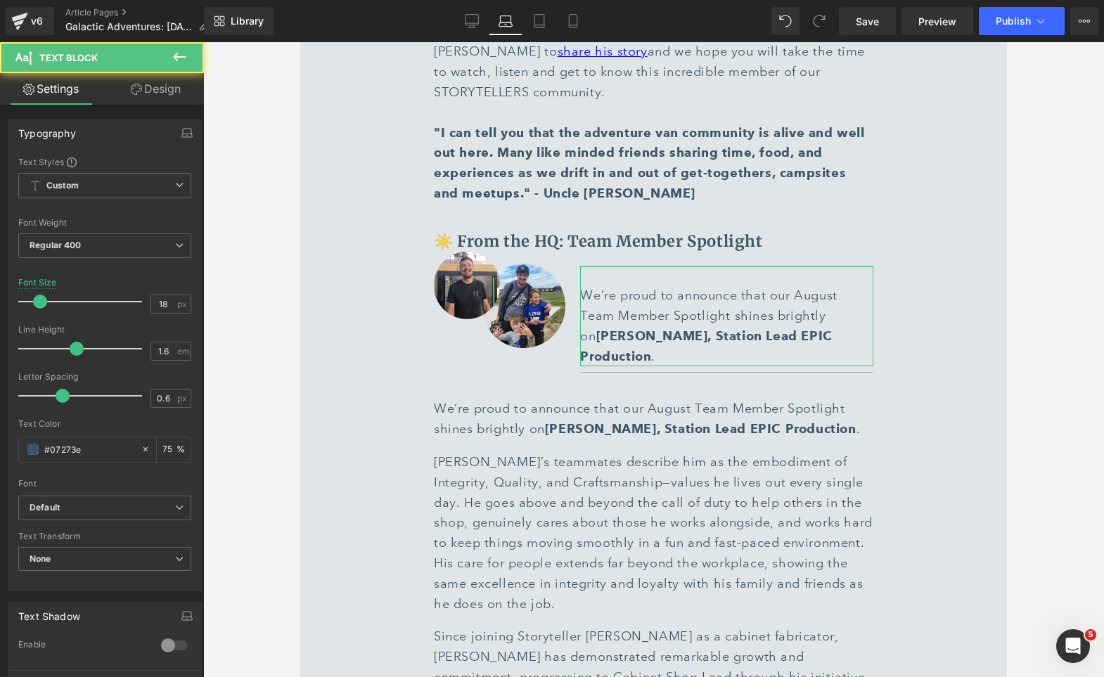
click at [167, 91] on link "Design" at bounding box center [156, 89] width 102 height 32
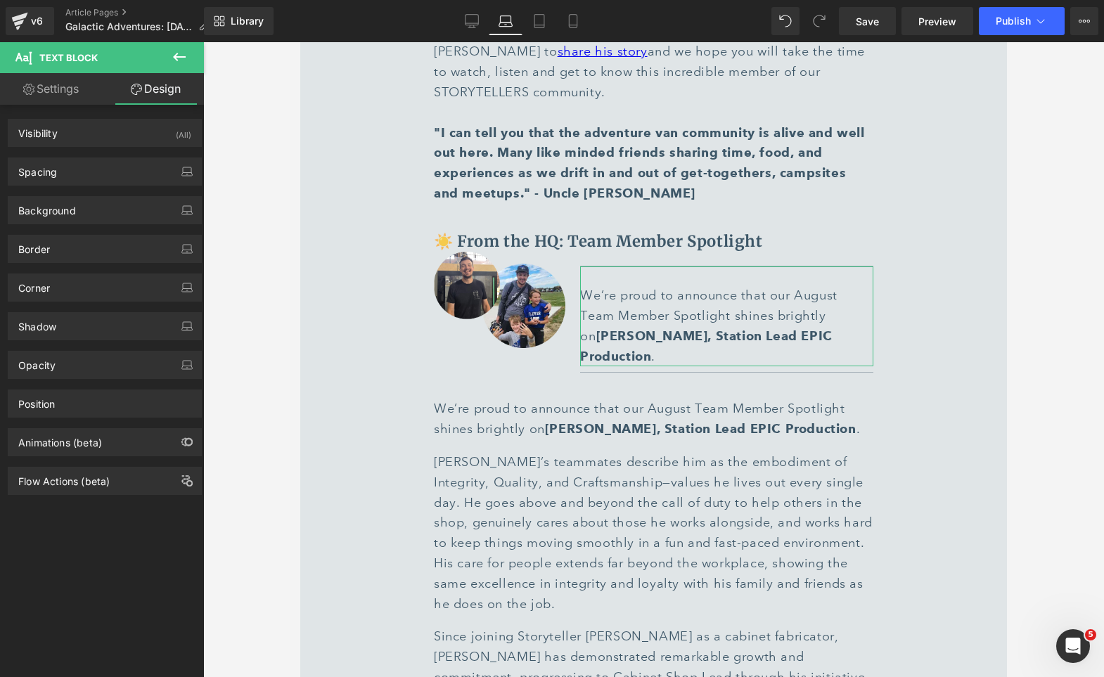
click at [112, 186] on div "Background Color & Image color Color transparent 0 % Image Replace Image Upload…" at bounding box center [105, 205] width 210 height 39
click at [87, 176] on div "Spacing" at bounding box center [104, 171] width 193 height 27
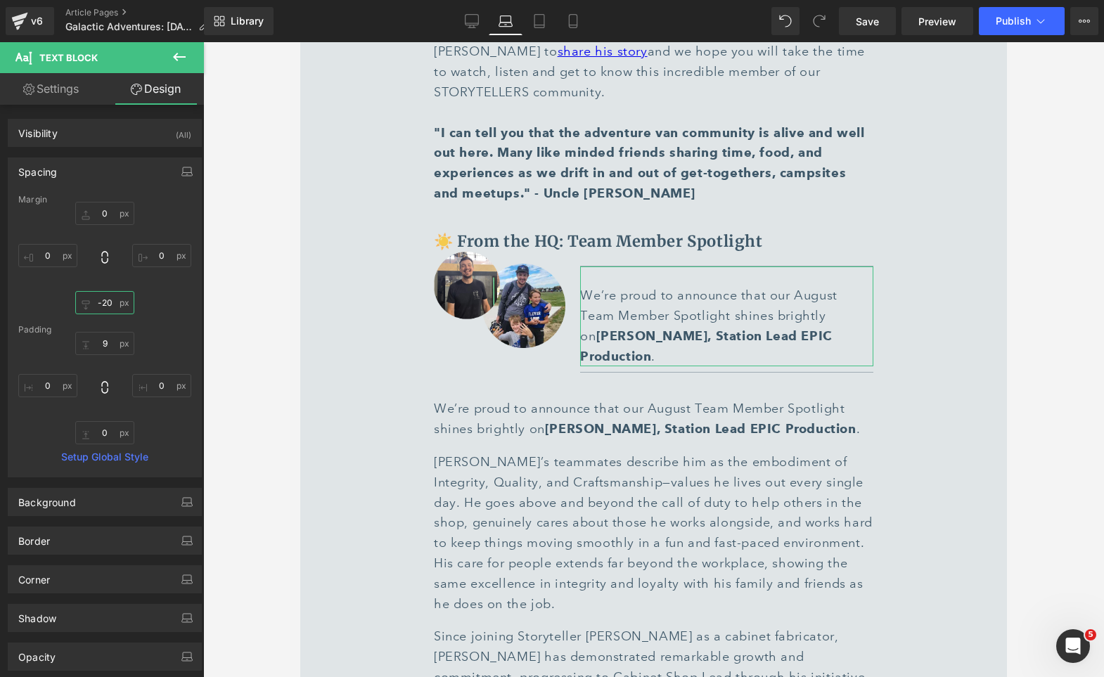
click at [106, 306] on input "-20" at bounding box center [104, 302] width 59 height 23
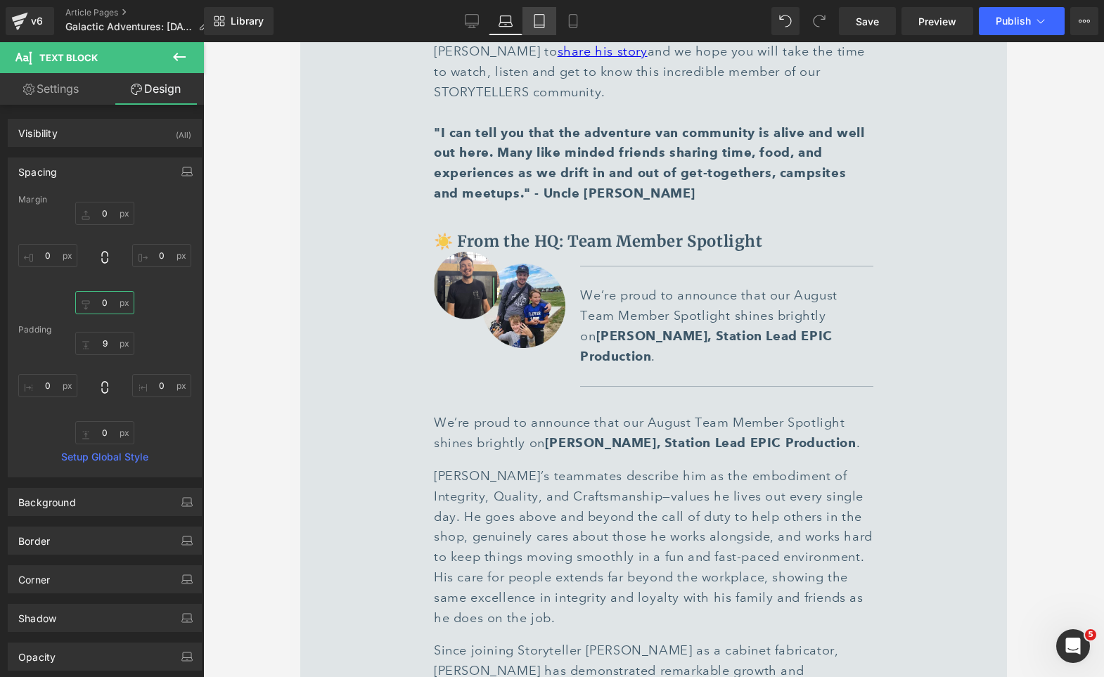
type input "0"
click at [541, 13] on link "Tablet" at bounding box center [539, 21] width 34 height 28
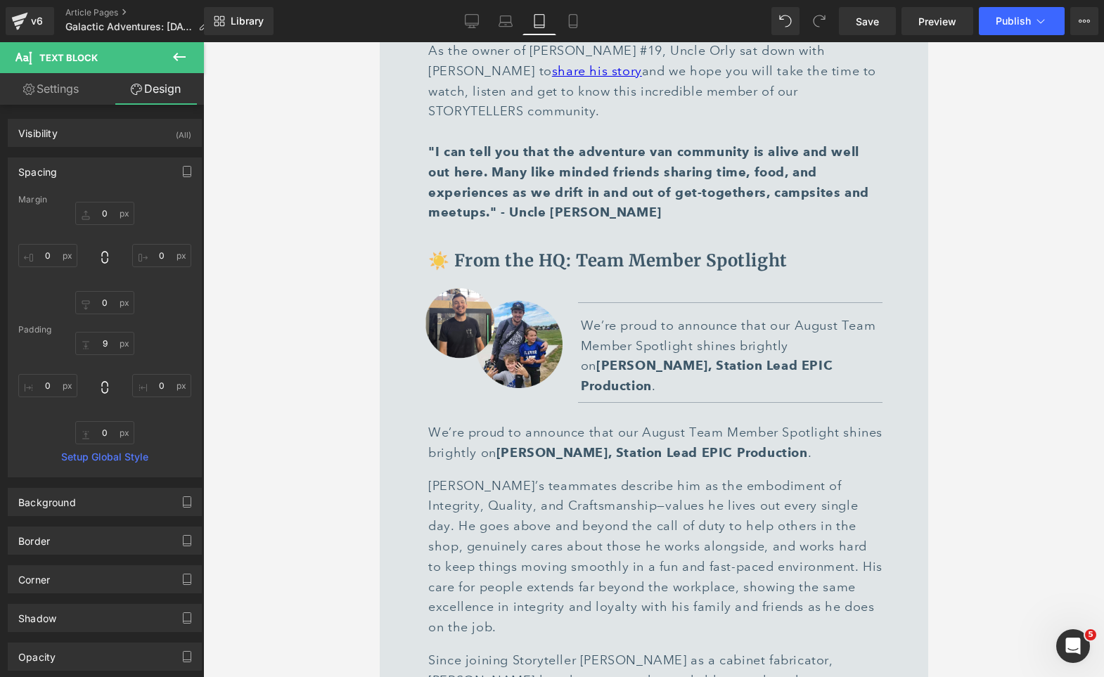
scroll to position [6136, 0]
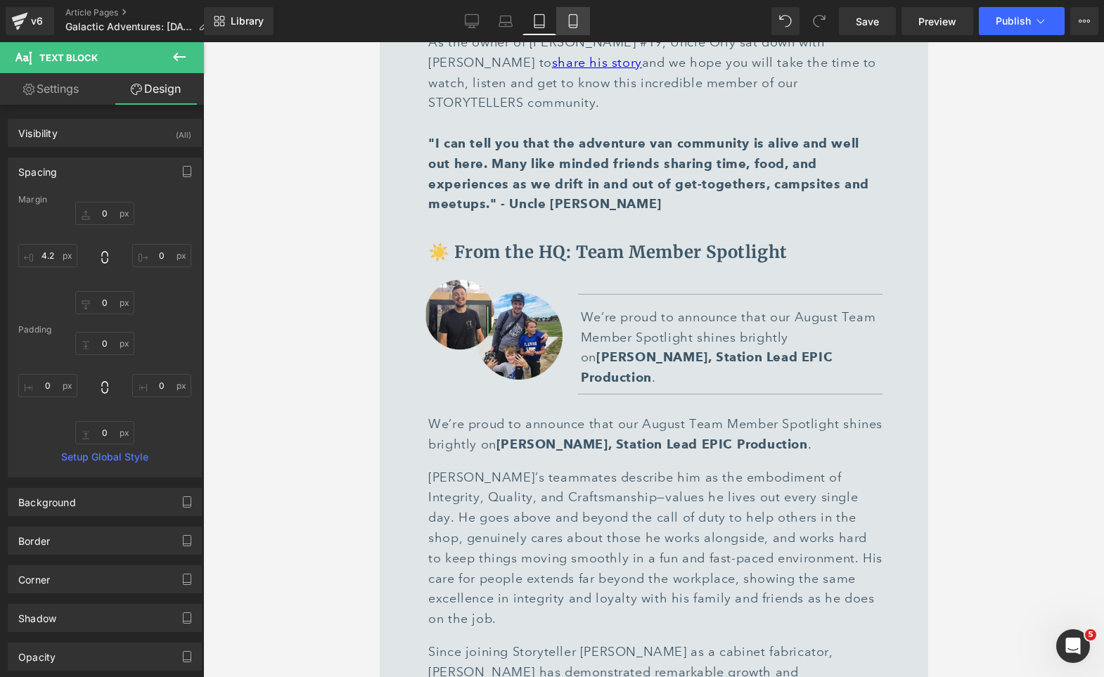
click at [575, 21] on icon at bounding box center [573, 21] width 14 height 14
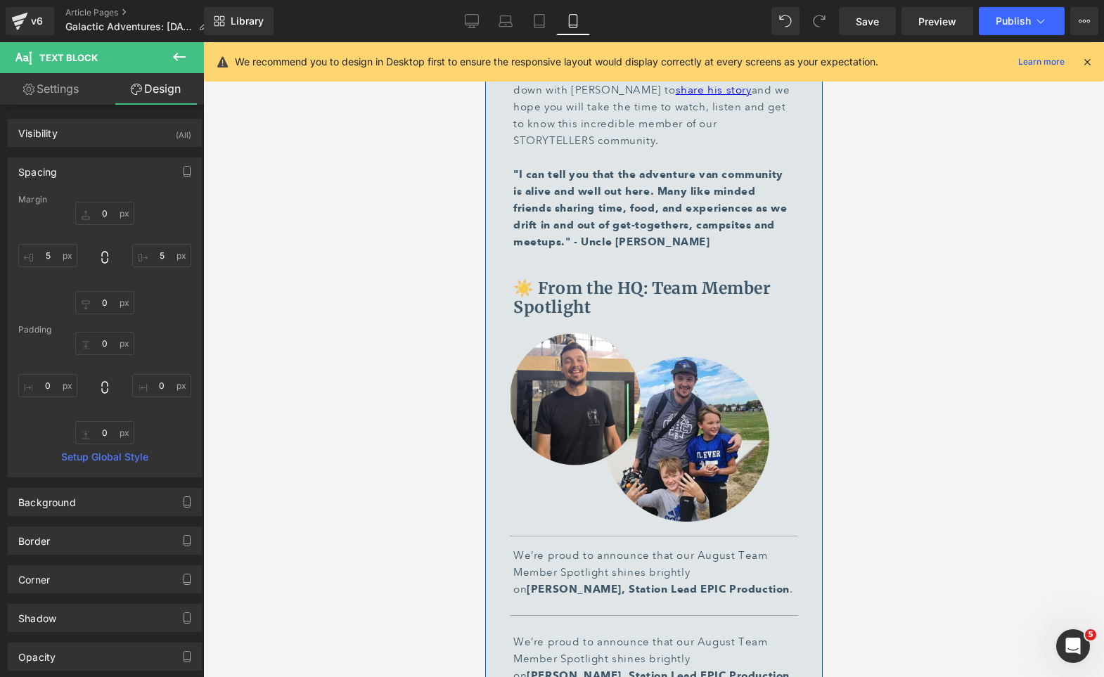
scroll to position [5705, 0]
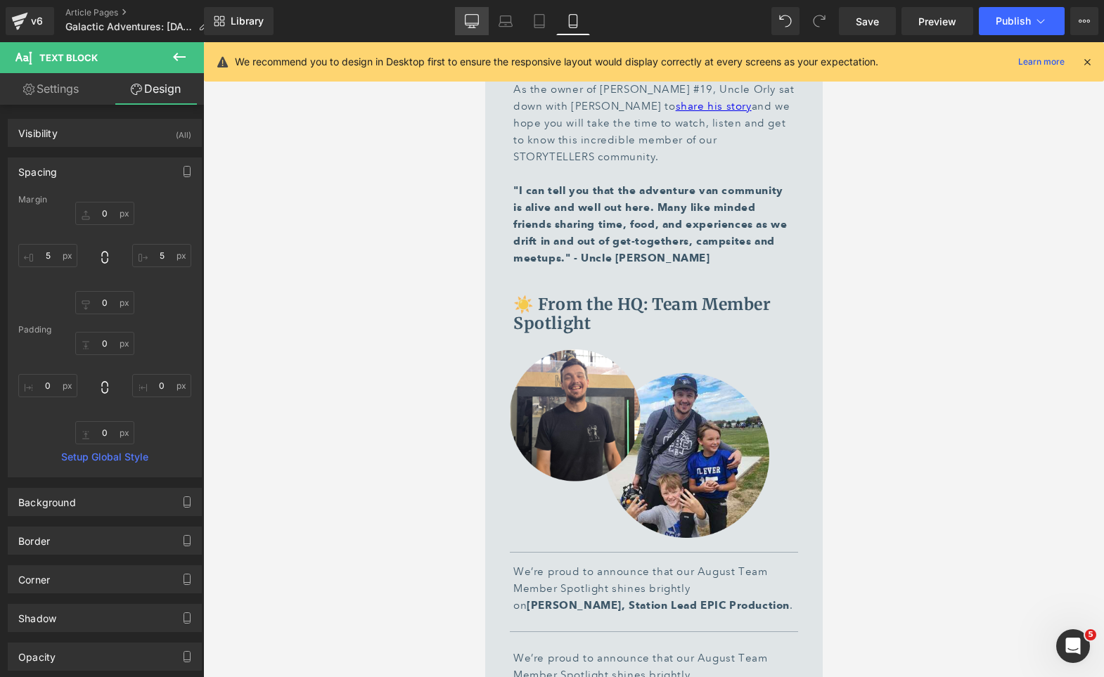
click at [475, 17] on icon at bounding box center [472, 21] width 14 height 14
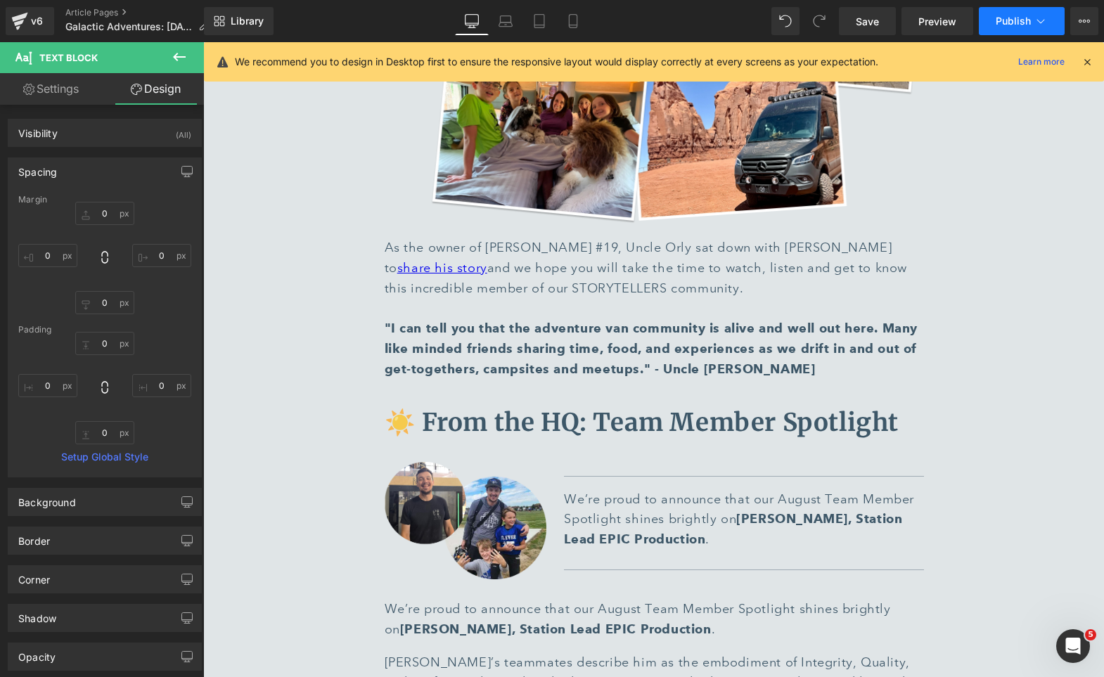
click at [1007, 21] on span "Publish" at bounding box center [1012, 20] width 35 height 11
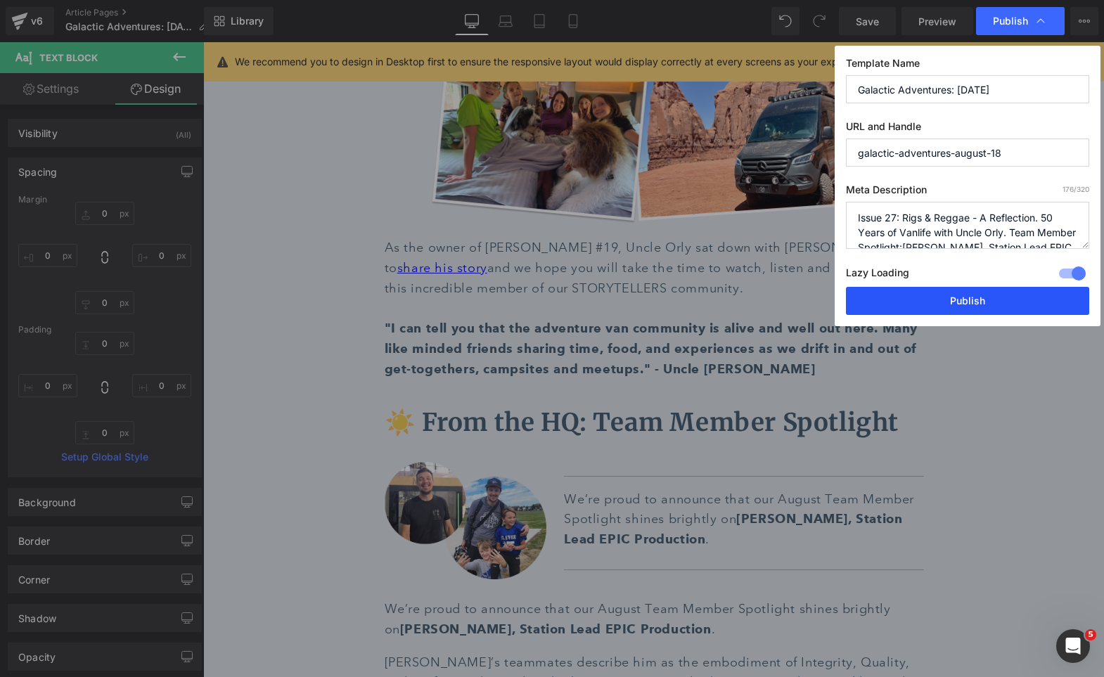
click at [929, 302] on button "Publish" at bounding box center [967, 301] width 243 height 28
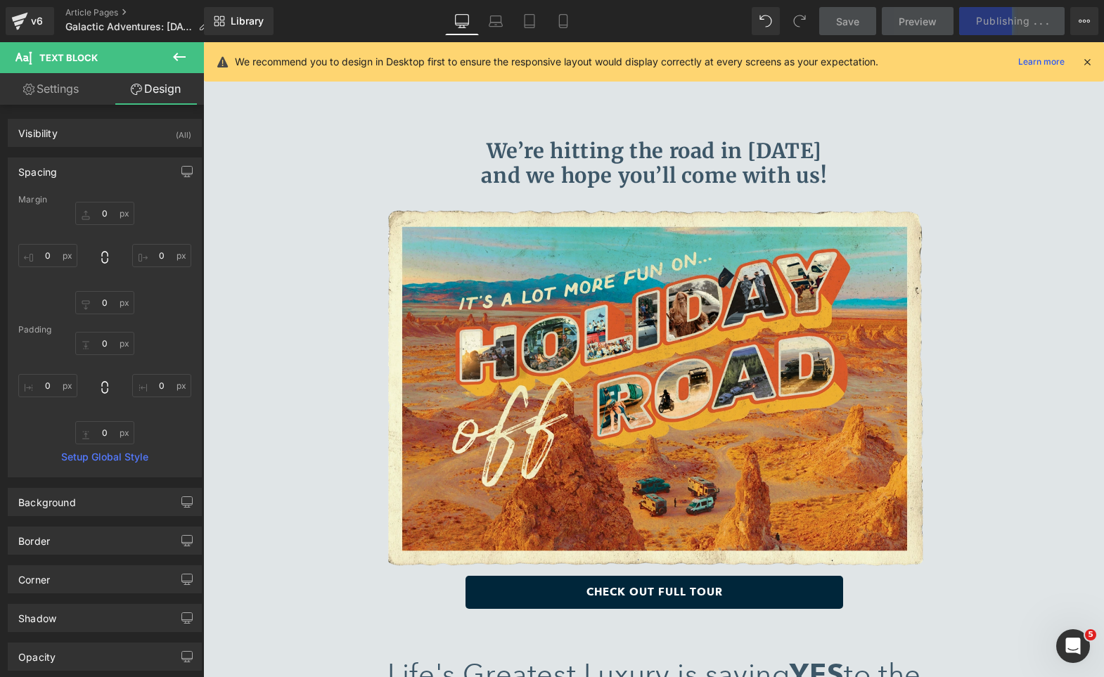
scroll to position [7169, 0]
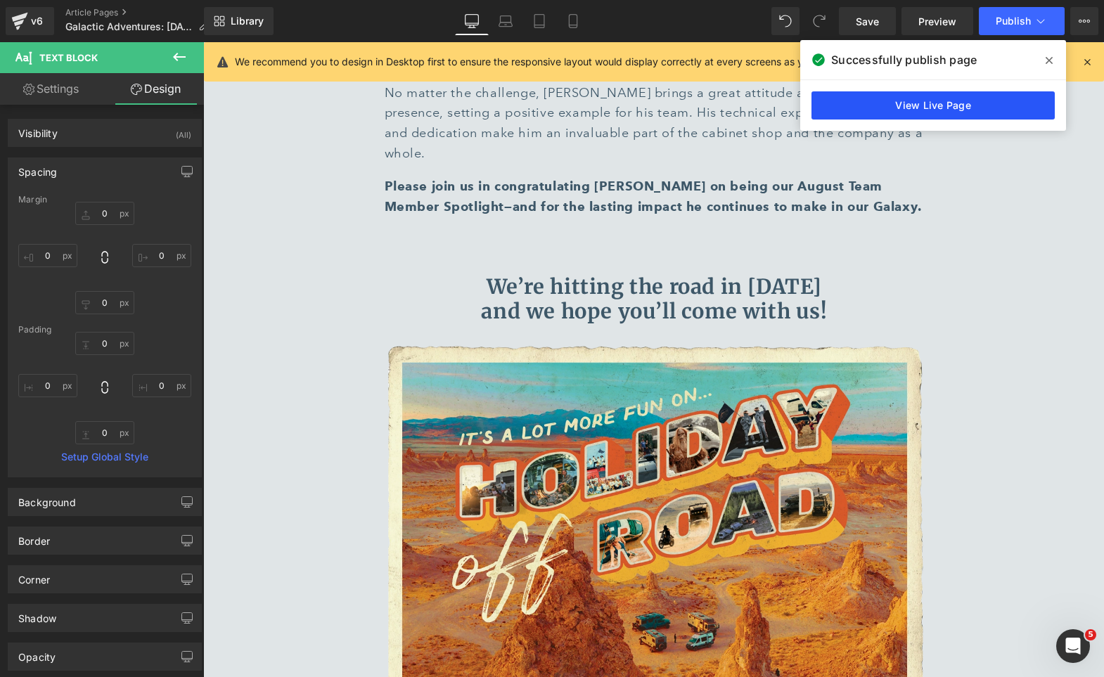
click at [915, 98] on link "View Live Page" at bounding box center [932, 105] width 243 height 28
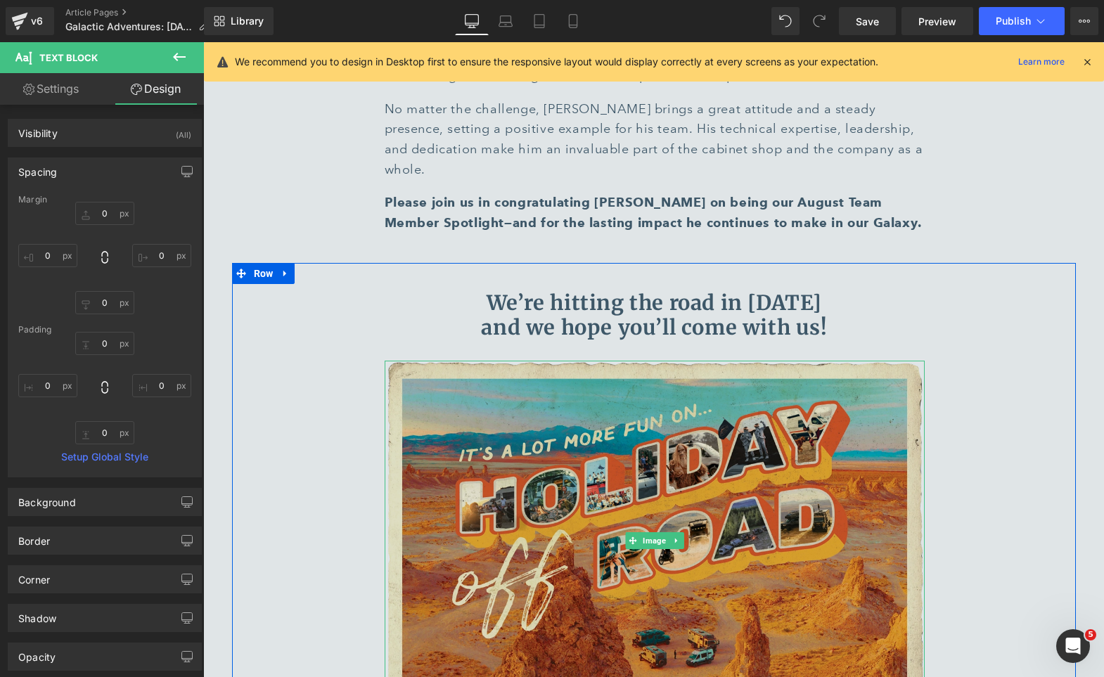
scroll to position [7123, 0]
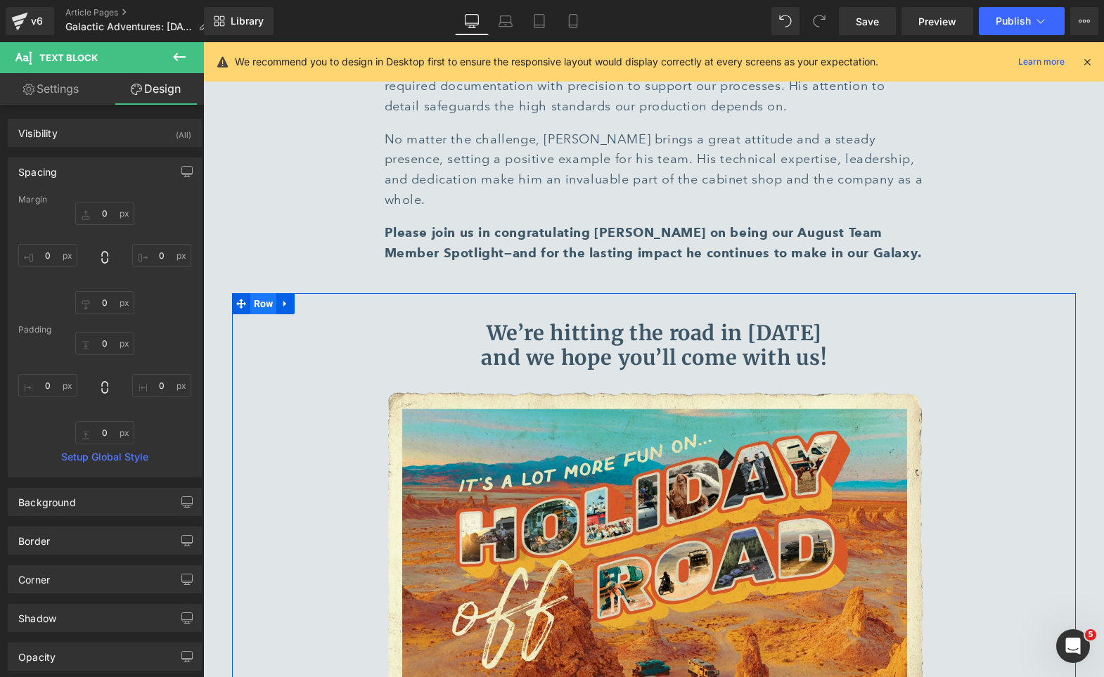
click at [262, 293] on span "Row" at bounding box center [263, 303] width 27 height 21
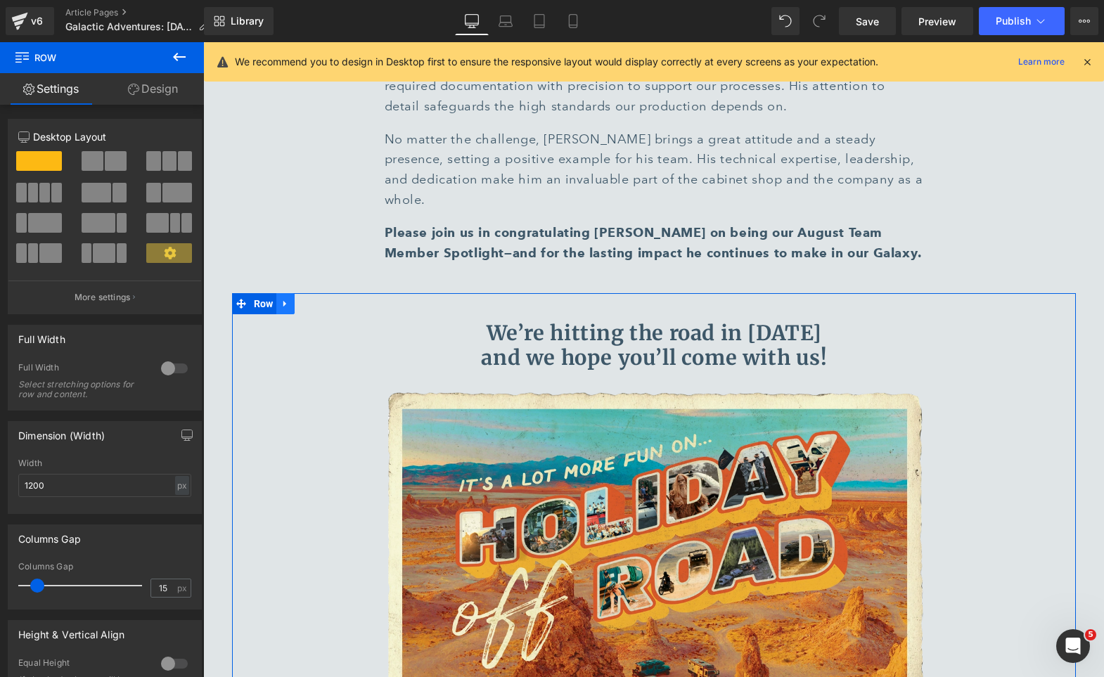
click at [283, 301] on icon at bounding box center [284, 304] width 3 height 6
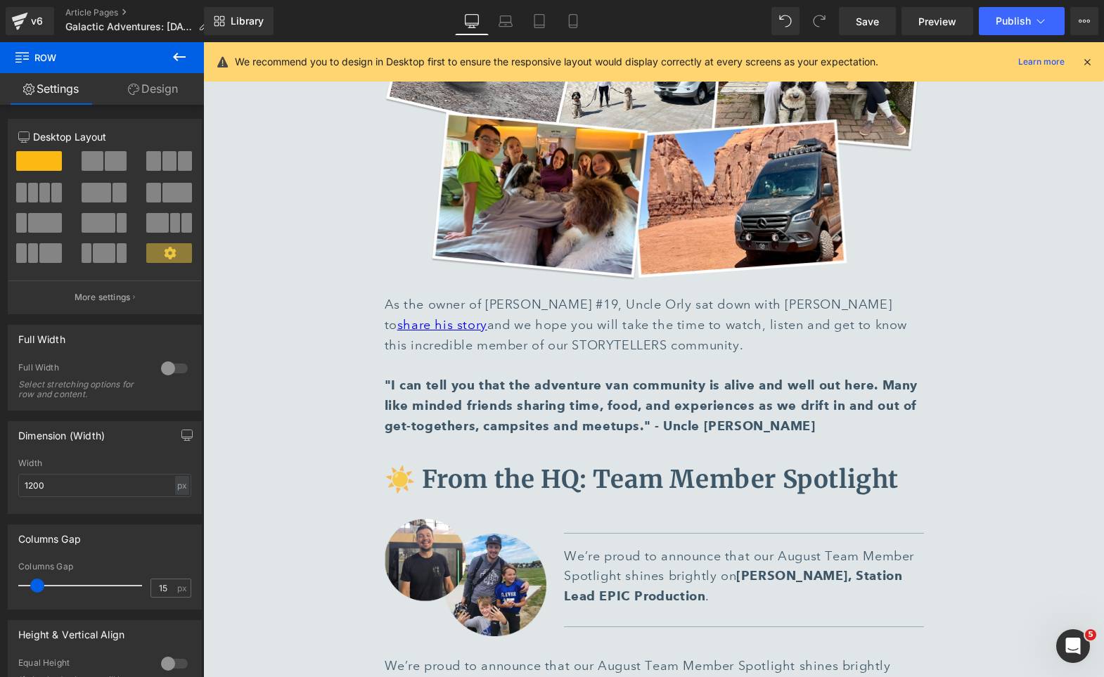
scroll to position [6162, 0]
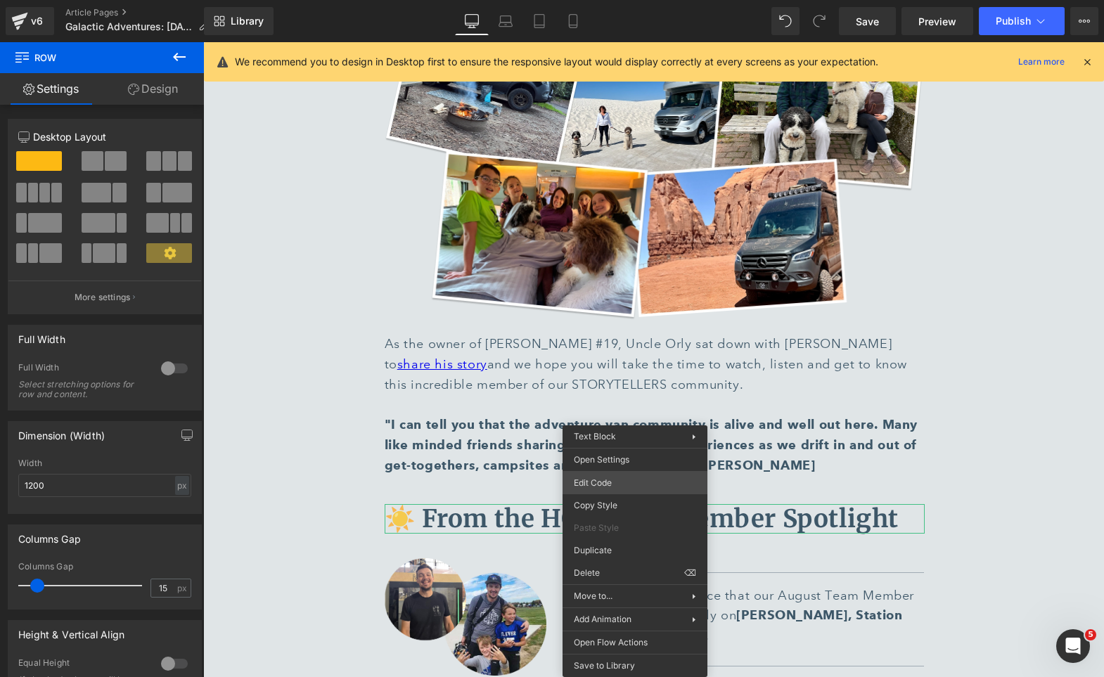
click at [600, 0] on div "Row You are previewing how the will restyle your page. You can not edit Element…" at bounding box center [552, 0] width 1104 height 0
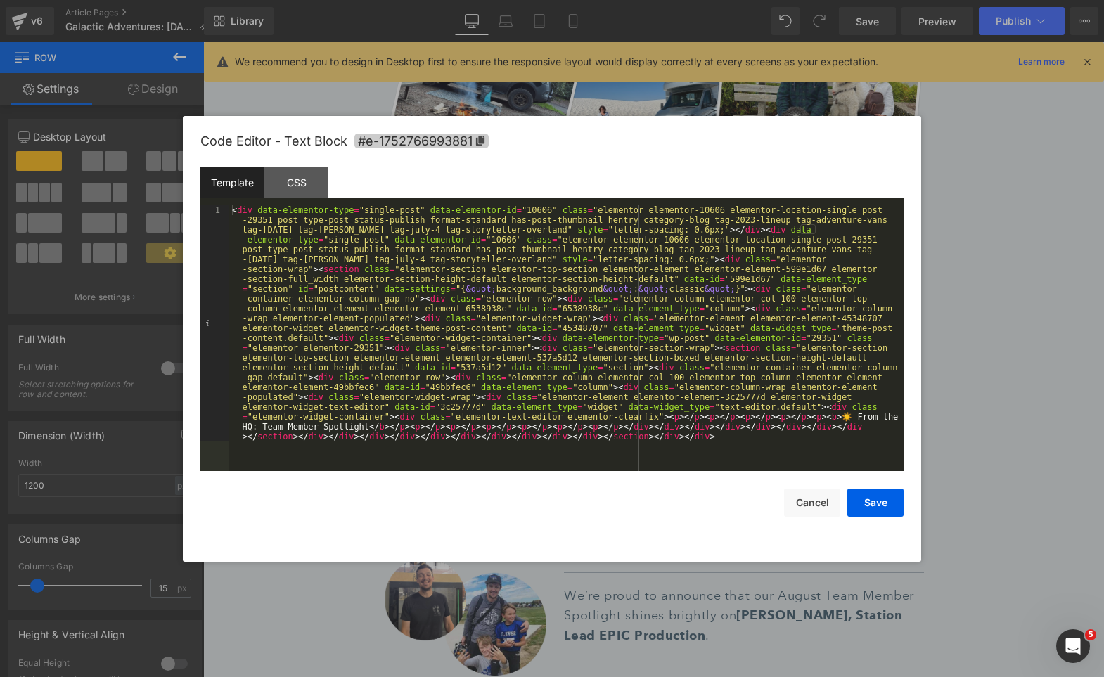
click at [474, 138] on span "#e-1752766993881" at bounding box center [421, 141] width 134 height 15
click at [815, 502] on button "Cancel" at bounding box center [812, 503] width 56 height 28
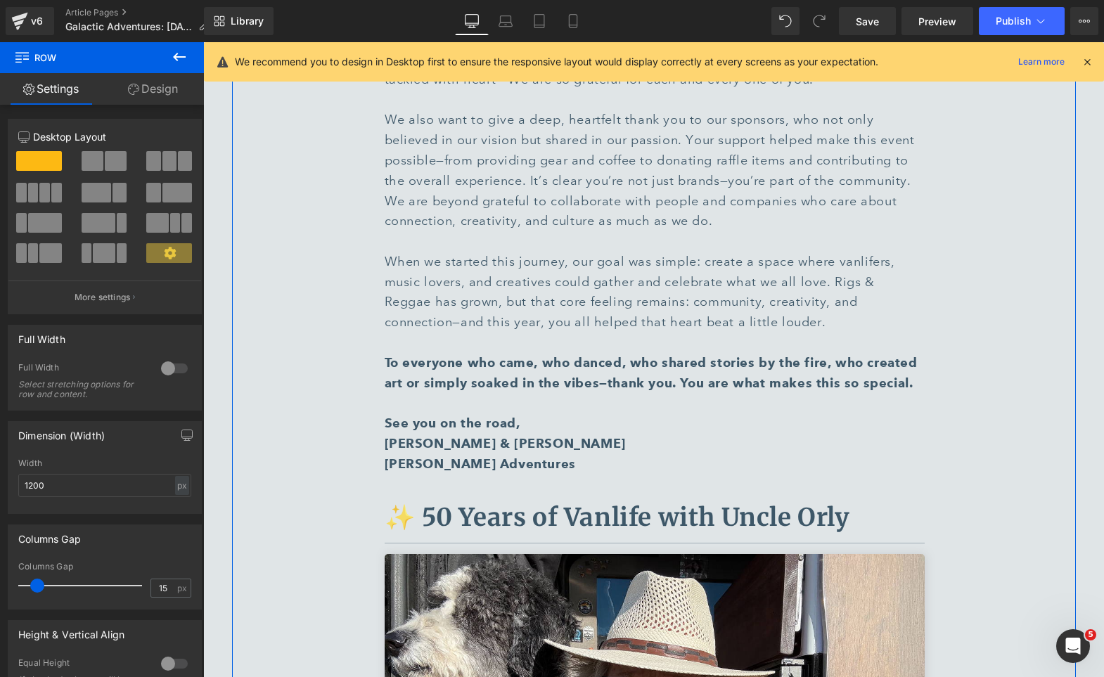
scroll to position [4786, 0]
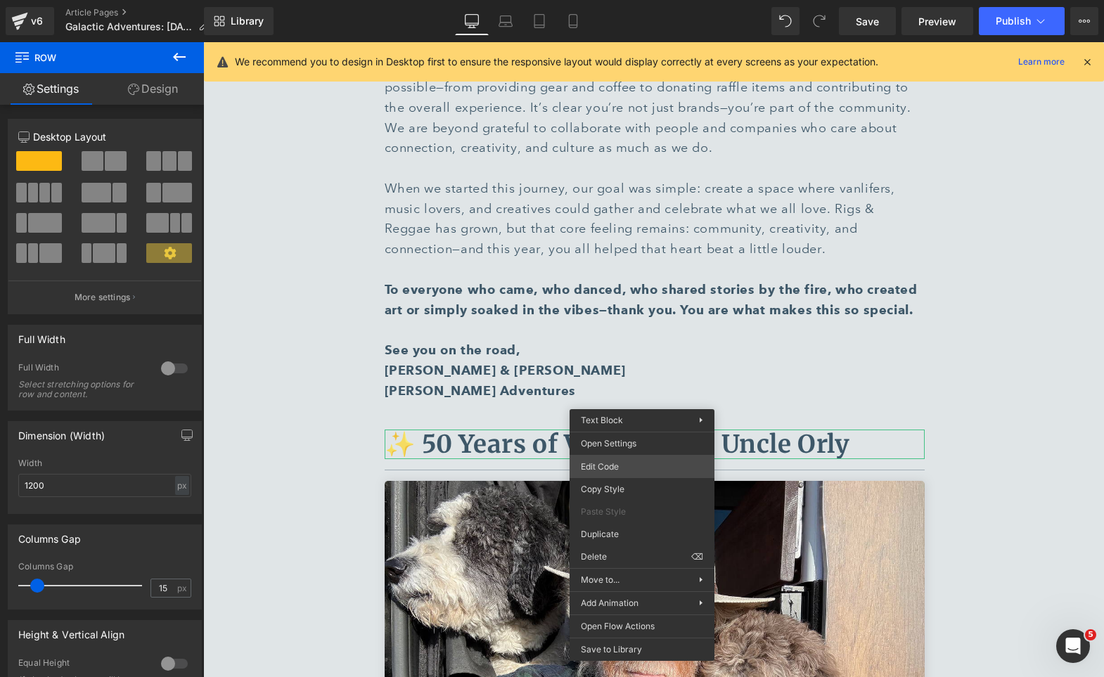
click at [621, 0] on div "Row You are previewing how the will restyle your page. You can not edit Element…" at bounding box center [552, 0] width 1104 height 0
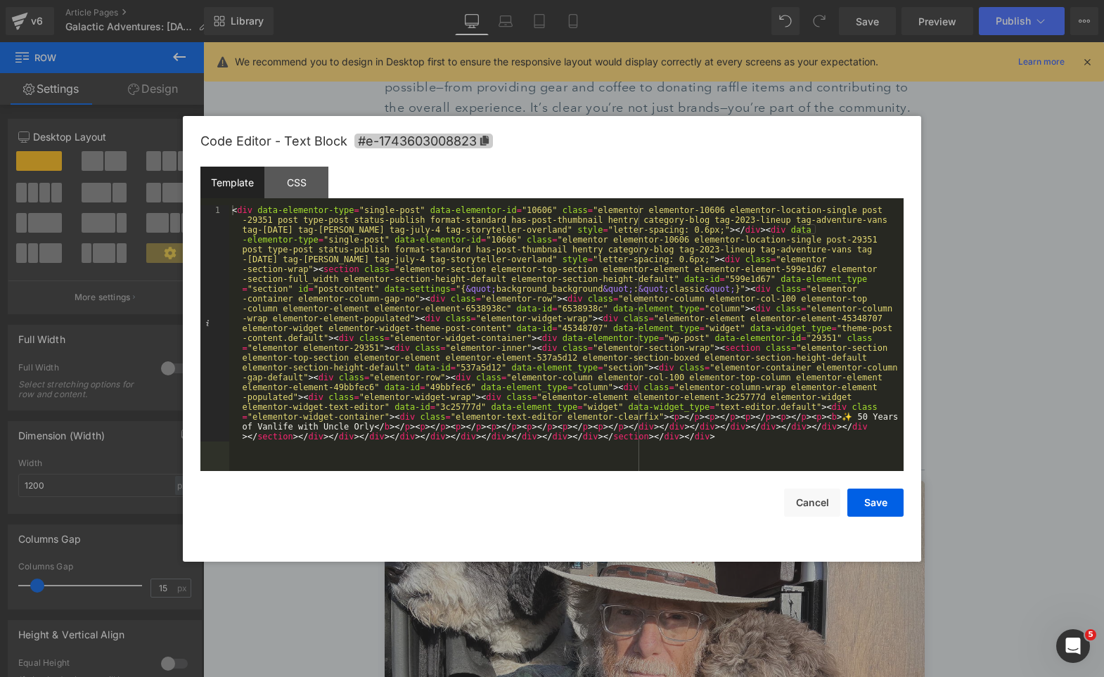
click at [485, 144] on icon at bounding box center [484, 141] width 8 height 10
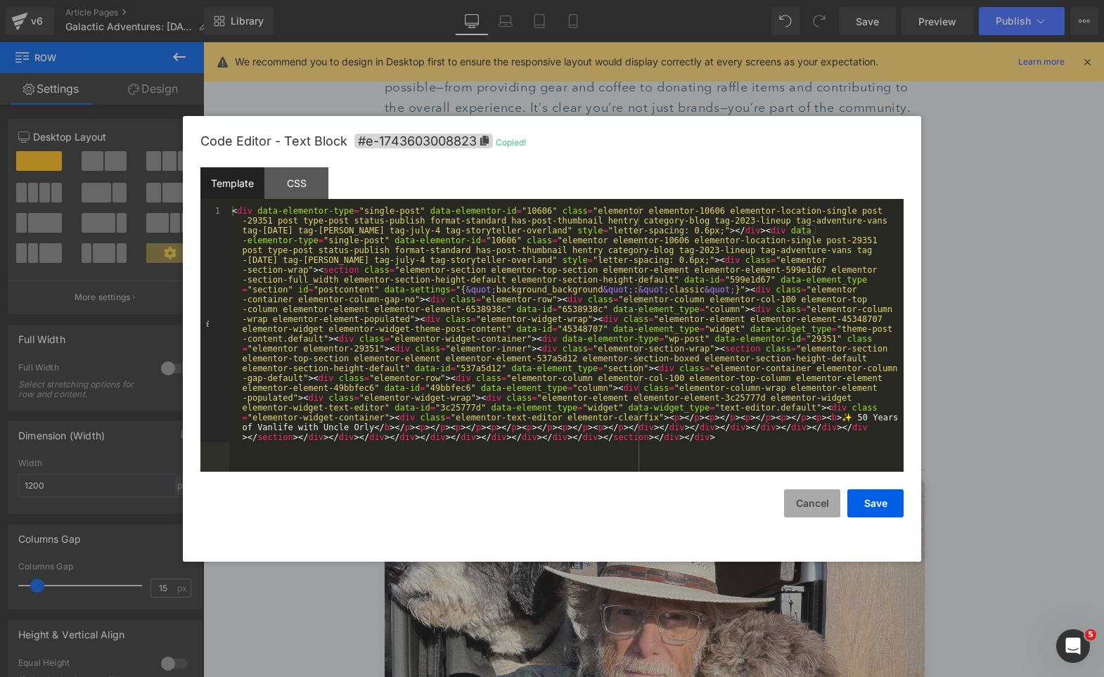
drag, startPoint x: 800, startPoint y: 492, endPoint x: 597, endPoint y: 432, distance: 212.0
click at [800, 492] on button "Cancel" at bounding box center [812, 503] width 56 height 28
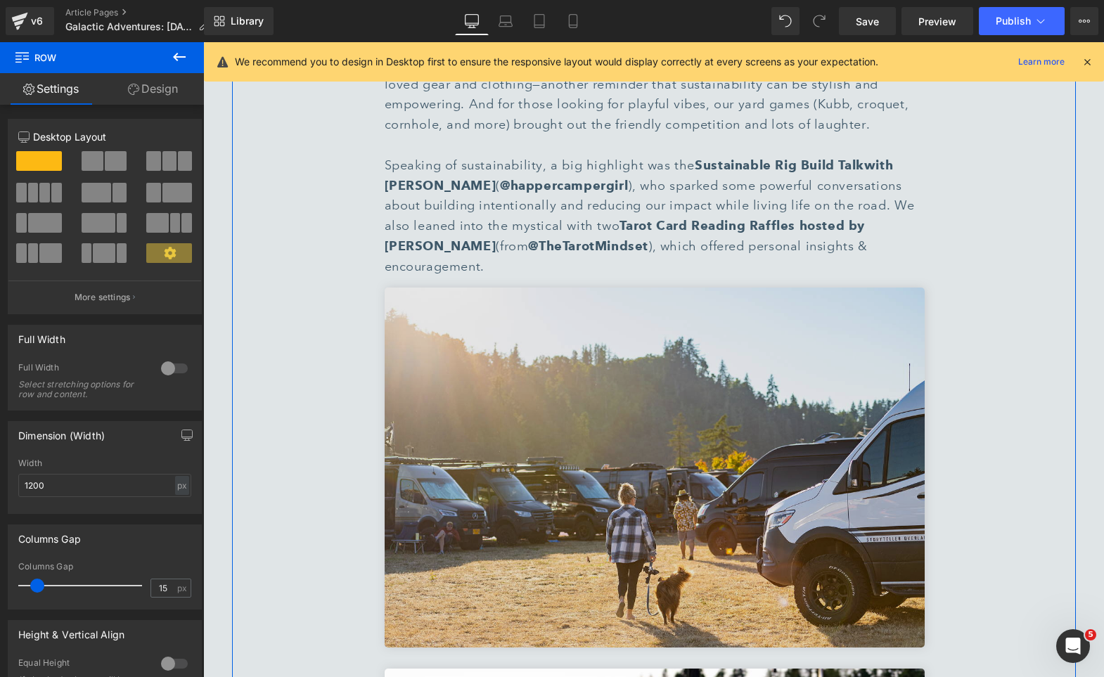
click at [508, 288] on img at bounding box center [655, 468] width 540 height 360
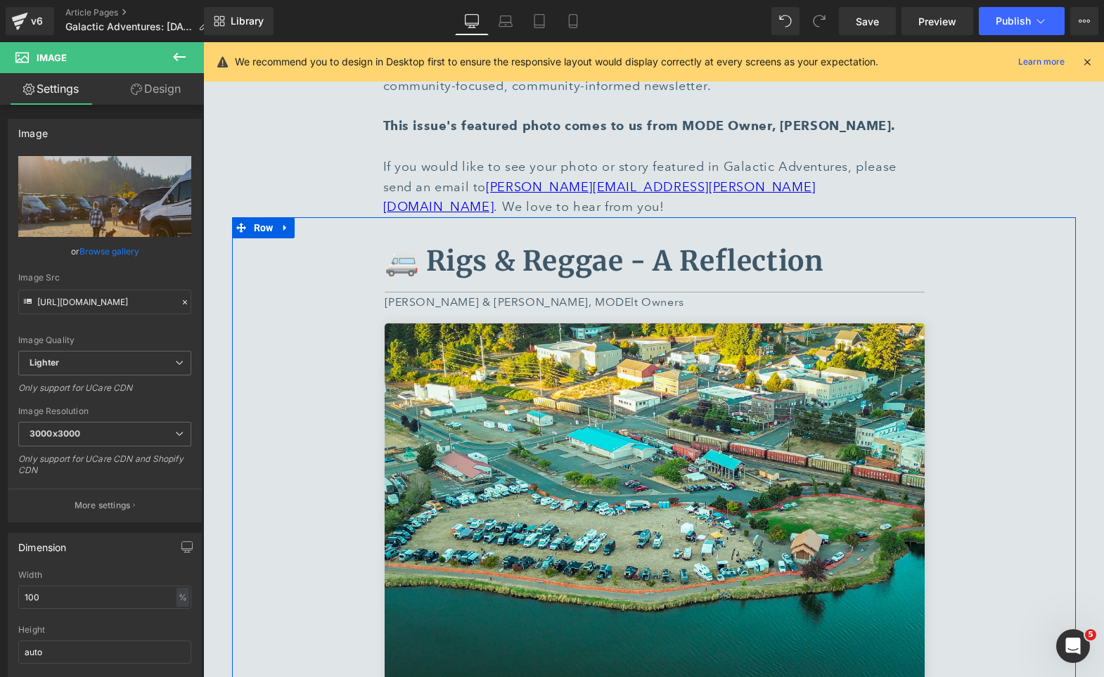
scroll to position [556, 0]
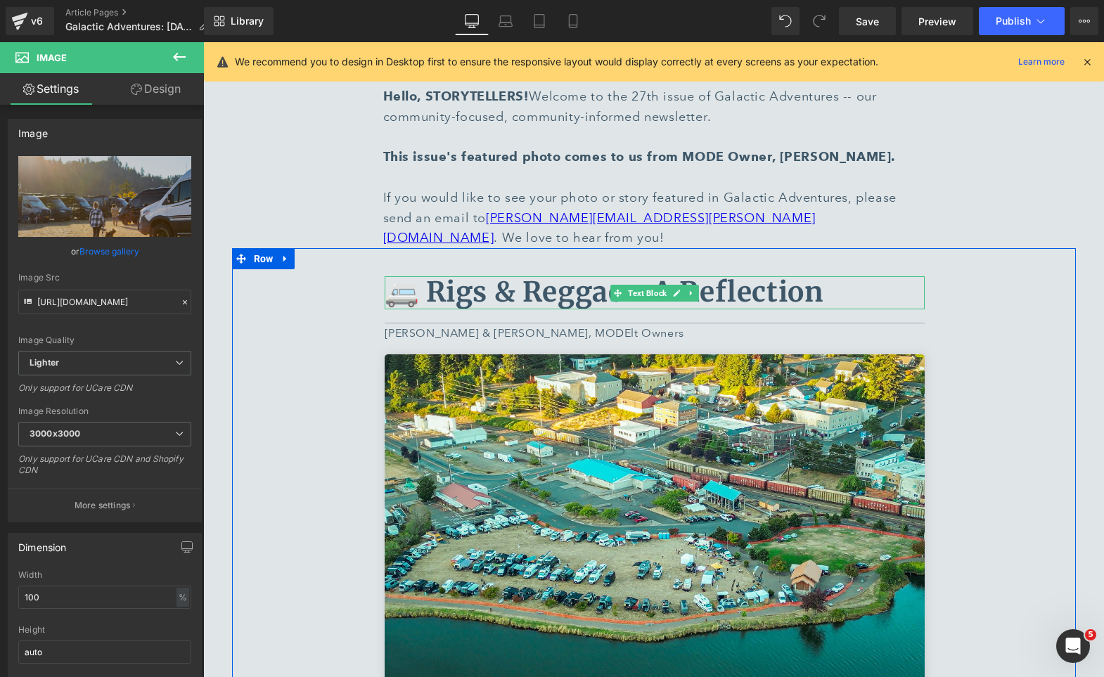
click at [455, 275] on b "🚐 Rigs & Reggae - A Reflection" at bounding box center [604, 292] width 439 height 34
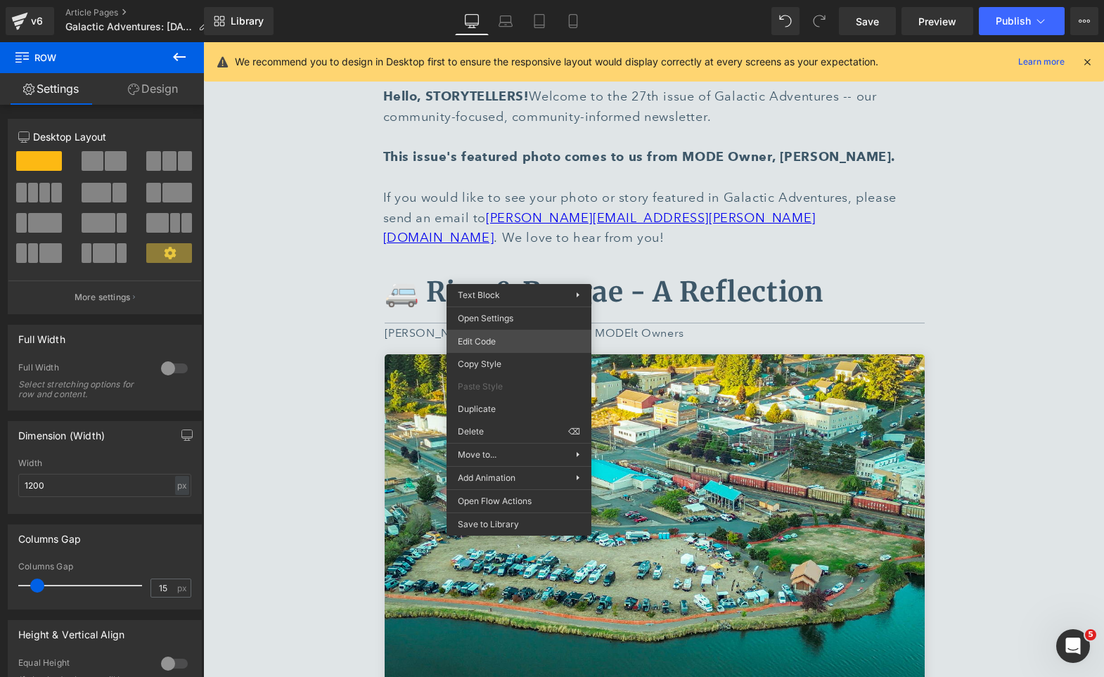
click at [479, 0] on div "Row You are previewing how the will restyle your page. You can not edit Element…" at bounding box center [552, 0] width 1104 height 0
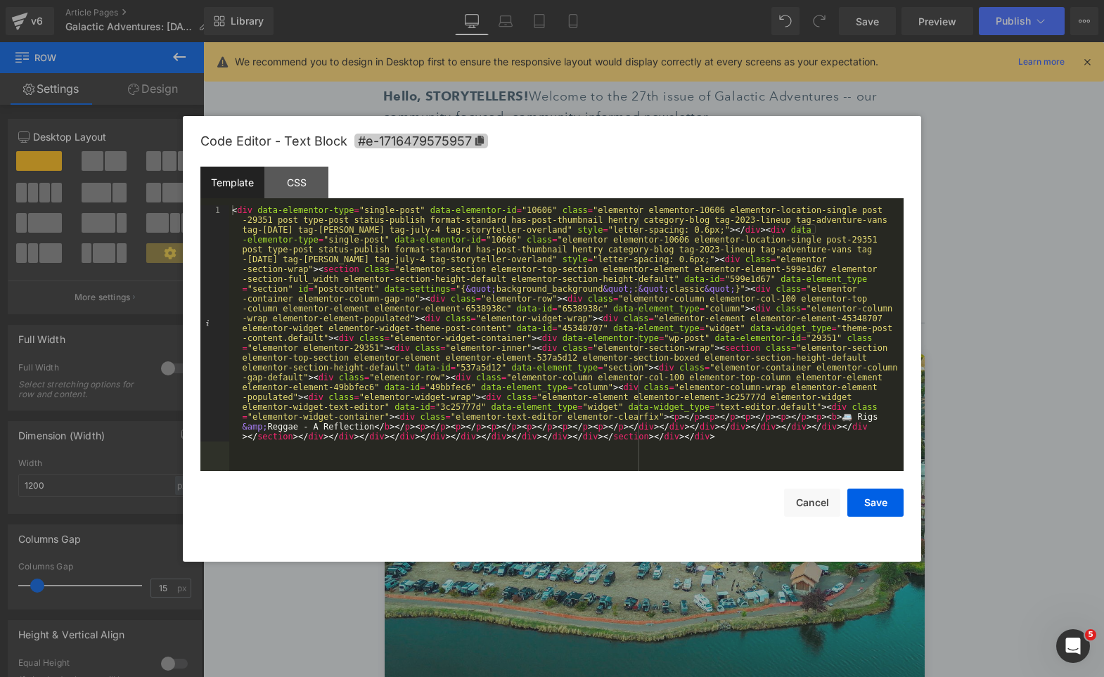
click at [469, 141] on span "#e-1716479575957" at bounding box center [421, 141] width 134 height 15
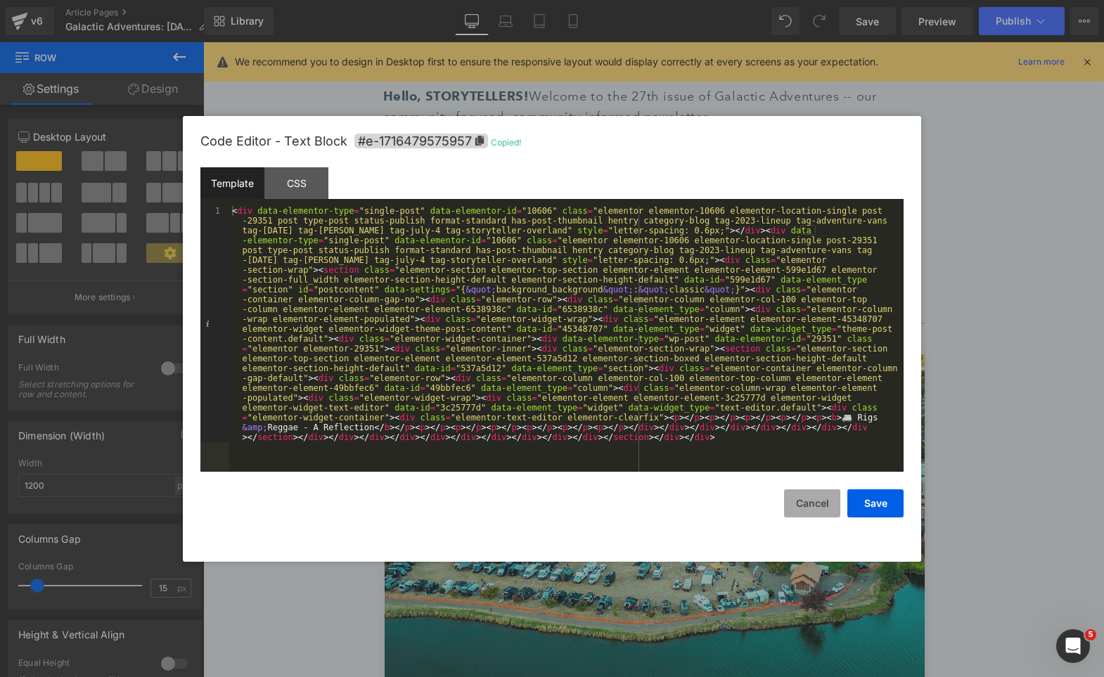
click at [796, 495] on button "Cancel" at bounding box center [812, 503] width 56 height 28
